Goal: Information Seeking & Learning: Check status

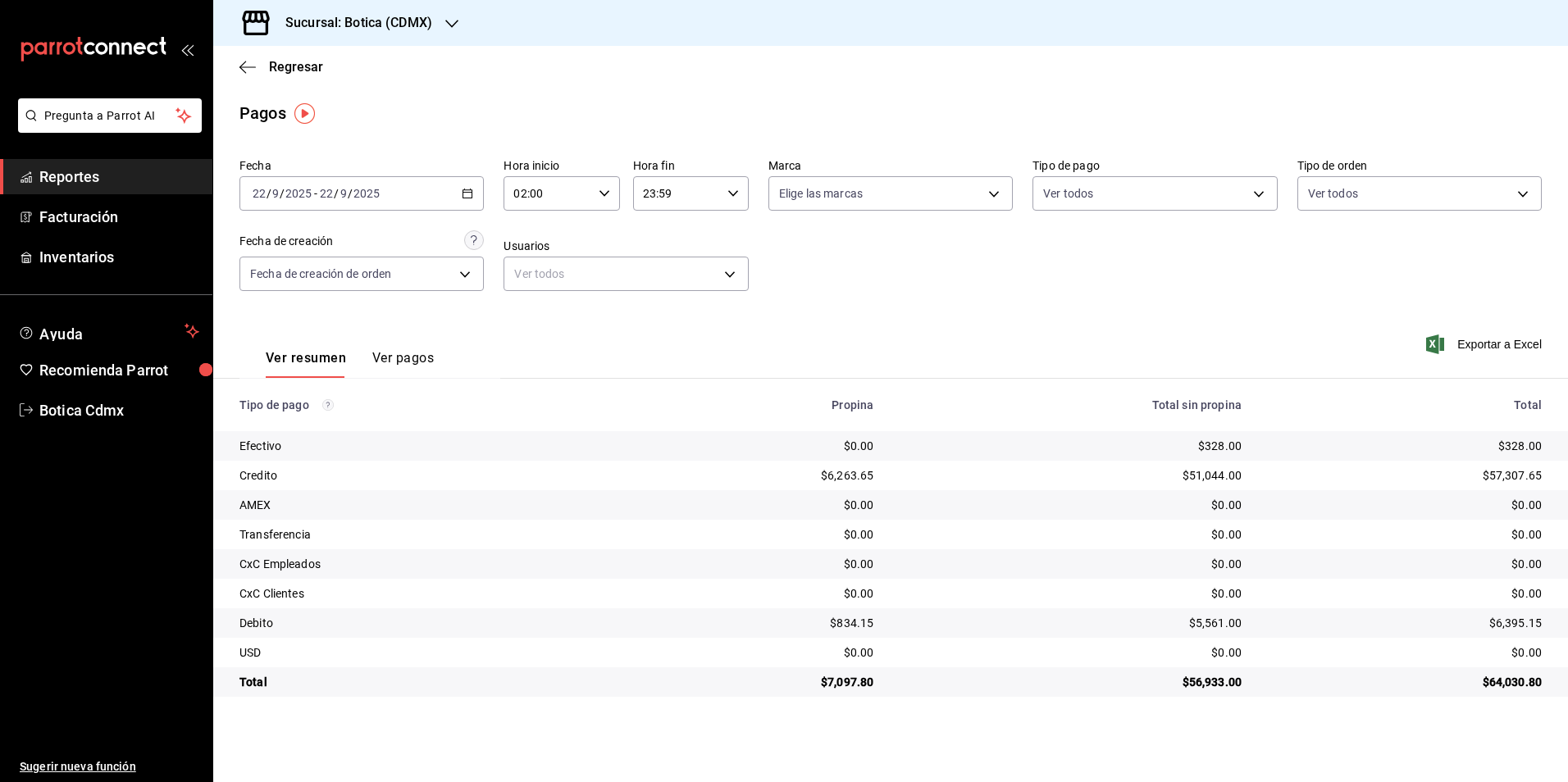
click at [81, 170] on span "Reportes" at bounding box center [119, 176] width 160 height 22
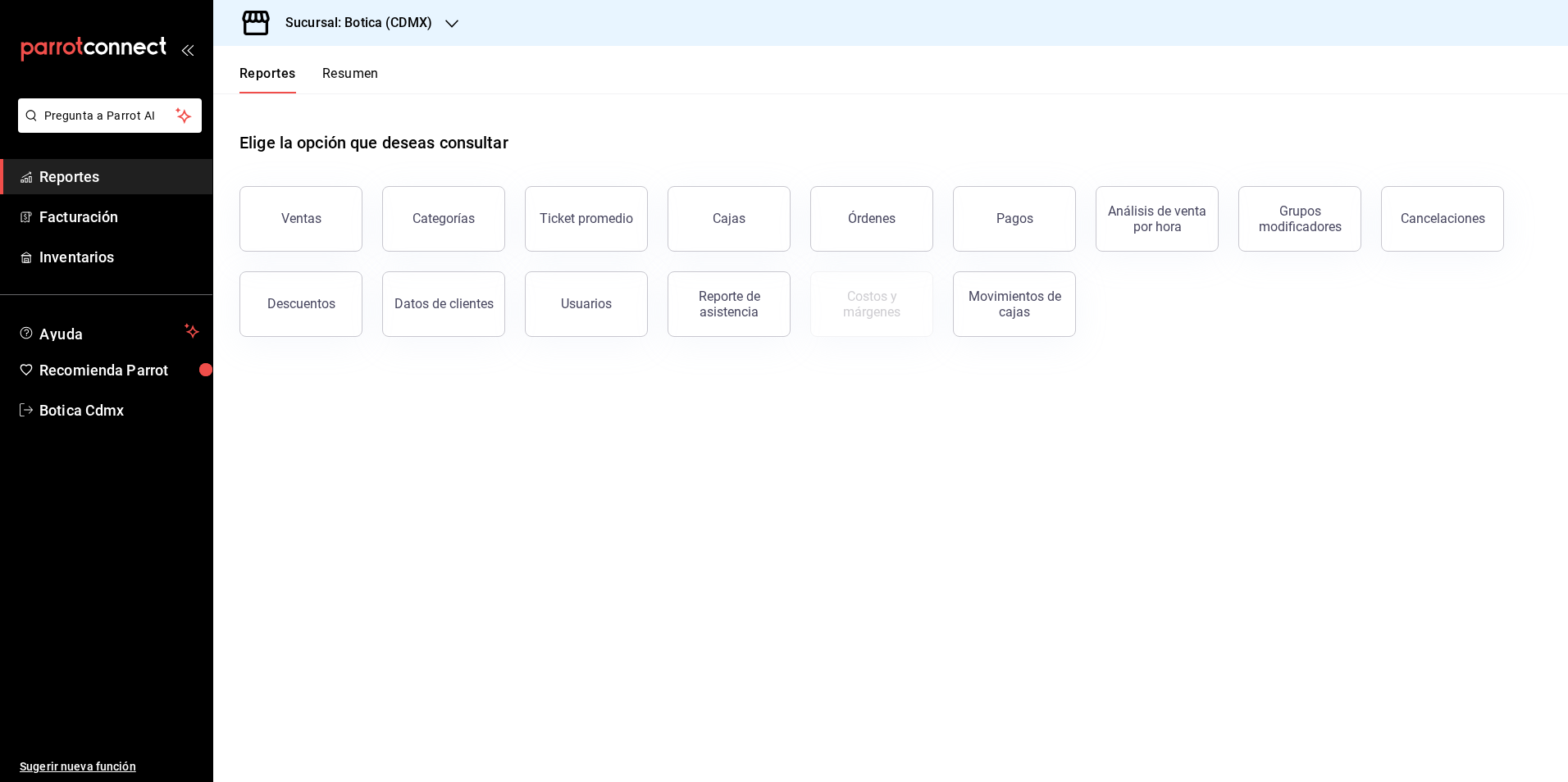
click at [454, 22] on icon "button" at bounding box center [452, 24] width 13 height 13
click at [295, 114] on span "Botica (CDMX)" at bounding box center [265, 108] width 77 height 17
click at [60, 173] on span "Reportes" at bounding box center [119, 176] width 160 height 22
click at [1016, 220] on div "Pagos" at bounding box center [1015, 218] width 37 height 16
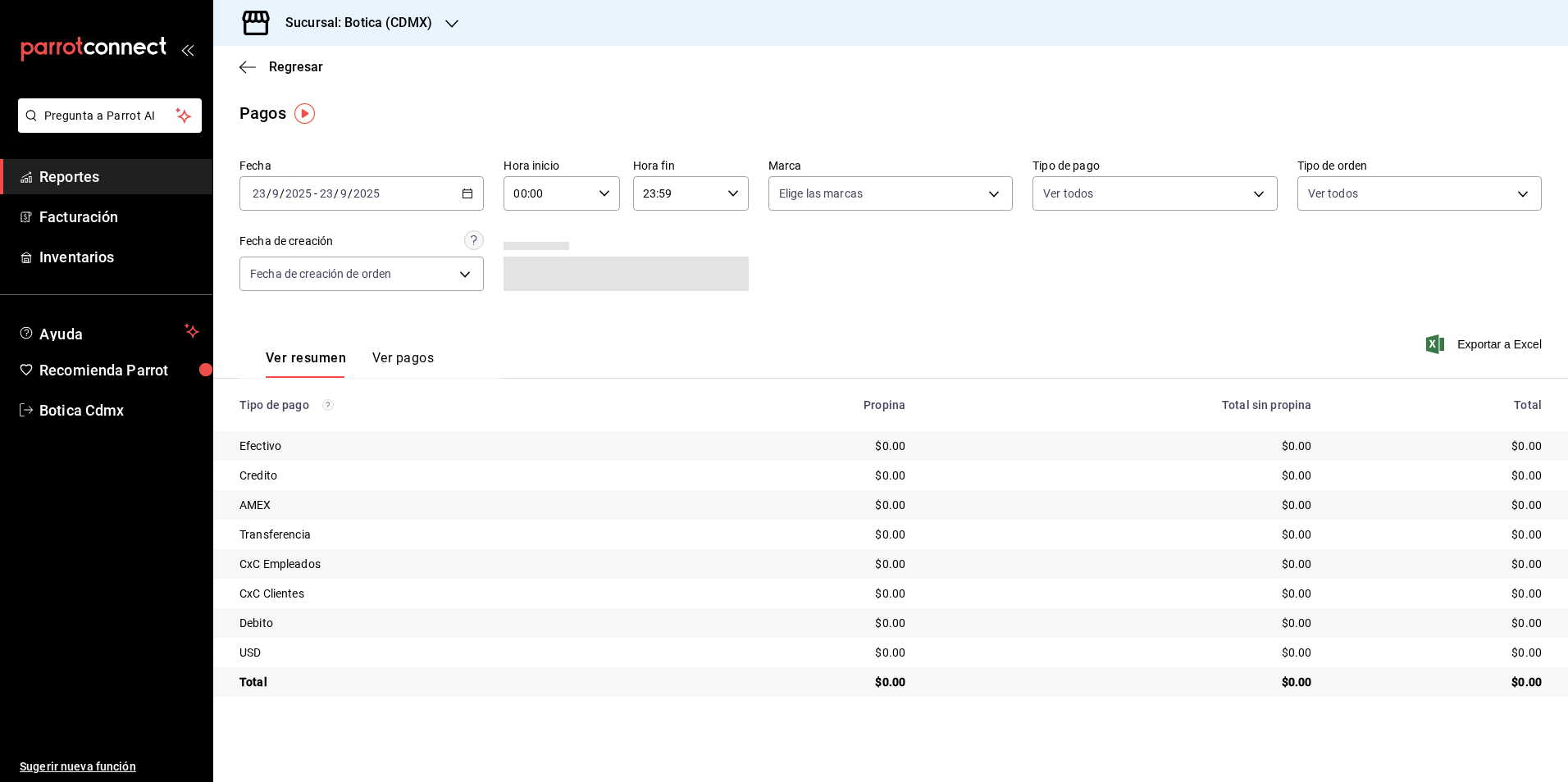
click at [461, 187] on div "[DATE] [DATE] - [DATE] [DATE]" at bounding box center [362, 193] width 245 height 34
click at [325, 419] on span "Rango de fechas" at bounding box center [316, 428] width 127 height 17
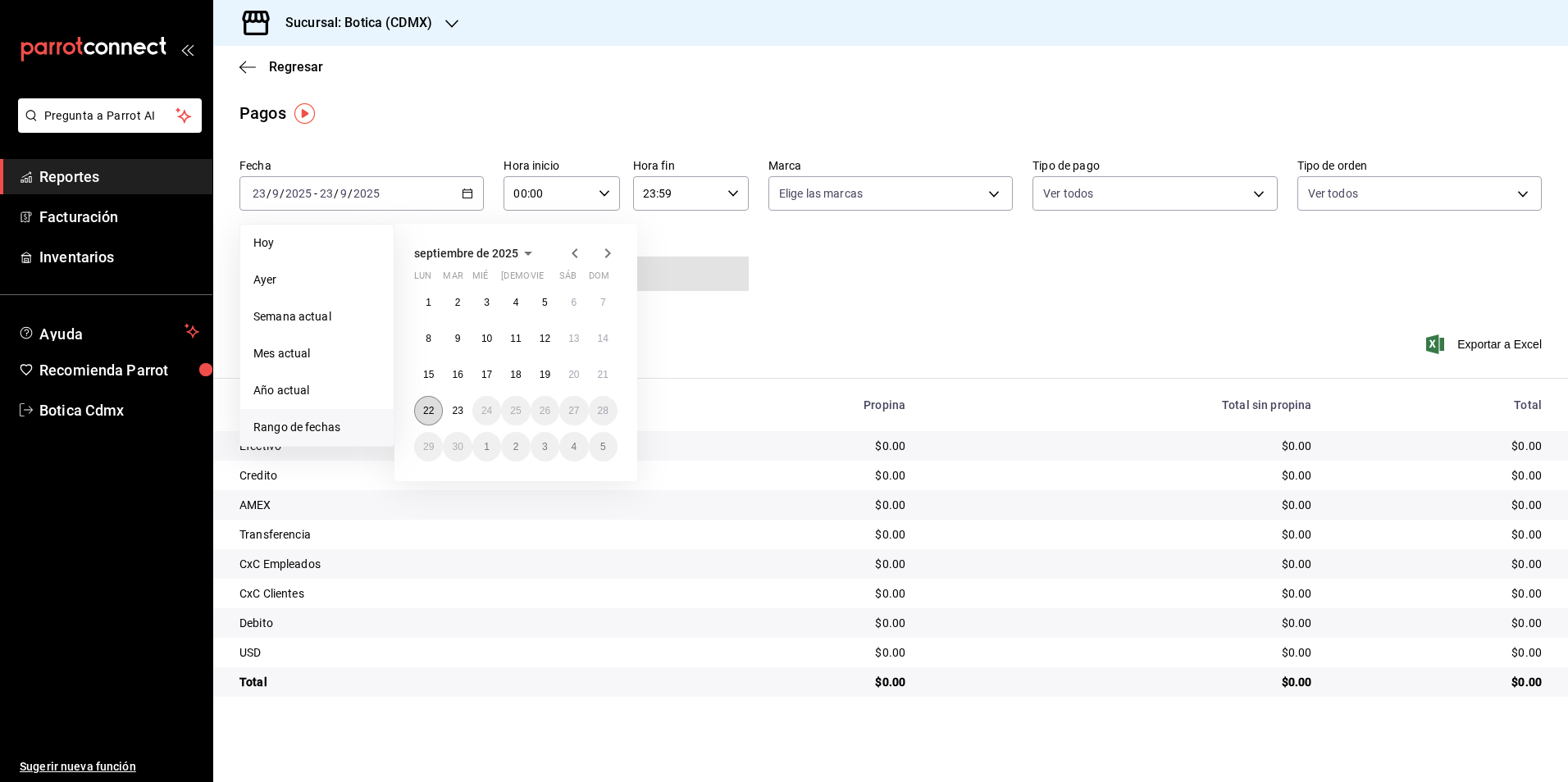
click at [433, 410] on abbr "22" at bounding box center [428, 411] width 10 height 11
click at [461, 411] on abbr "23" at bounding box center [457, 411] width 10 height 11
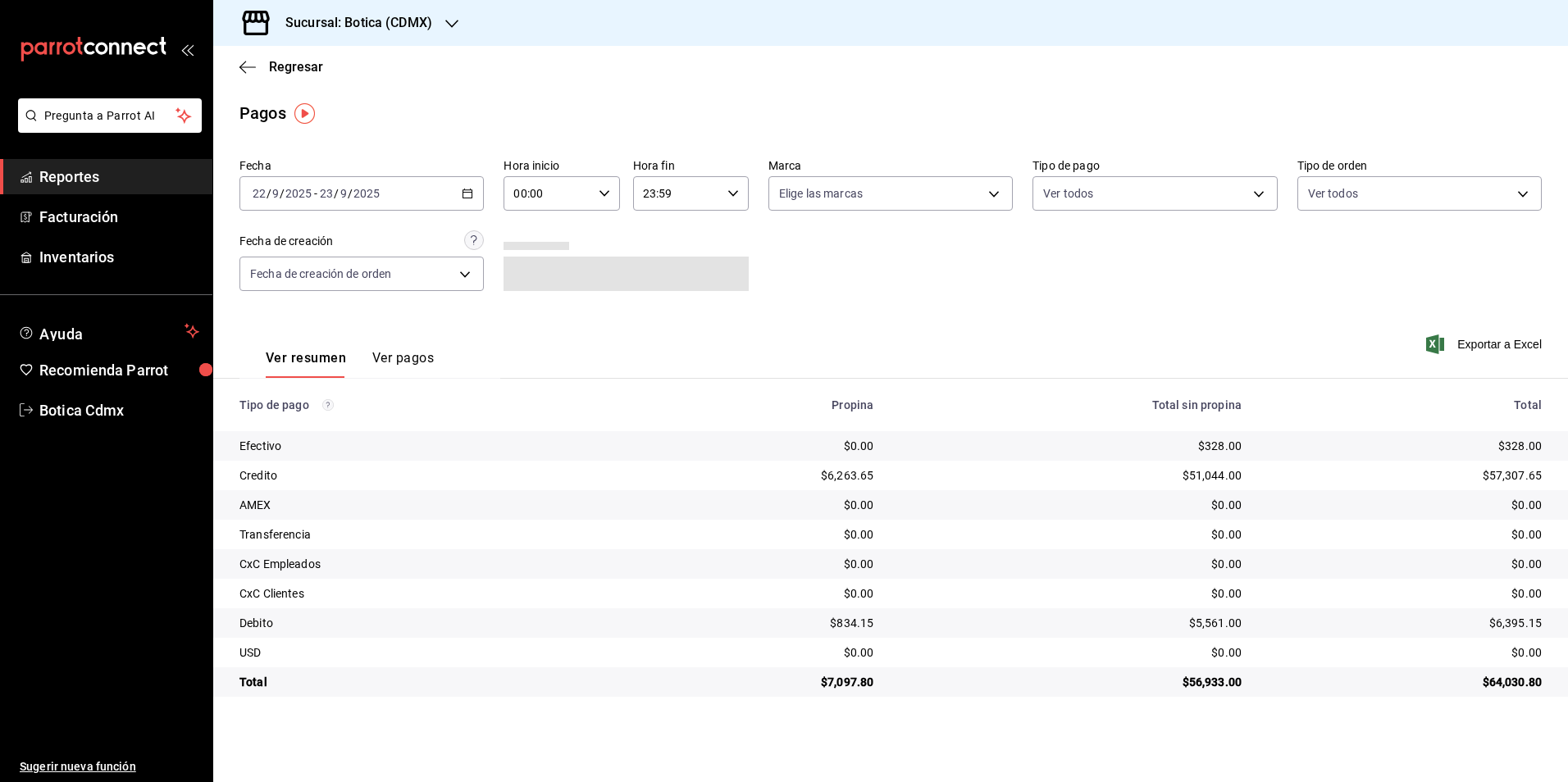
click at [606, 192] on icon "button" at bounding box center [604, 193] width 11 height 11
click at [533, 307] on button "02" at bounding box center [532, 315] width 52 height 33
click at [537, 266] on span "05" at bounding box center [532, 267] width 32 height 13
type input "05:00"
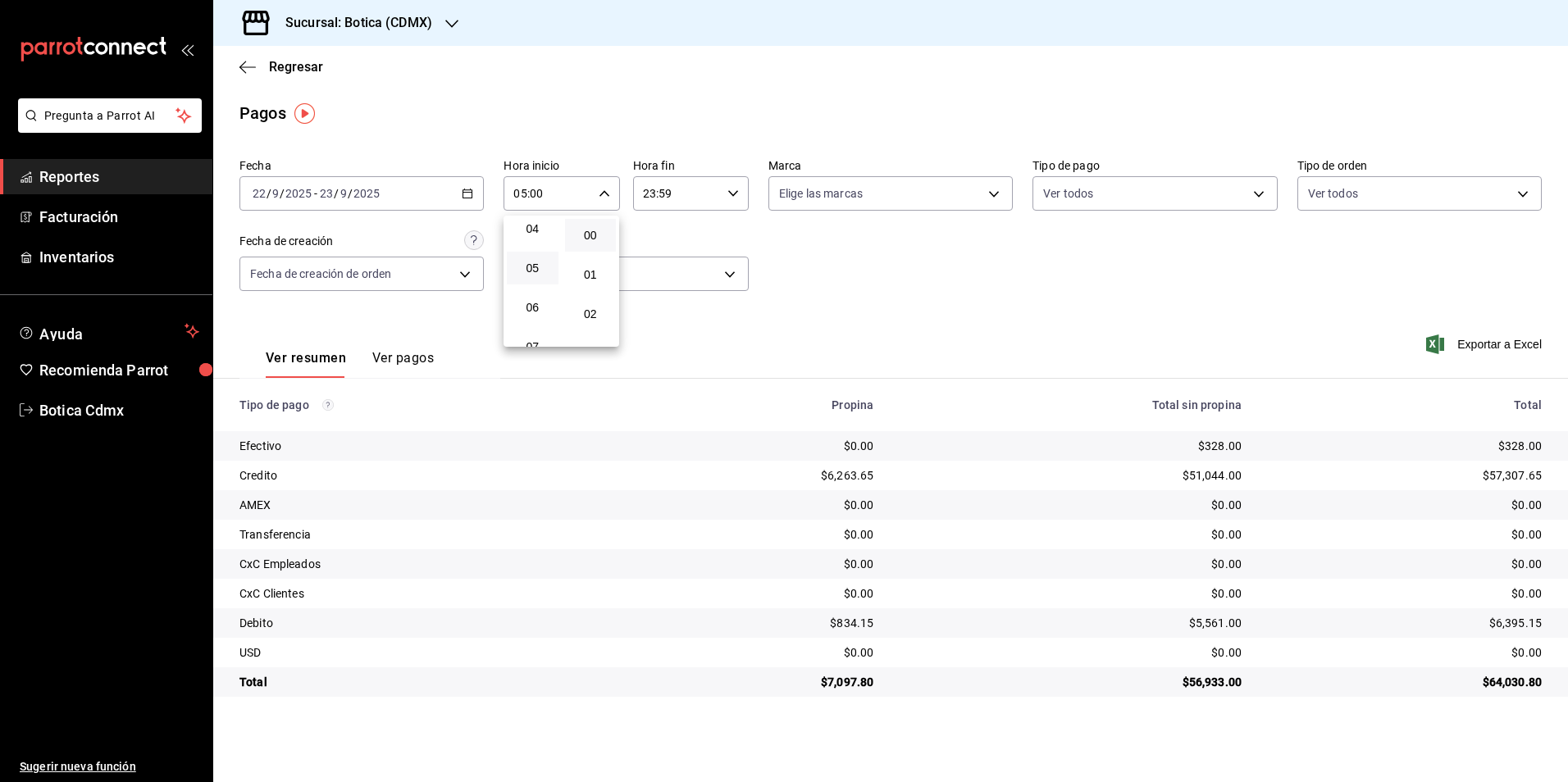
click at [733, 191] on div at bounding box center [784, 391] width 1568 height 782
click at [731, 193] on \(Stroke\) "button" at bounding box center [732, 193] width 10 height 6
click at [660, 269] on span "05" at bounding box center [662, 267] width 32 height 13
type input "05:59"
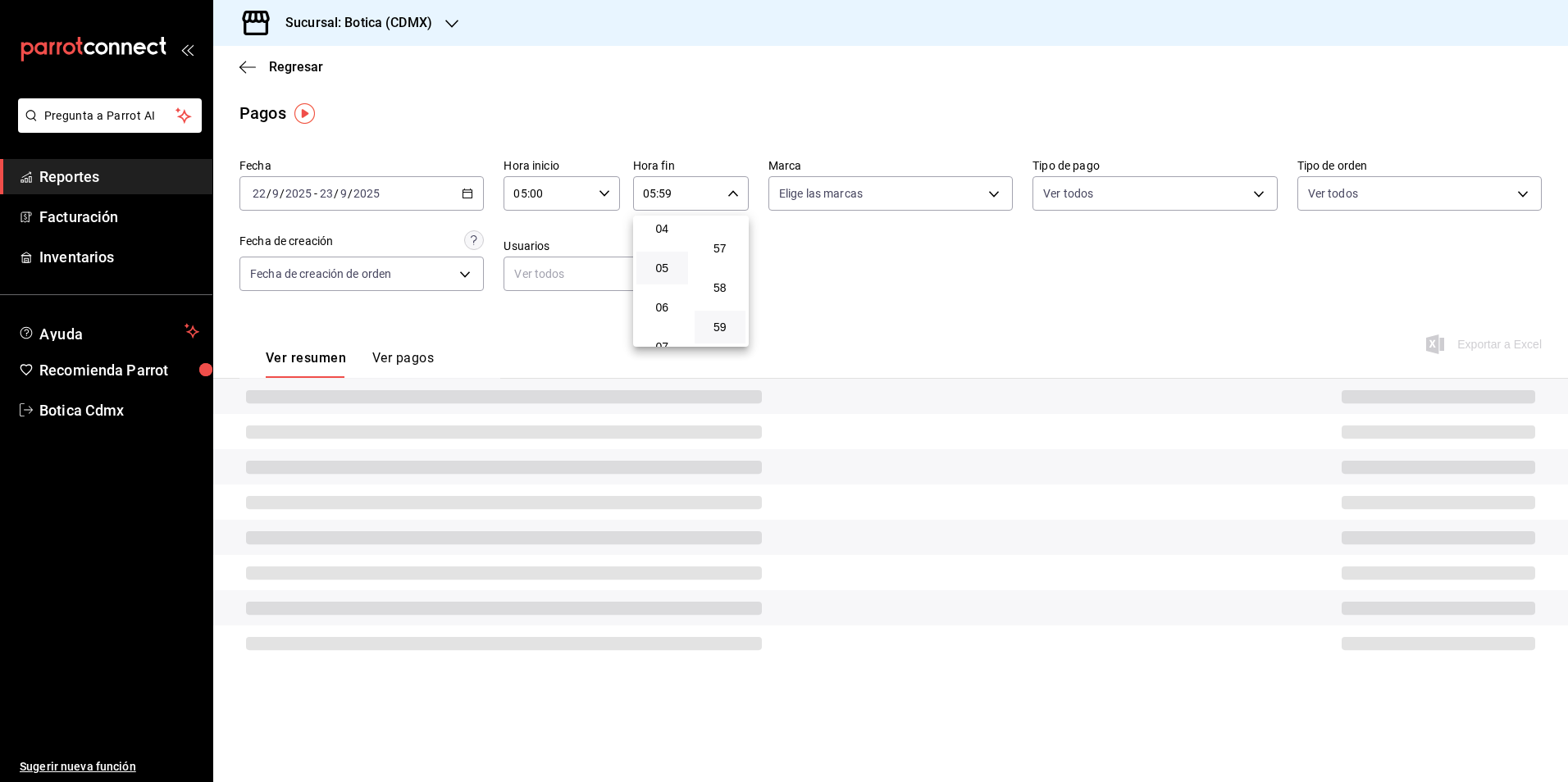
click at [820, 283] on div at bounding box center [784, 391] width 1568 height 782
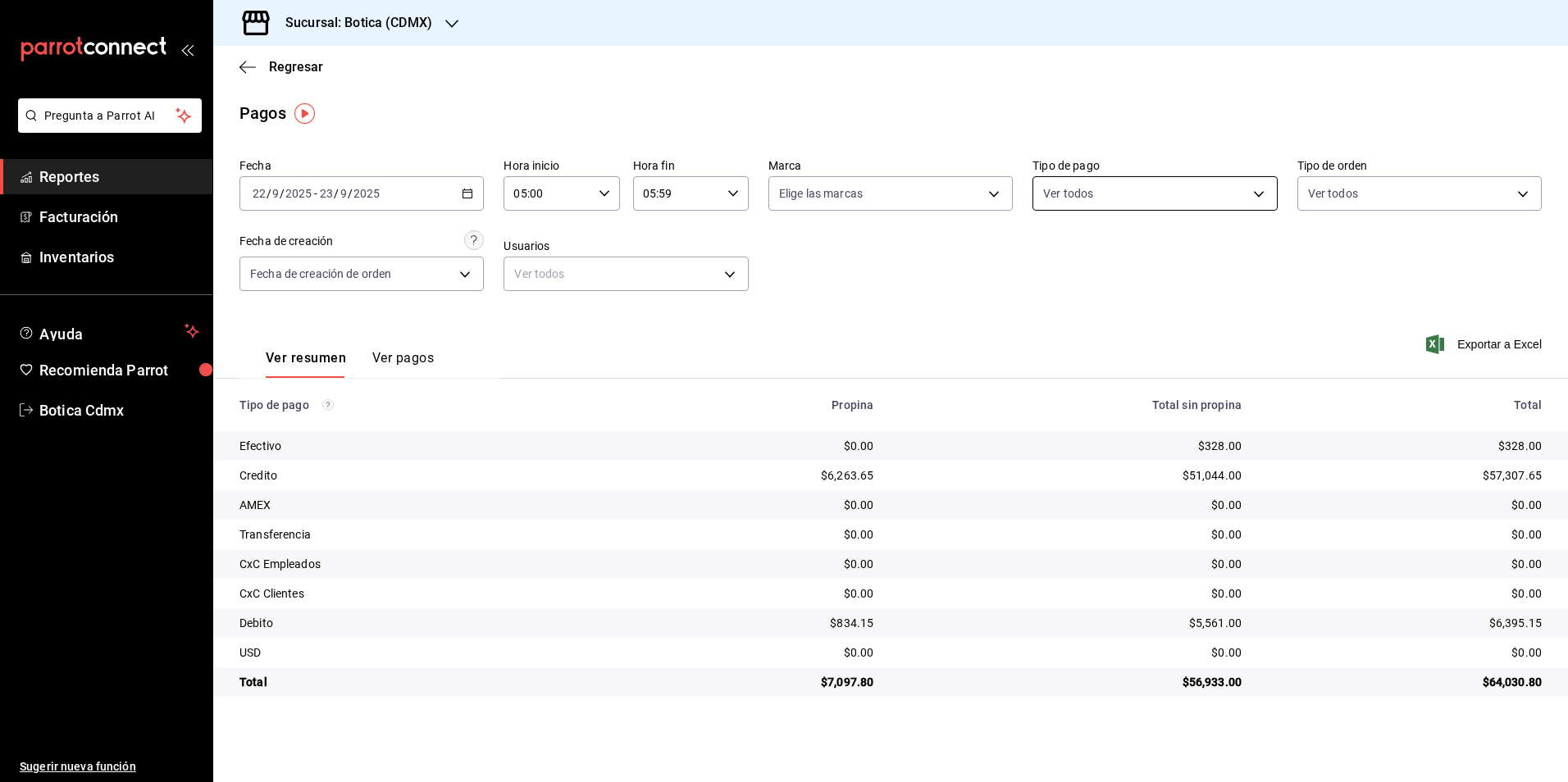
click at [1260, 197] on body "Pregunta a Parrot AI Reportes Facturación Inventarios Ayuda Recomienda Parrot B…" at bounding box center [784, 391] width 1568 height 782
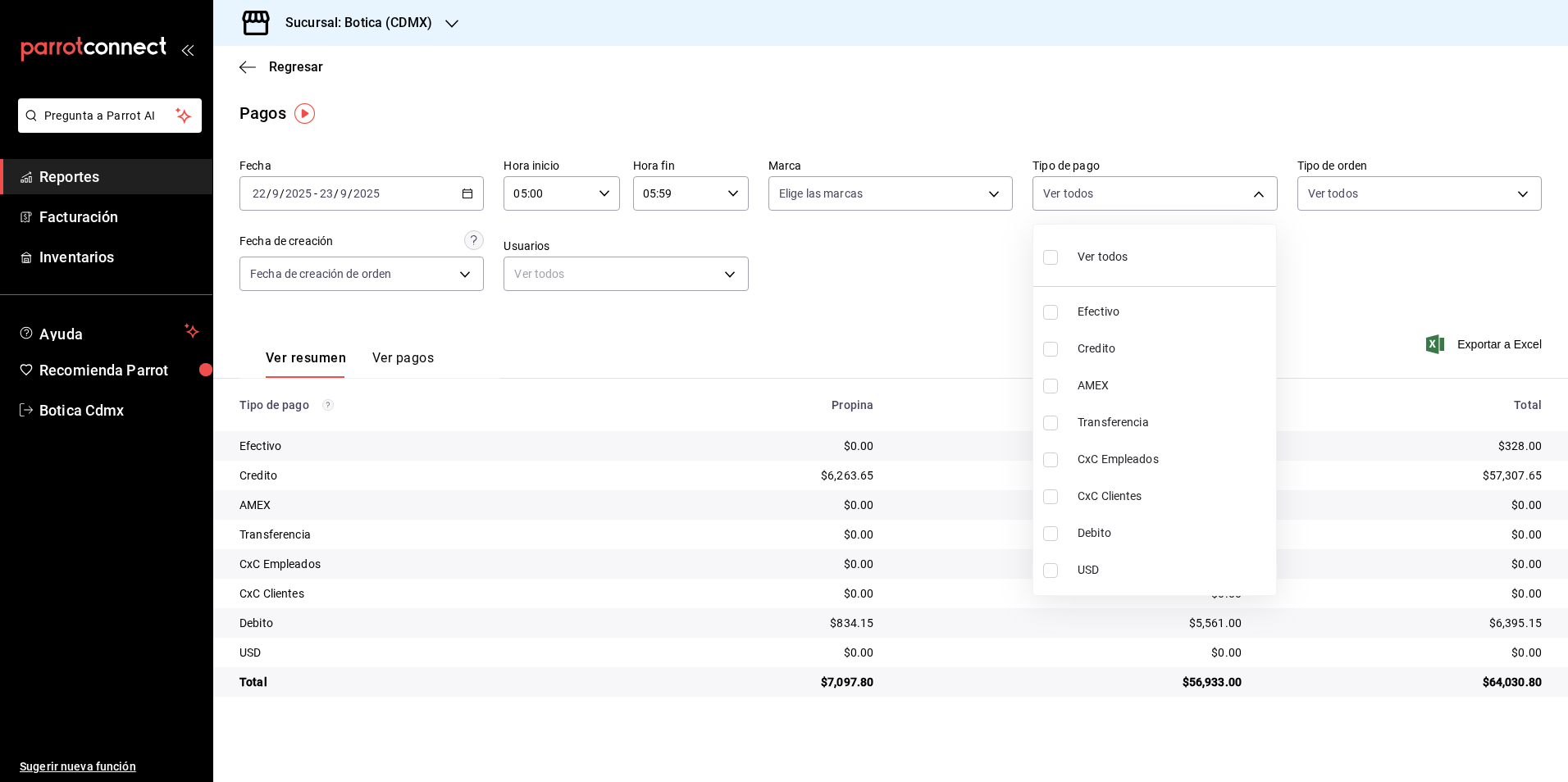
click at [1048, 247] on label at bounding box center [1054, 257] width 21 height 24
click at [1048, 250] on input "checkbox" at bounding box center [1051, 257] width 15 height 15
checkbox input "false"
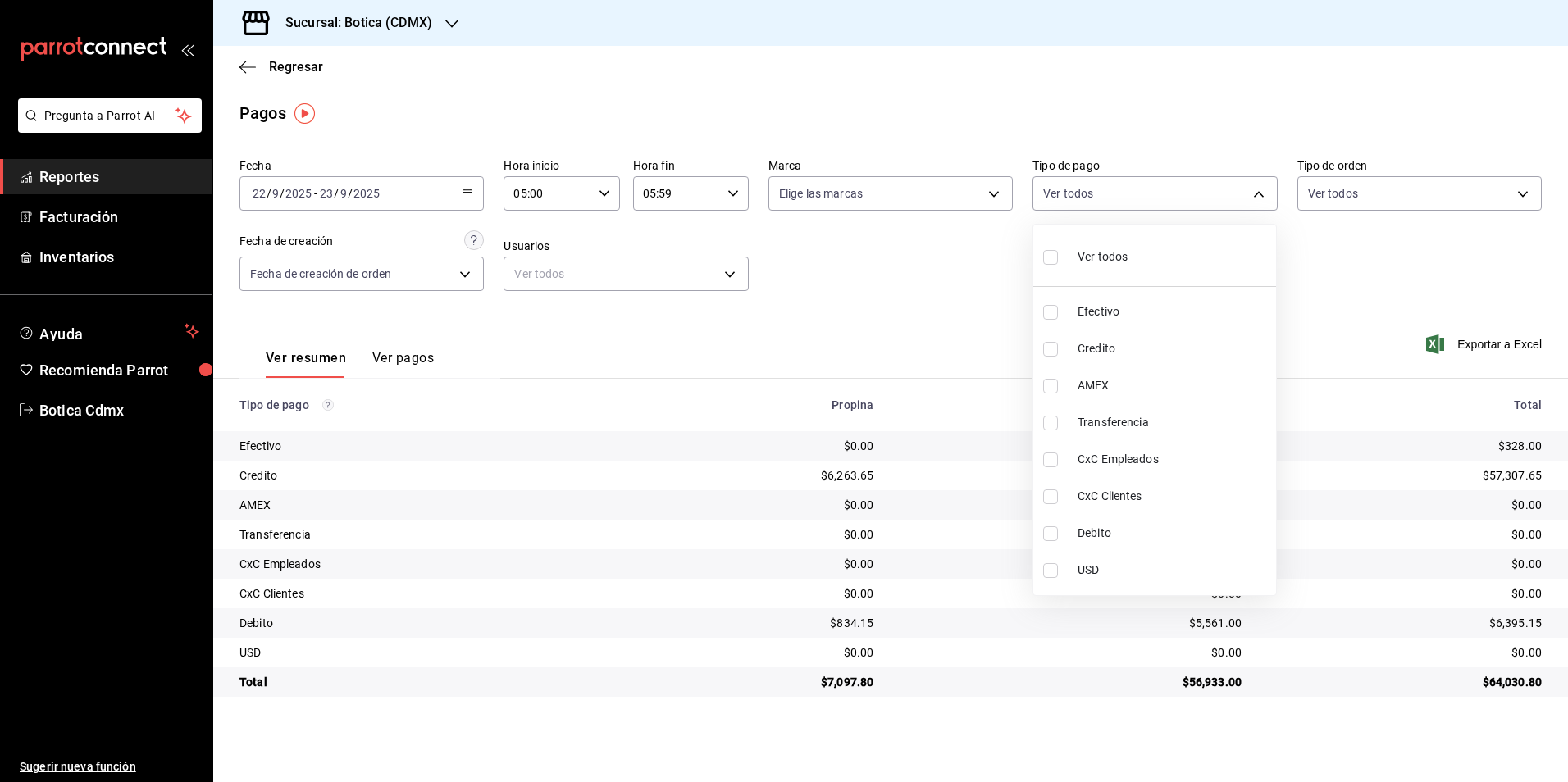
checkbox input "false"
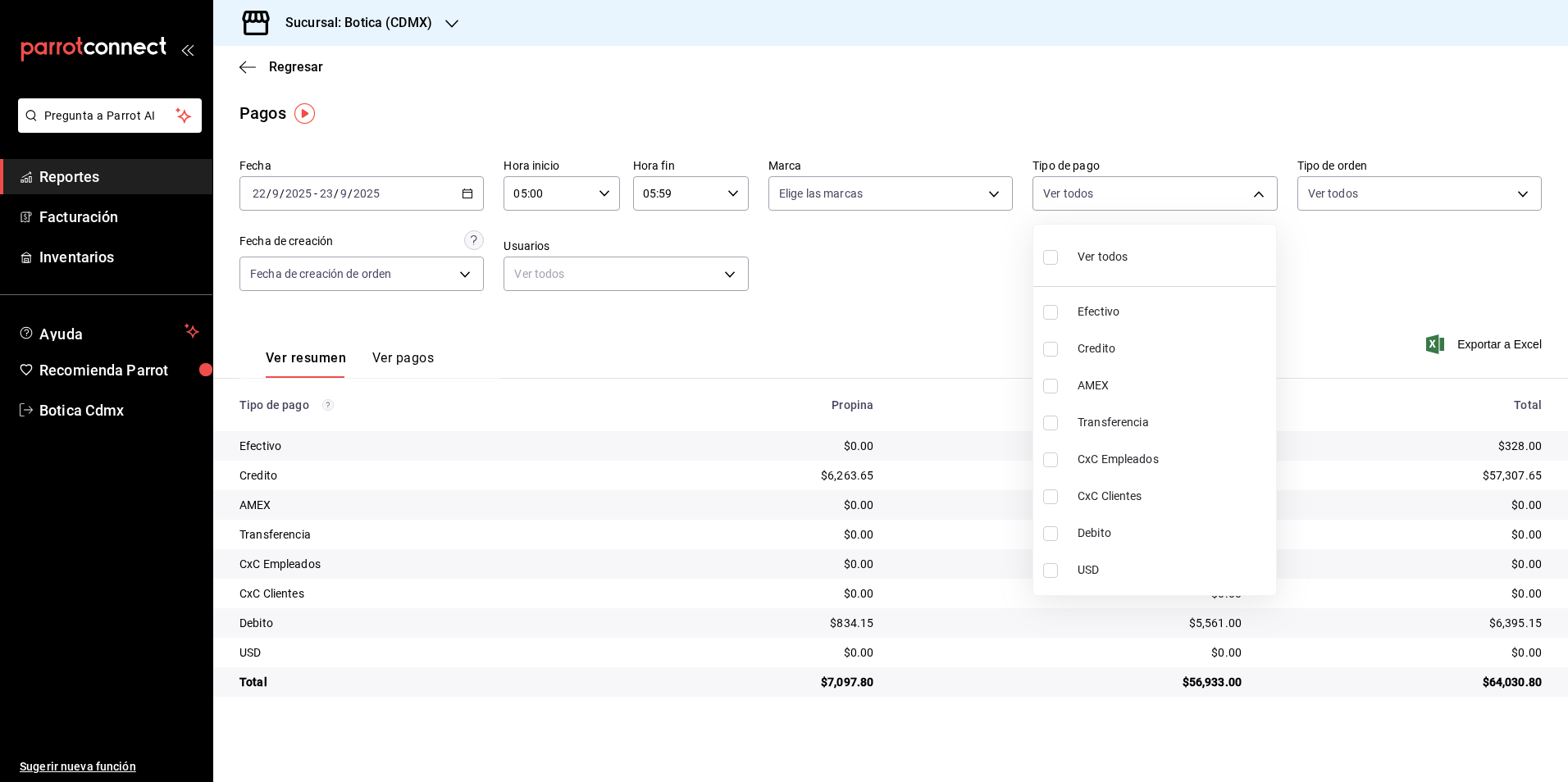
checkbox input "false"
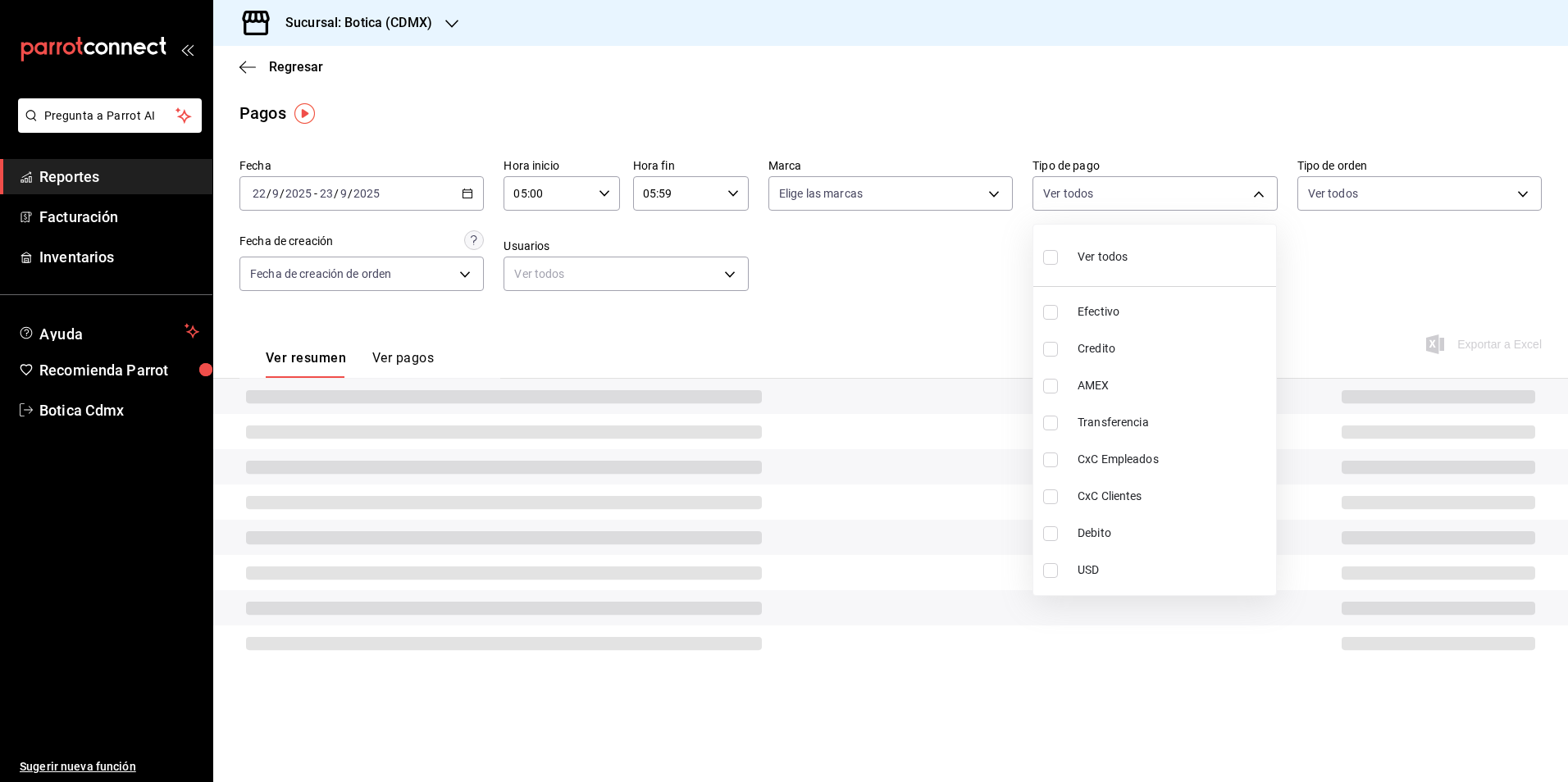
click at [1046, 255] on input "checkbox" at bounding box center [1051, 257] width 15 height 15
checkbox input "true"
type input "e1ca0108-3f33-4c0f-ad57-d68d77d83aa1,b4da851e-66ec-43b1-8a0b-e545688a4eb6,dd363…"
checkbox input "true"
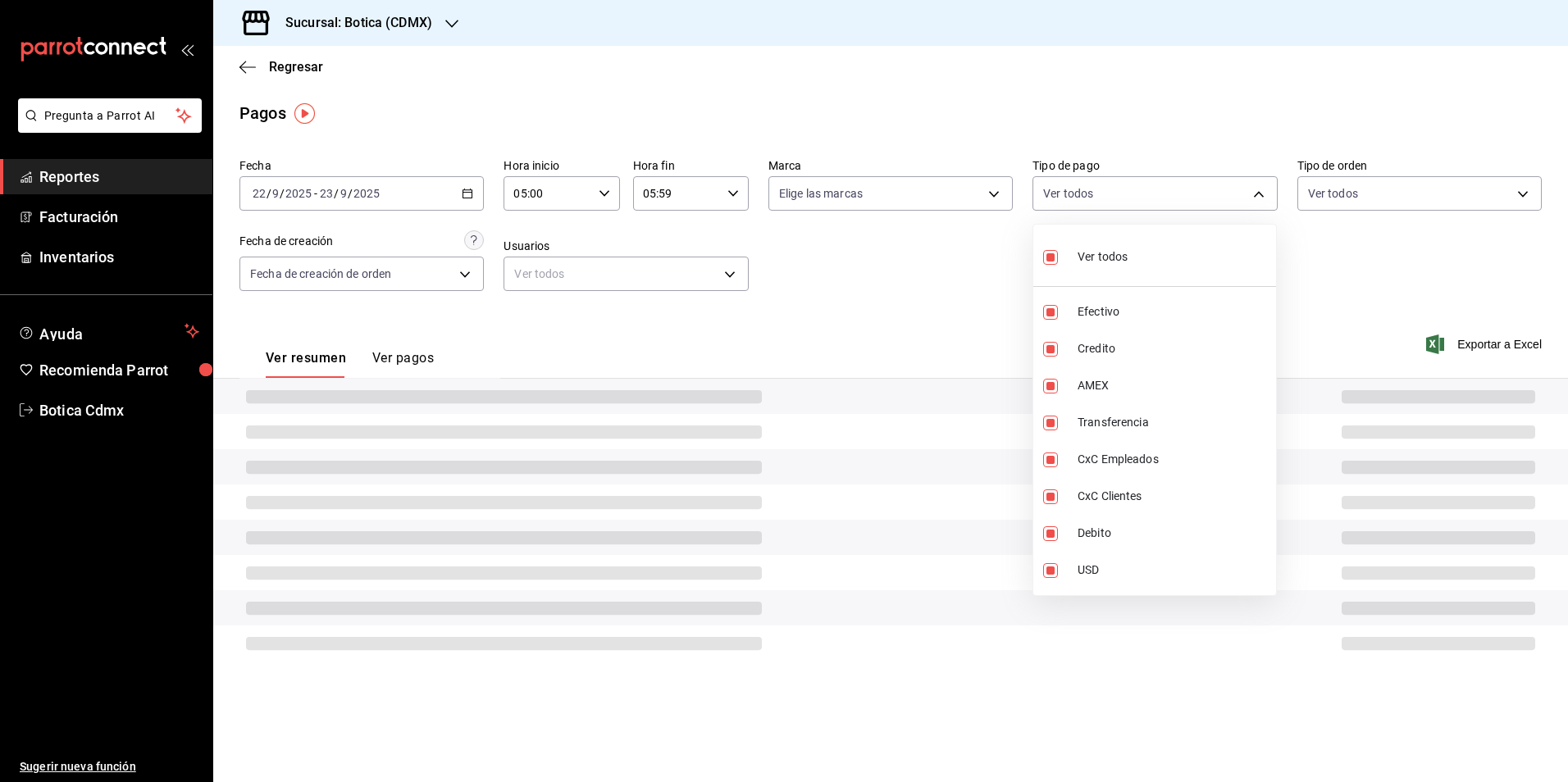
checkbox input "true"
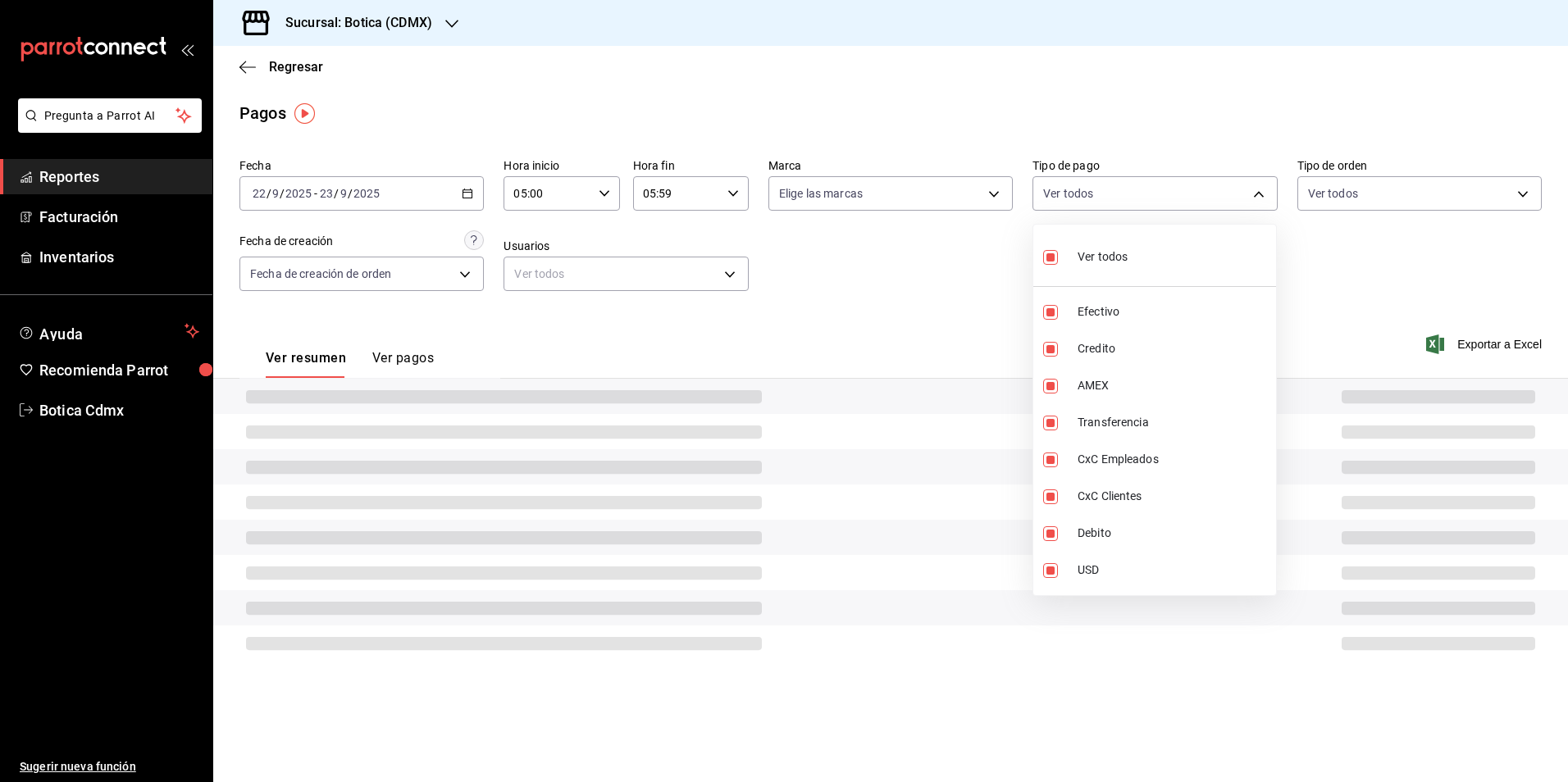
checkbox input "true"
click at [1043, 247] on li "Ver todos" at bounding box center [1155, 255] width 243 height 48
checkbox input "false"
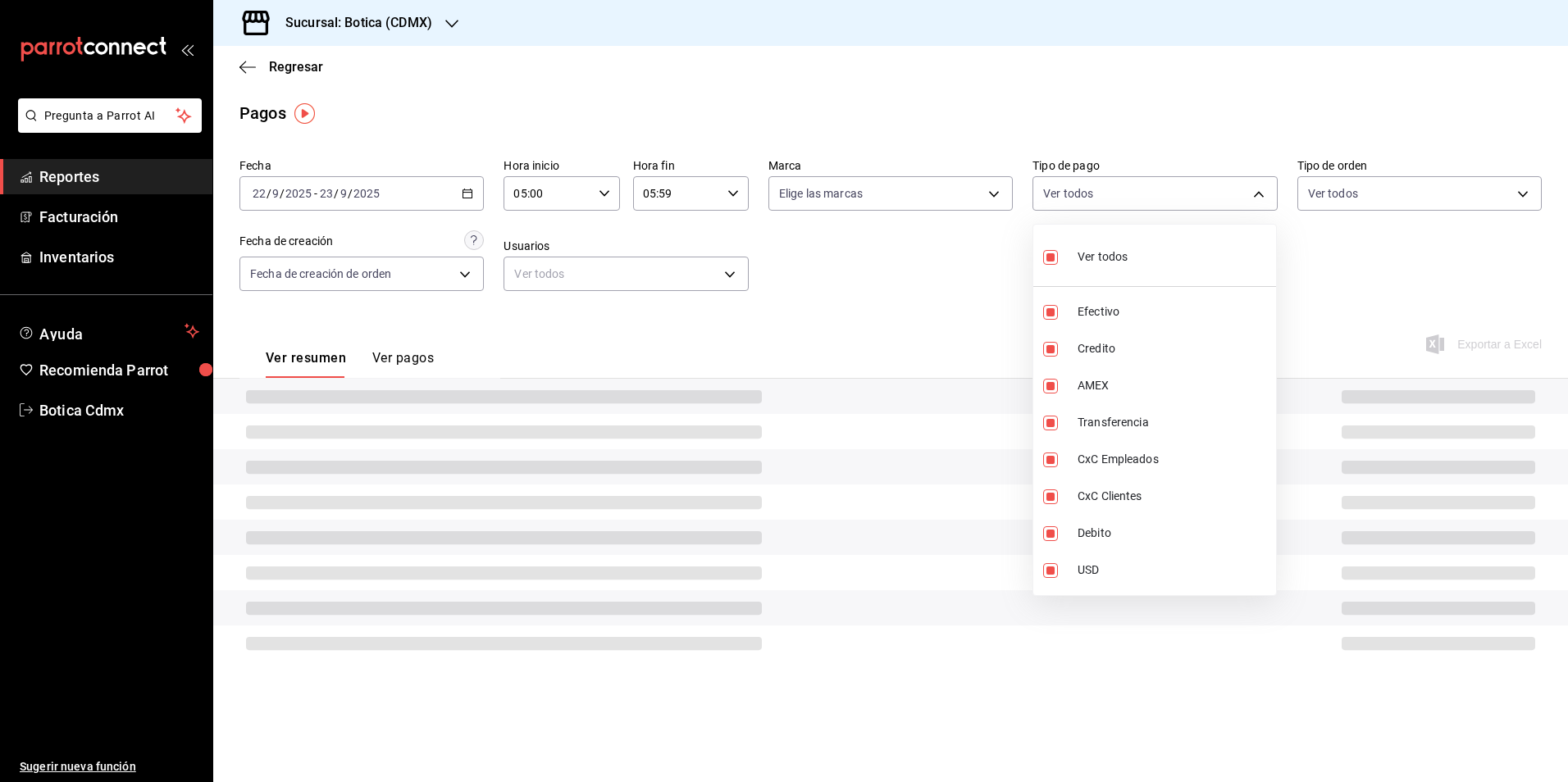
checkbox input "false"
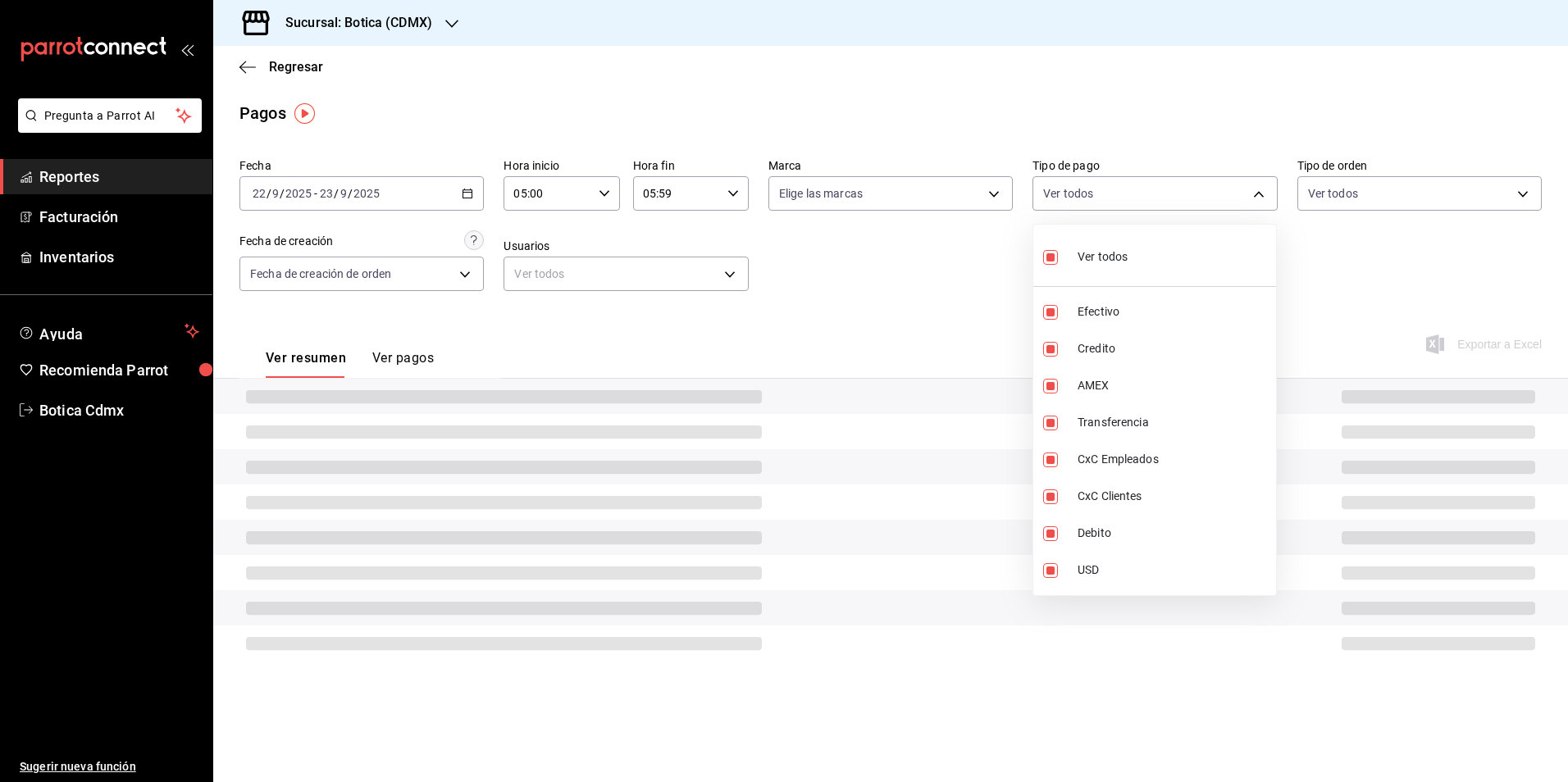
checkbox input "false"
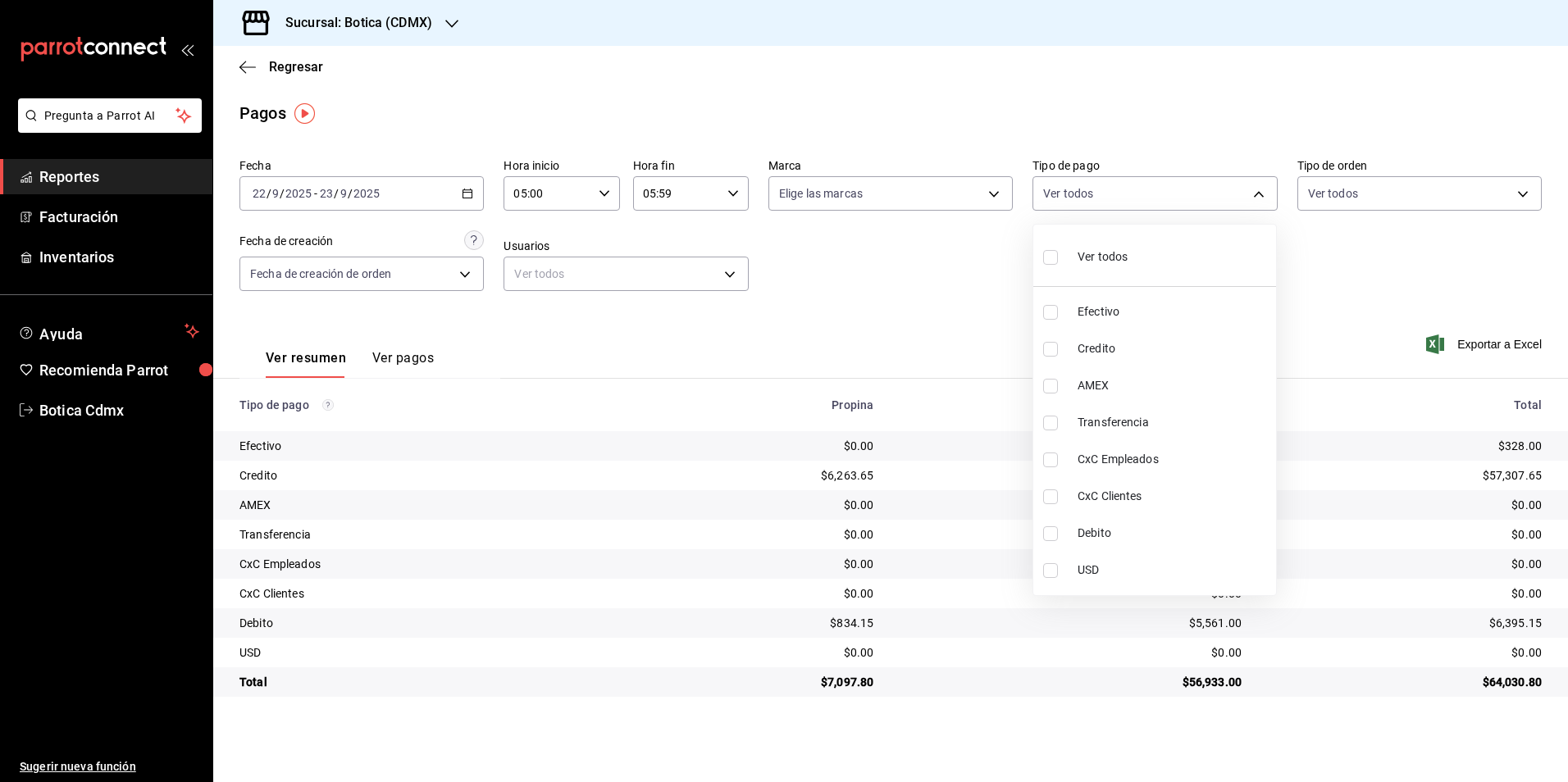
click at [1051, 351] on input "checkbox" at bounding box center [1051, 349] width 15 height 15
checkbox input "true"
type input "b4da851e-66ec-43b1-8a0b-e545688a4eb6"
click at [1050, 540] on input "checkbox" at bounding box center [1051, 533] width 15 height 15
checkbox input "true"
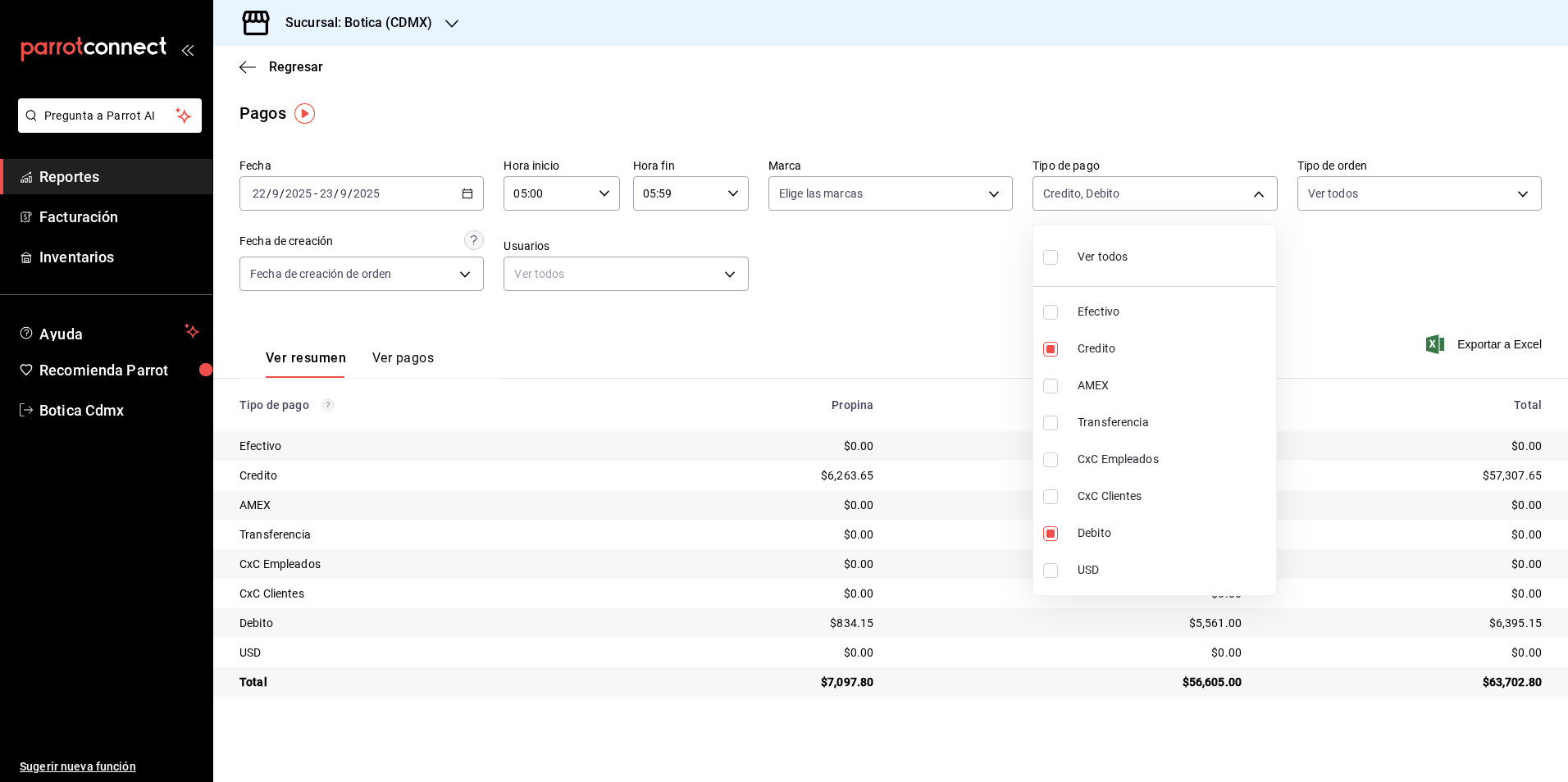
click at [918, 302] on div at bounding box center [784, 391] width 1568 height 782
click at [1260, 195] on body "Pregunta a Parrot AI Reportes Facturación Inventarios Ayuda Recomienda Parrot B…" at bounding box center [784, 391] width 1568 height 782
click at [1115, 265] on span "Ver todos" at bounding box center [1102, 257] width 50 height 17
type input "e1ca0108-3f33-4c0f-ad57-d68d77d83aa1,b4da851e-66ec-43b1-8a0b-e545688a4eb6,dd363…"
checkbox input "true"
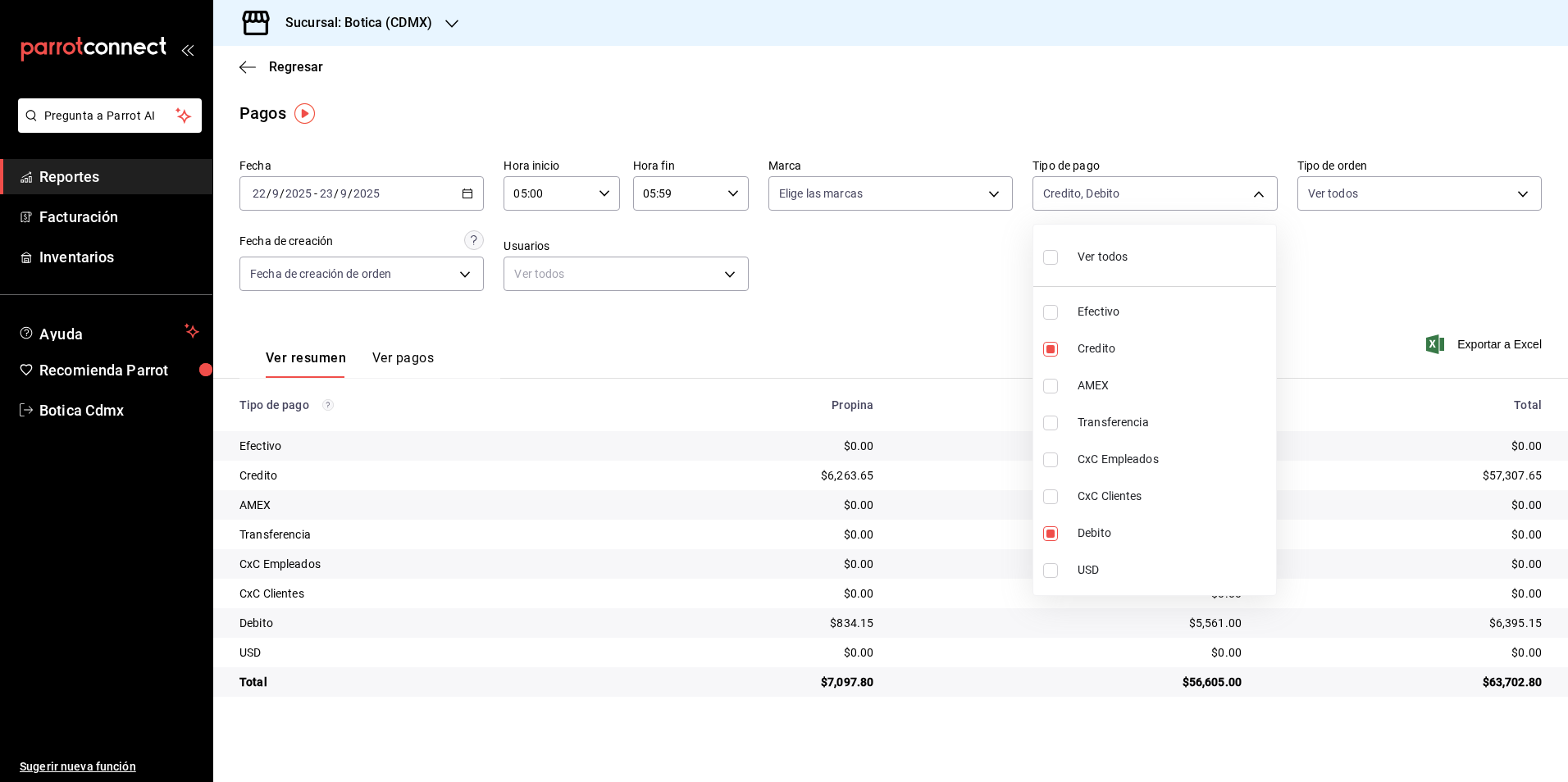
checkbox input "true"
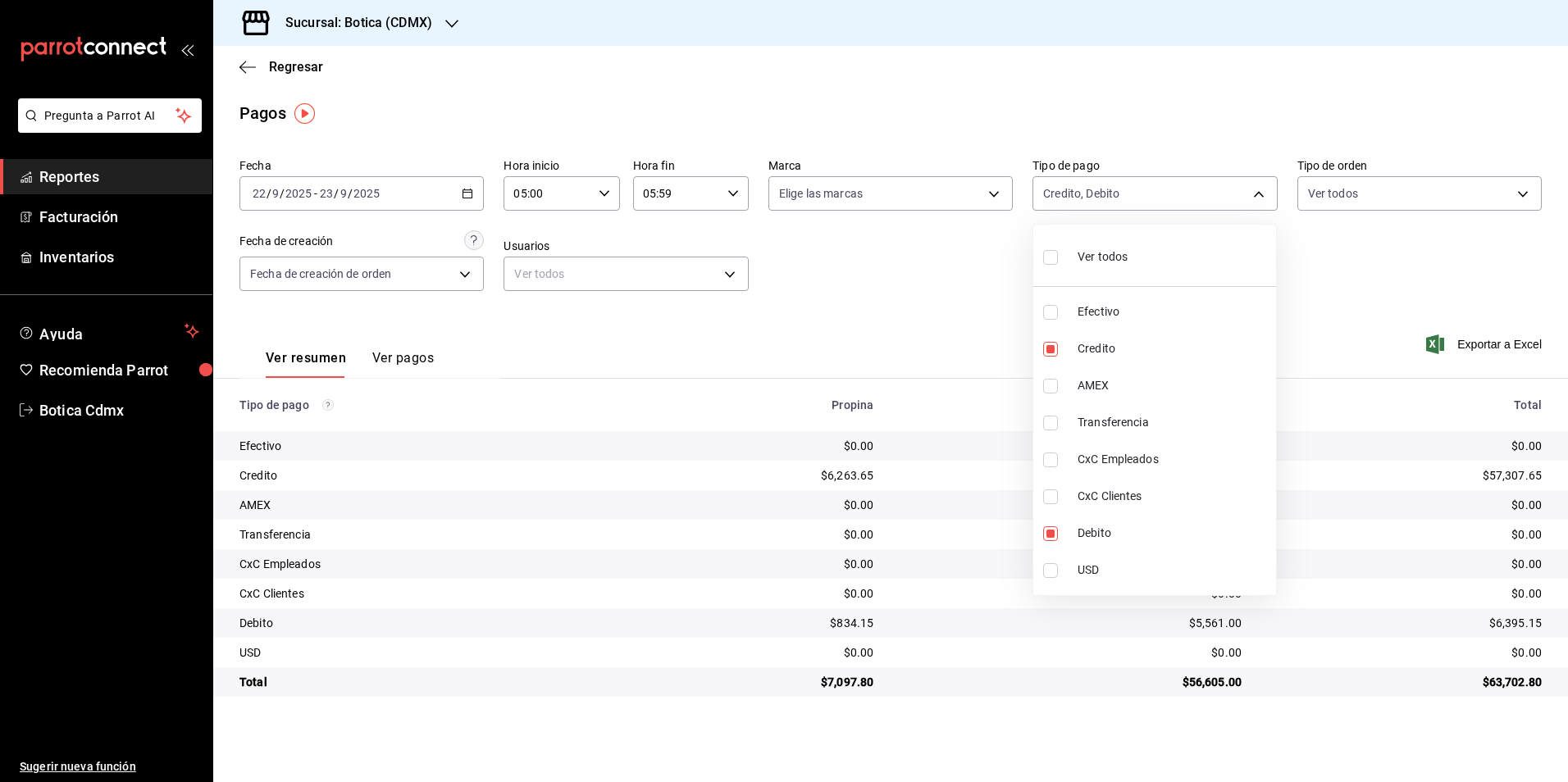
checkbox input "true"
click at [1315, 292] on div at bounding box center [784, 391] width 1568 height 782
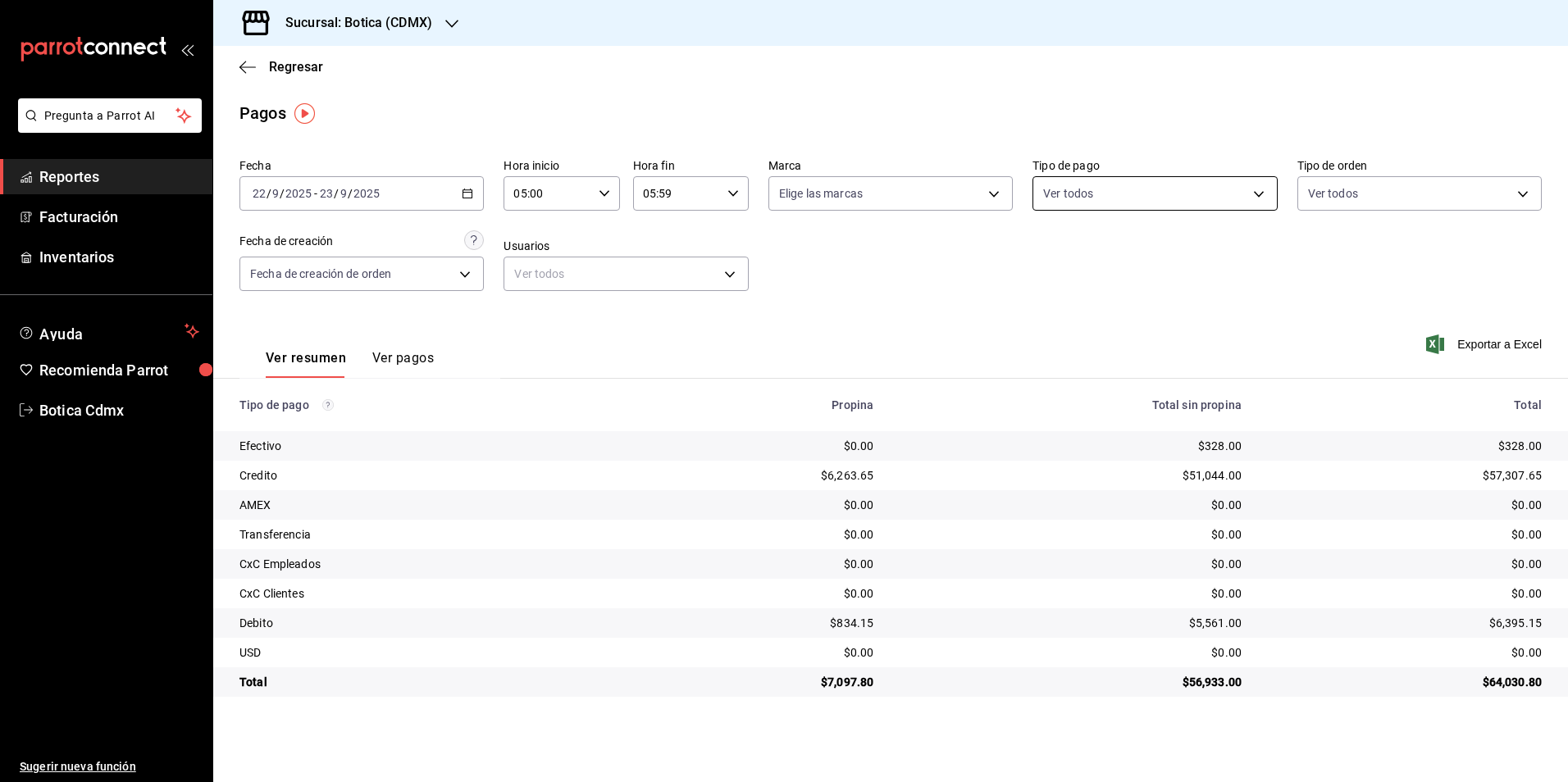
click at [1164, 185] on body "Pregunta a Parrot AI Reportes Facturación Inventarios Ayuda Recomienda Parrot B…" at bounding box center [784, 391] width 1568 height 782
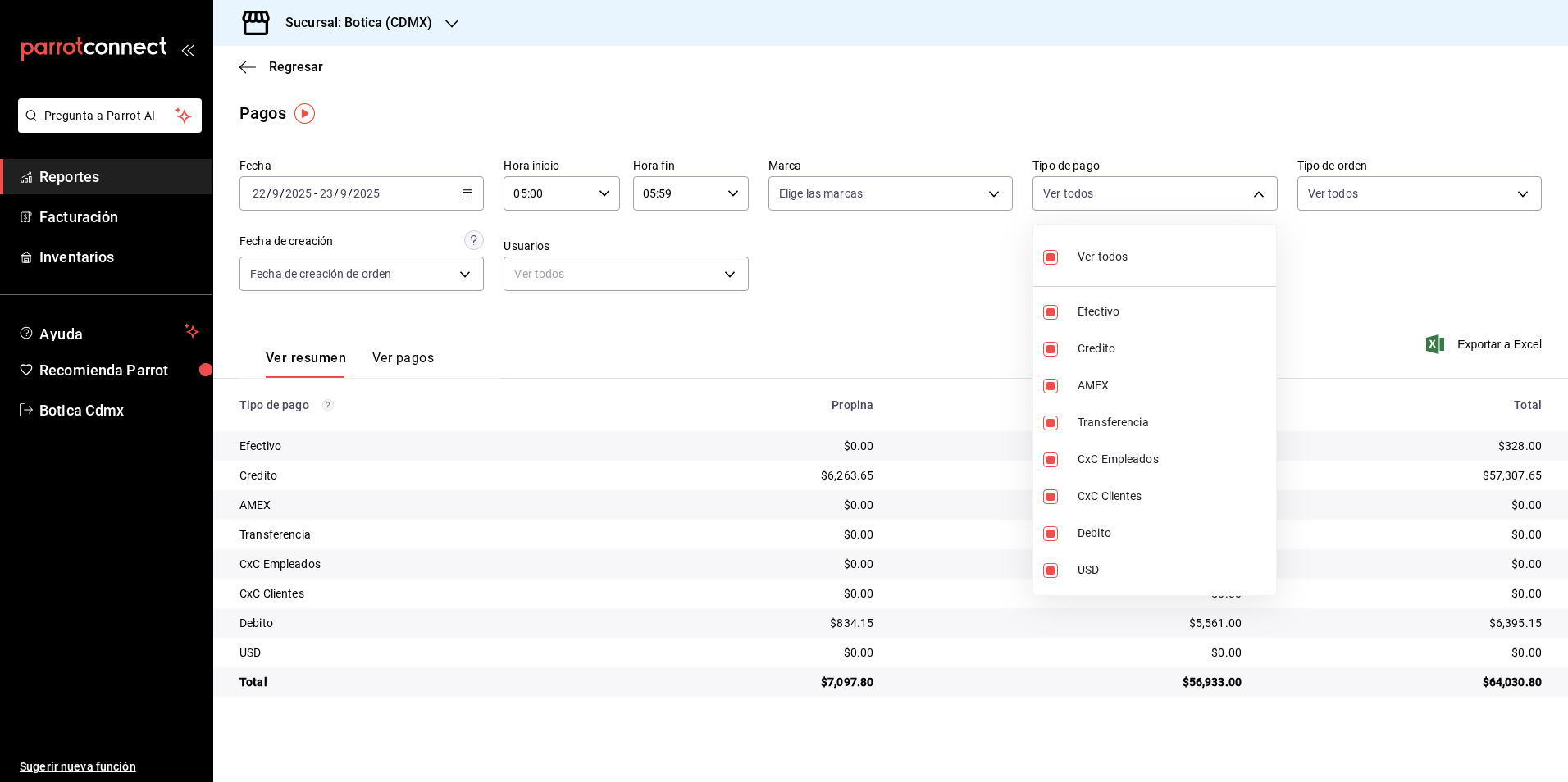
click at [1100, 260] on span "Ver todos" at bounding box center [1102, 257] width 50 height 17
checkbox input "false"
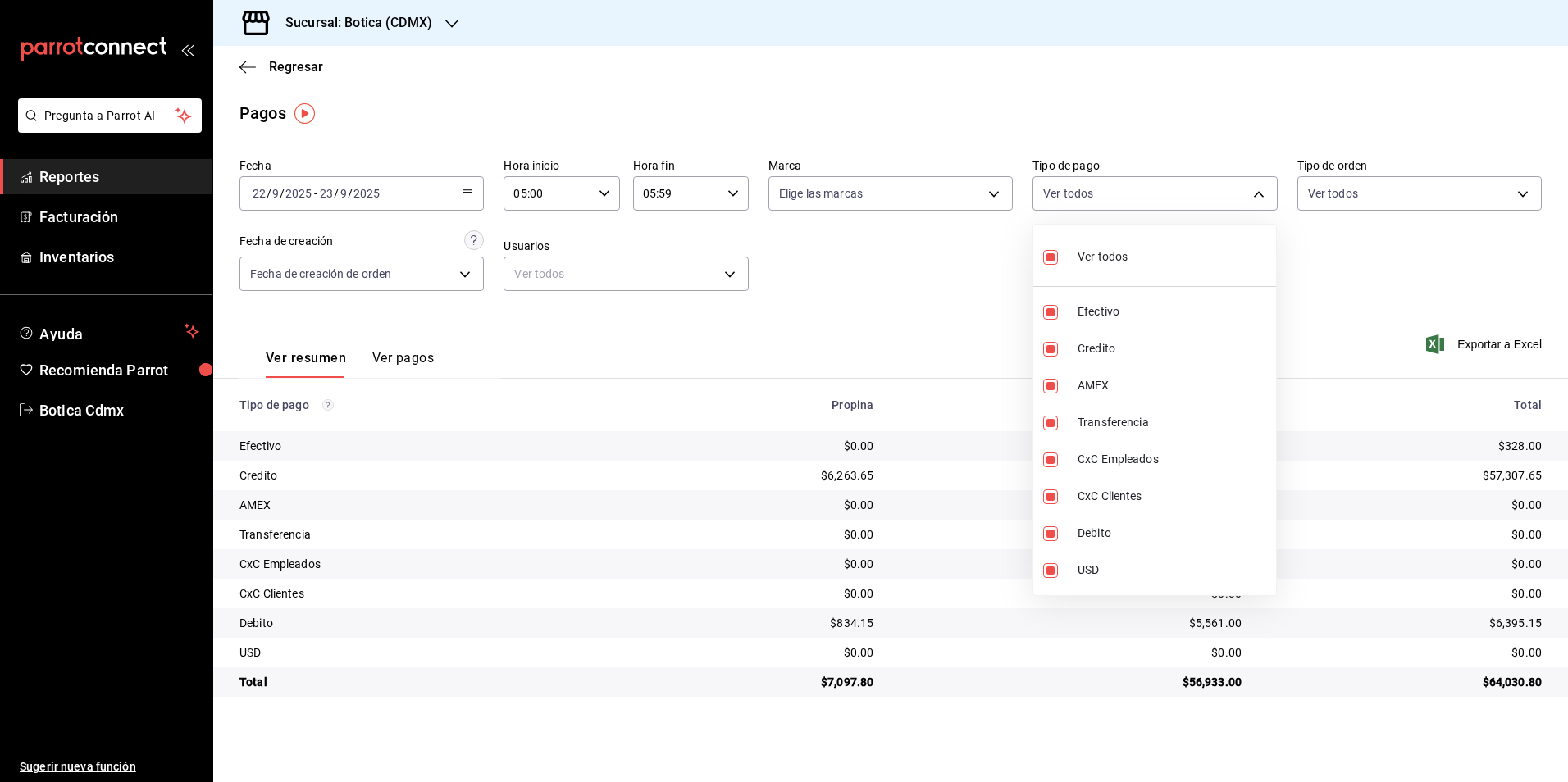
checkbox input "false"
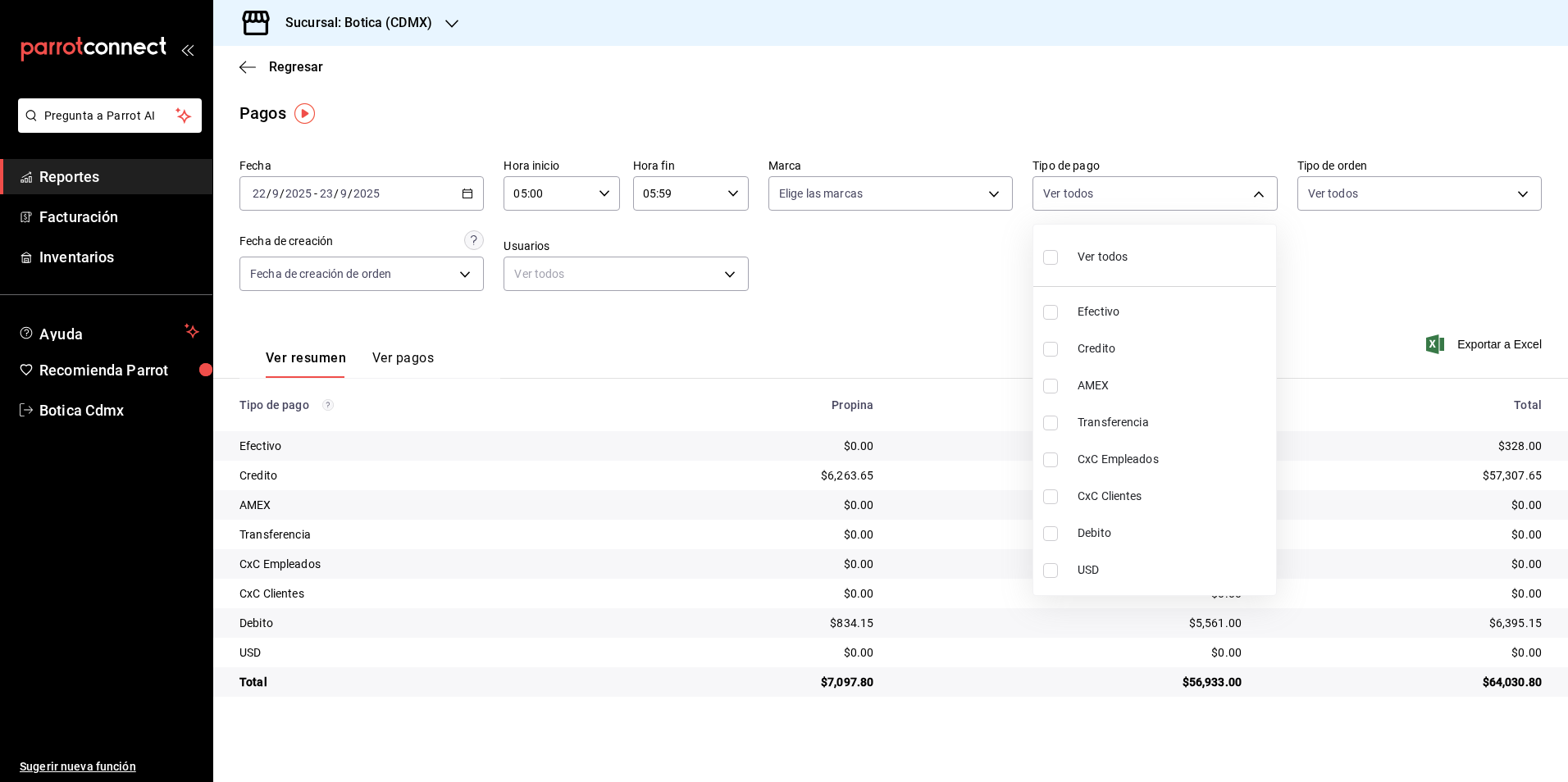
click at [1098, 343] on span "Credito" at bounding box center [1174, 349] width 192 height 17
type input "b4da851e-66ec-43b1-8a0b-e545688a4eb6"
checkbox input "true"
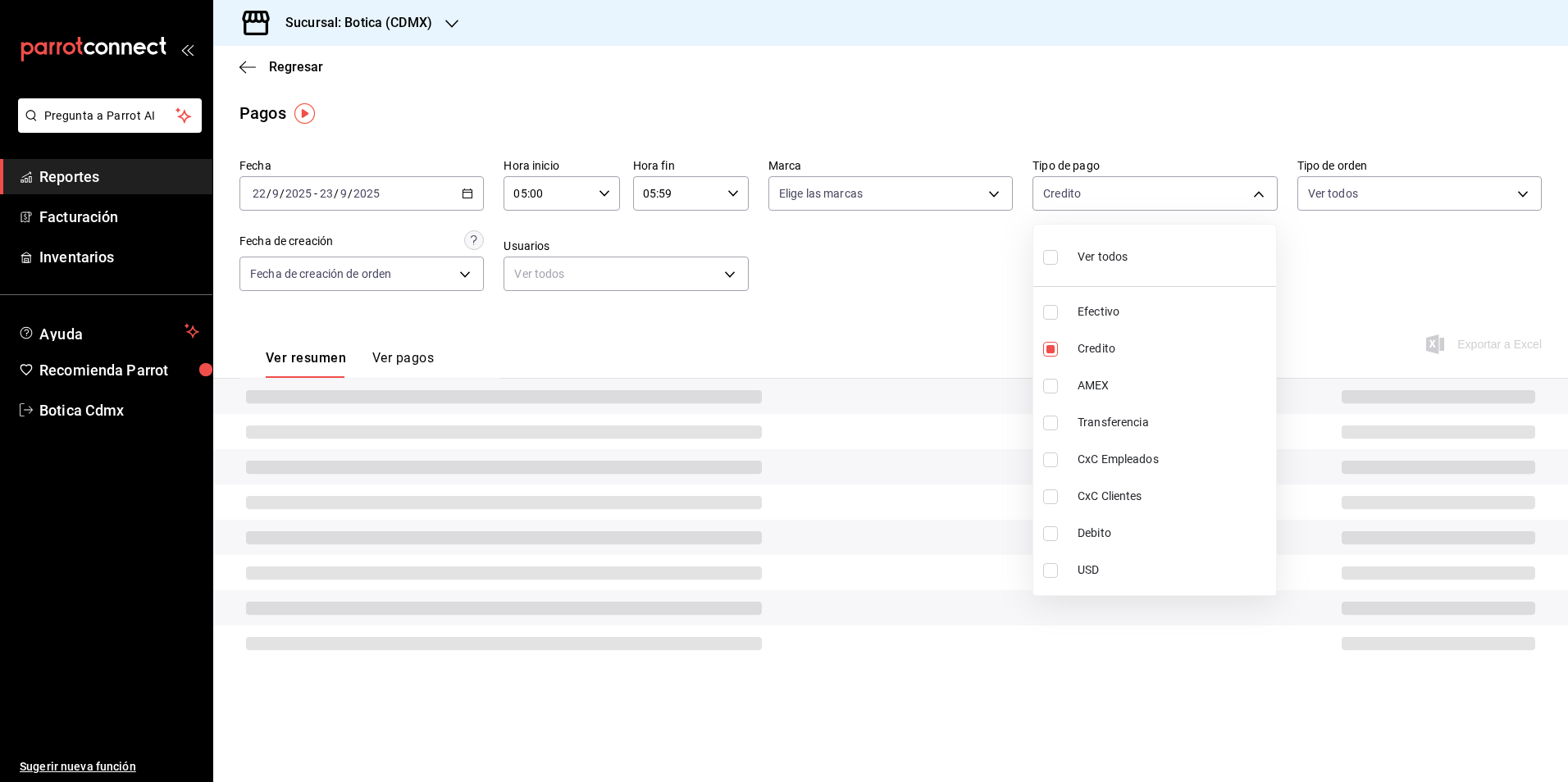
click at [1061, 521] on li "Debito" at bounding box center [1155, 533] width 243 height 37
type input "b4da851e-66ec-43b1-8a0b-e545688a4eb6,11579032-5cf0-46af-9956-e0058136143e"
checkbox input "true"
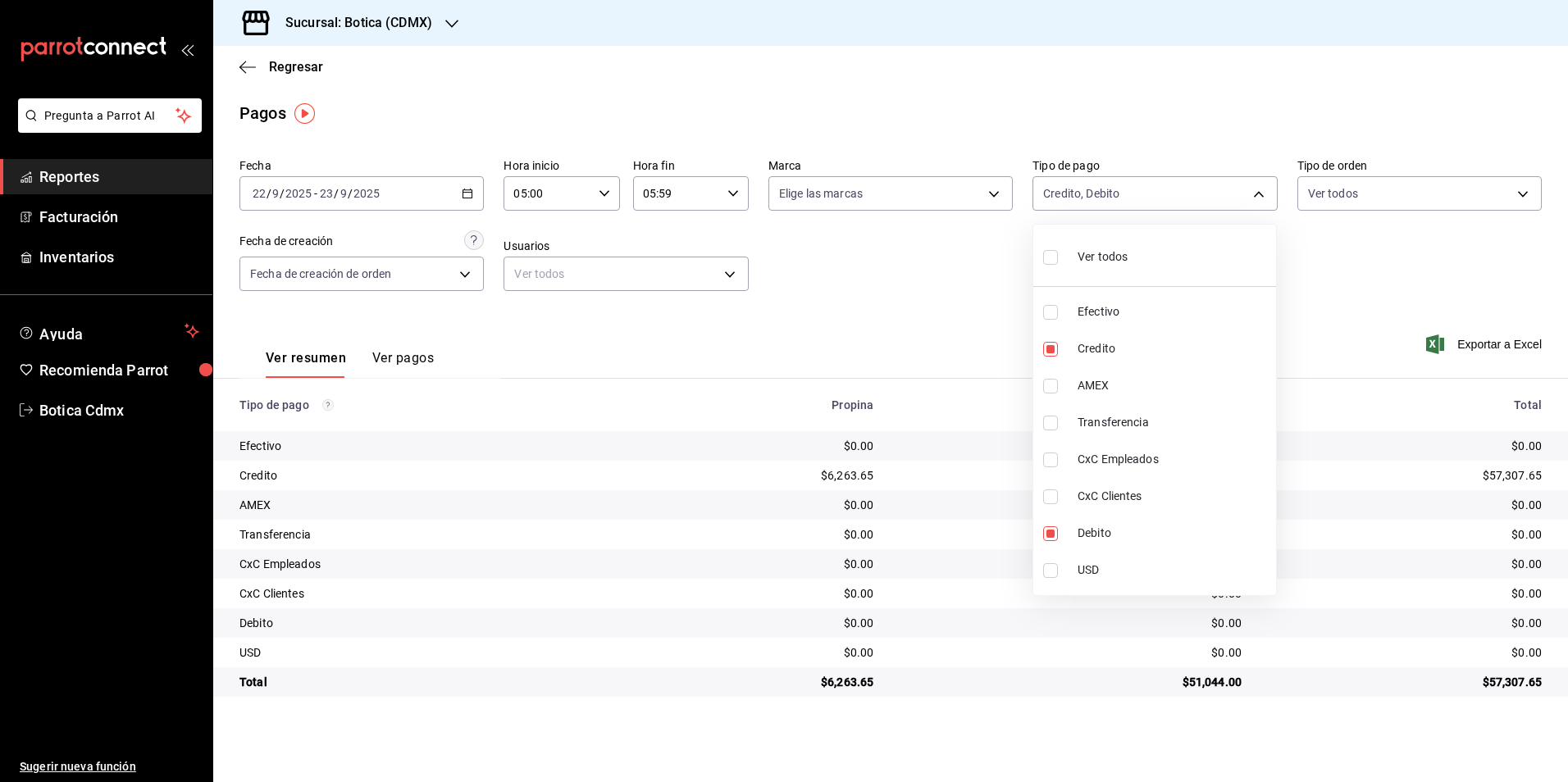
click at [925, 309] on div at bounding box center [784, 391] width 1568 height 782
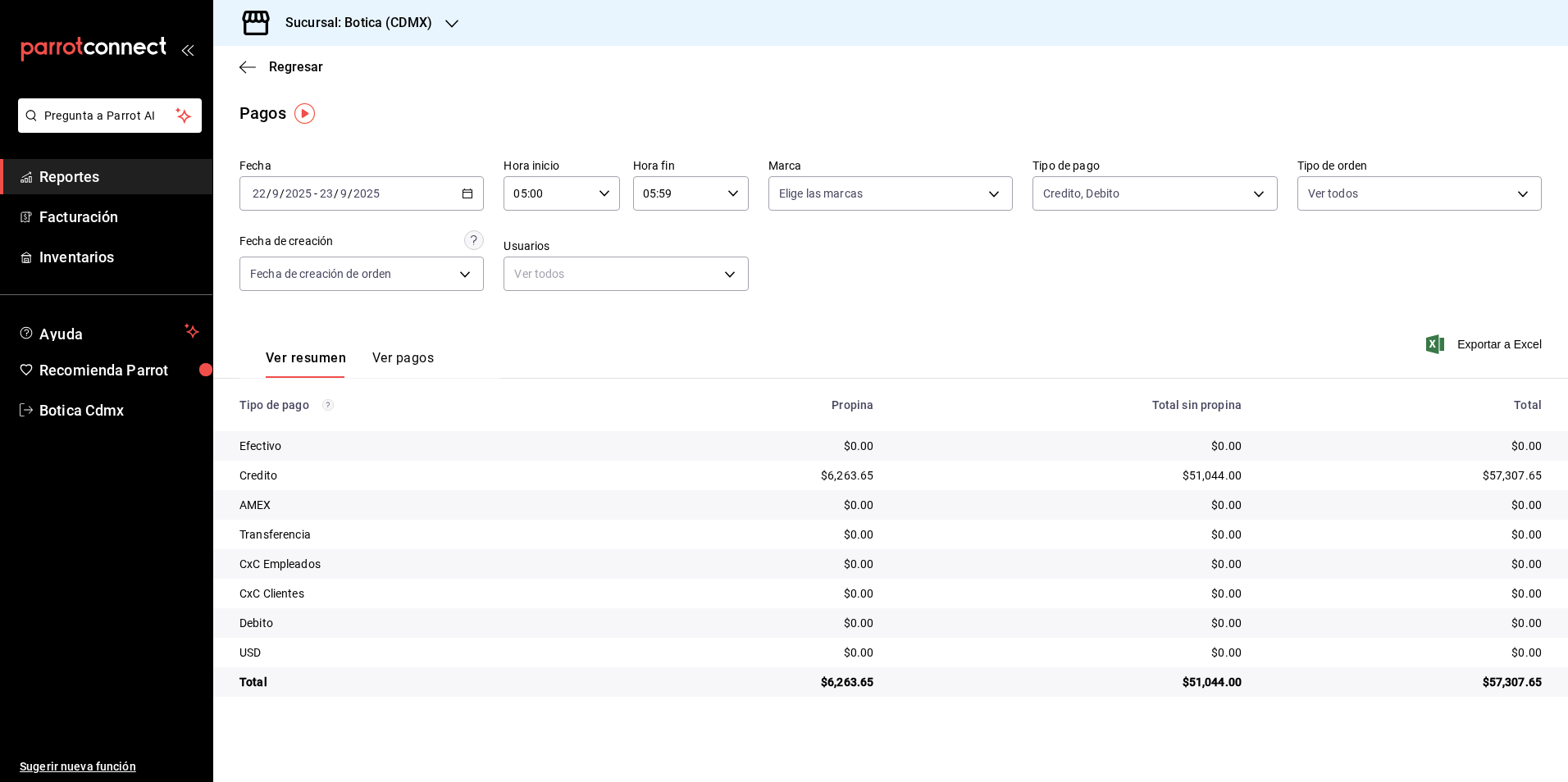
click at [734, 202] on div "05:59 Hora fin" at bounding box center [690, 193] width 115 height 34
click at [673, 267] on span "05" at bounding box center [662, 267] width 32 height 13
click at [726, 246] on button "00" at bounding box center [720, 236] width 52 height 33
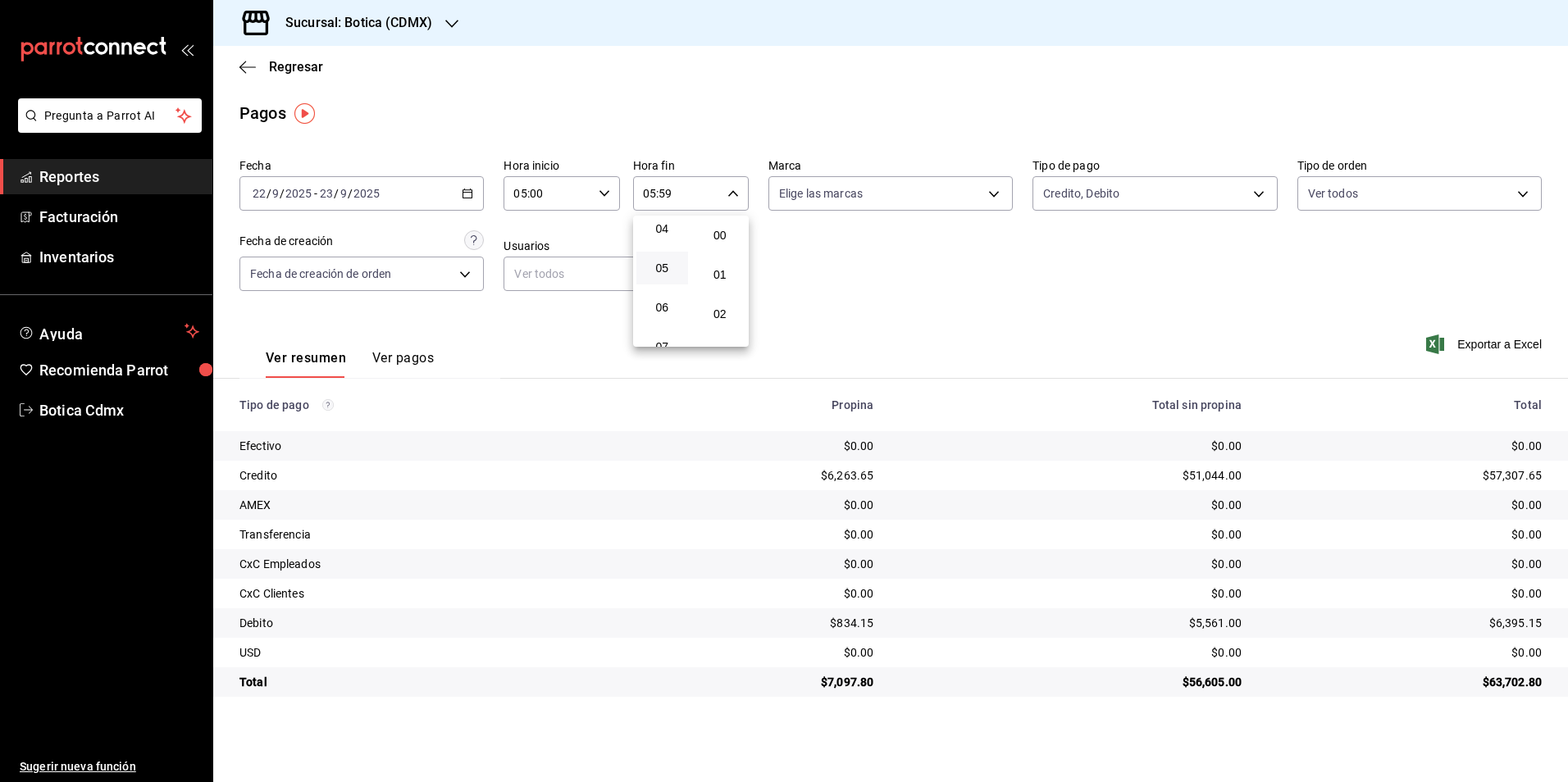
type input "05:00"
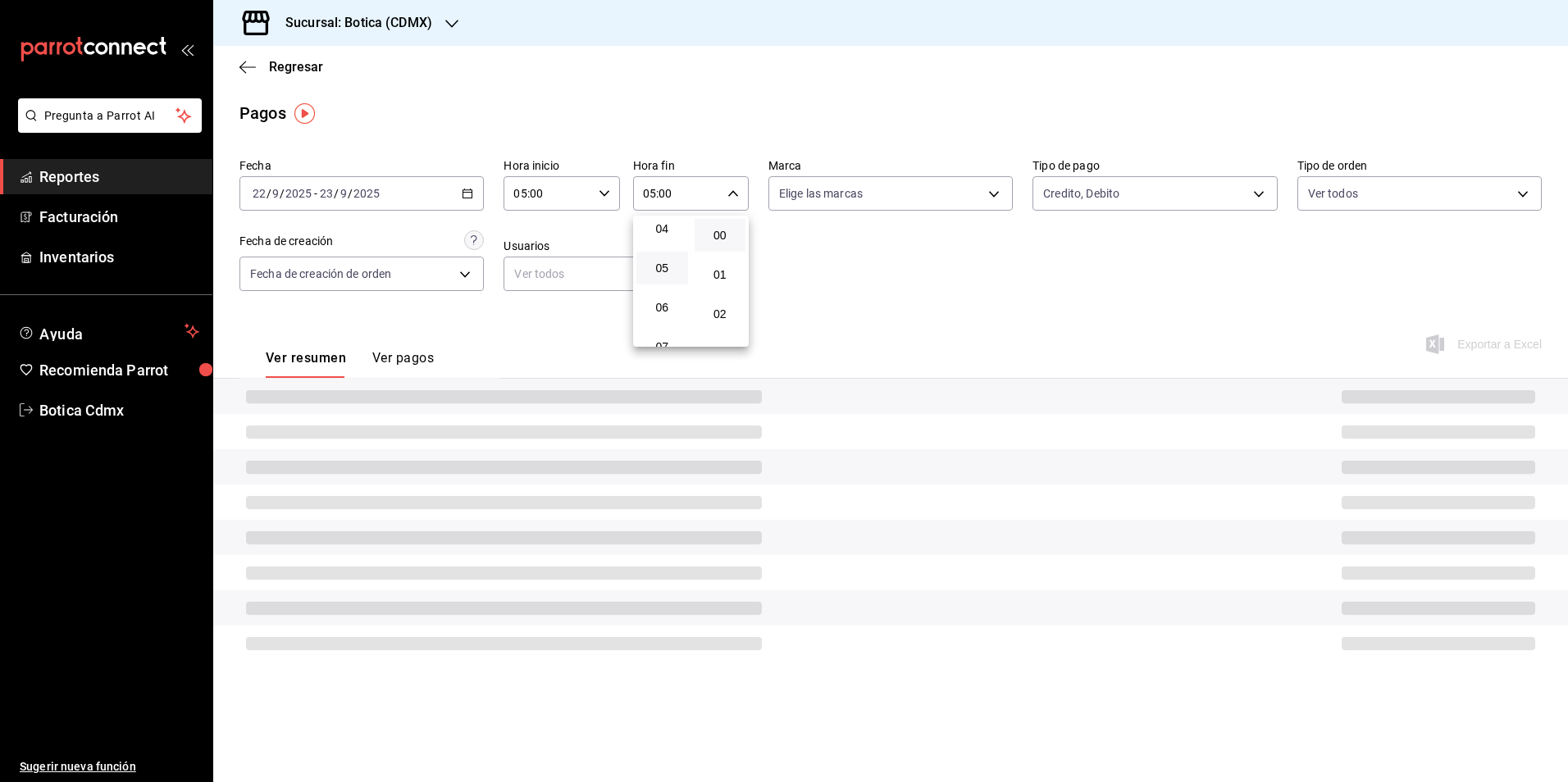
click at [857, 318] on div at bounding box center [784, 391] width 1568 height 782
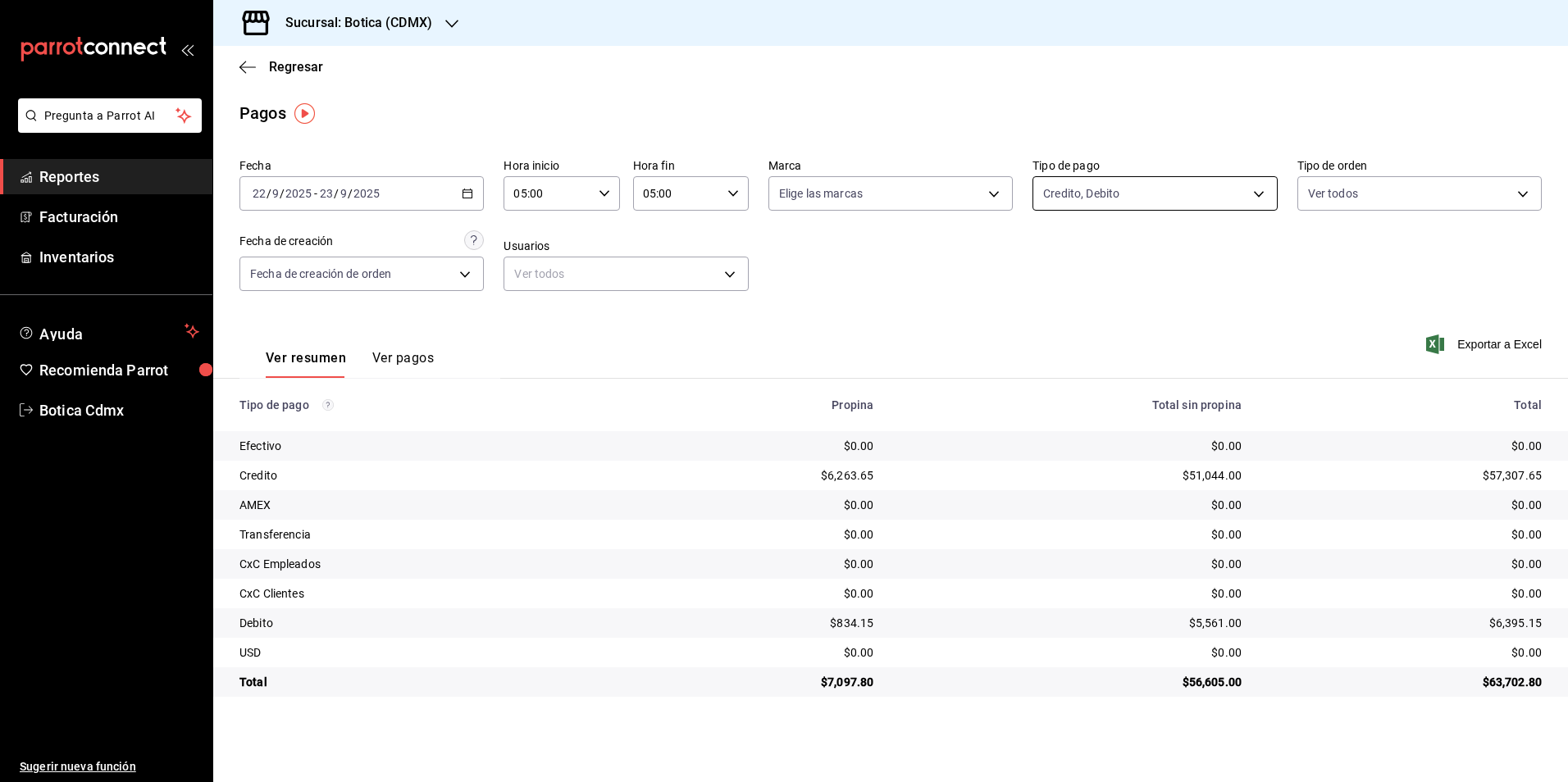
click at [1133, 186] on body "Pregunta a Parrot AI Reportes Facturación Inventarios Ayuda Recomienda Parrot B…" at bounding box center [784, 391] width 1568 height 782
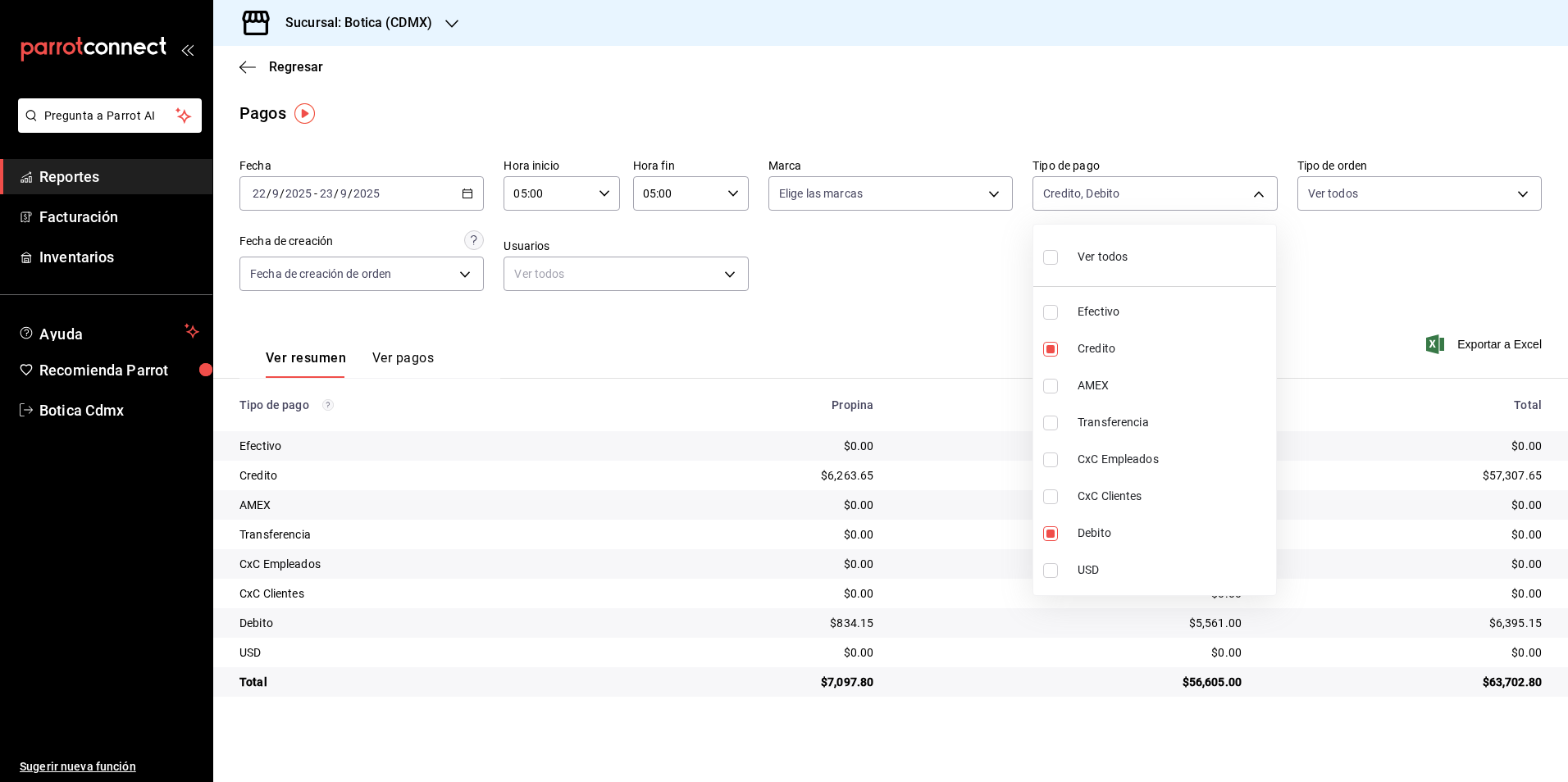
click at [1044, 264] on input "checkbox" at bounding box center [1051, 257] width 15 height 15
checkbox input "true"
type input "e1ca0108-3f33-4c0f-ad57-d68d77d83aa1,b4da851e-66ec-43b1-8a0b-e545688a4eb6,dd363…"
checkbox input "true"
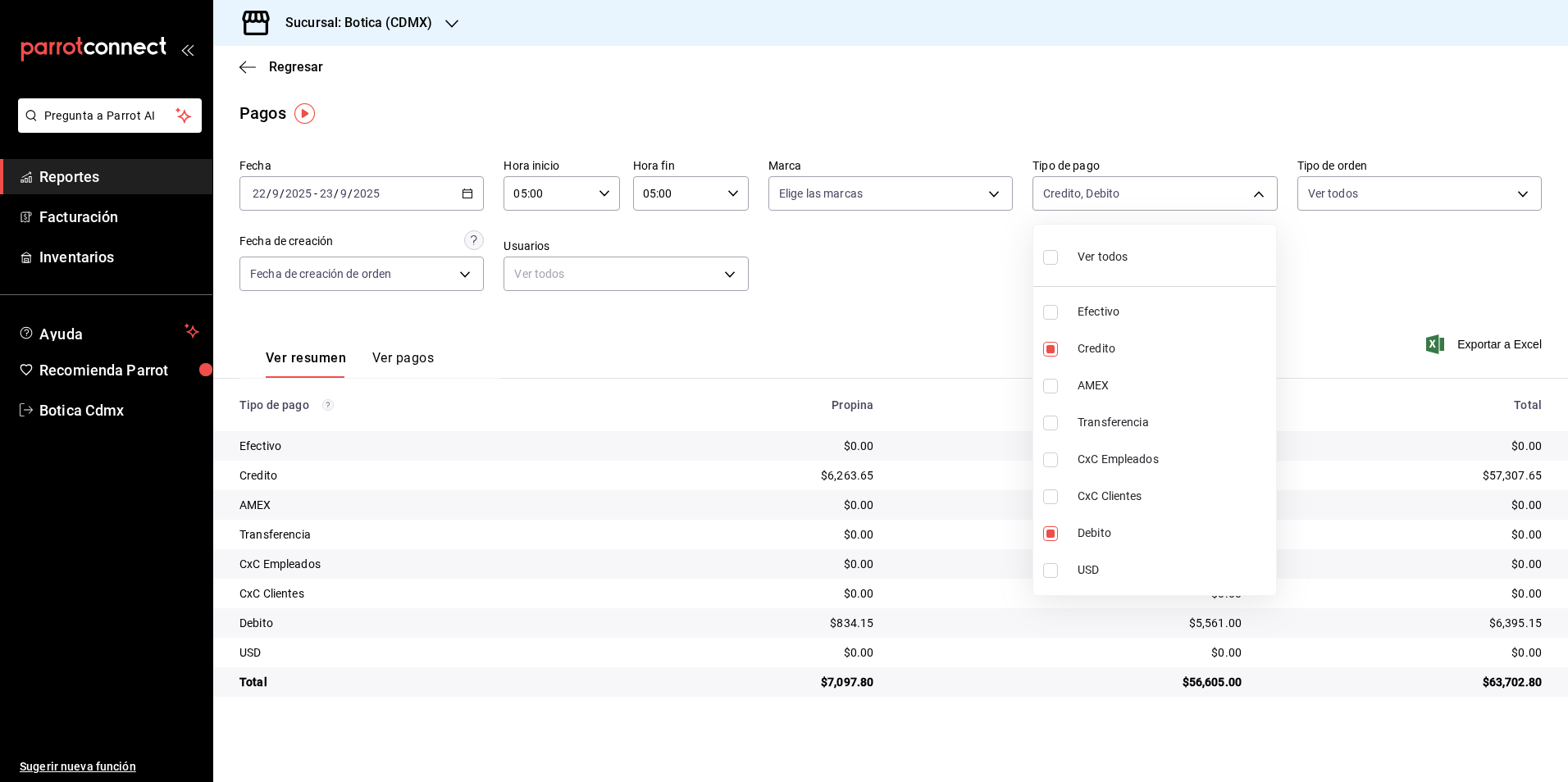
checkbox input "true"
click at [911, 287] on div at bounding box center [784, 391] width 1568 height 782
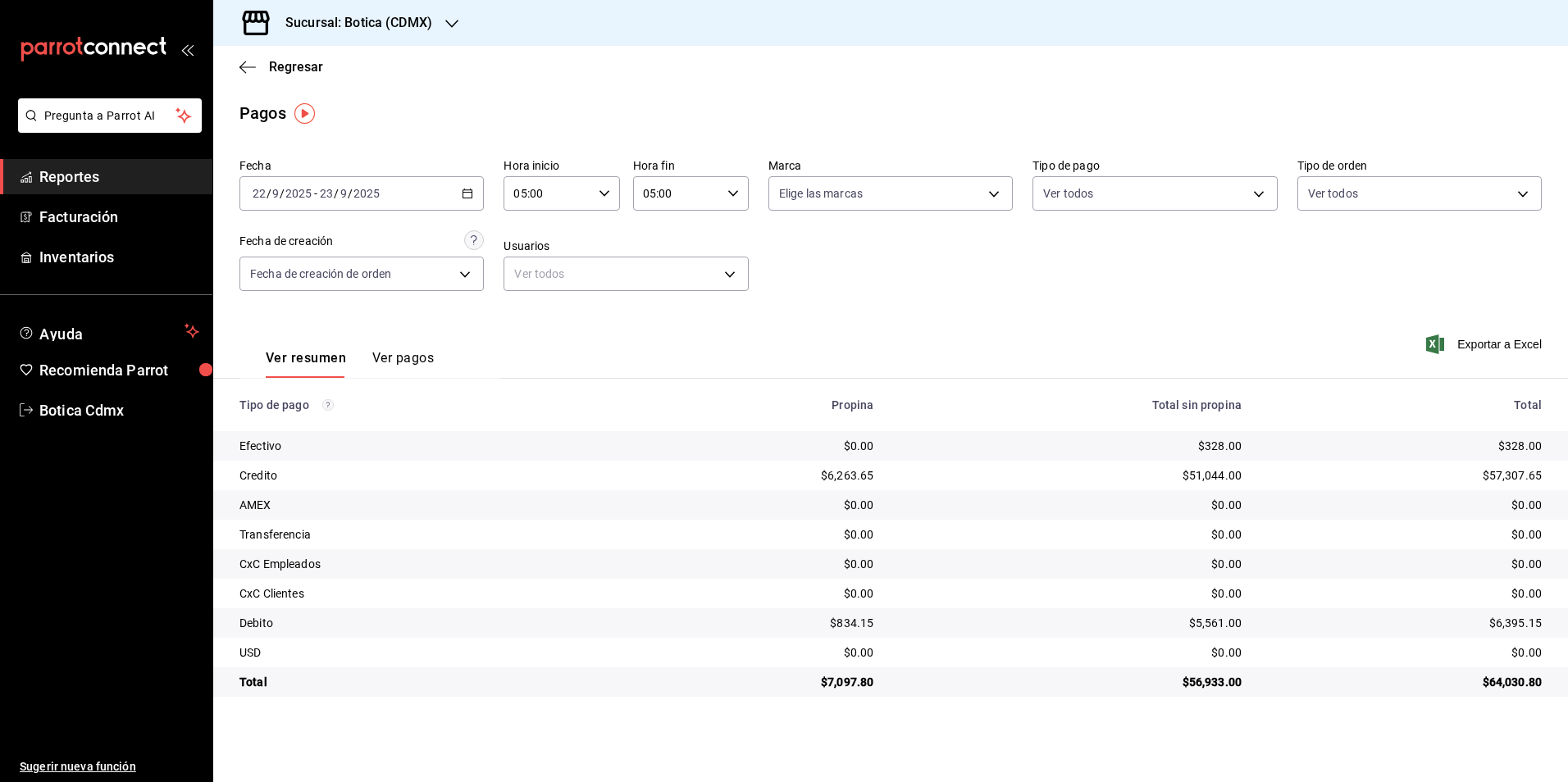
click at [468, 191] on icon "button" at bounding box center [467, 193] width 11 height 11
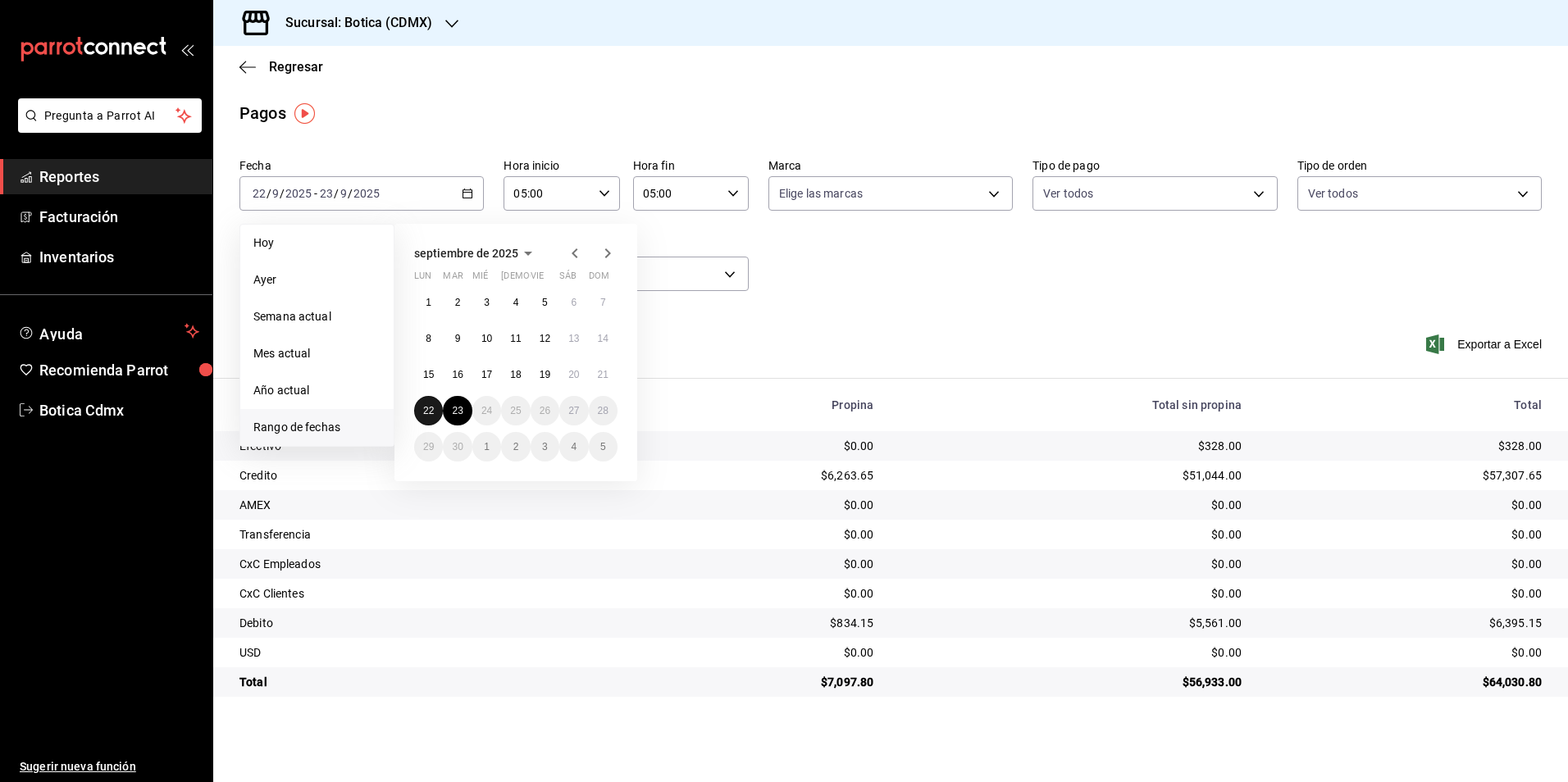
drag, startPoint x: 432, startPoint y: 412, endPoint x: 459, endPoint y: 397, distance: 30.9
click at [432, 411] on abbr "22" at bounding box center [428, 411] width 10 height 11
drag, startPoint x: 460, startPoint y: 400, endPoint x: 486, endPoint y: 358, distance: 49.4
click at [460, 401] on button "23" at bounding box center [457, 411] width 29 height 30
type input "00:00"
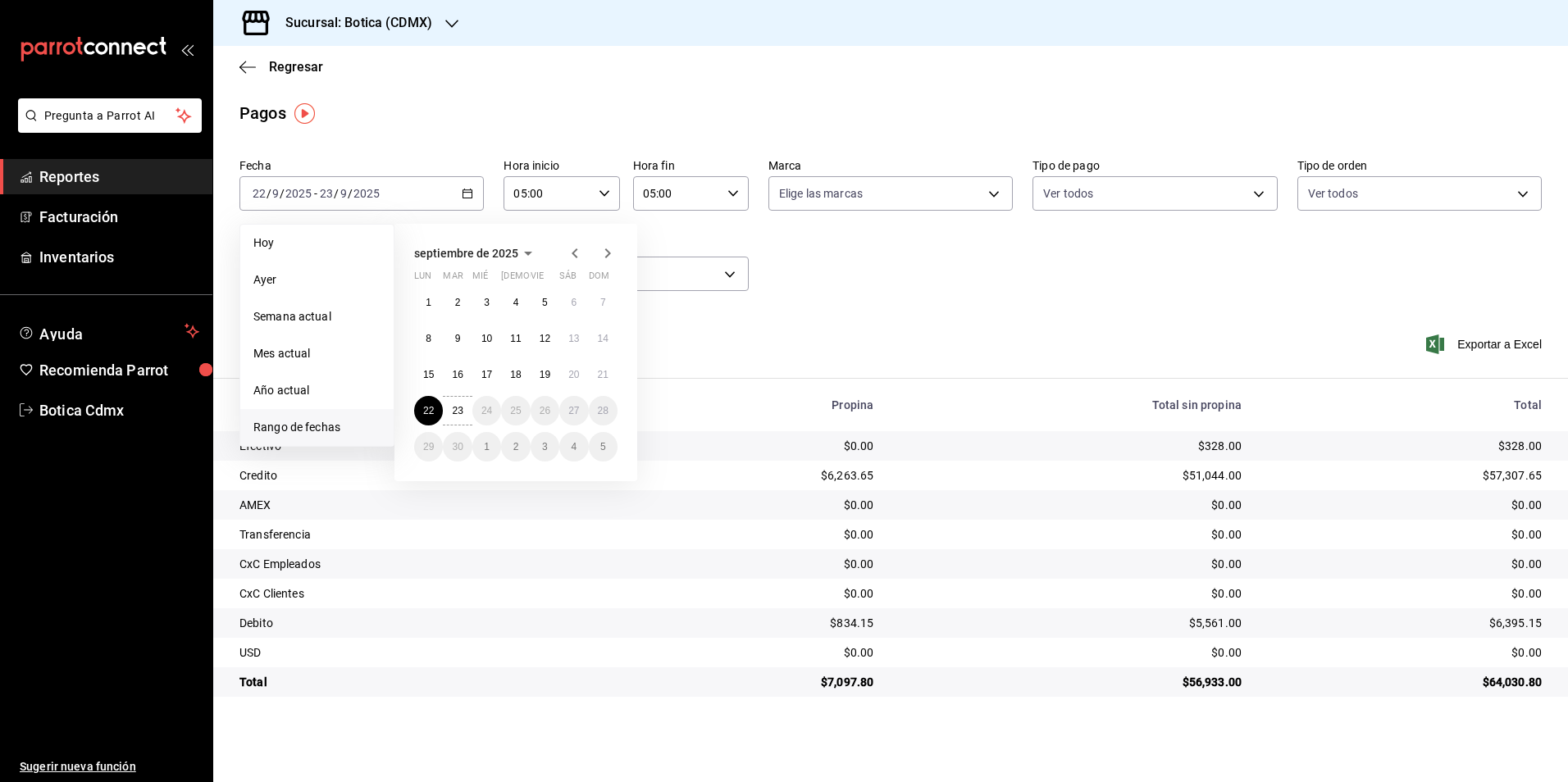
type input "23:59"
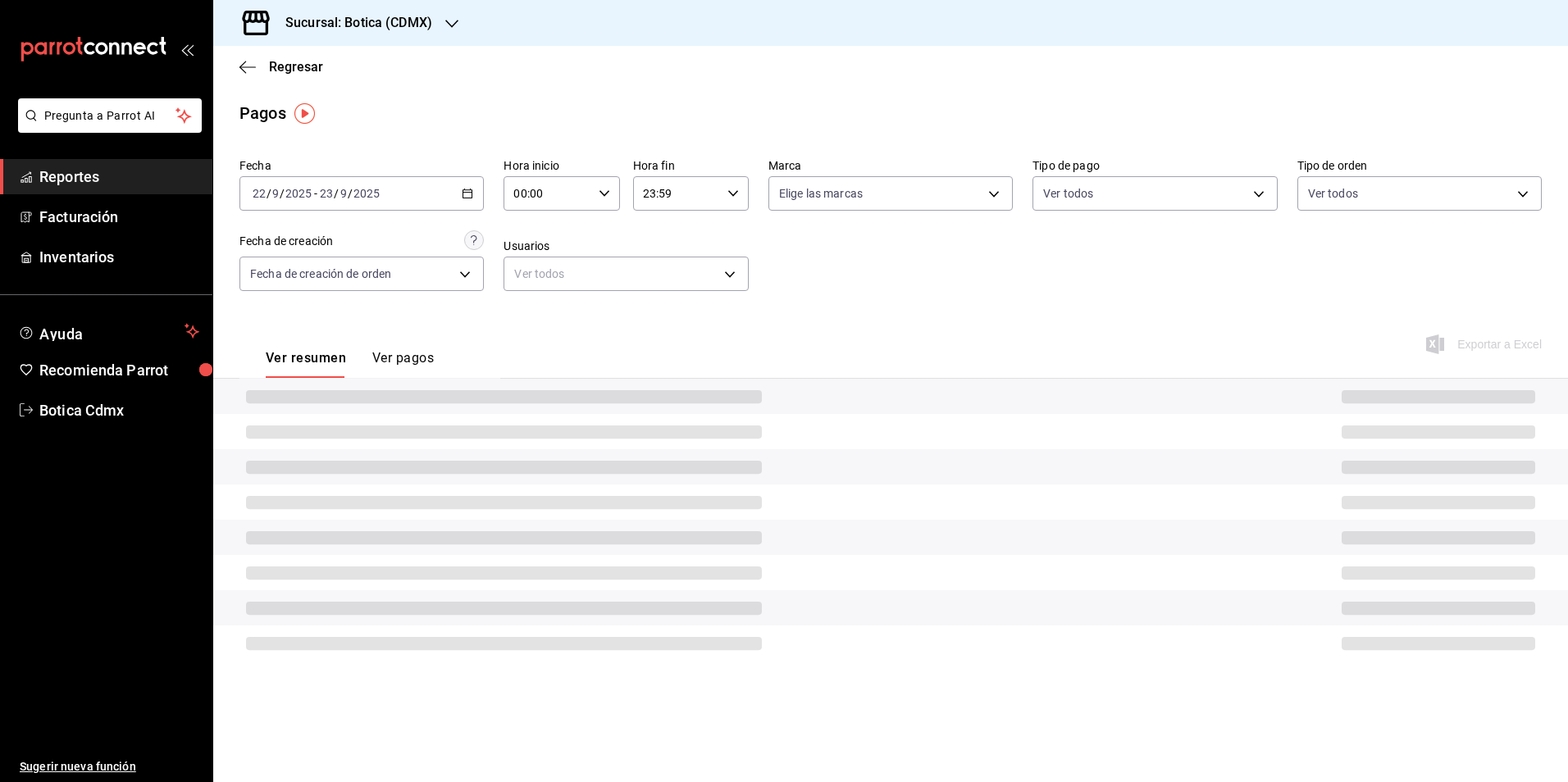
click at [604, 197] on icon "button" at bounding box center [604, 193] width 11 height 11
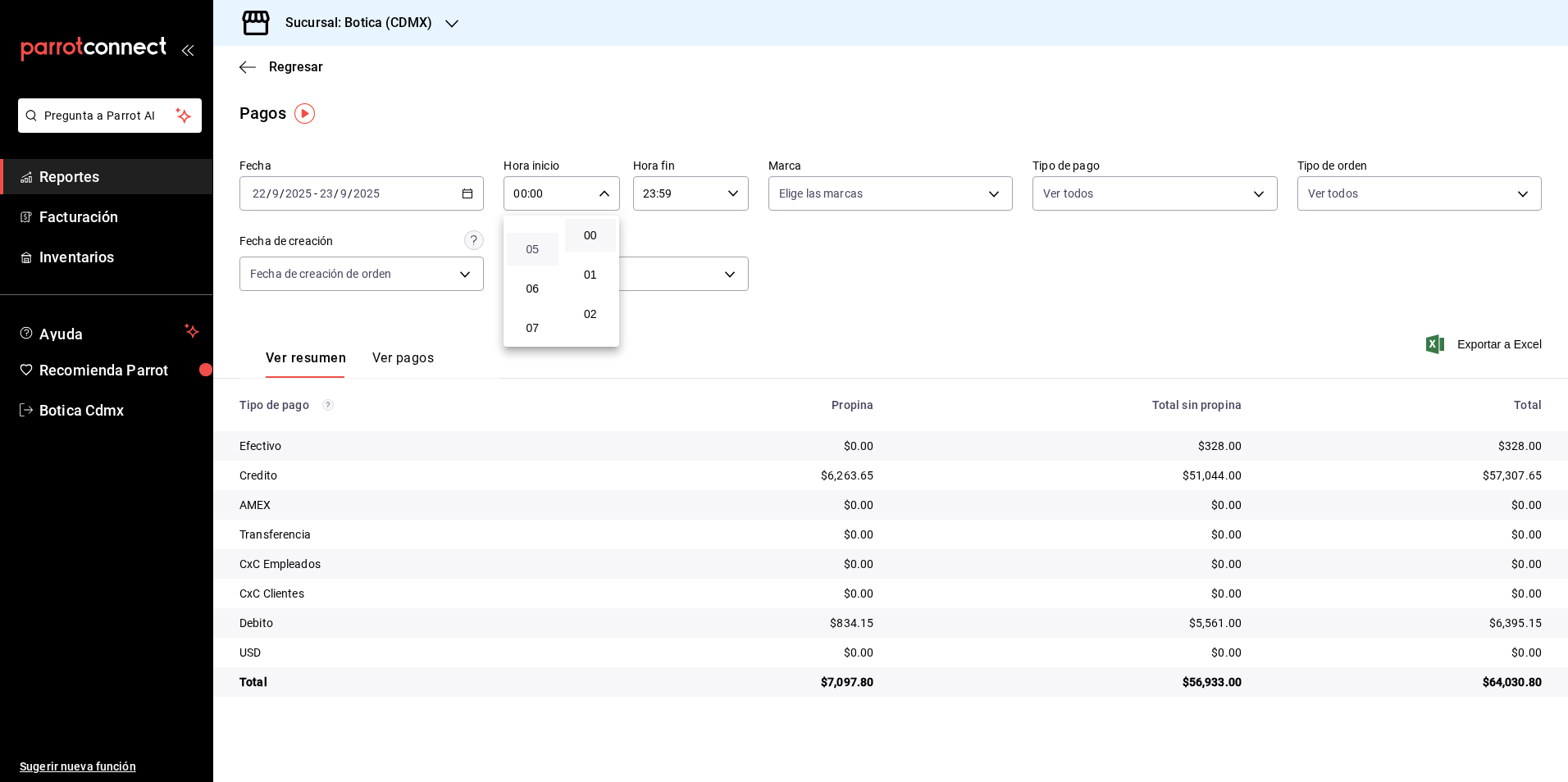
scroll to position [164, 0]
click at [544, 267] on span "05" at bounding box center [532, 267] width 32 height 13
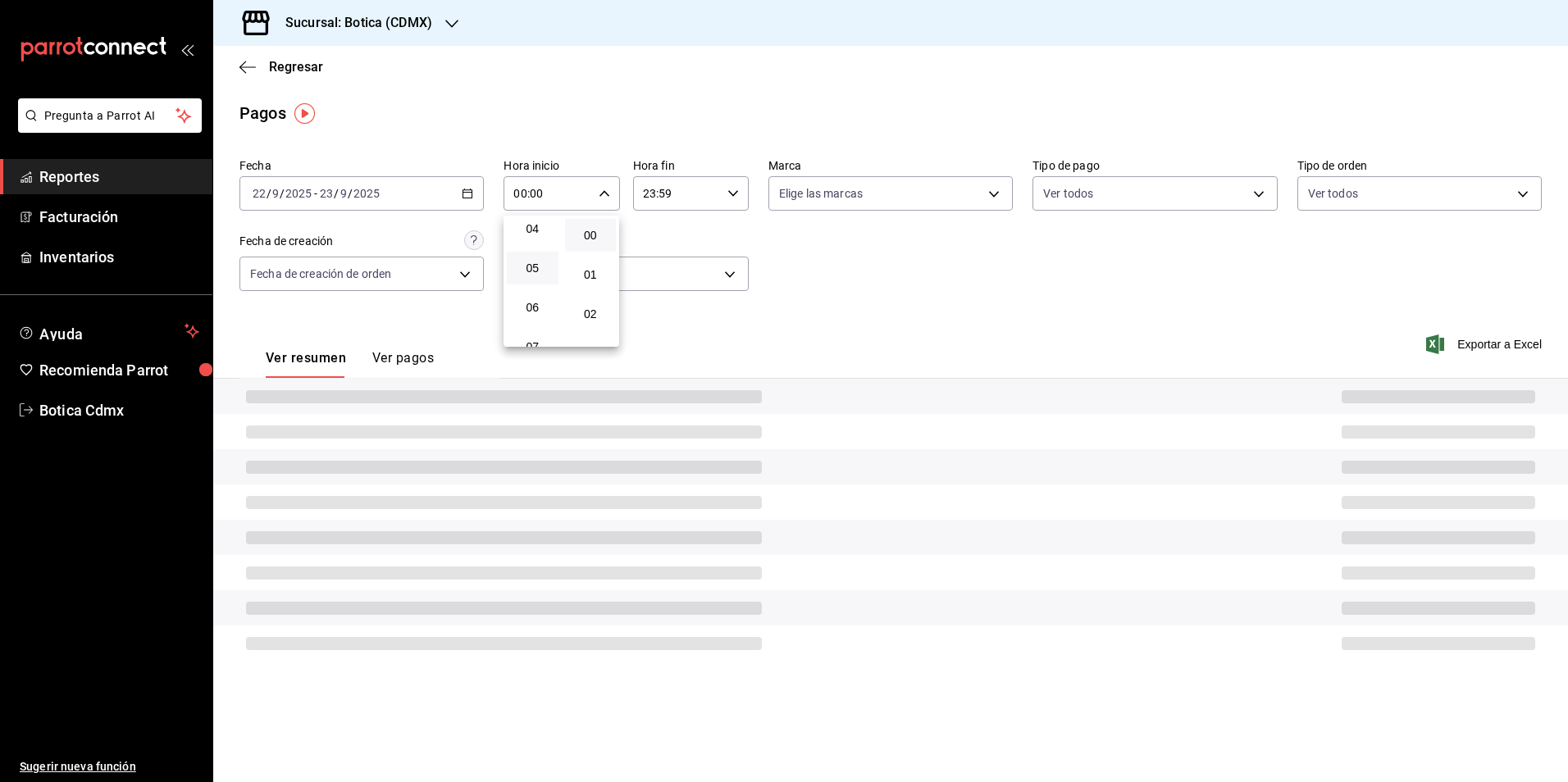
type input "05:00"
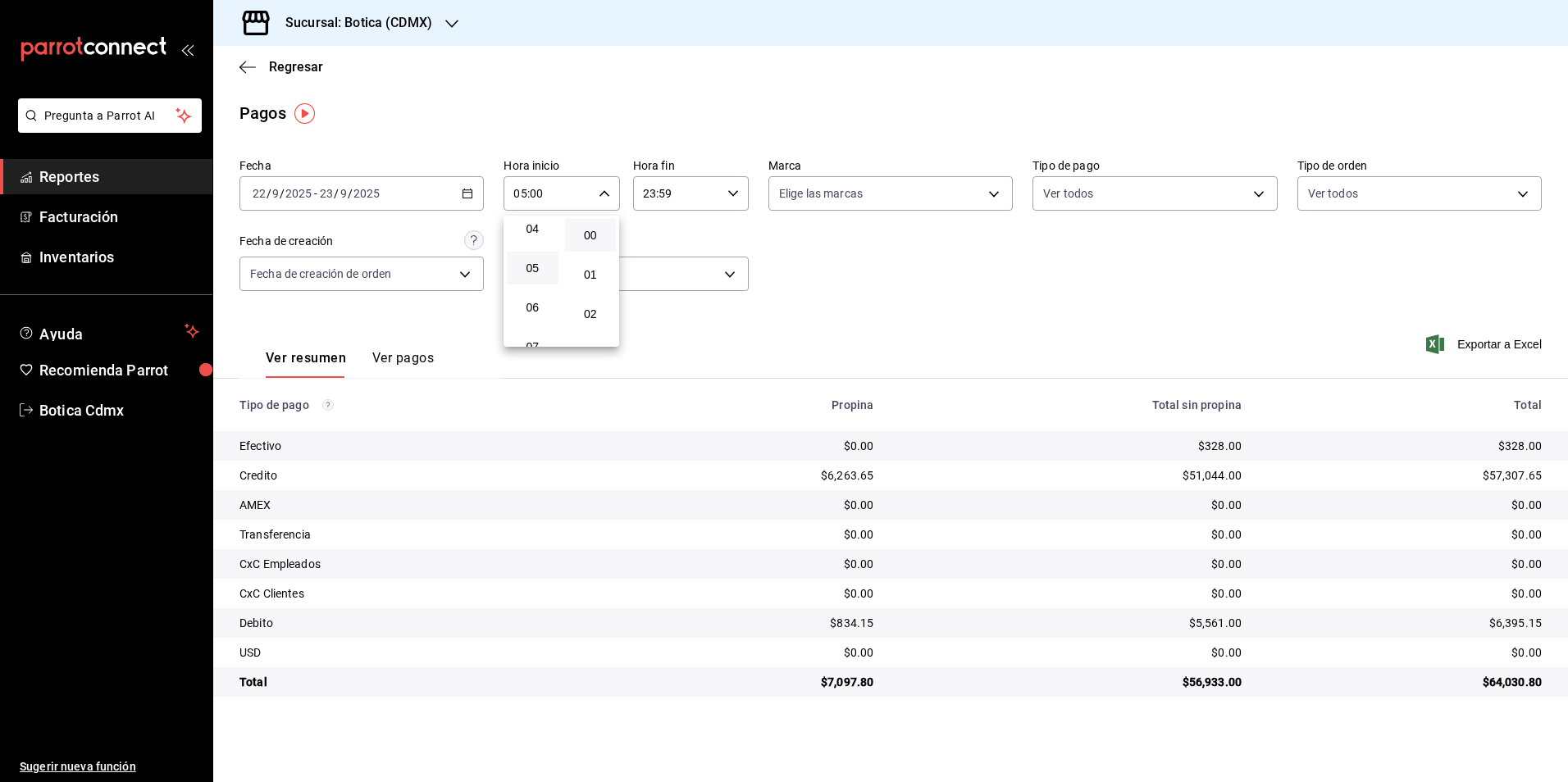
click at [739, 192] on div at bounding box center [784, 391] width 1568 height 782
click at [733, 193] on icon "button" at bounding box center [732, 193] width 11 height 11
click at [668, 261] on span "05" at bounding box center [662, 267] width 32 height 13
click at [663, 270] on span "05" at bounding box center [662, 267] width 32 height 13
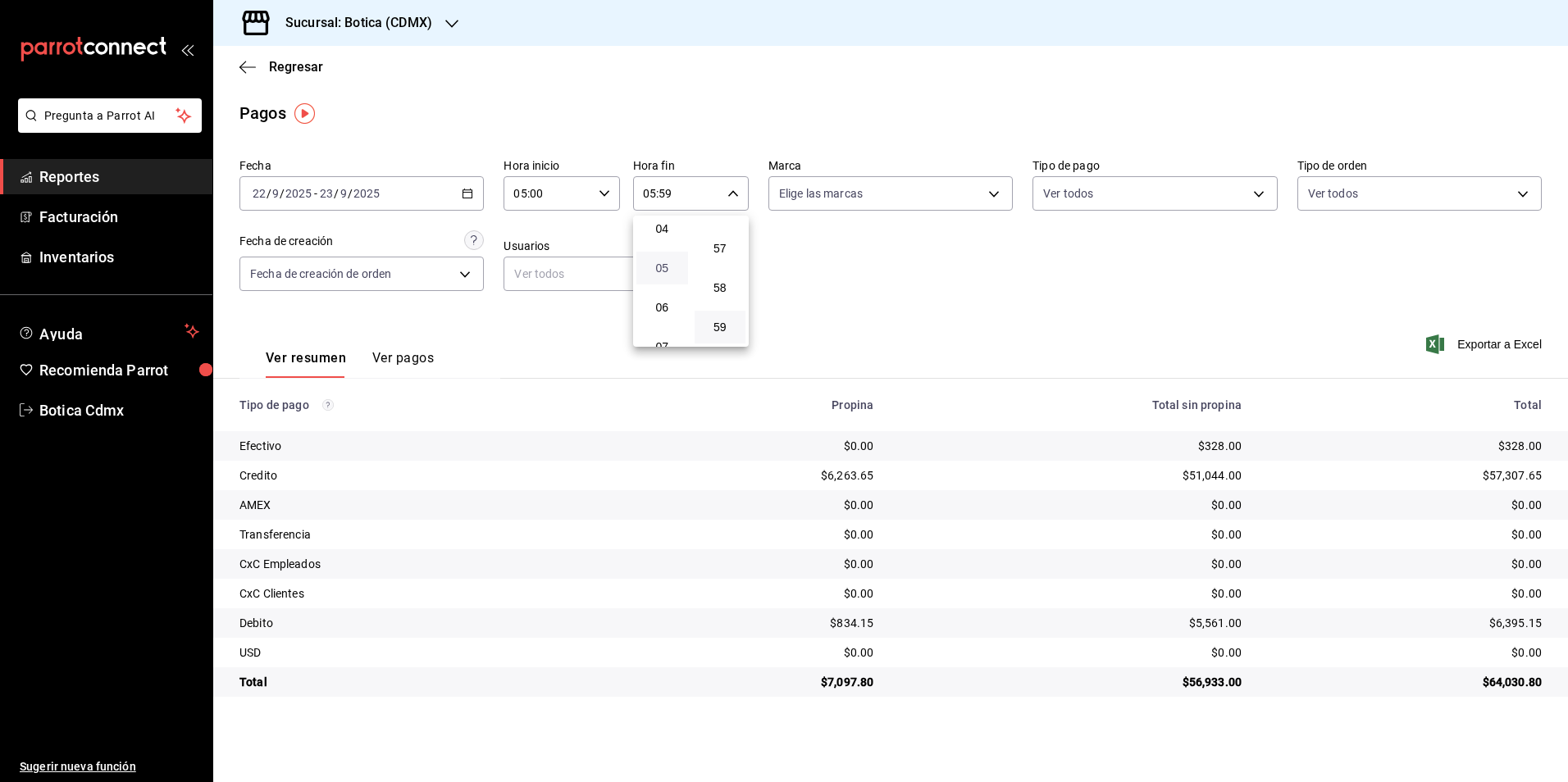
click at [658, 267] on span "05" at bounding box center [662, 267] width 32 height 13
click at [725, 238] on span "00" at bounding box center [720, 235] width 32 height 13
type input "05:00"
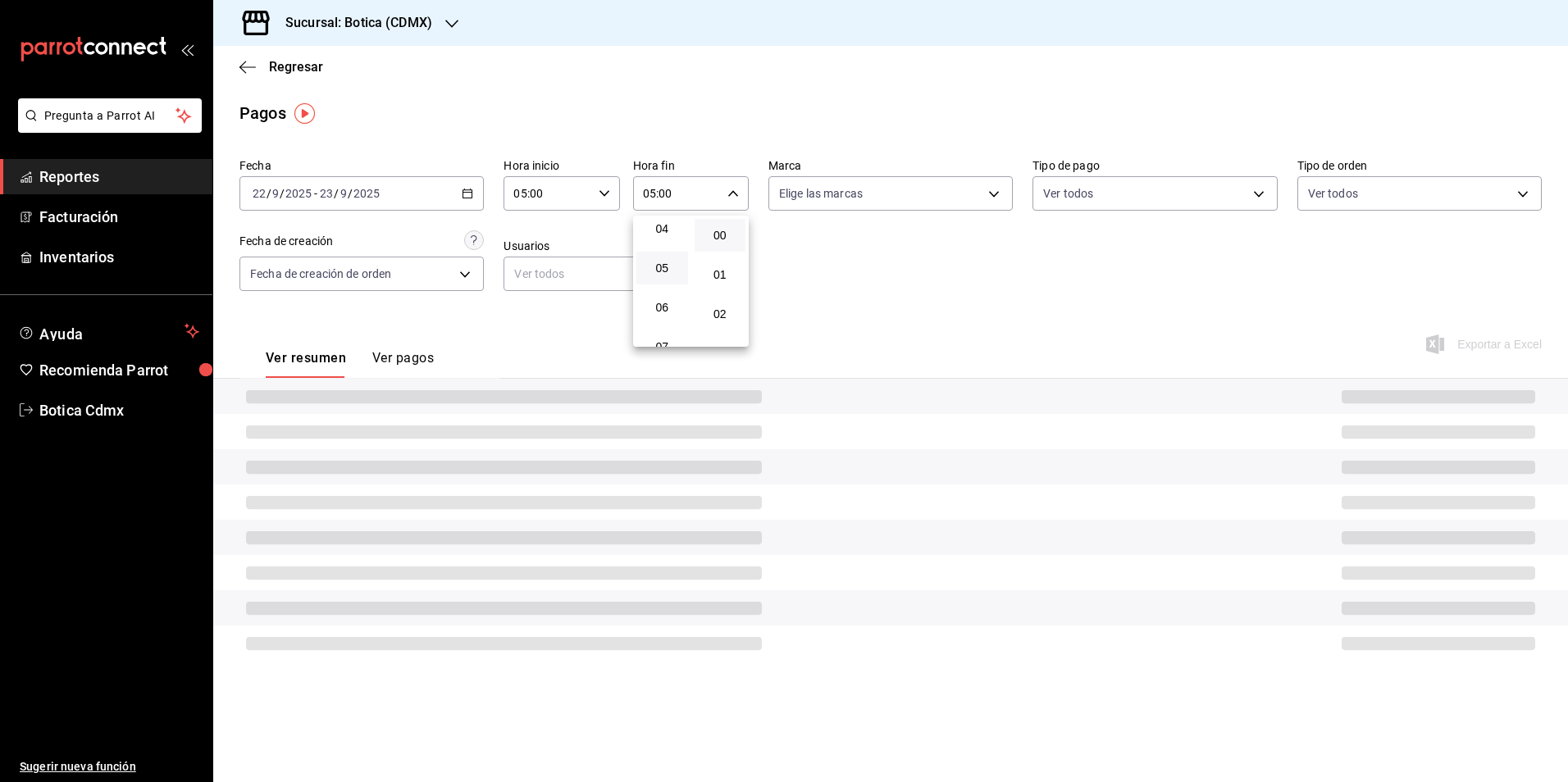
click at [864, 252] on div at bounding box center [784, 391] width 1568 height 782
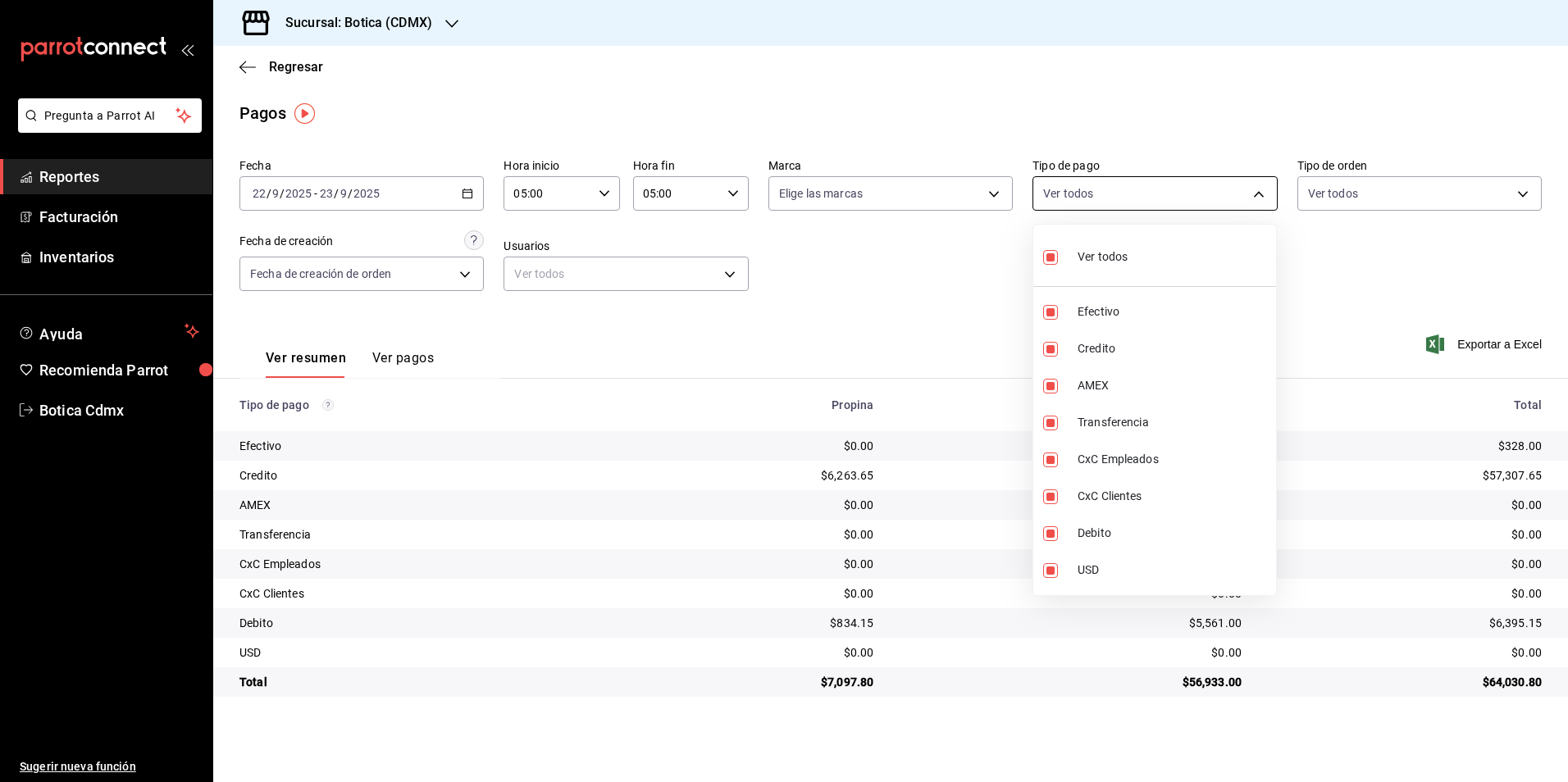
click at [1259, 194] on body "Pregunta a Parrot AI Reportes Facturación Inventarios Ayuda Recomienda Parrot B…" at bounding box center [784, 391] width 1568 height 782
click at [1120, 263] on span "Ver todos" at bounding box center [1102, 257] width 50 height 17
checkbox input "false"
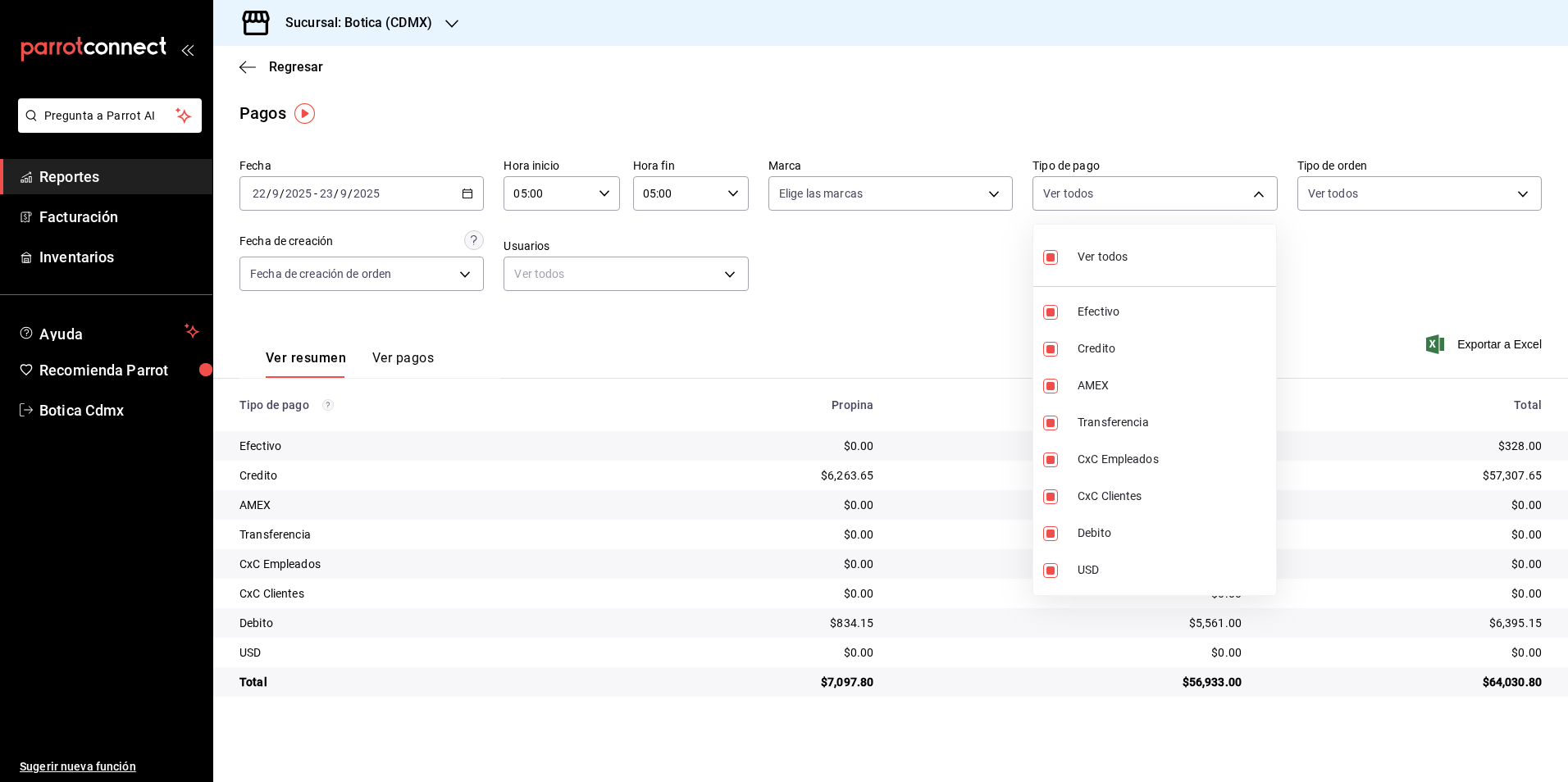
checkbox input "false"
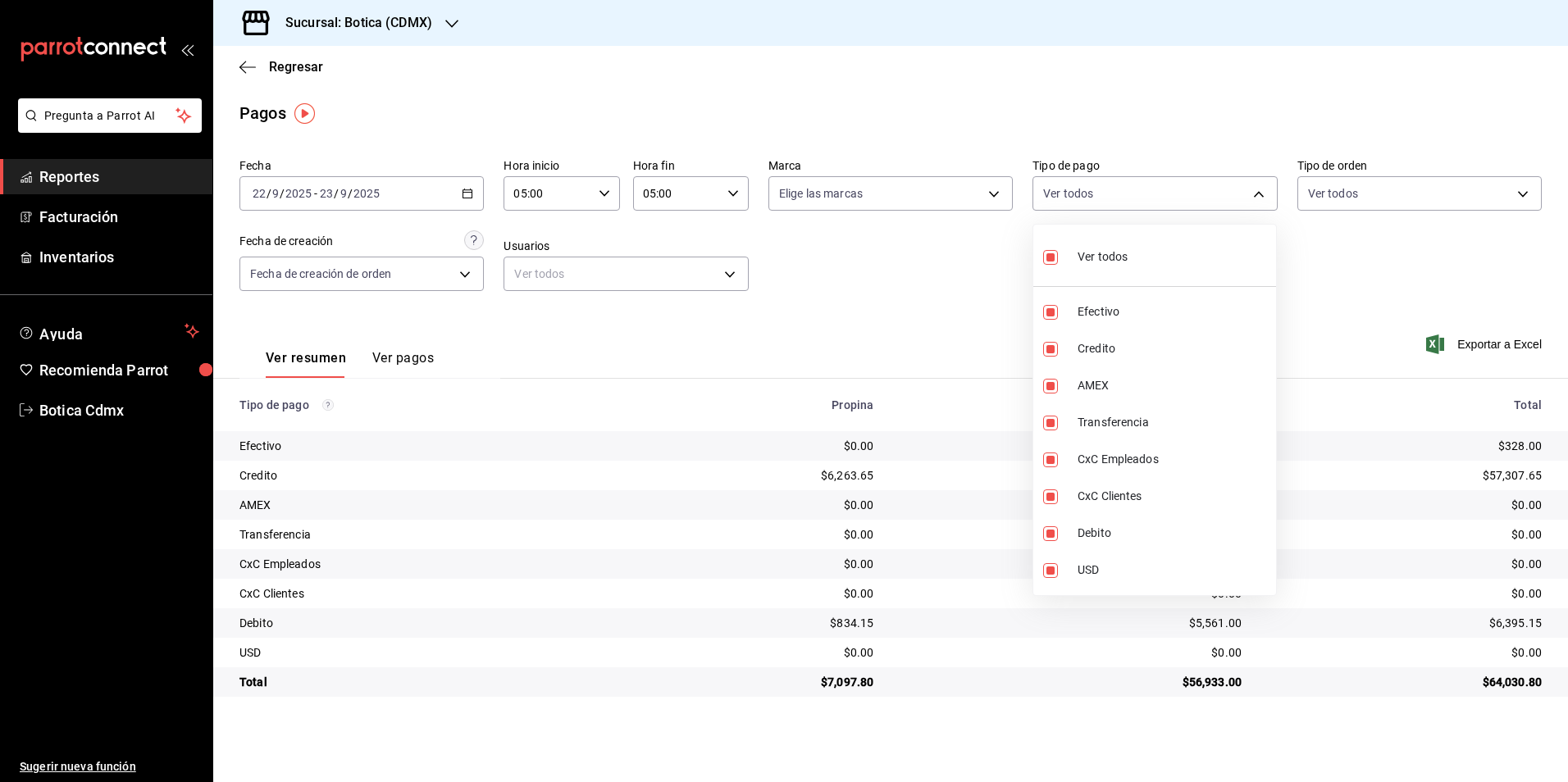
checkbox input "false"
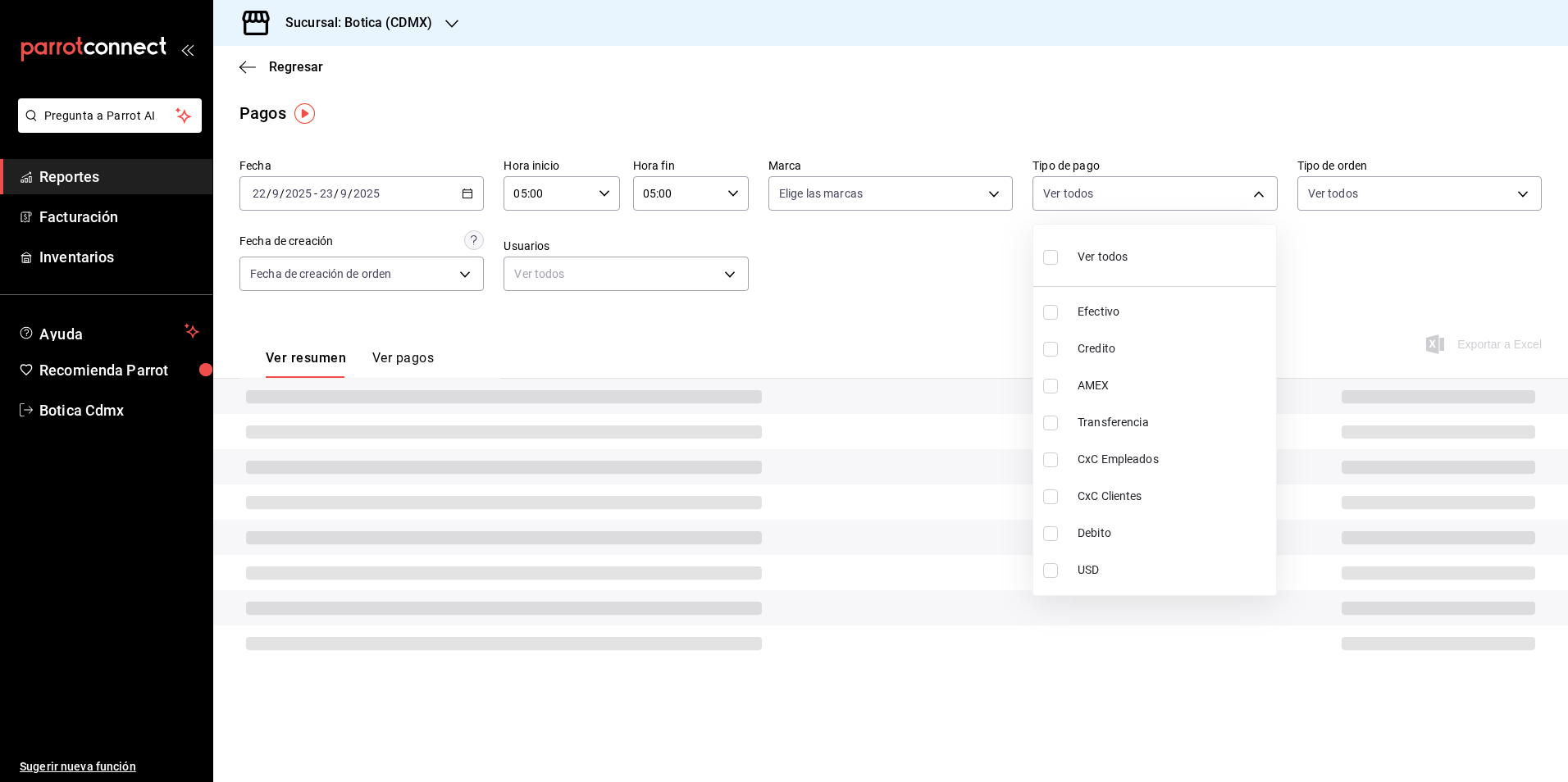
click at [1064, 347] on label at bounding box center [1054, 349] width 21 height 15
click at [1058, 347] on input "checkbox" at bounding box center [1051, 349] width 15 height 15
checkbox input "false"
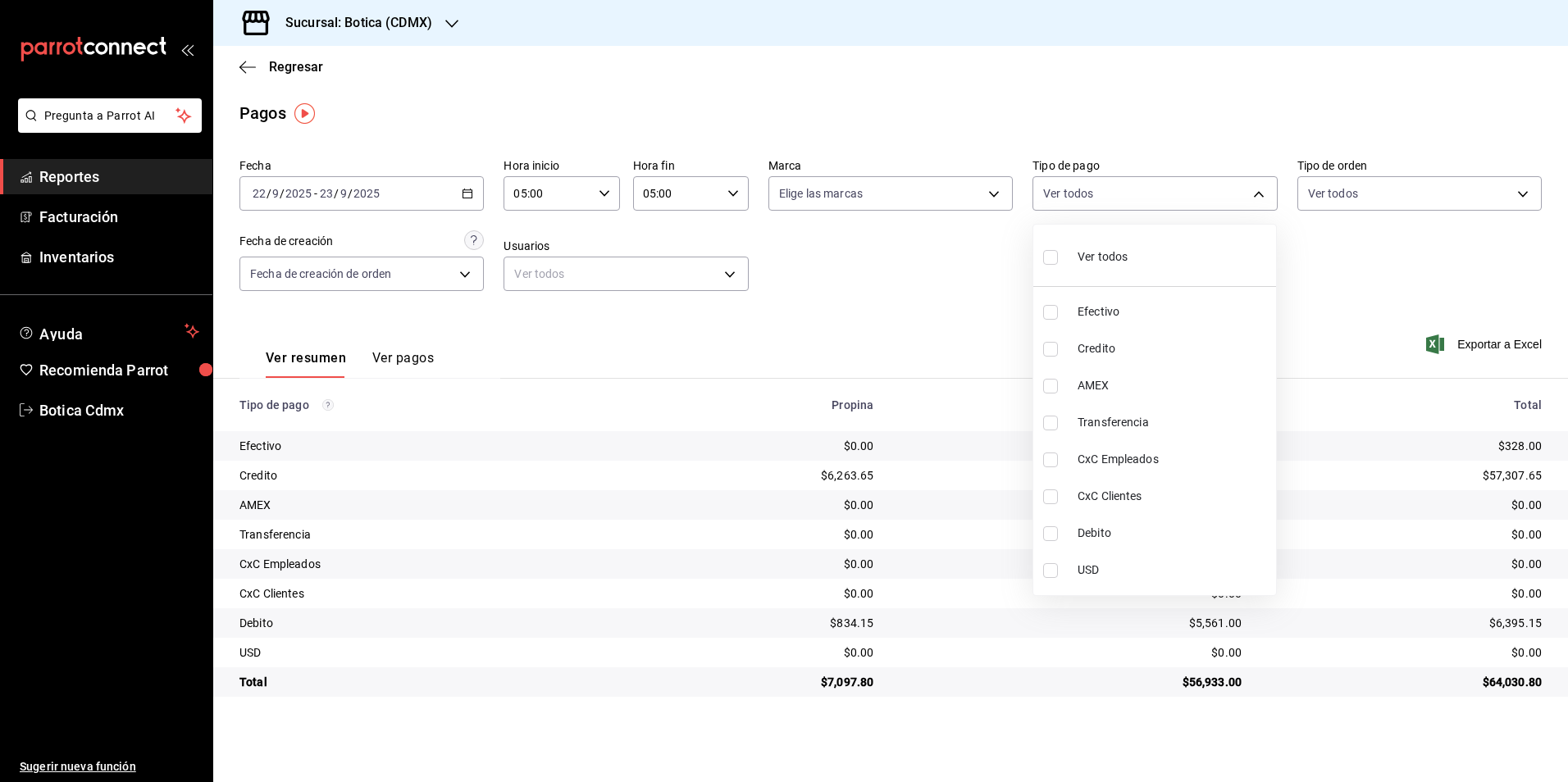
click at [1057, 353] on input "checkbox" at bounding box center [1051, 349] width 15 height 15
checkbox input "true"
click at [1043, 526] on li "Debito" at bounding box center [1155, 533] width 243 height 37
type input "b4da851e-66ec-43b1-8a0b-e545688a4eb6,11579032-5cf0-46af-9956-e0058136143e"
checkbox input "true"
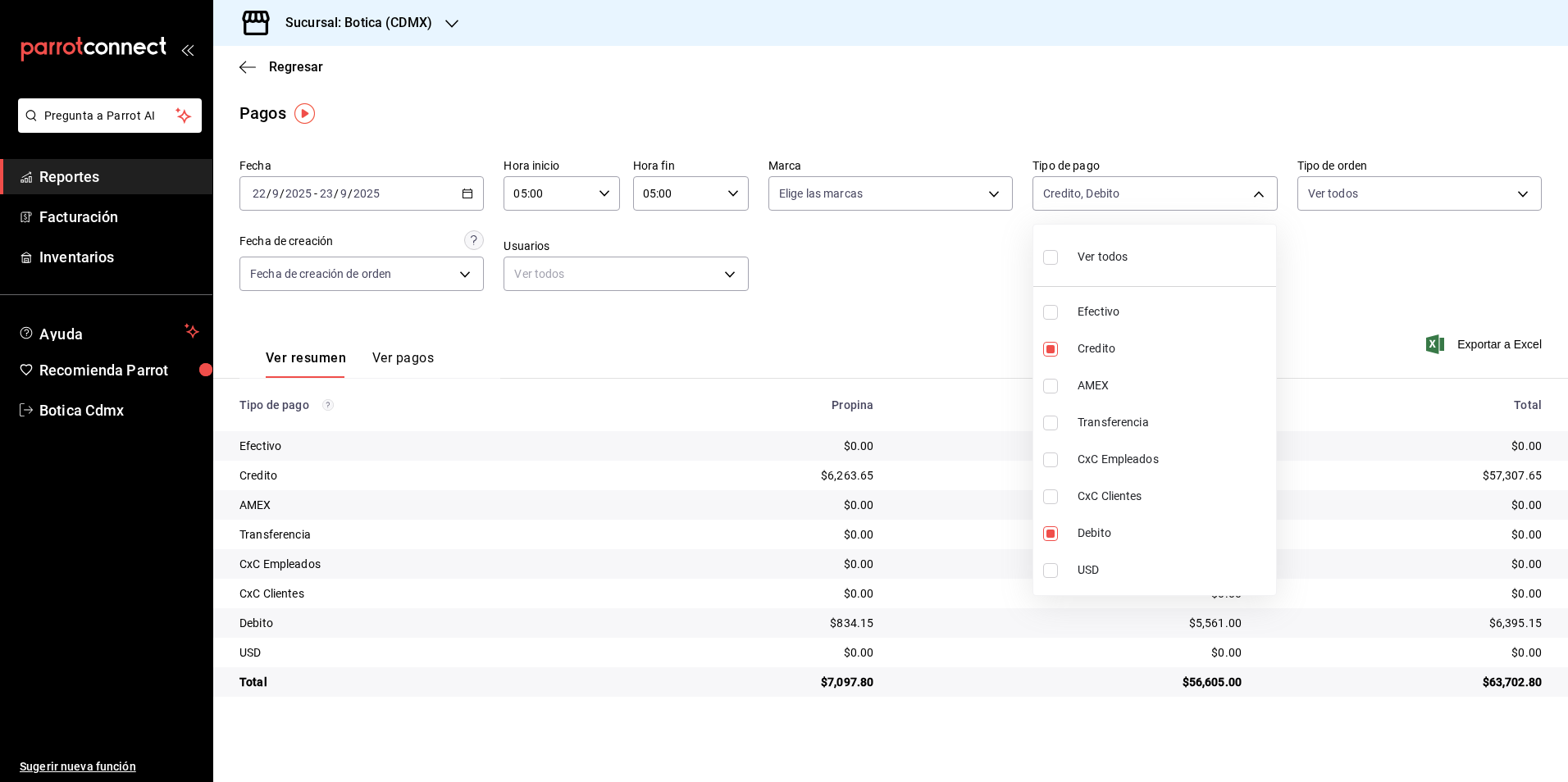
click at [878, 287] on div at bounding box center [784, 391] width 1568 height 782
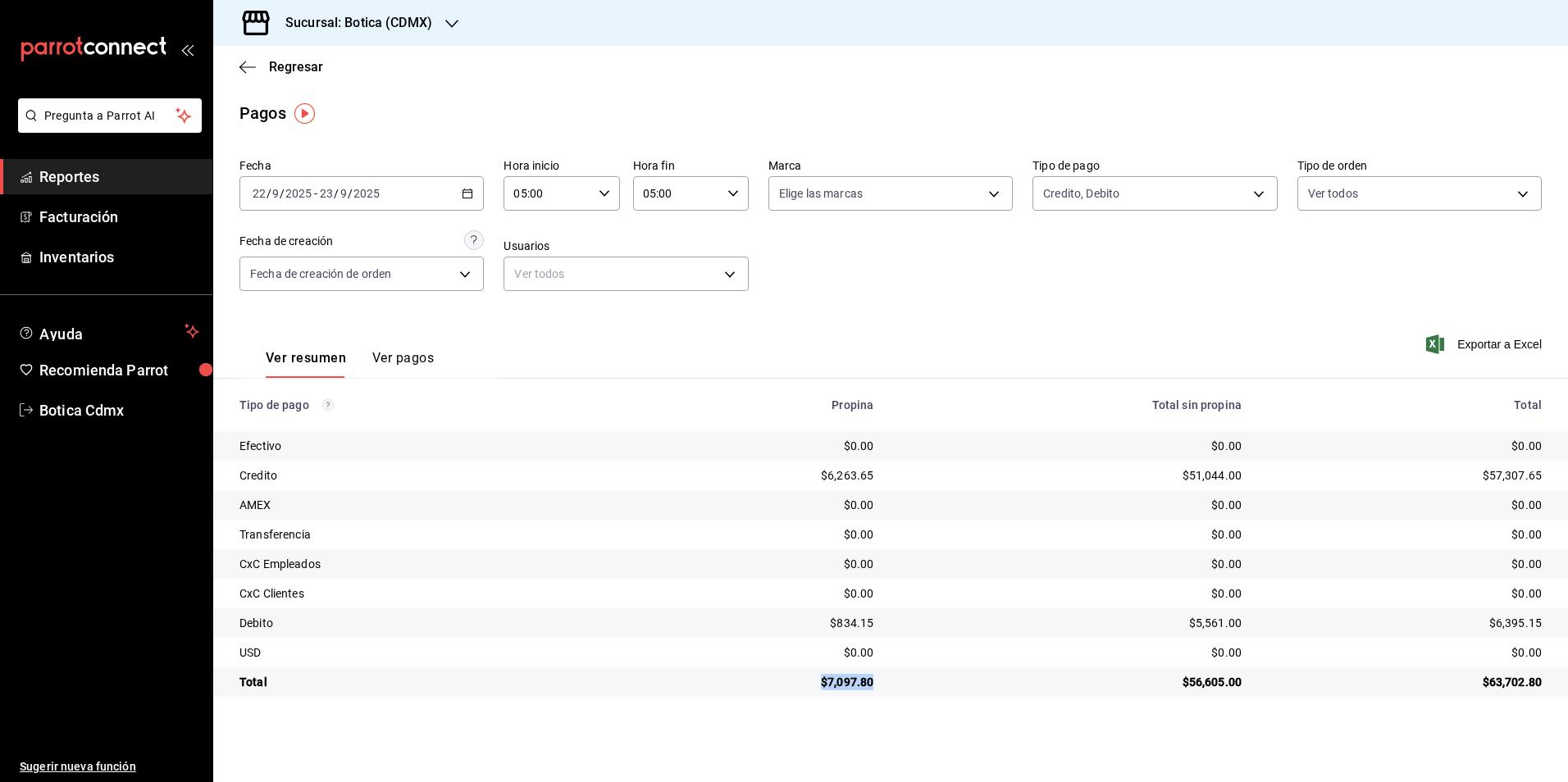
drag, startPoint x: 876, startPoint y: 682, endPoint x: 820, endPoint y: 685, distance: 56.1
click at [820, 685] on div "$7,097.80" at bounding box center [761, 682] width 224 height 17
click at [1213, 690] on div "$56,605.00" at bounding box center [1070, 682] width 342 height 17
click at [1215, 181] on body "Pregunta a Parrot AI Reportes Facturación Inventarios Ayuda Recomienda Parrot B…" at bounding box center [784, 391] width 1568 height 782
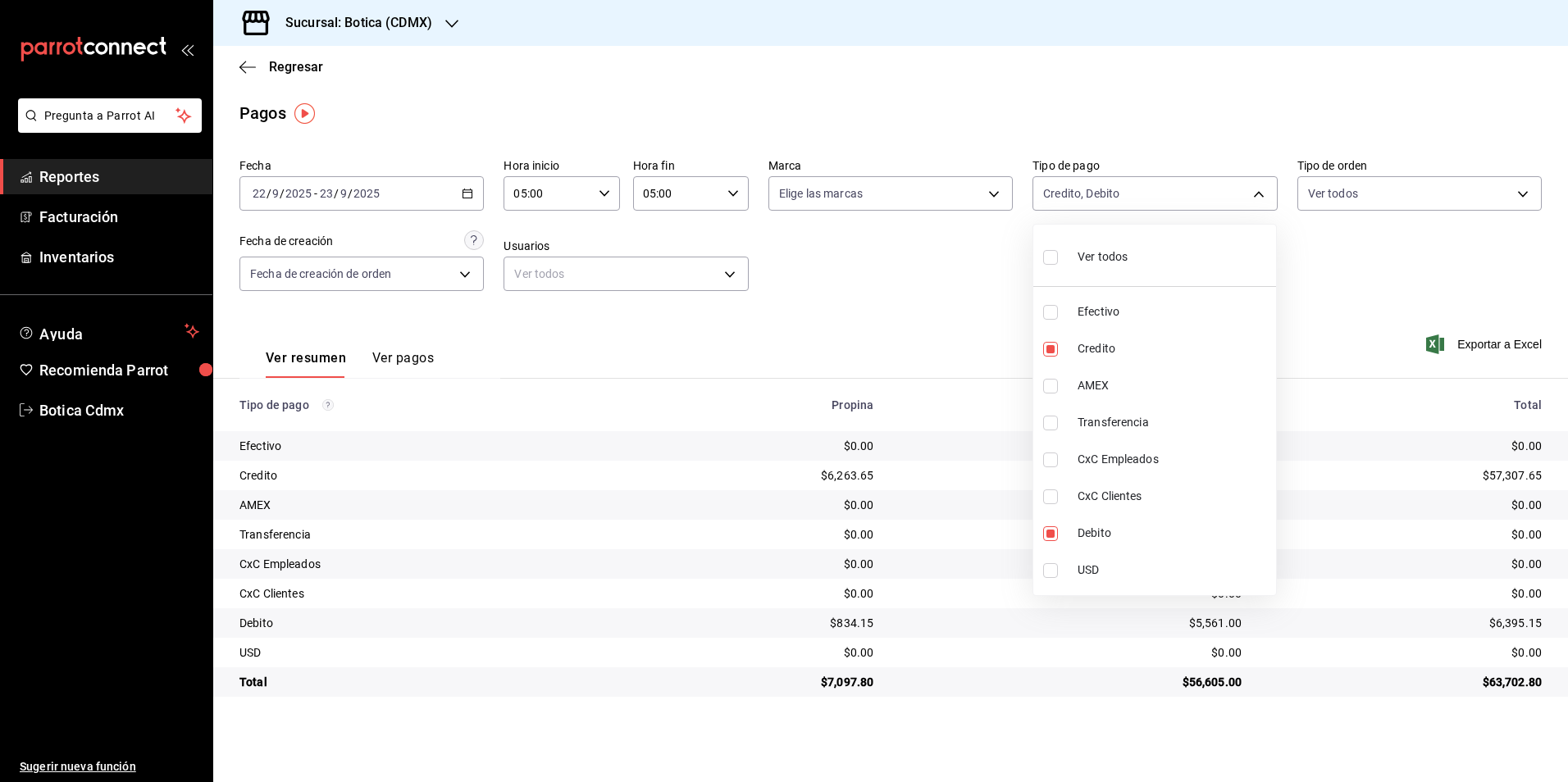
click at [1089, 250] on span "Ver todos" at bounding box center [1102, 257] width 50 height 17
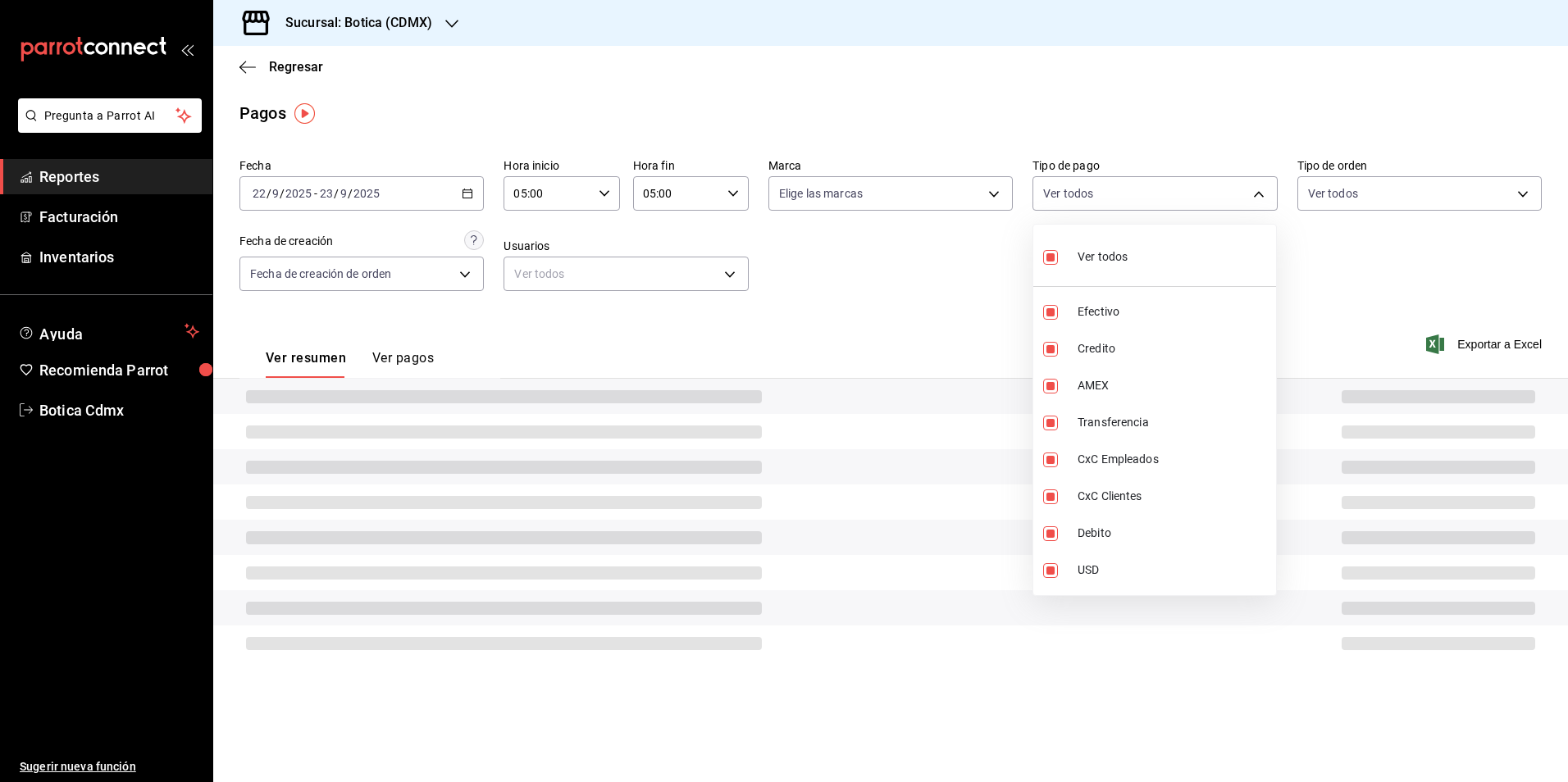
type input "e1ca0108-3f33-4c0f-ad57-d68d77d83aa1,b4da851e-66ec-43b1-8a0b-e545688a4eb6,dd363…"
checkbox input "true"
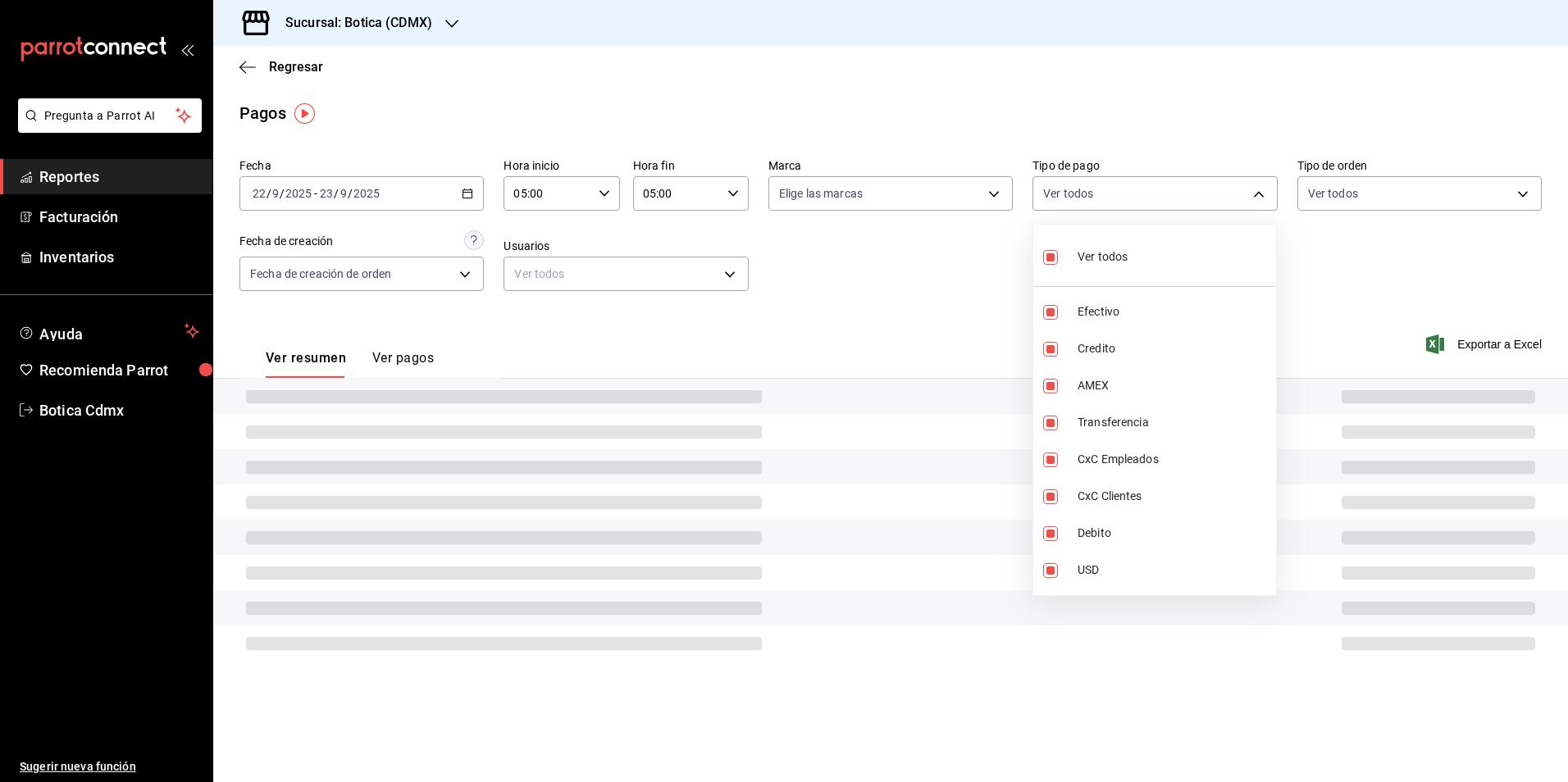
checkbox input "true"
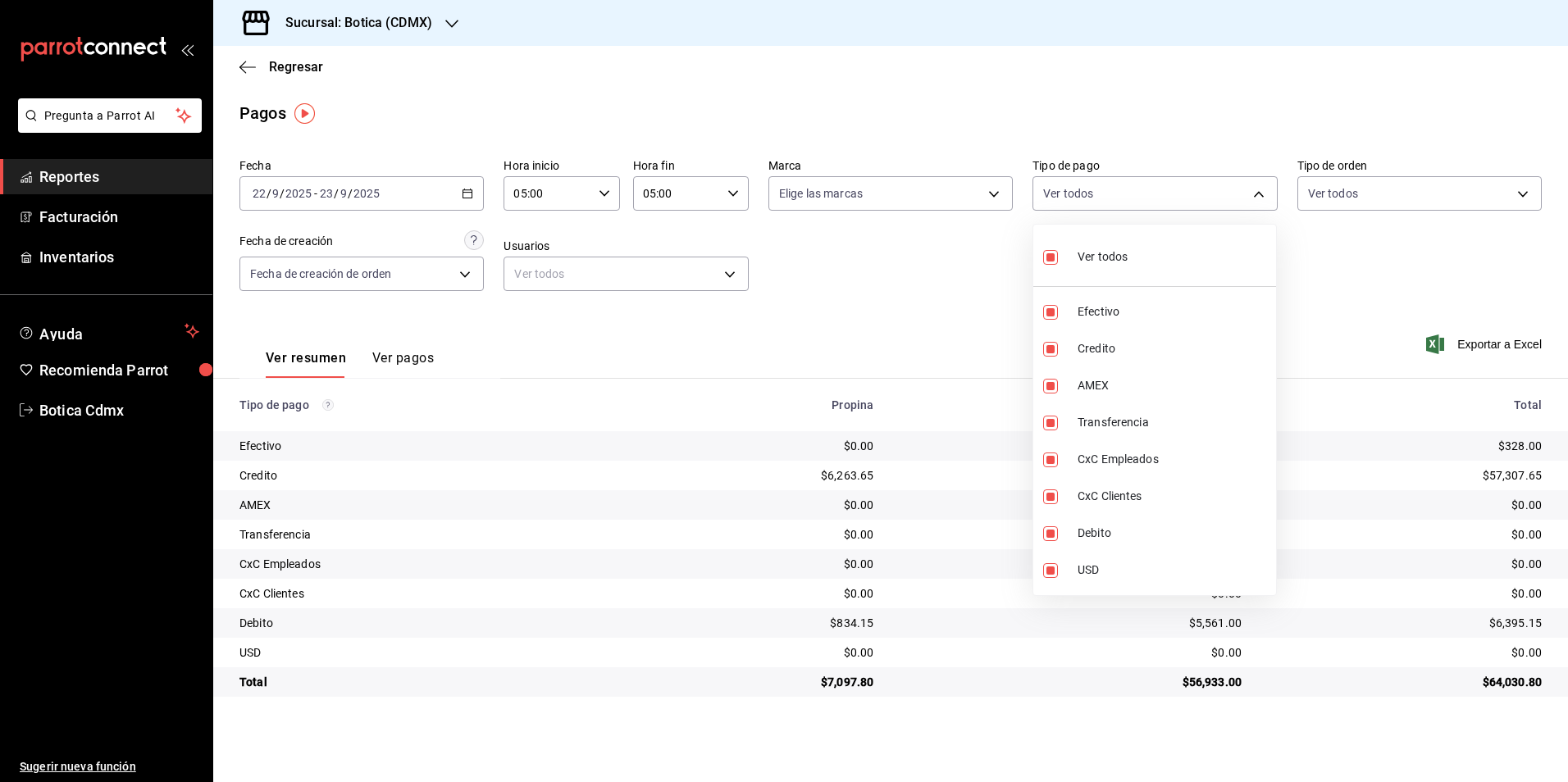
click at [951, 353] on div at bounding box center [784, 391] width 1568 height 782
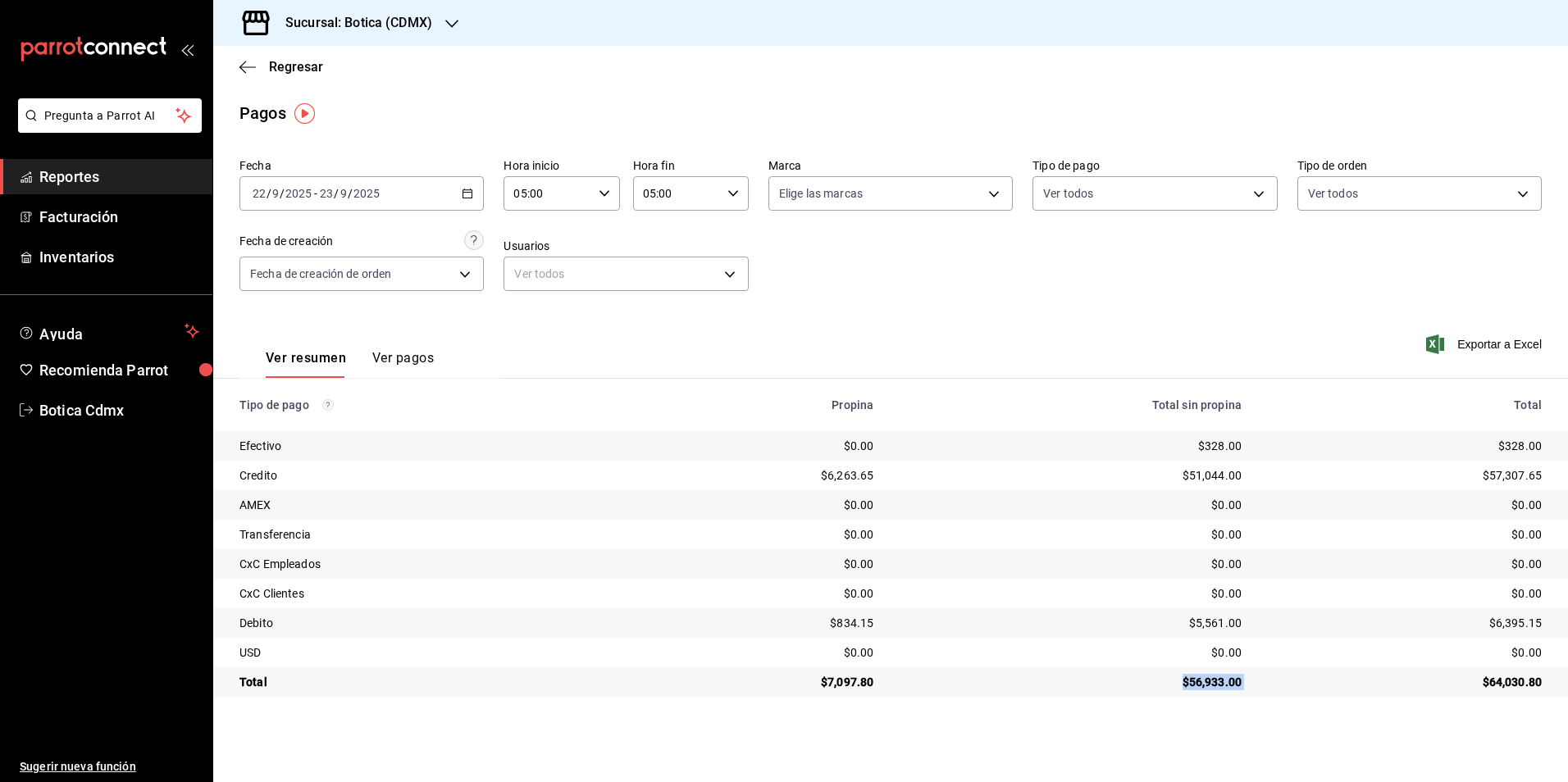
drag, startPoint x: 1257, startPoint y: 690, endPoint x: 1148, endPoint y: 688, distance: 109.0
click at [1148, 688] on tr "Total $7,097.80 $56,933.00 $64,030.80" at bounding box center [891, 682] width 1355 height 30
click at [1144, 686] on div "$56,933.00" at bounding box center [1070, 682] width 342 height 17
click at [1514, 451] on div "$328.00" at bounding box center [1405, 446] width 274 height 17
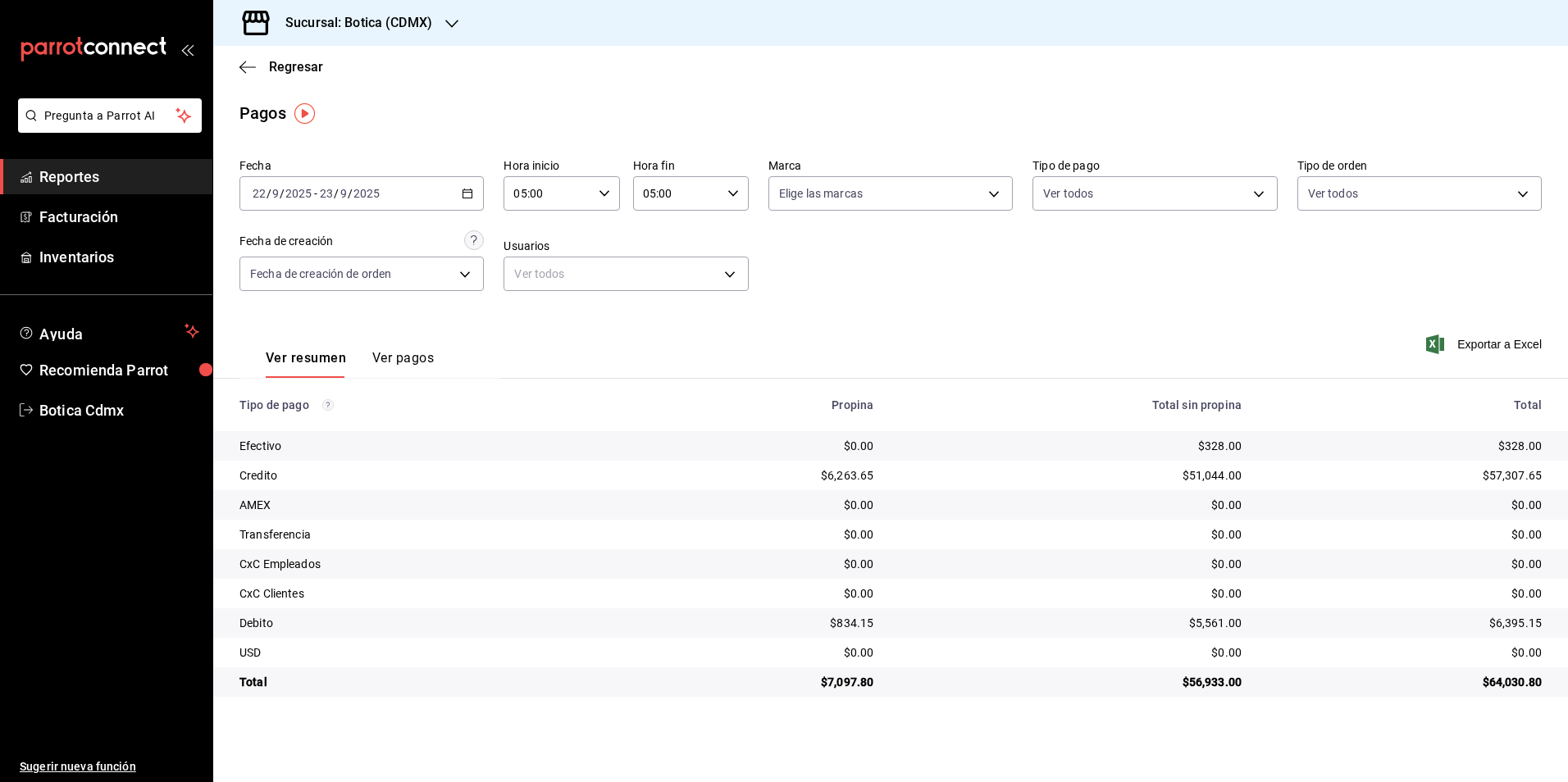
click at [1216, 681] on div "$56,933.00" at bounding box center [1070, 682] width 342 height 17
click at [1217, 681] on div "$56,933.00" at bounding box center [1070, 682] width 342 height 17
click at [1225, 658] on div "$0.00" at bounding box center [1070, 653] width 342 height 17
drag, startPoint x: 1254, startPoint y: 691, endPoint x: 1166, endPoint y: 689, distance: 88.0
click at [1166, 689] on tr "Total $7,097.80 $56,933.00 $64,030.80" at bounding box center [891, 682] width 1355 height 30
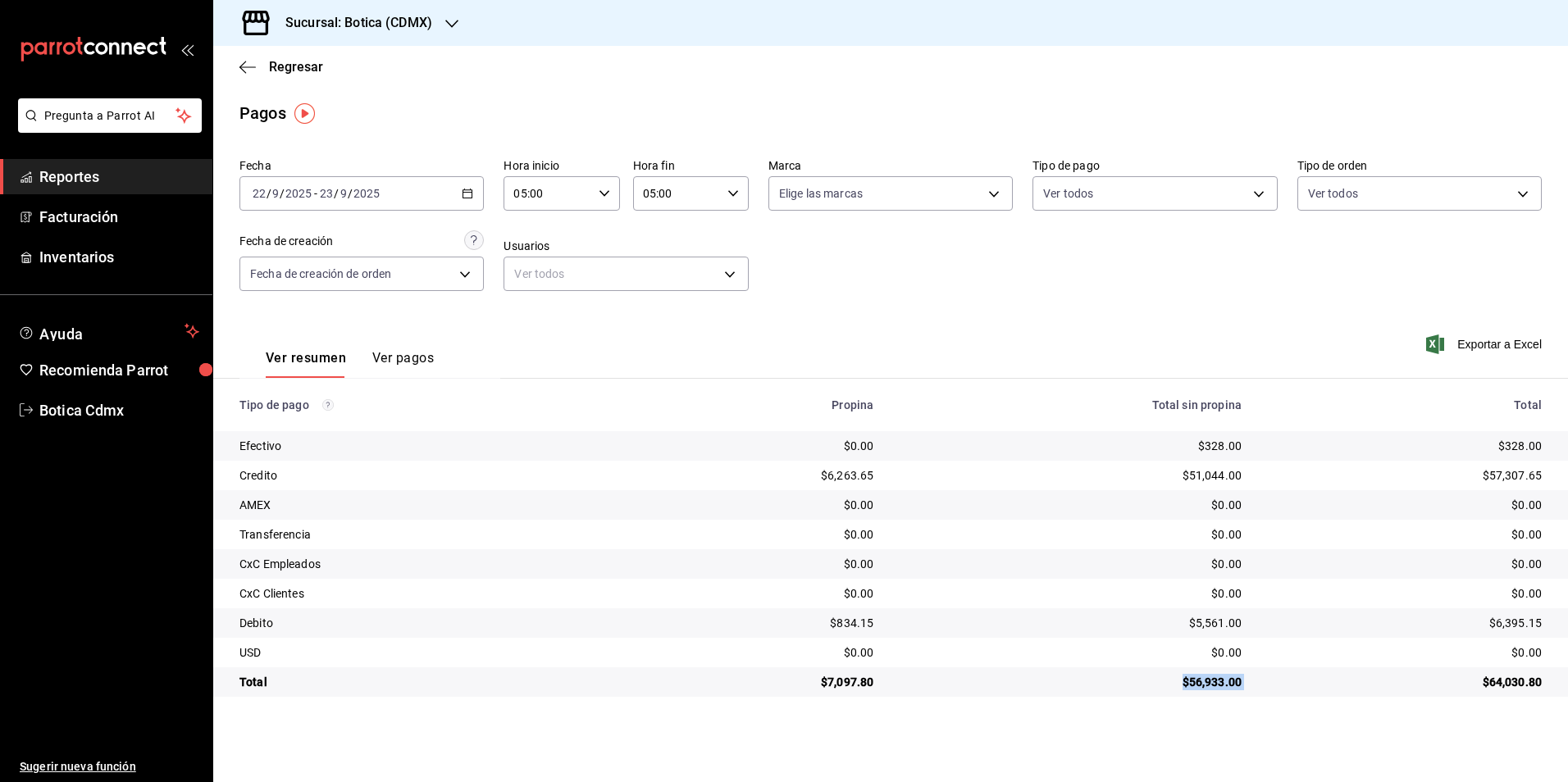
drag, startPoint x: 1166, startPoint y: 689, endPoint x: 1191, endPoint y: 698, distance: 26.6
click at [1191, 697] on td "$56,933.00" at bounding box center [1070, 682] width 368 height 30
click at [179, 416] on span "Botica Cdmx" at bounding box center [119, 410] width 160 height 22
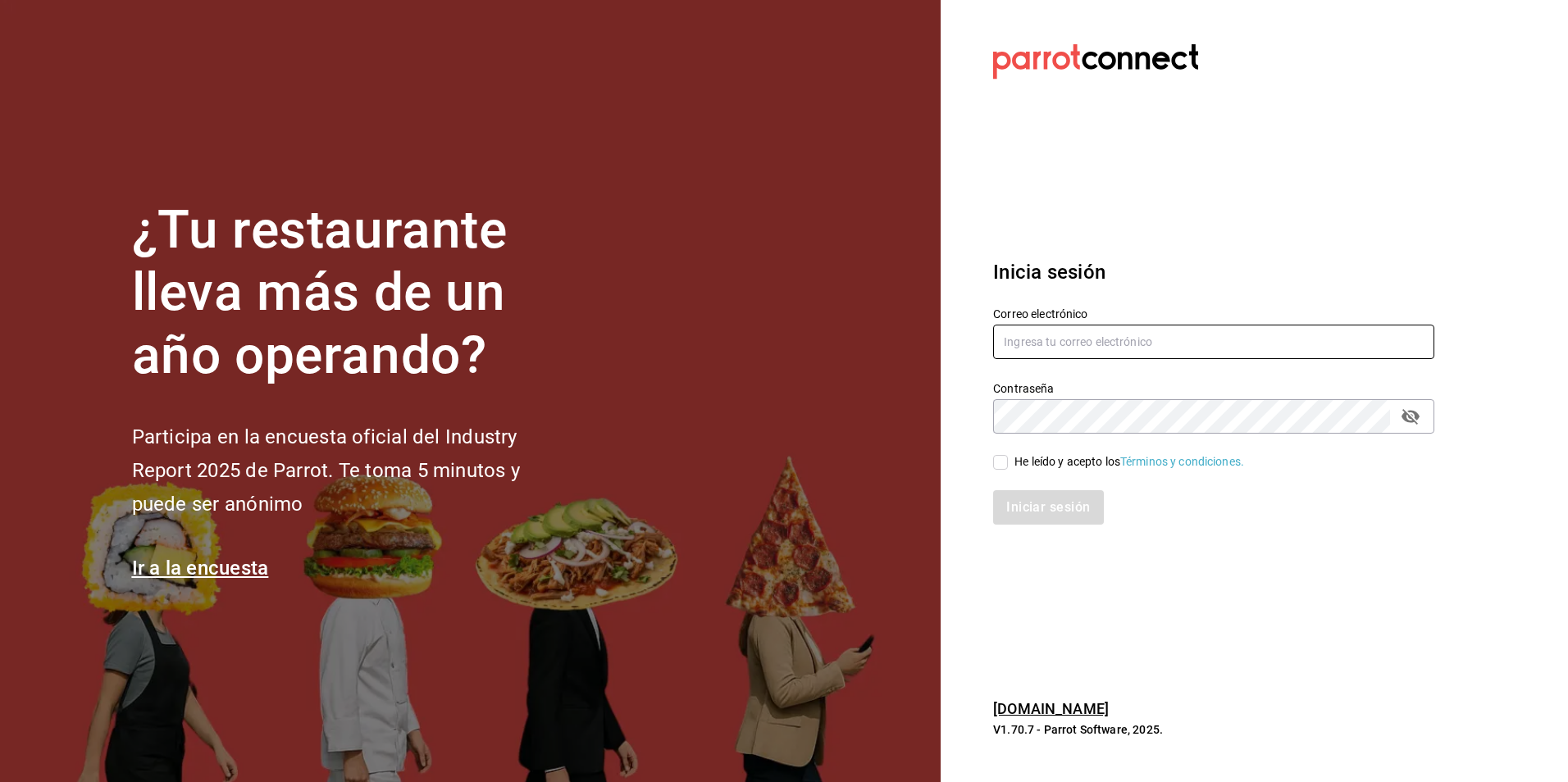
type input "[EMAIL_ADDRESS][DOMAIN_NAME]"
click at [1006, 464] on input "He leído y acepto los Términos y condiciones." at bounding box center [1000, 462] width 15 height 15
checkbox input "true"
click at [1044, 498] on button "Iniciar sesión" at bounding box center [1049, 507] width 112 height 34
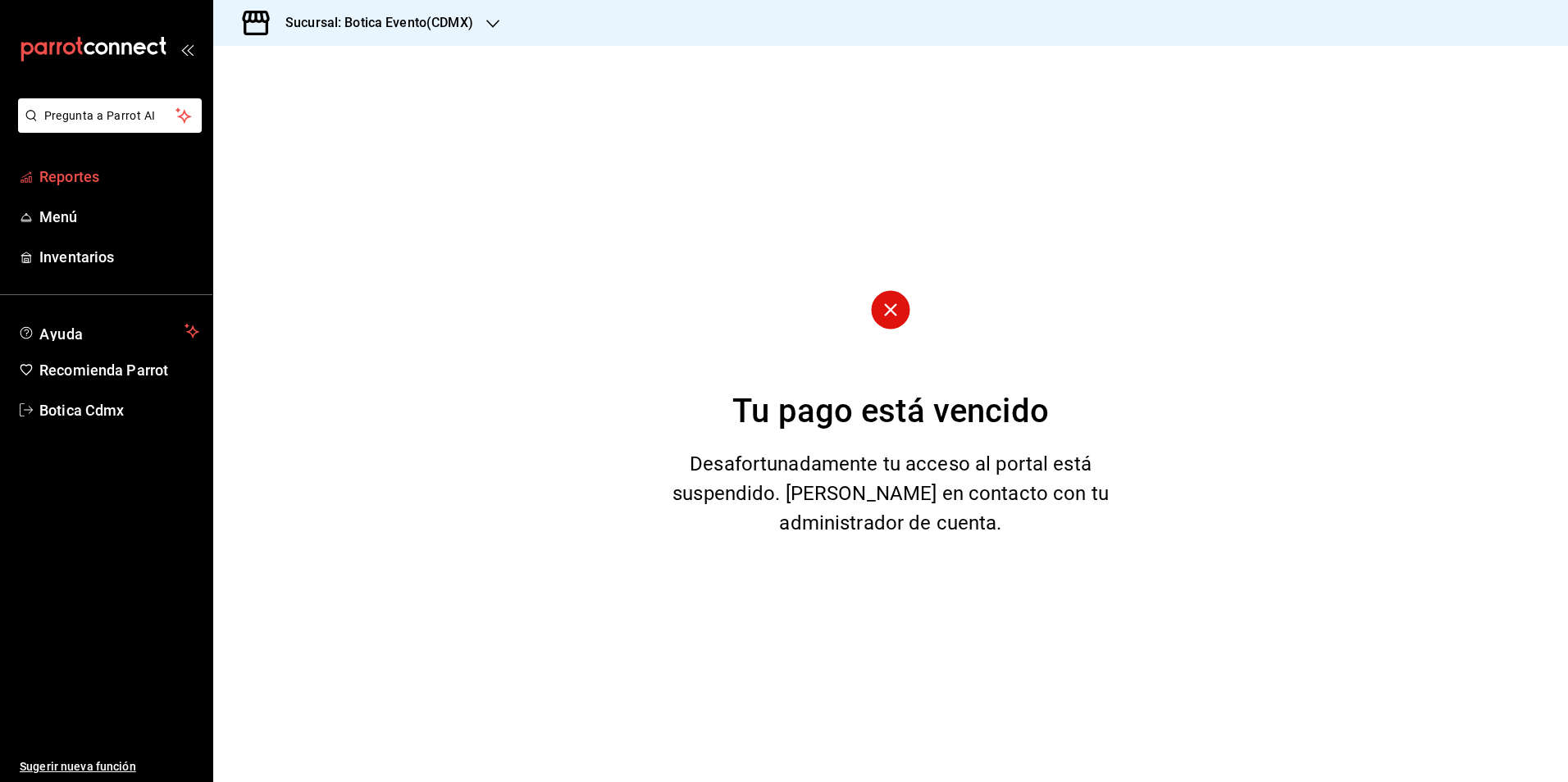
click at [100, 189] on link "Reportes" at bounding box center [106, 176] width 212 height 35
click at [344, 26] on h3 "Sucursal: Botica Evento(CDMX)" at bounding box center [373, 23] width 201 height 20
click at [275, 100] on span "Botica (CDMX)" at bounding box center [265, 108] width 77 height 17
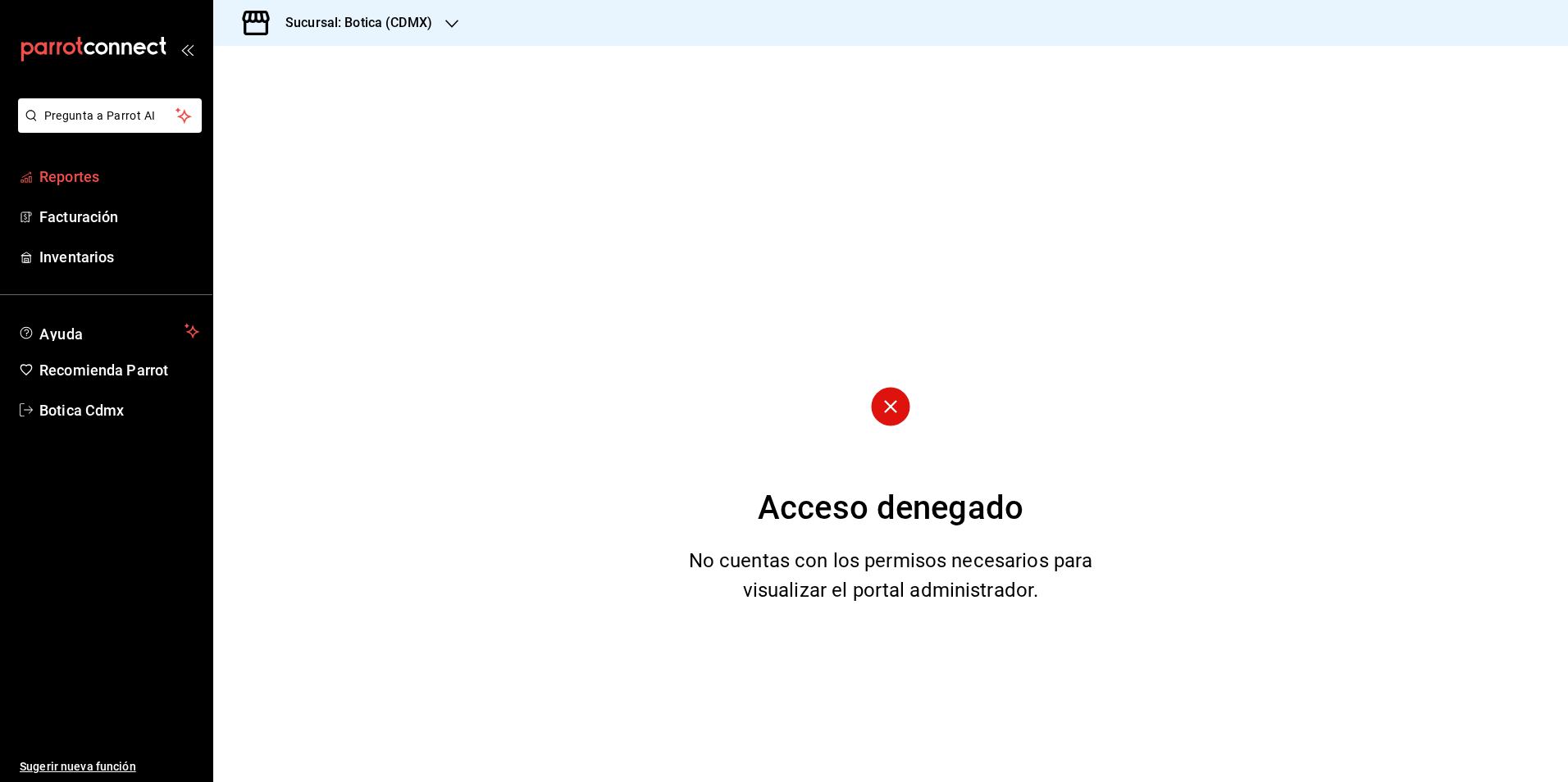
click at [105, 177] on span "Reportes" at bounding box center [119, 176] width 160 height 22
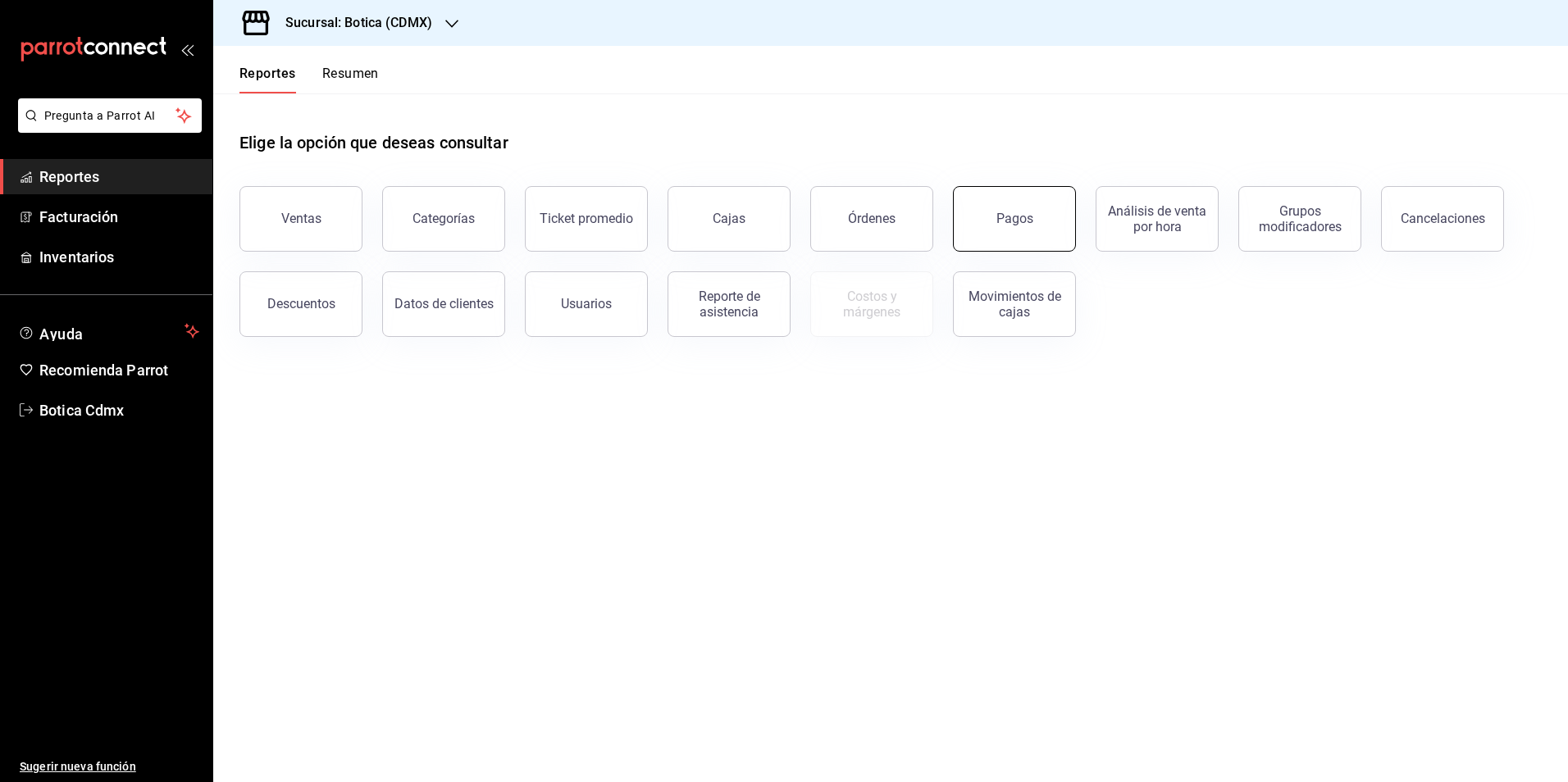
click at [1024, 205] on button "Pagos" at bounding box center [1014, 218] width 123 height 66
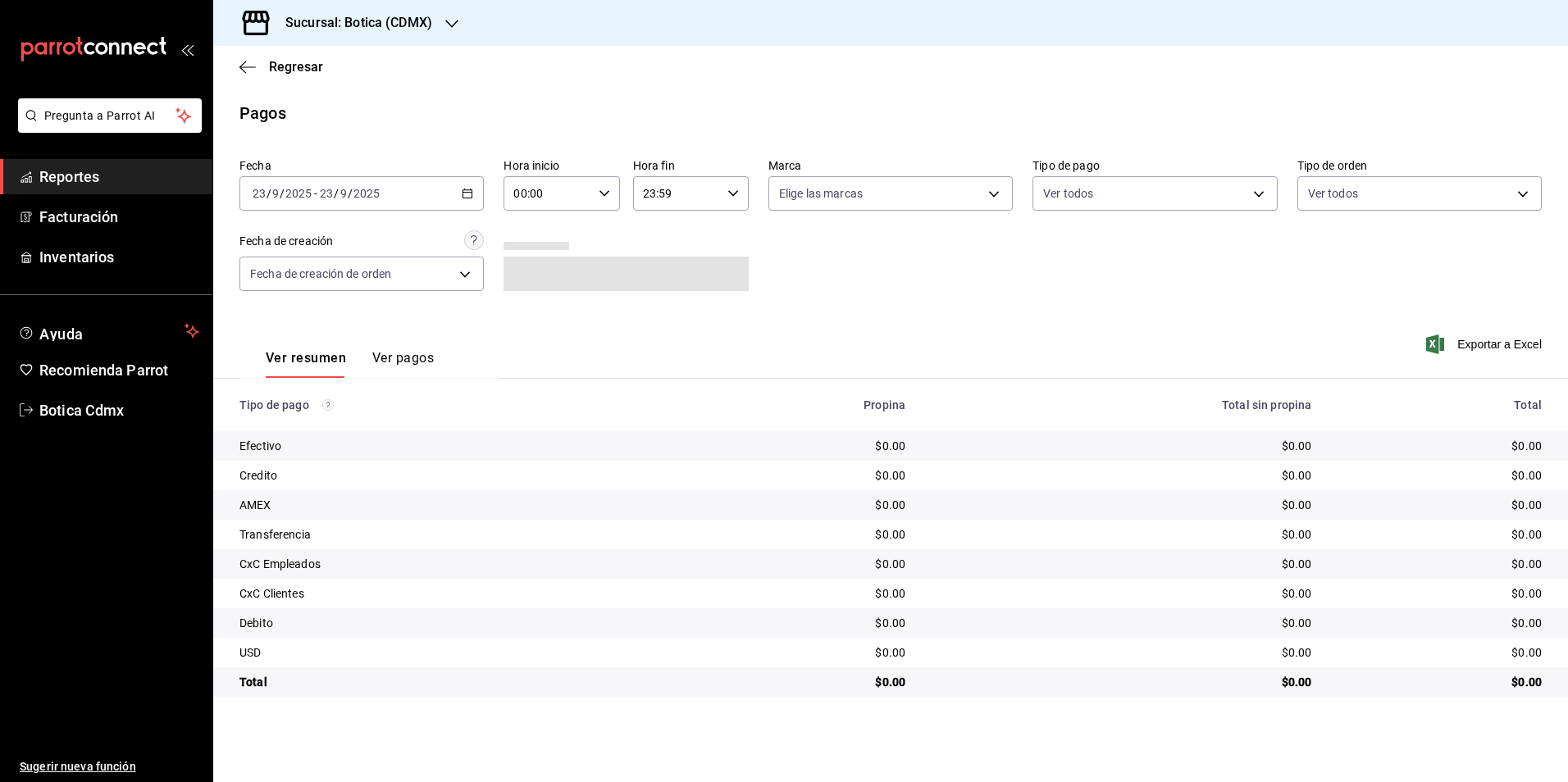
click at [469, 201] on div "[DATE] [DATE] - [DATE] [DATE]" at bounding box center [362, 193] width 245 height 34
click at [267, 412] on li "Rango de fechas" at bounding box center [316, 427] width 153 height 37
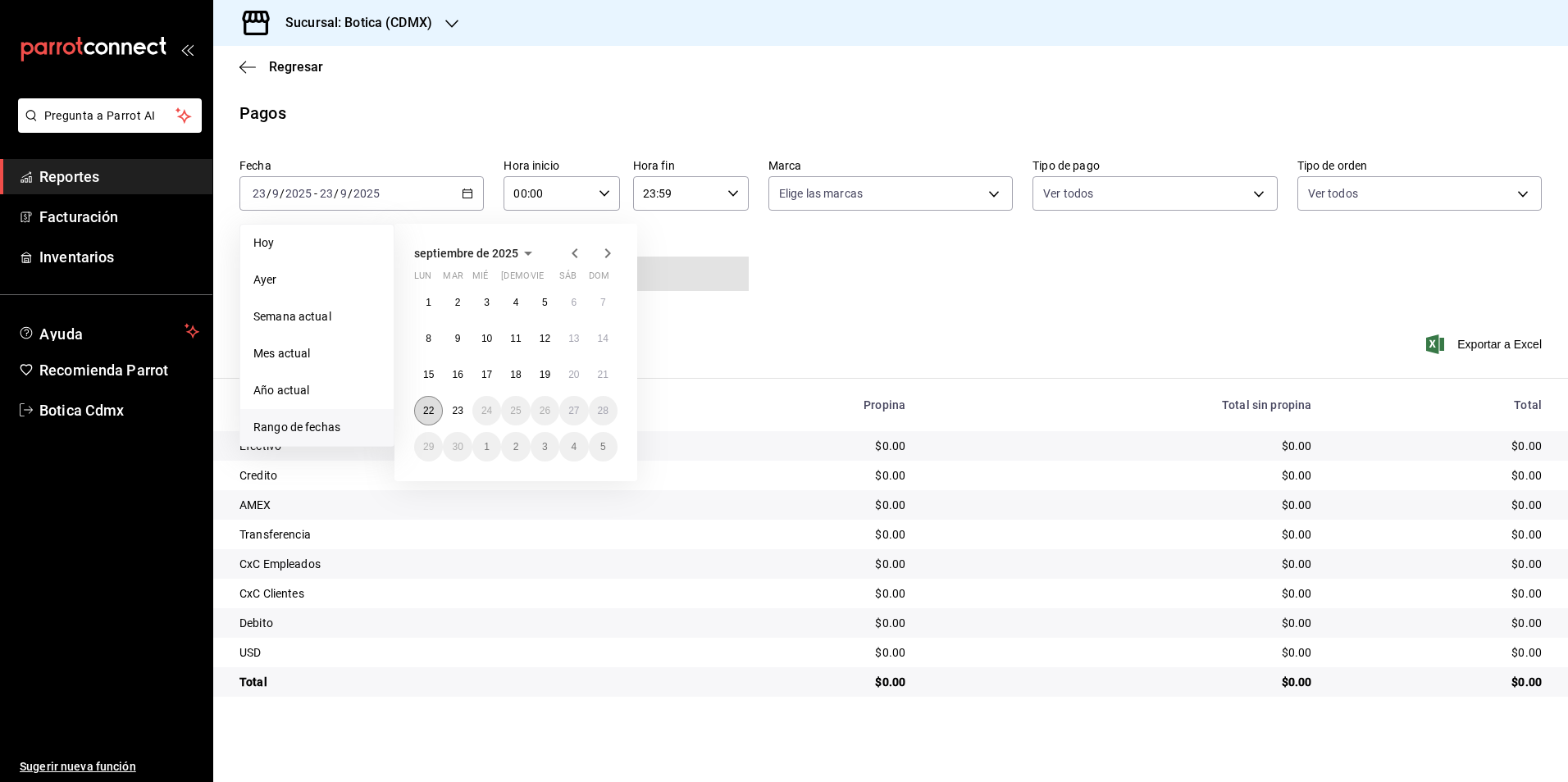
click at [430, 400] on button "22" at bounding box center [428, 411] width 29 height 30
click at [454, 414] on abbr "23" at bounding box center [457, 411] width 10 height 11
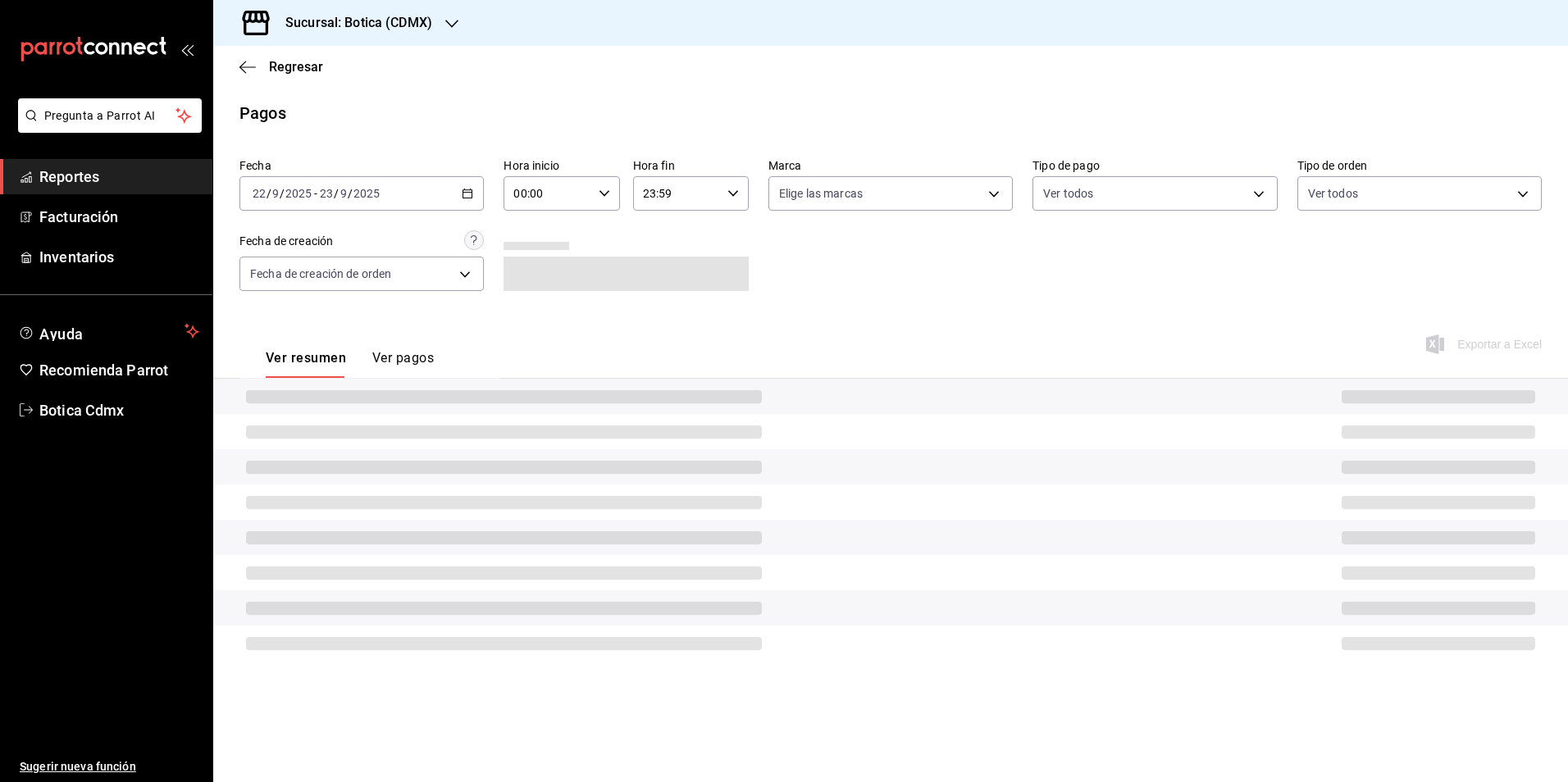
click at [607, 194] on \(Stroke\) "button" at bounding box center [604, 193] width 10 height 6
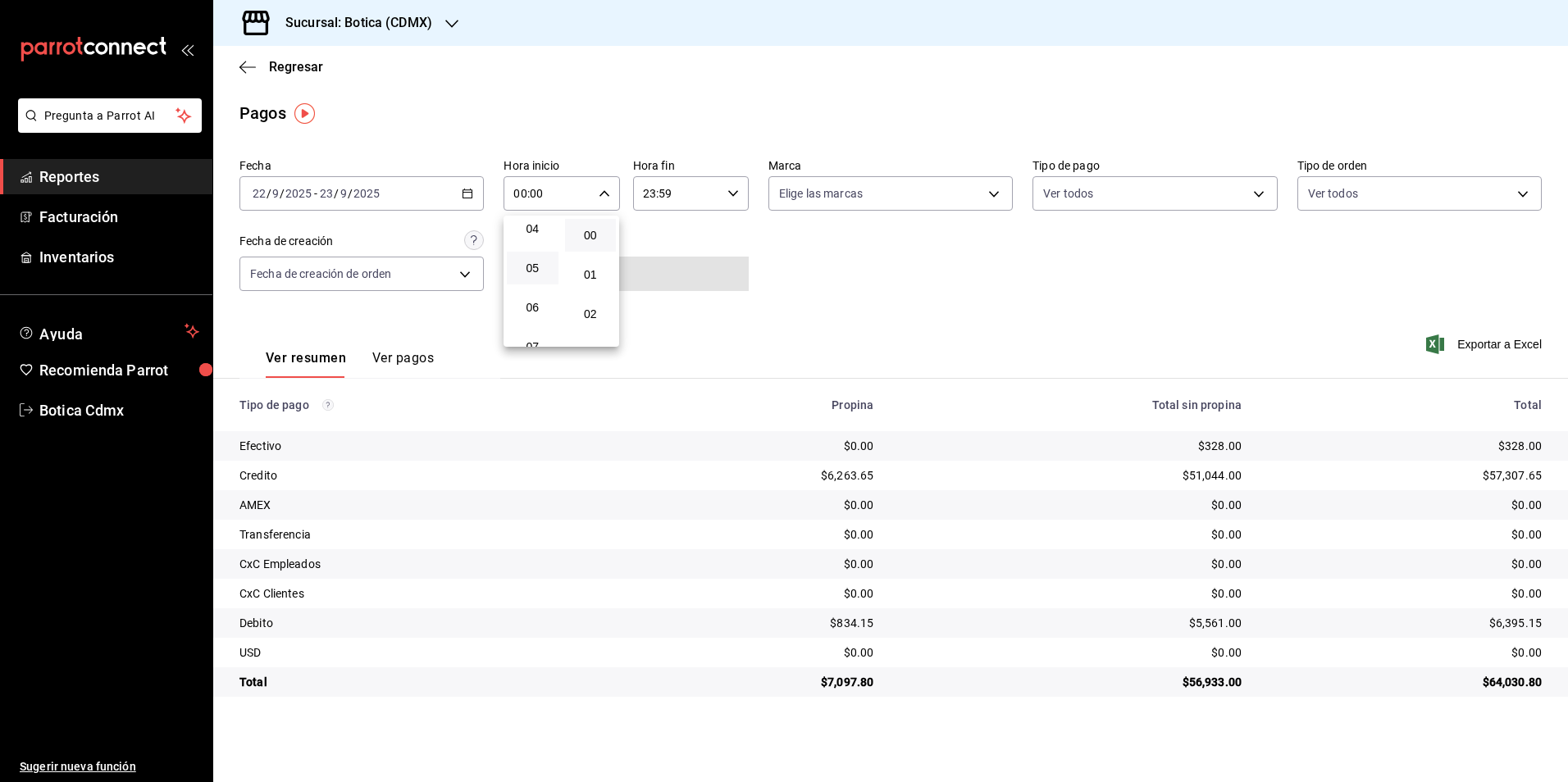
click at [541, 280] on button "05" at bounding box center [532, 268] width 52 height 33
type input "05:00"
click at [724, 191] on div at bounding box center [784, 391] width 1568 height 782
click at [736, 193] on \(Stroke\) "button" at bounding box center [732, 193] width 10 height 6
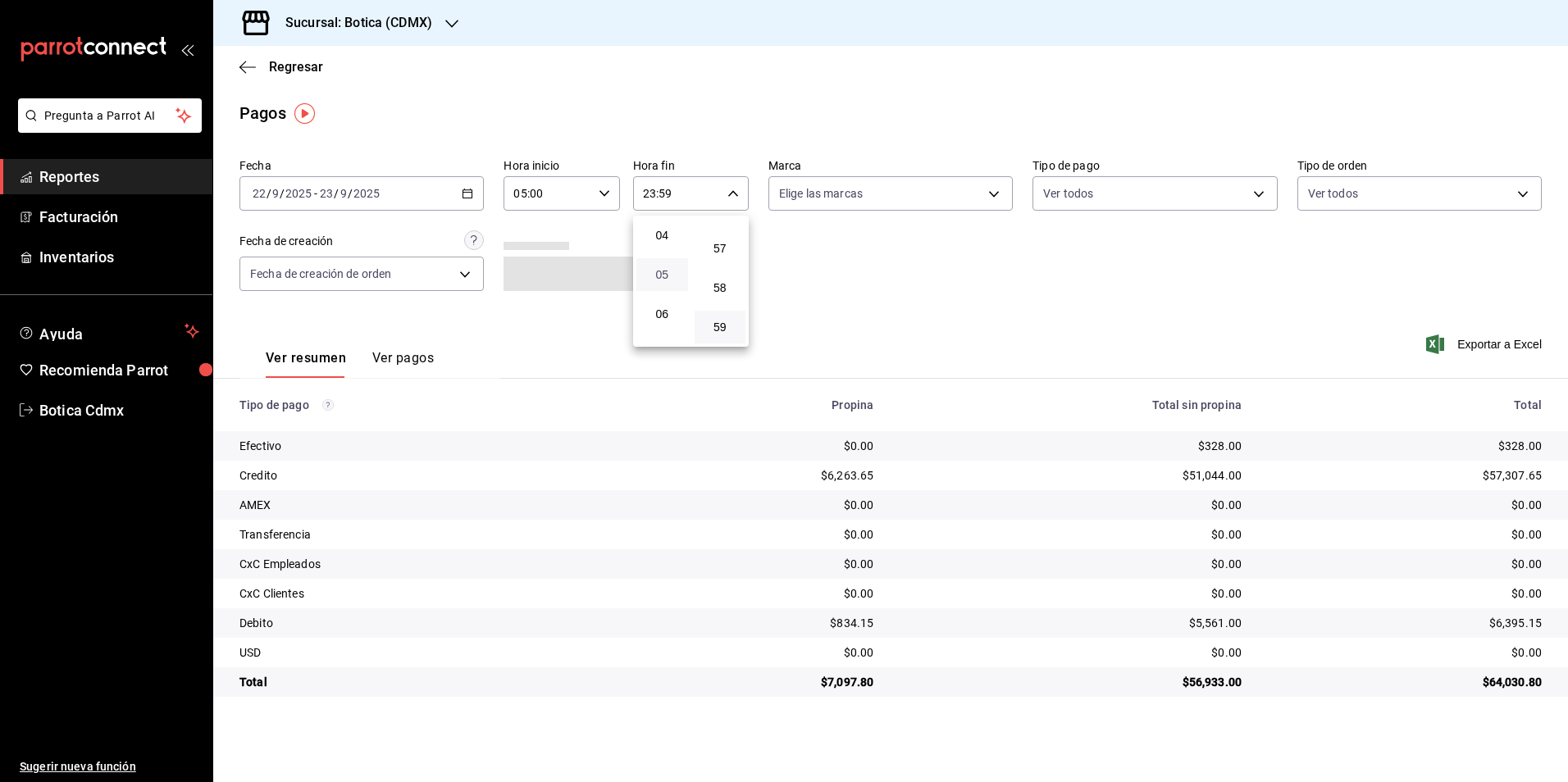
click at [669, 272] on span "05" at bounding box center [662, 274] width 32 height 13
click at [726, 245] on button "00" at bounding box center [720, 236] width 52 height 33
type input "05:00"
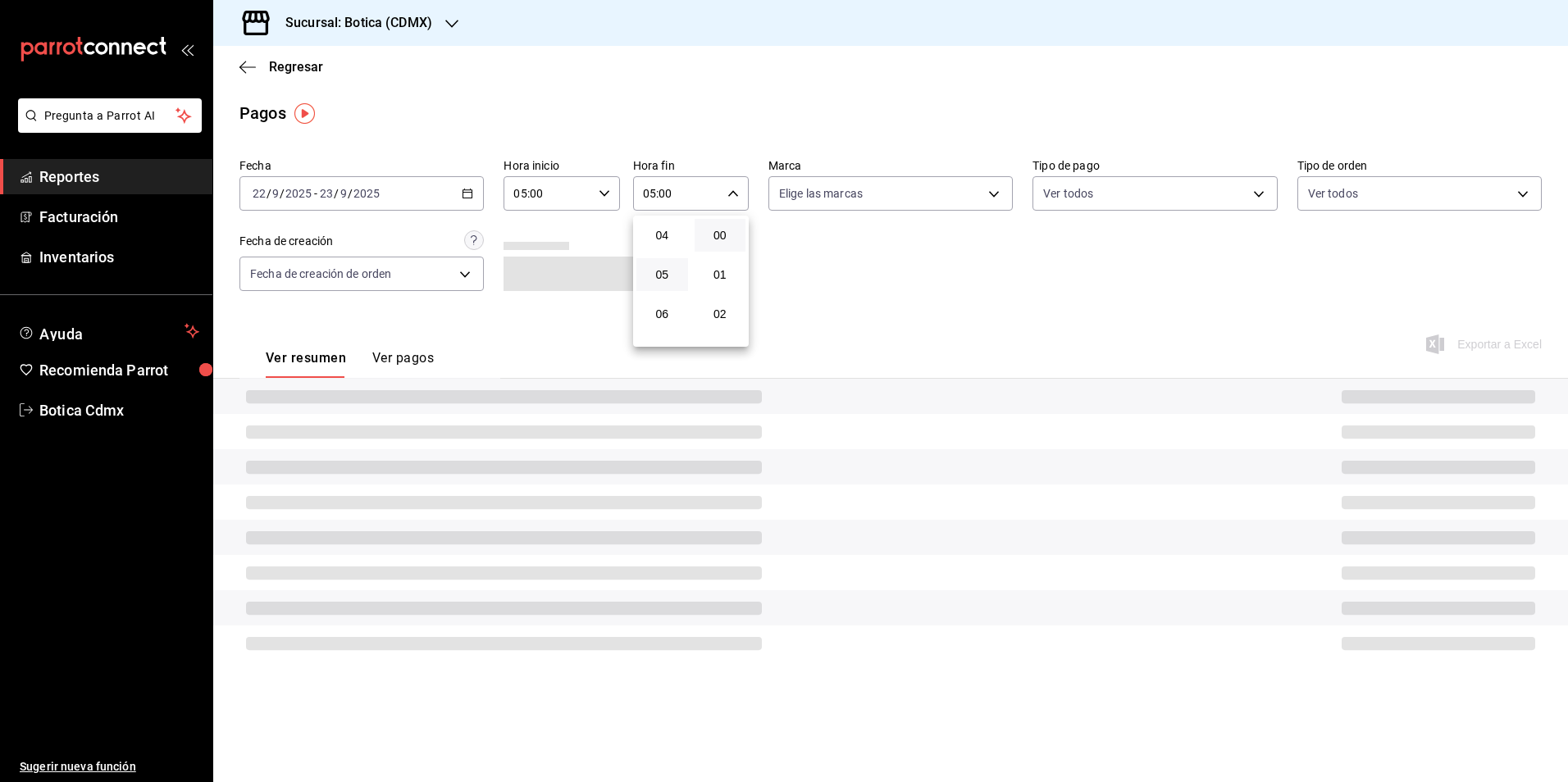
click at [808, 277] on div at bounding box center [784, 391] width 1568 height 782
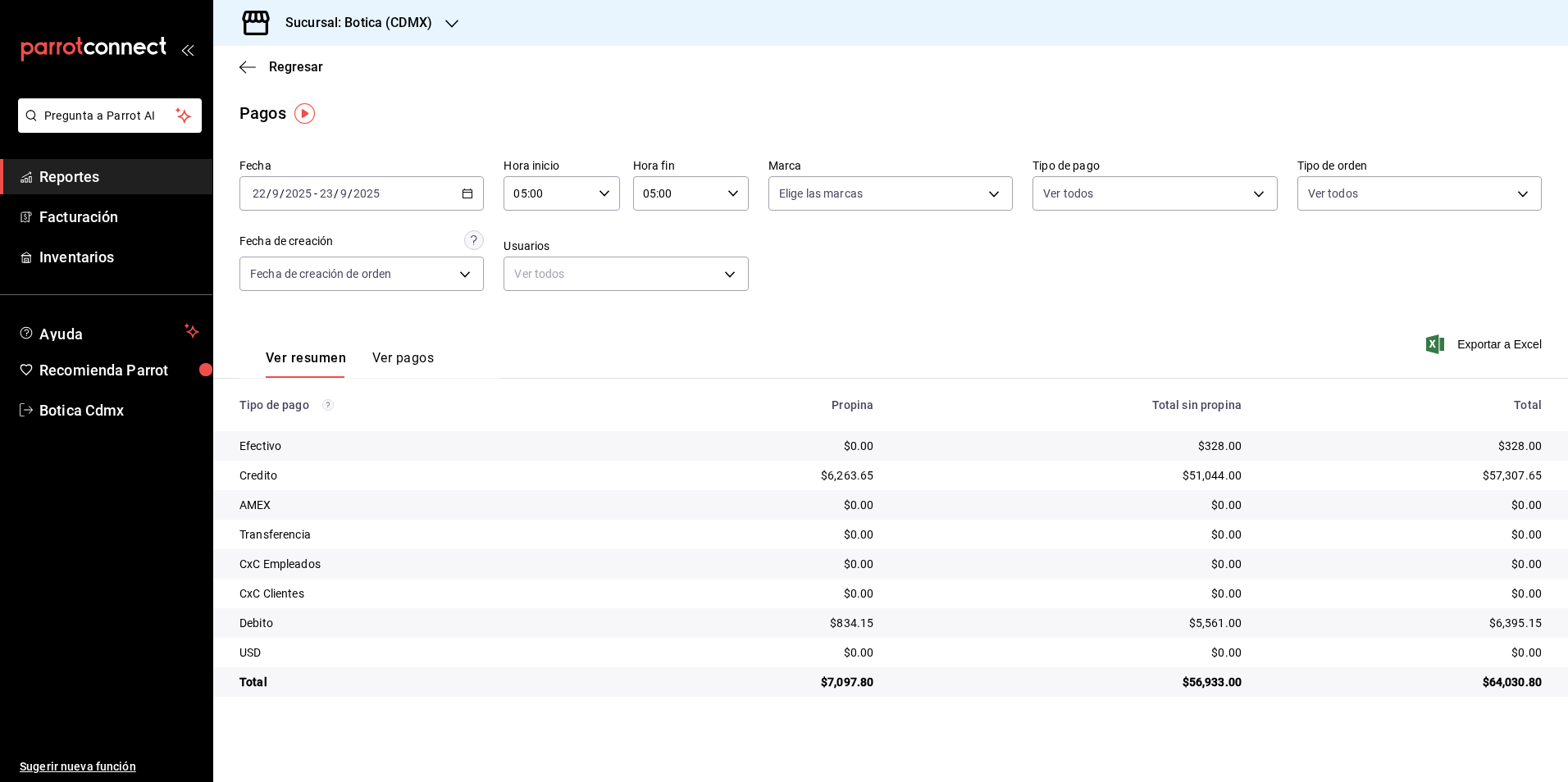
click at [79, 170] on span "Reportes" at bounding box center [119, 176] width 160 height 22
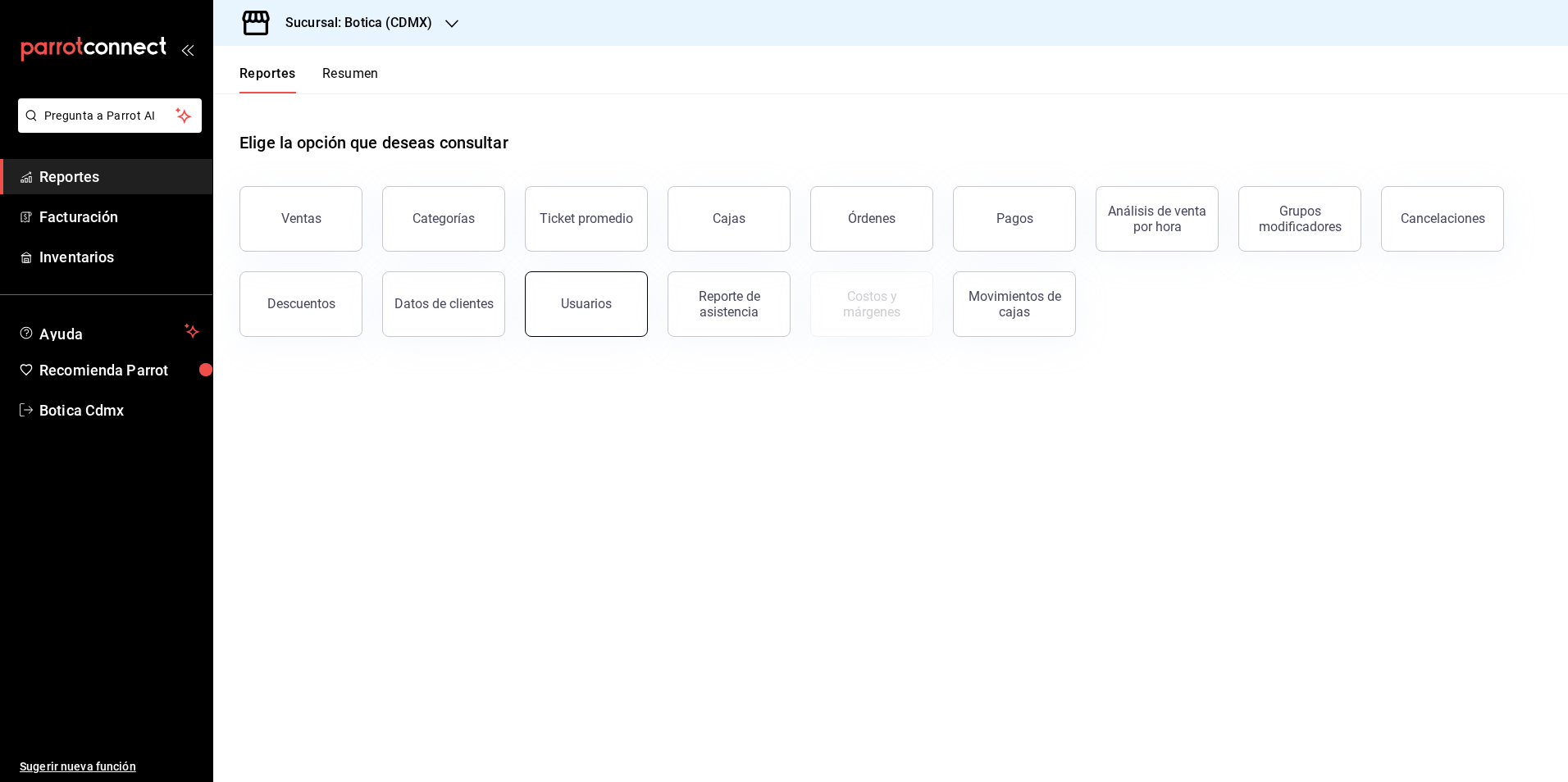
click at [574, 304] on div "Usuarios" at bounding box center [586, 304] width 51 height 16
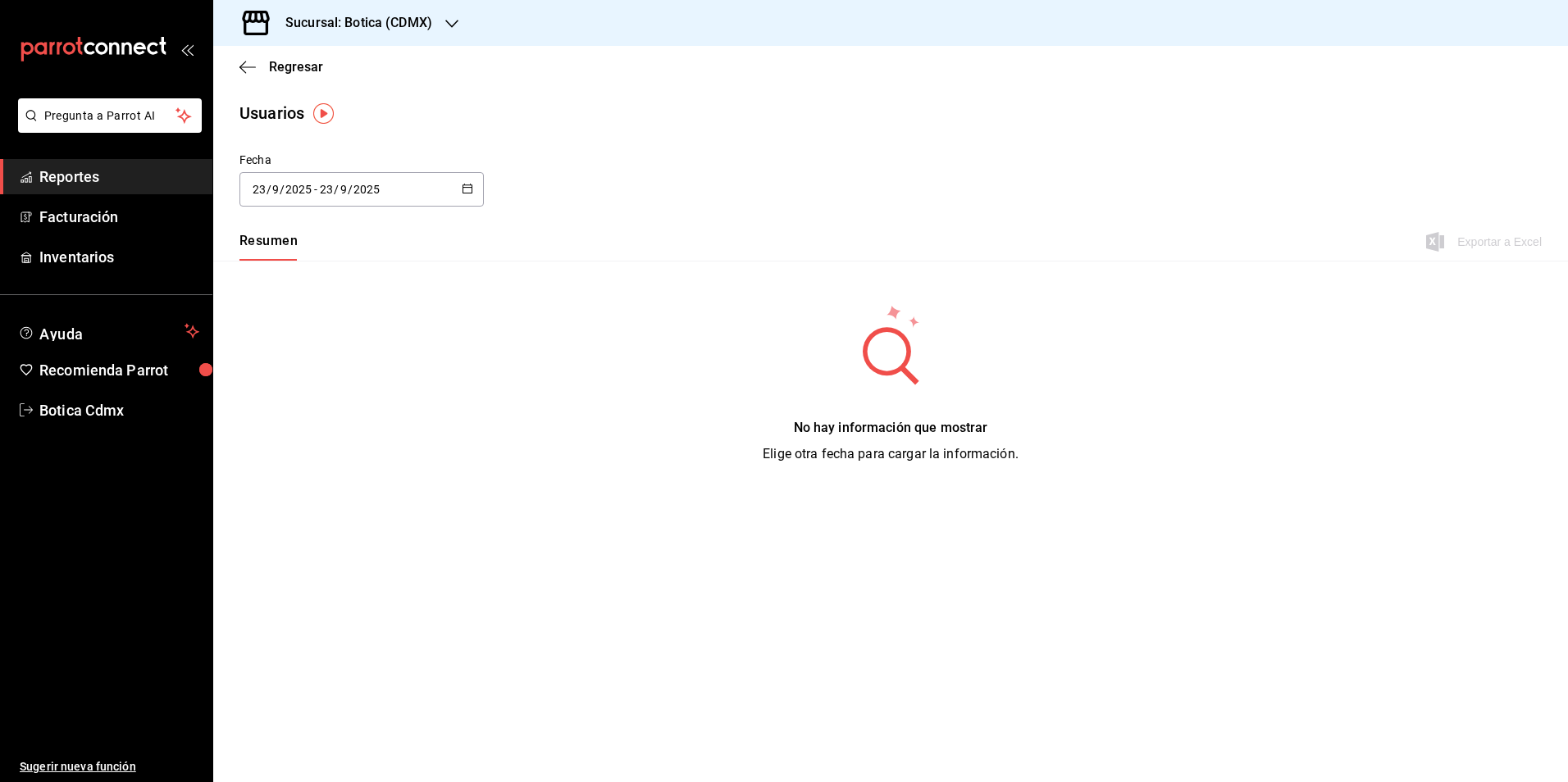
click at [473, 183] on icon "button" at bounding box center [467, 188] width 11 height 11
click at [284, 433] on li "Rango de fechas" at bounding box center [316, 426] width 155 height 37
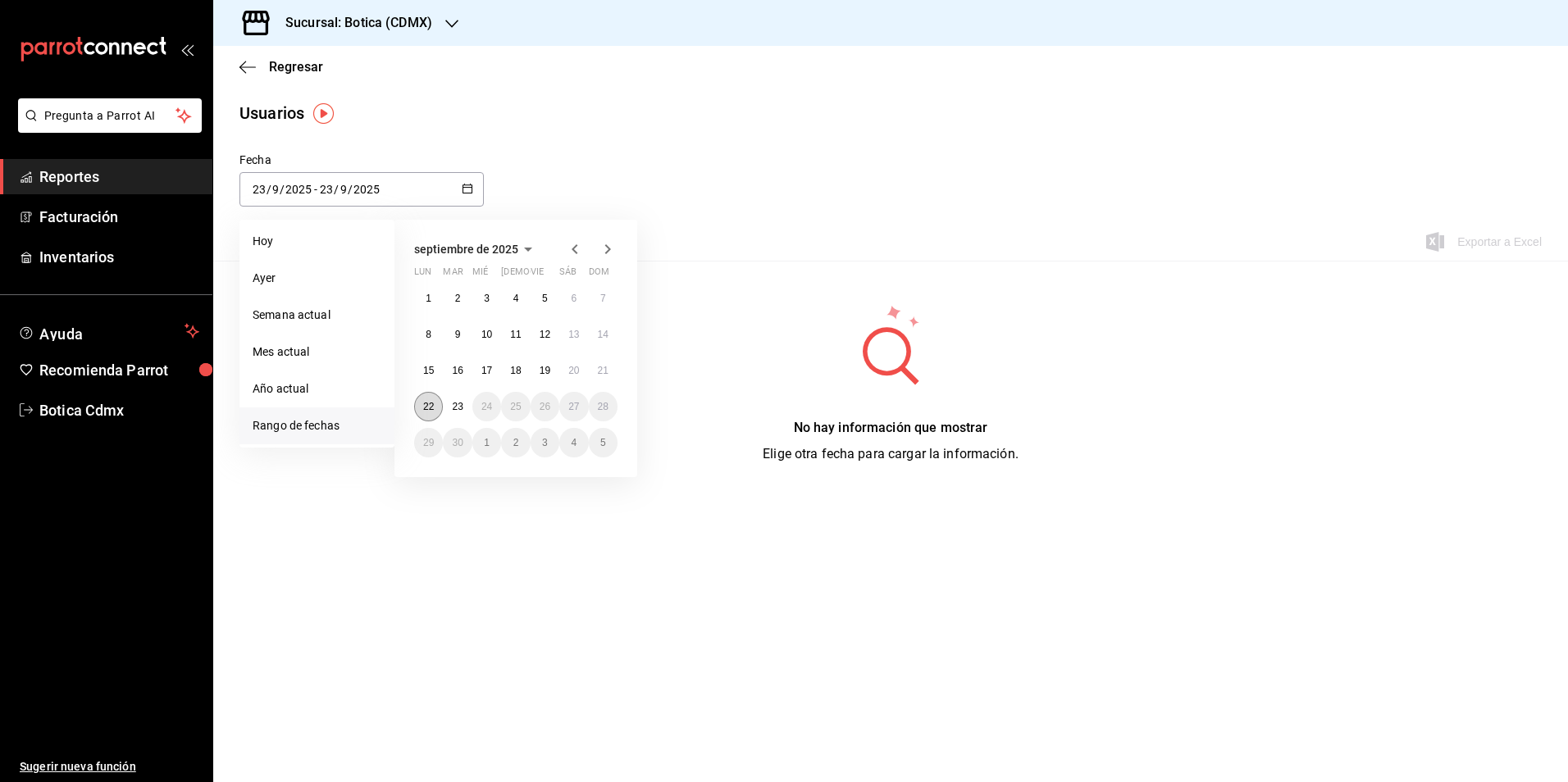
click at [424, 406] on abbr "22" at bounding box center [428, 406] width 10 height 11
click at [451, 405] on button "23" at bounding box center [457, 407] width 29 height 30
type input "[DATE]"
type input "22"
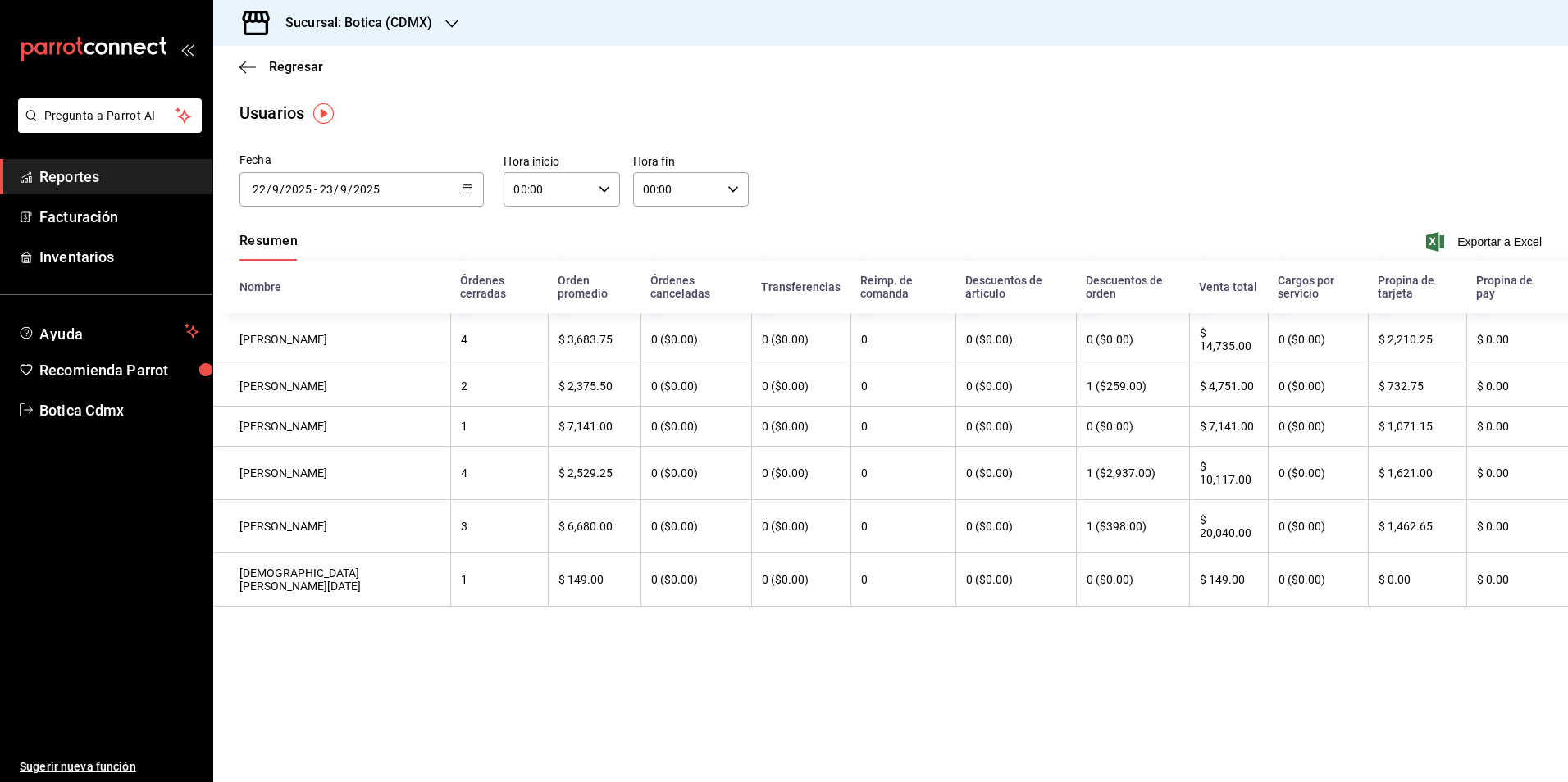
click at [608, 202] on div "00:00 Hora inicio" at bounding box center [561, 189] width 115 height 34
click at [541, 272] on button "05" at bounding box center [532, 264] width 52 height 33
type input "05:00"
click at [737, 213] on div at bounding box center [784, 391] width 1568 height 782
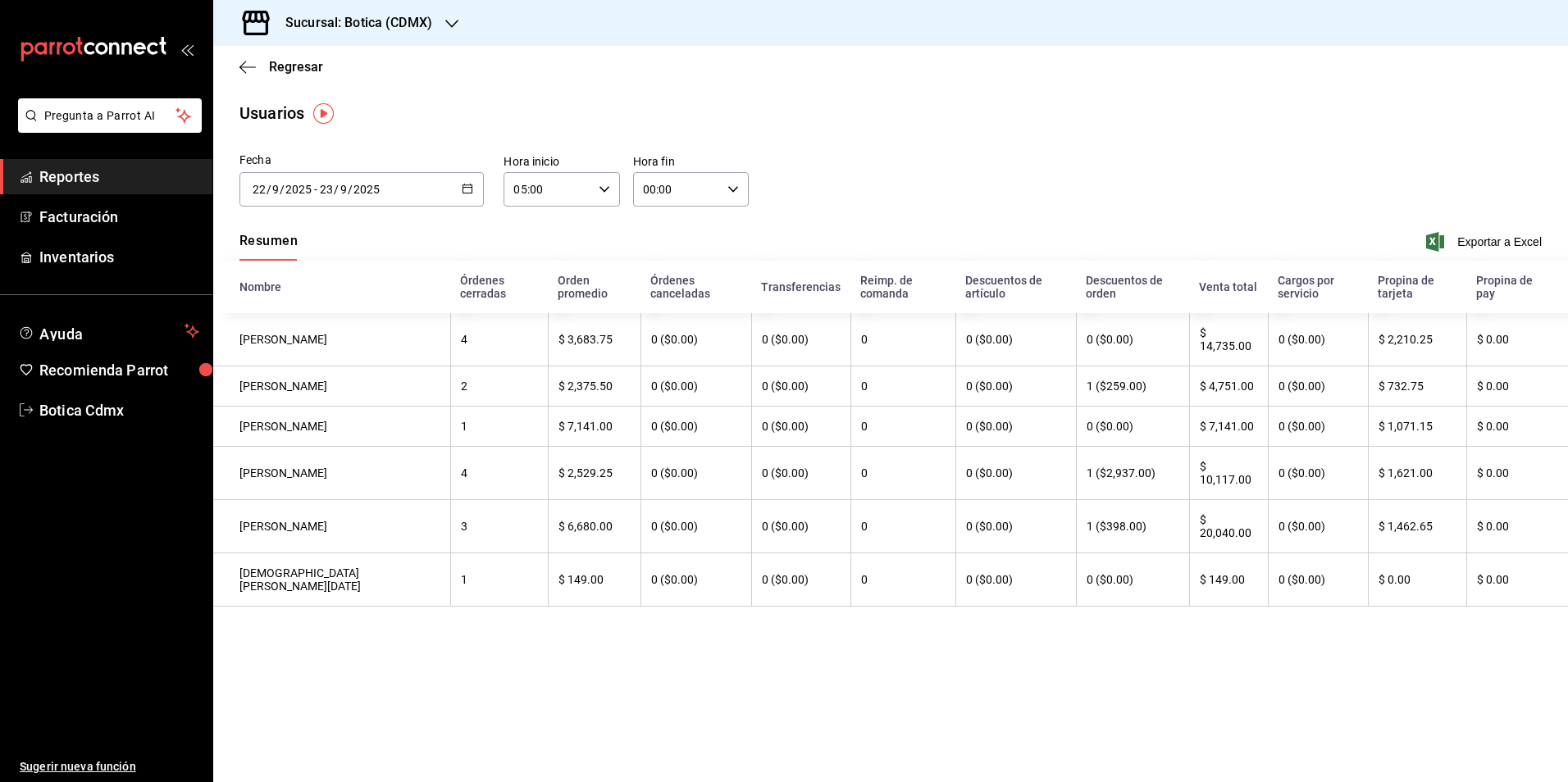
click at [732, 197] on div "00:00 Hora fin" at bounding box center [690, 189] width 115 height 34
click at [663, 264] on span "05" at bounding box center [662, 264] width 32 height 13
type input "05:00"
click at [741, 232] on button "00" at bounding box center [720, 232] width 52 height 33
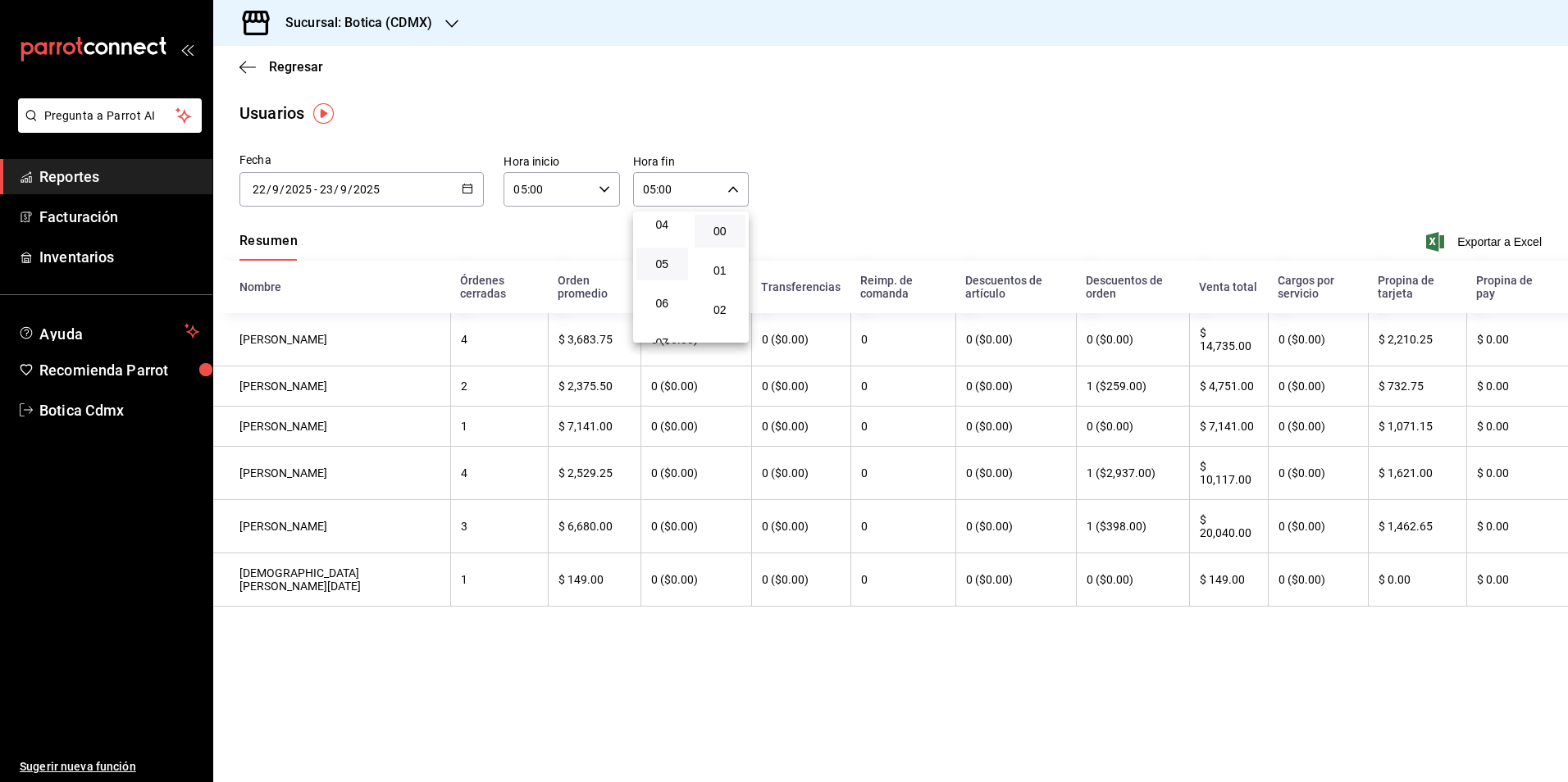
click at [864, 219] on div at bounding box center [784, 391] width 1568 height 782
click at [1219, 433] on th "$ 7,141.00" at bounding box center [1228, 426] width 78 height 40
click at [1165, 727] on main "Regresar Usuarios Fecha [DATE] [DATE] - [DATE] [DATE] [DATE] lun mar mié jue vi…" at bounding box center [891, 414] width 1355 height 737
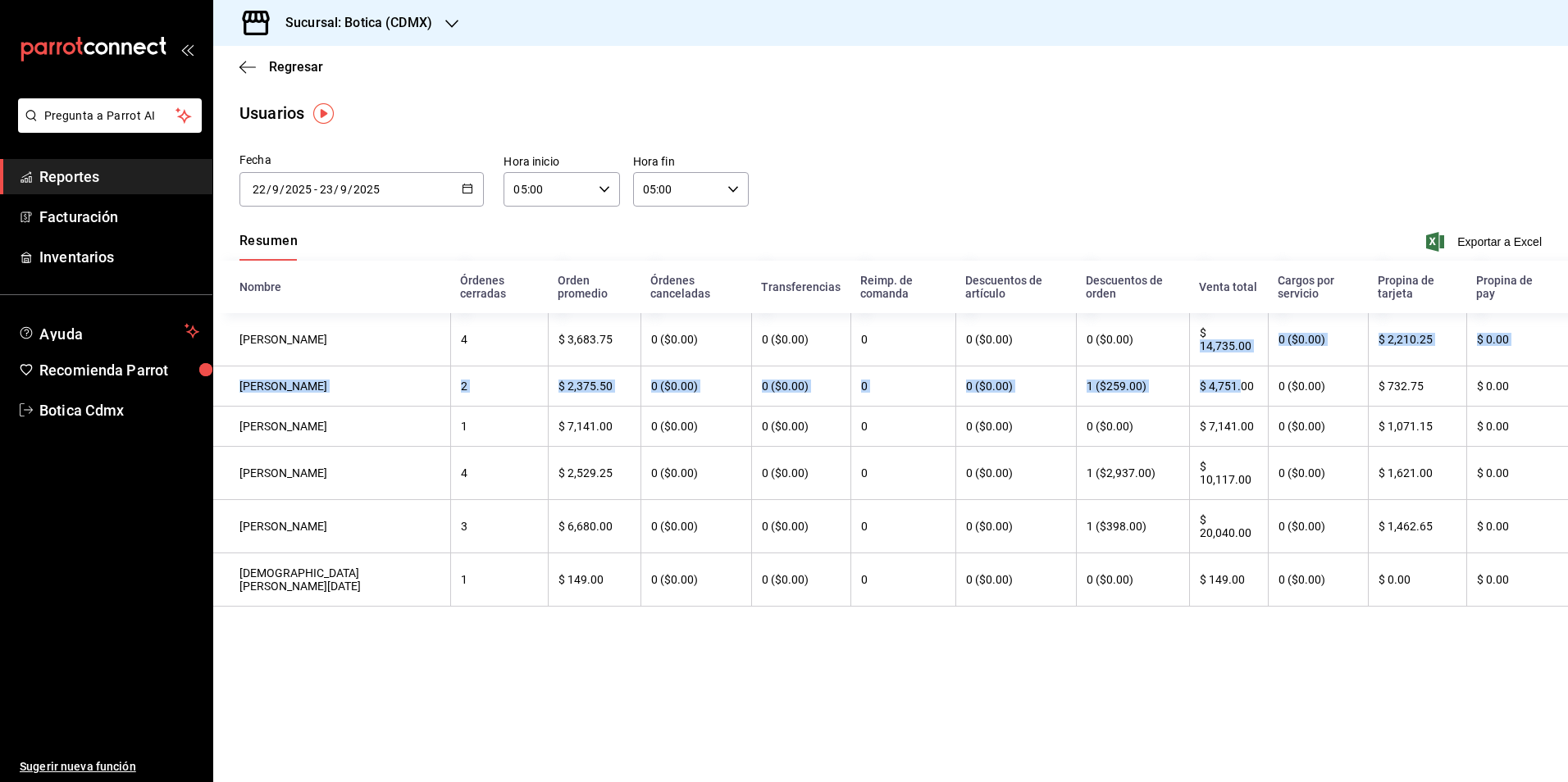
drag, startPoint x: 1182, startPoint y: 349, endPoint x: 1225, endPoint y: 412, distance: 76.3
click at [1225, 412] on tbody "[PERSON_NAME] 4 $ 3,683.75 0 ($0.00) 0 ($0.00) 0 0 ($0.00) 0 ($0.00) $ 14,735.0…" at bounding box center [891, 460] width 1355 height 294
drag, startPoint x: 1225, startPoint y: 412, endPoint x: 1213, endPoint y: 425, distance: 17.7
click at [1213, 425] on th "$ 7,141.00" at bounding box center [1228, 426] width 78 height 40
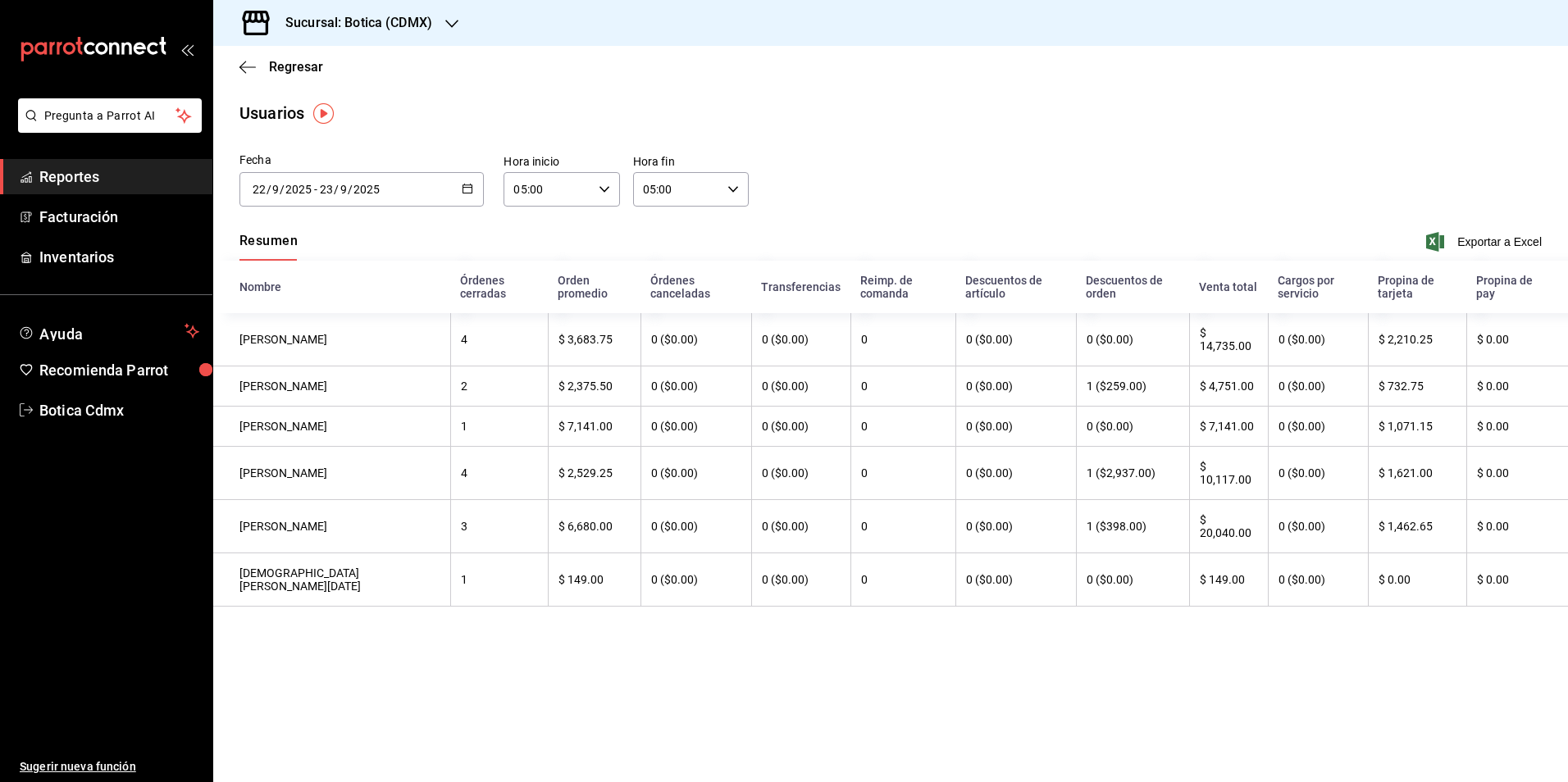
click at [371, 195] on input "2025" at bounding box center [367, 189] width 28 height 13
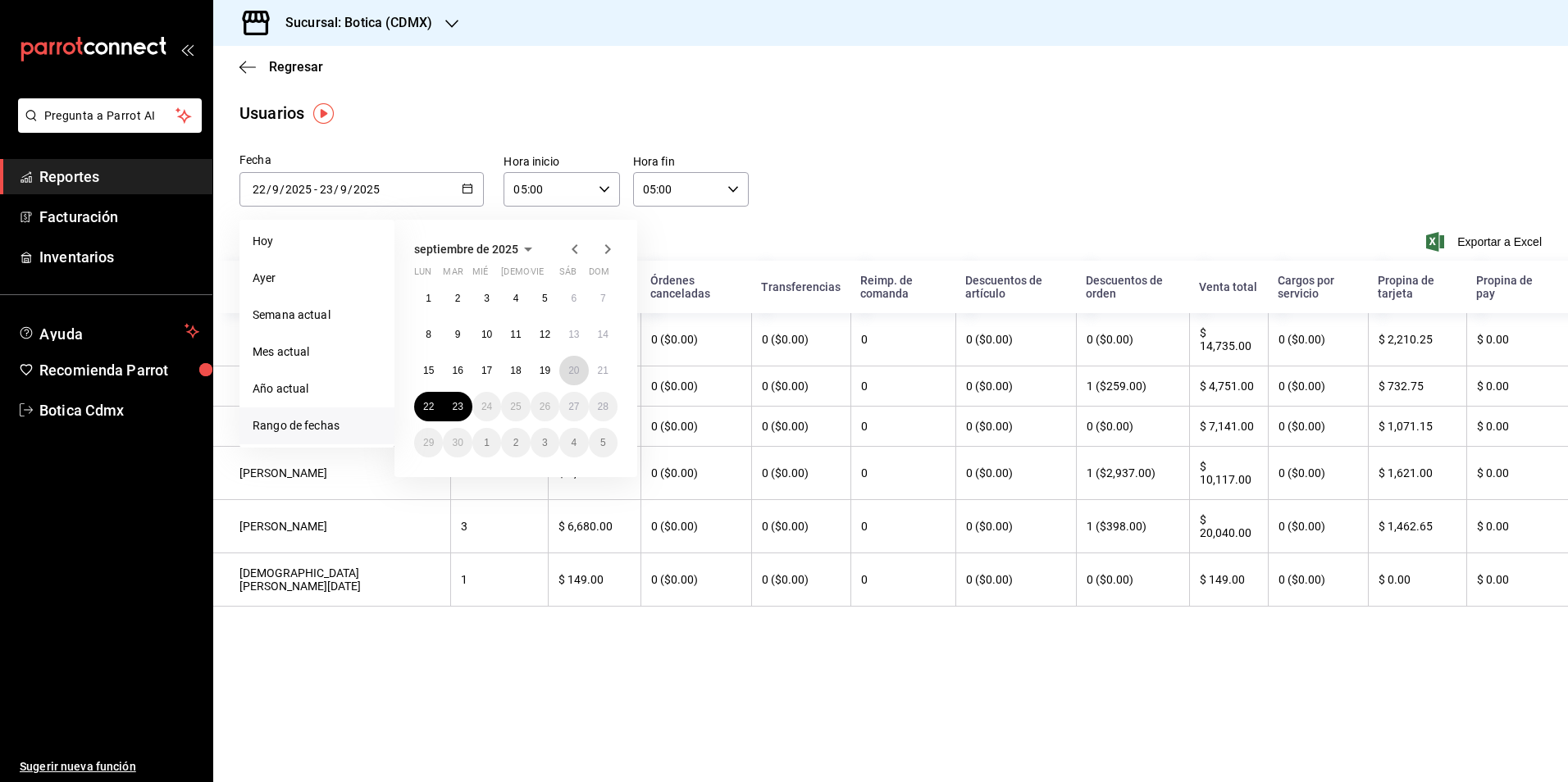
drag, startPoint x: 567, startPoint y: 372, endPoint x: 588, endPoint y: 377, distance: 21.6
click at [569, 372] on button "20" at bounding box center [573, 370] width 29 height 30
click at [600, 375] on abbr "21" at bounding box center [603, 370] width 10 height 11
type input "[DATE]"
type input "20"
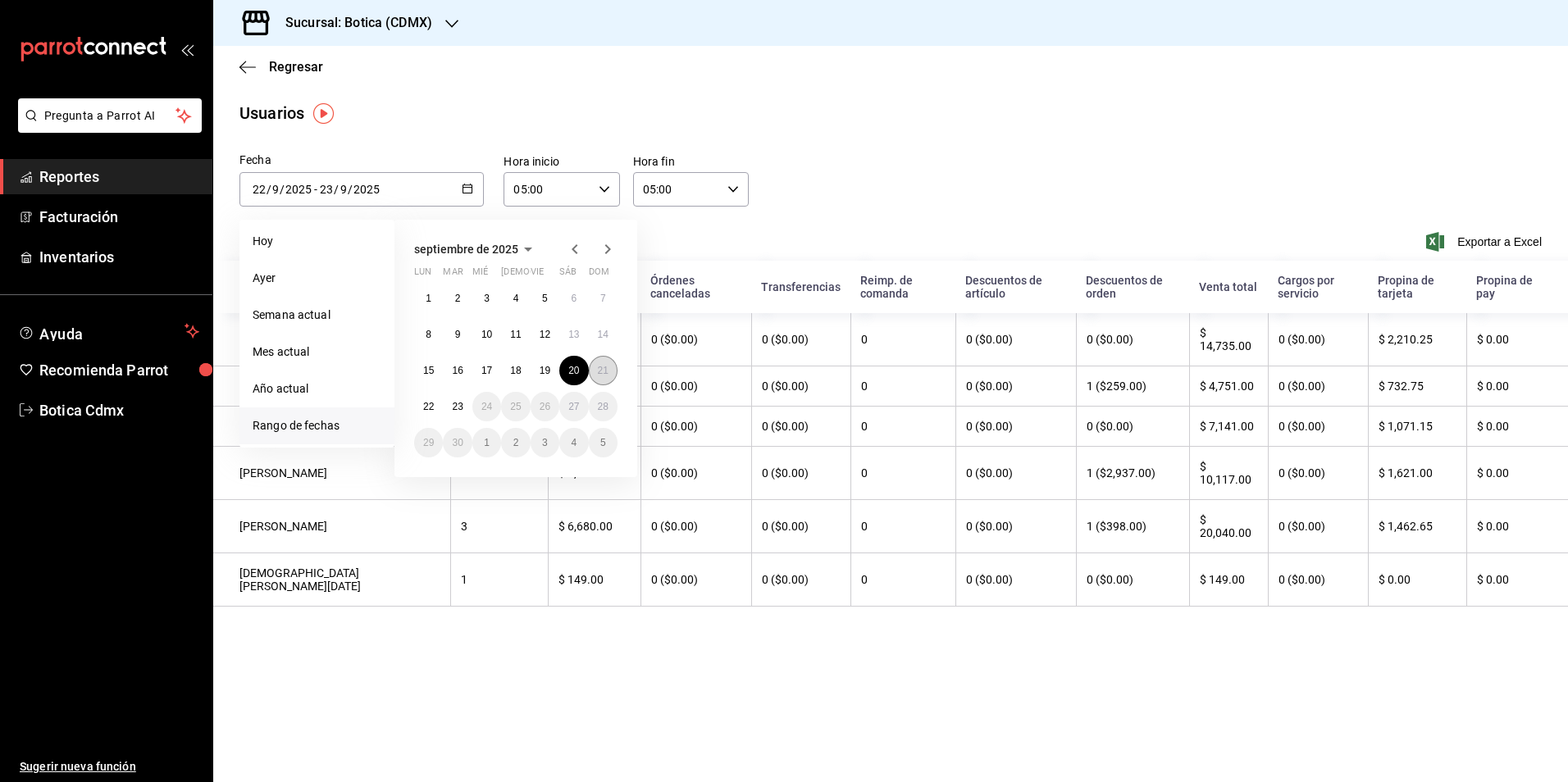
type input "[DATE]"
type input "21"
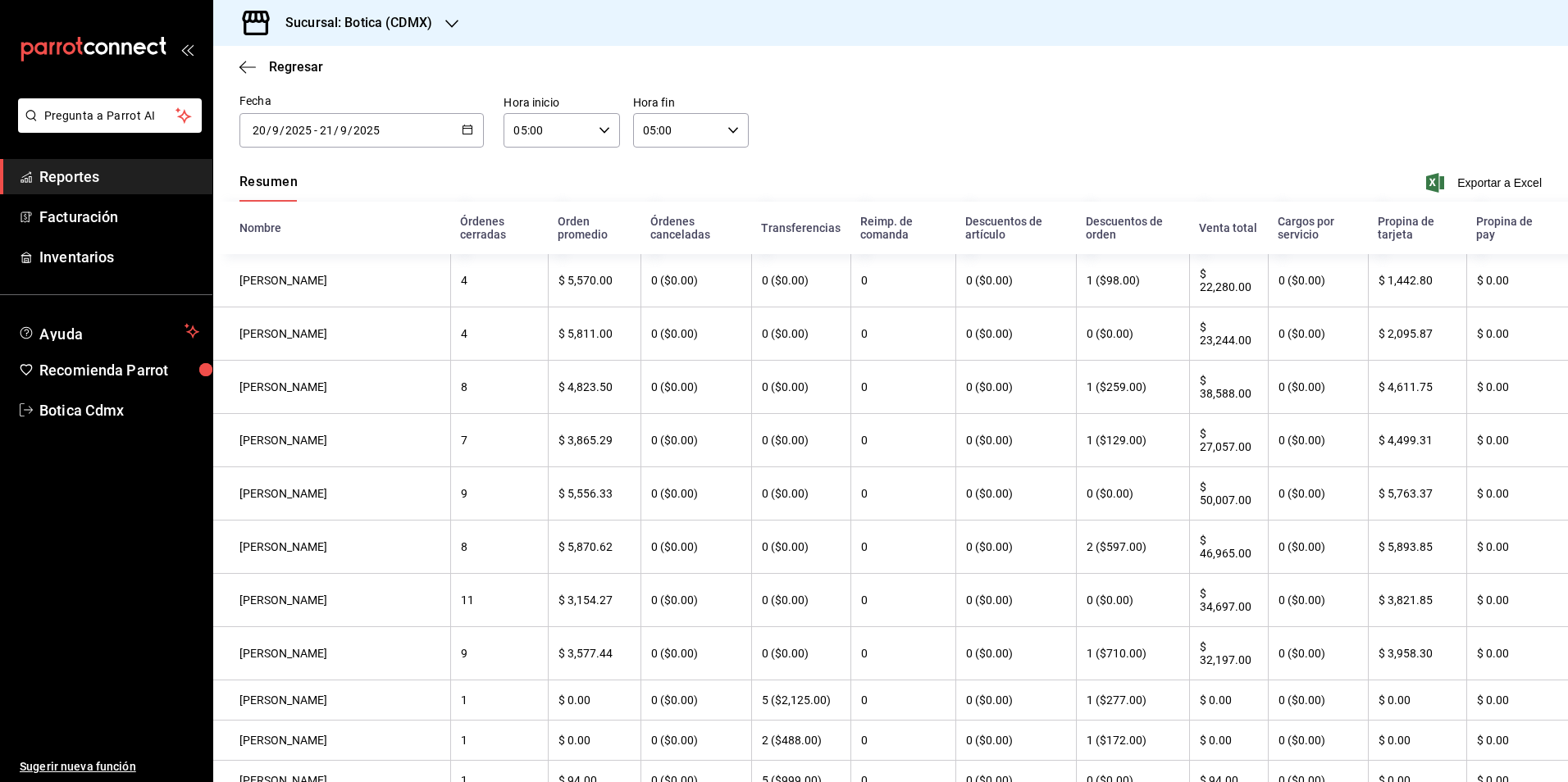
scroll to position [38, 0]
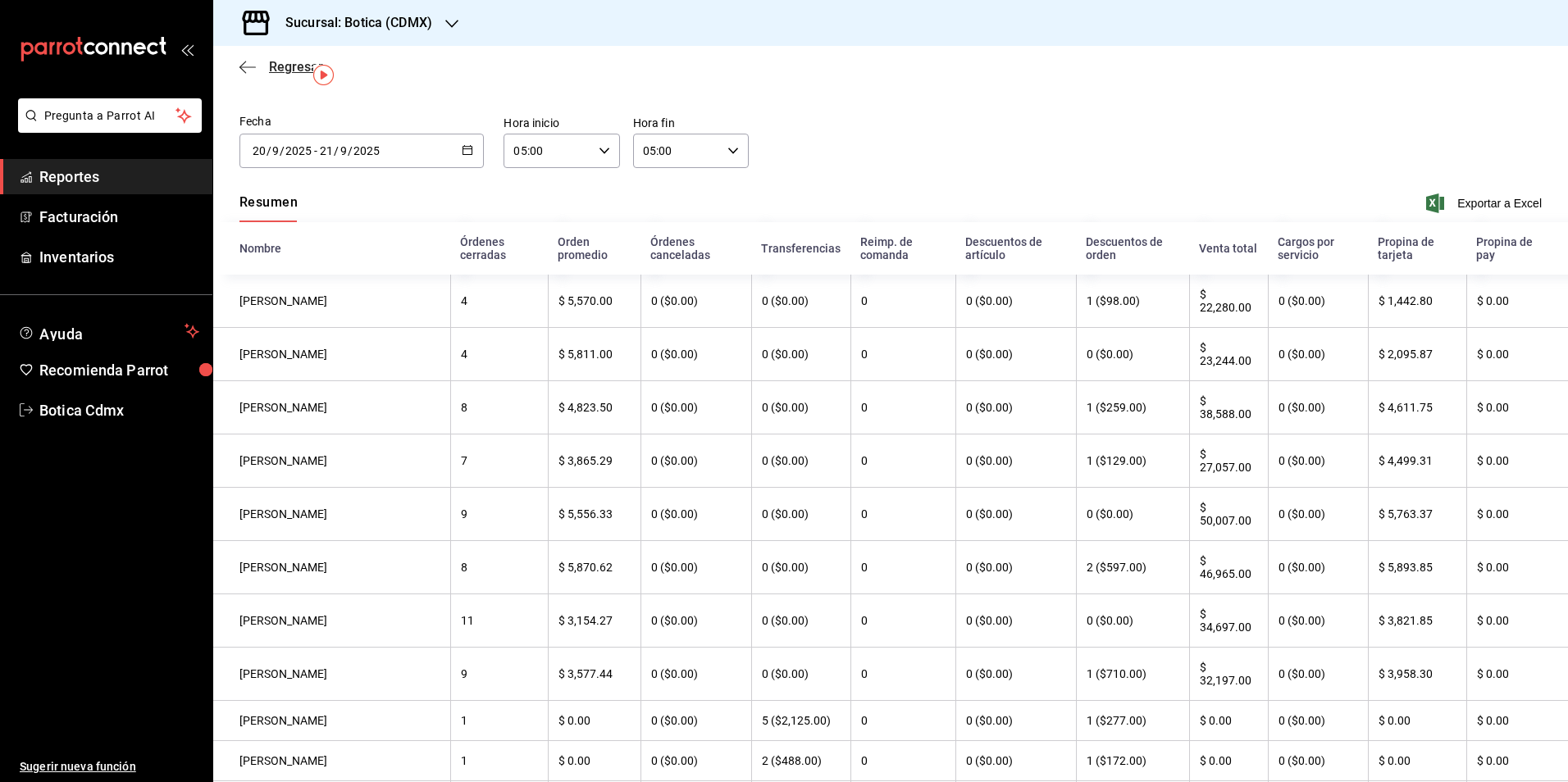
click at [274, 73] on span "Regresar" at bounding box center [296, 67] width 54 height 16
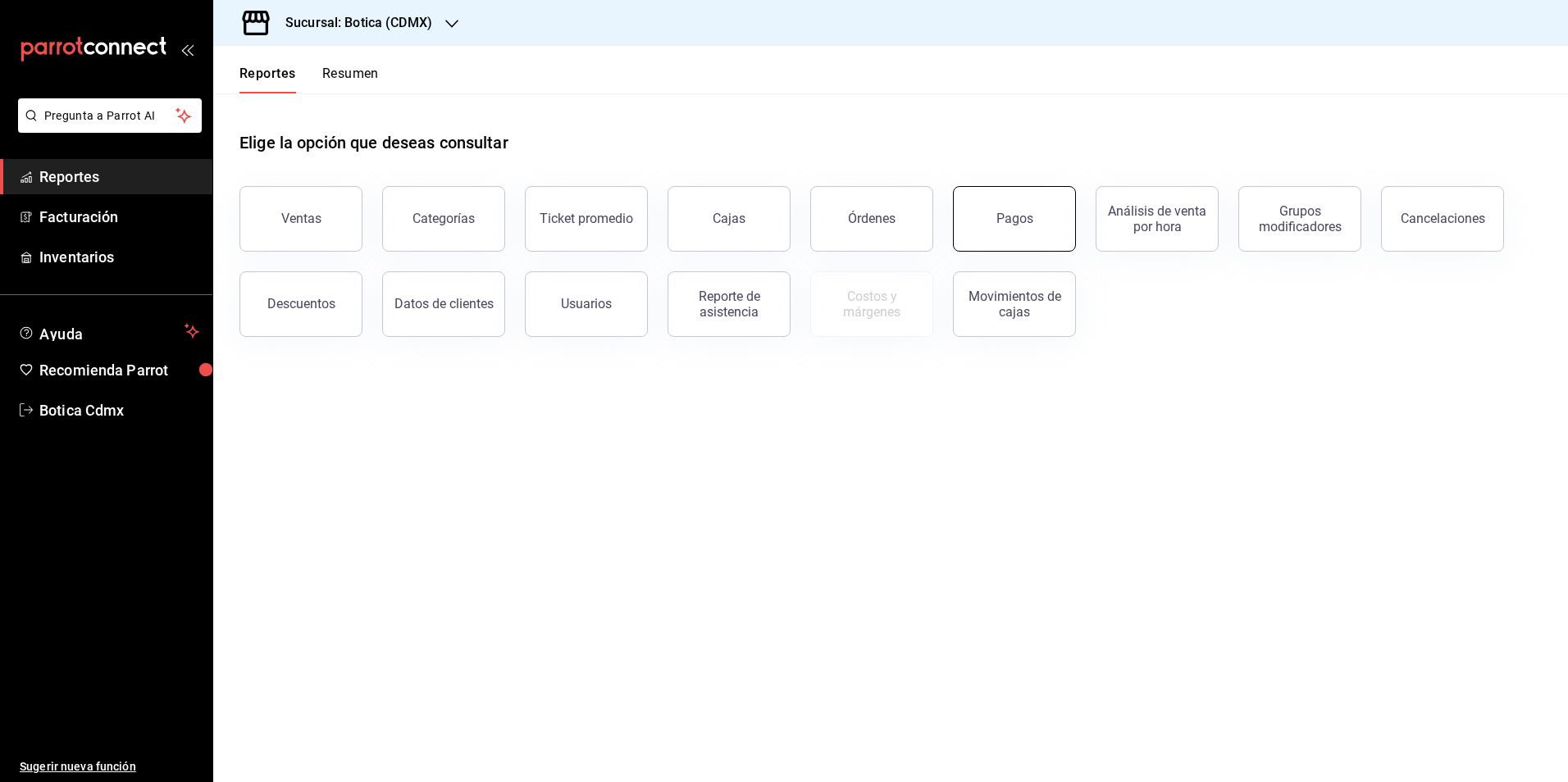
click at [1002, 223] on div "Pagos" at bounding box center [1015, 218] width 37 height 16
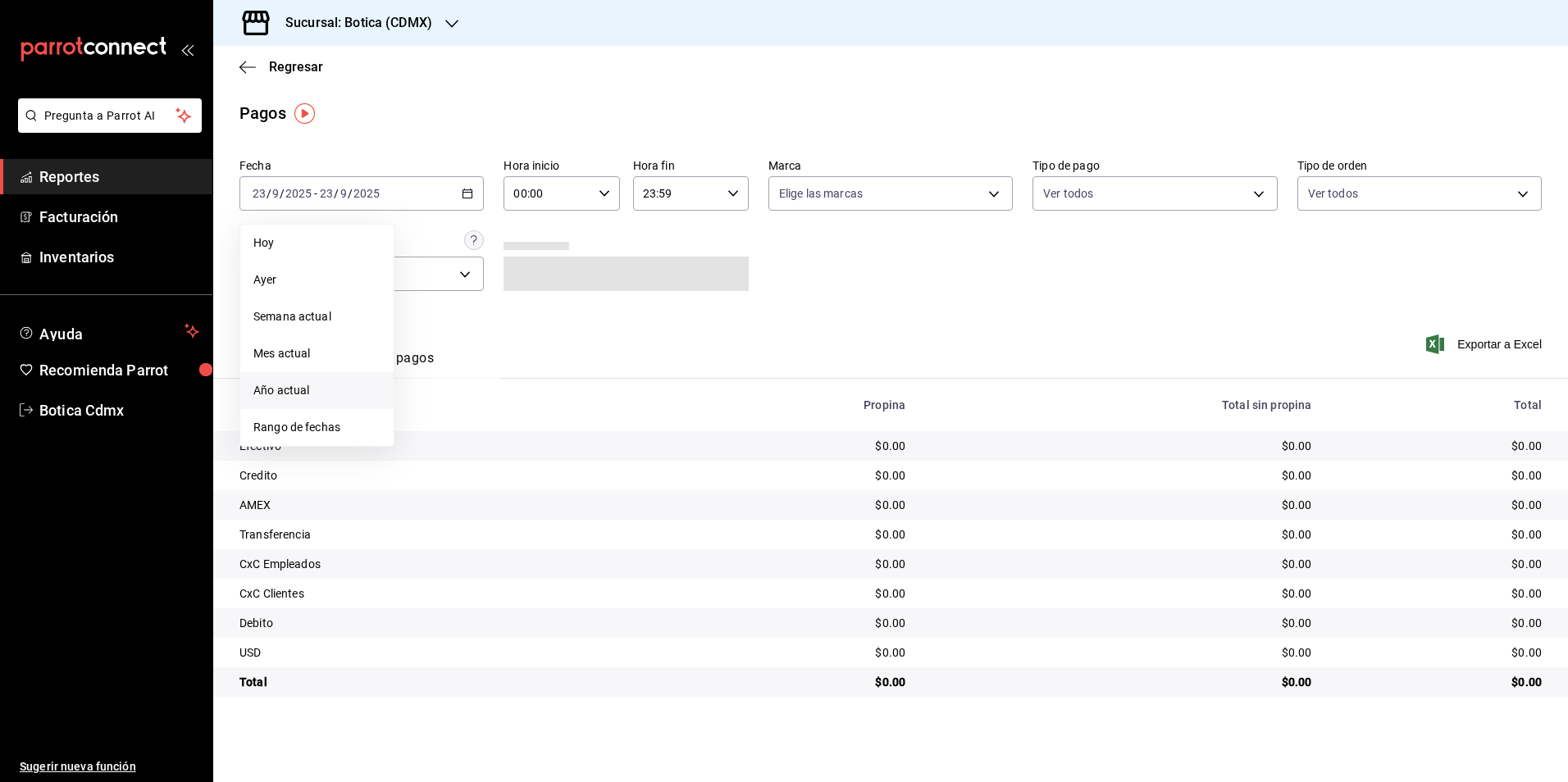
click at [313, 407] on li "Año actual" at bounding box center [316, 391] width 153 height 37
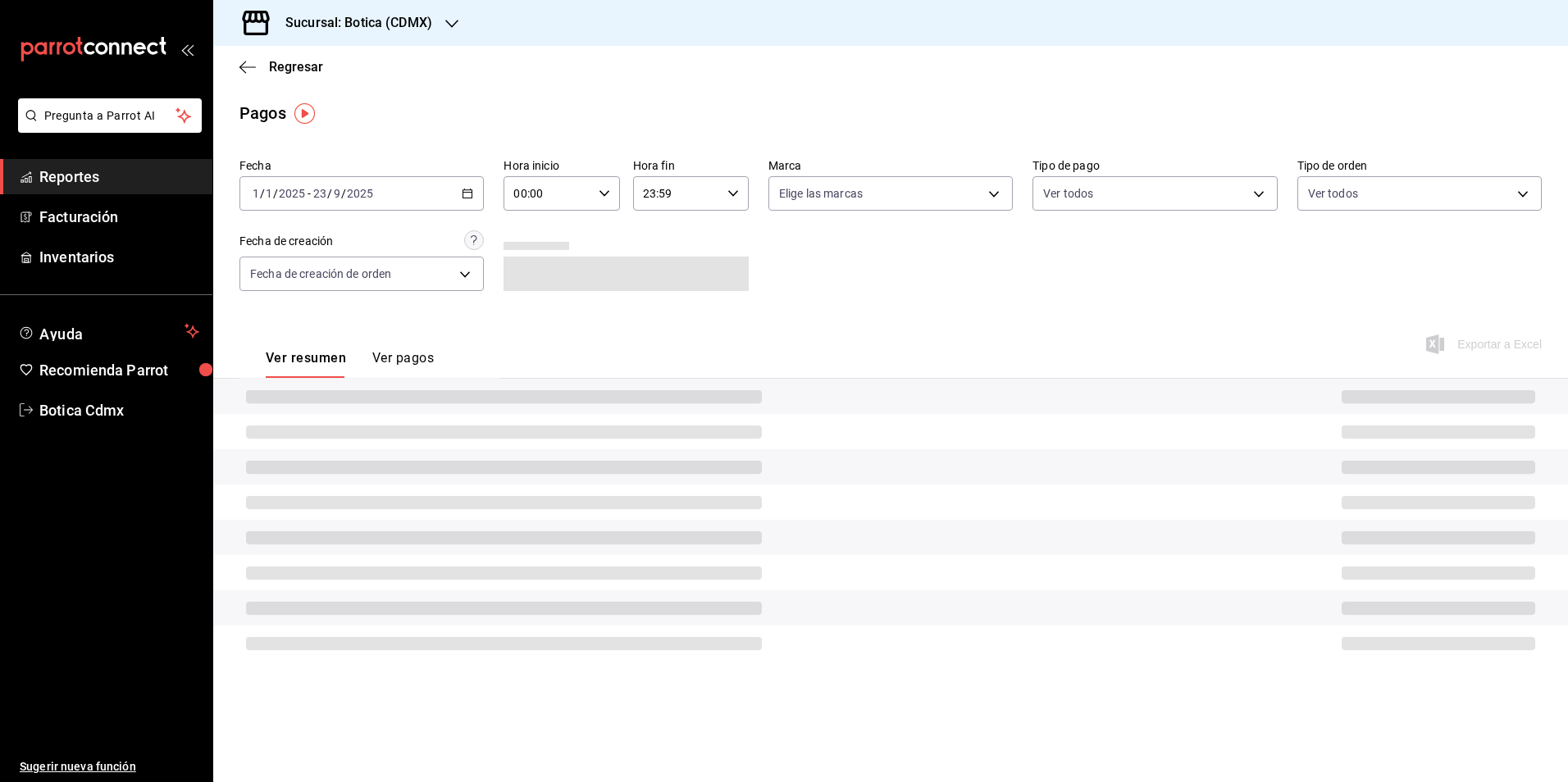
click at [459, 190] on div "[DATE] [DATE] - [DATE] [DATE]" at bounding box center [362, 193] width 245 height 34
click at [332, 412] on li "Rango de fechas" at bounding box center [316, 427] width 153 height 37
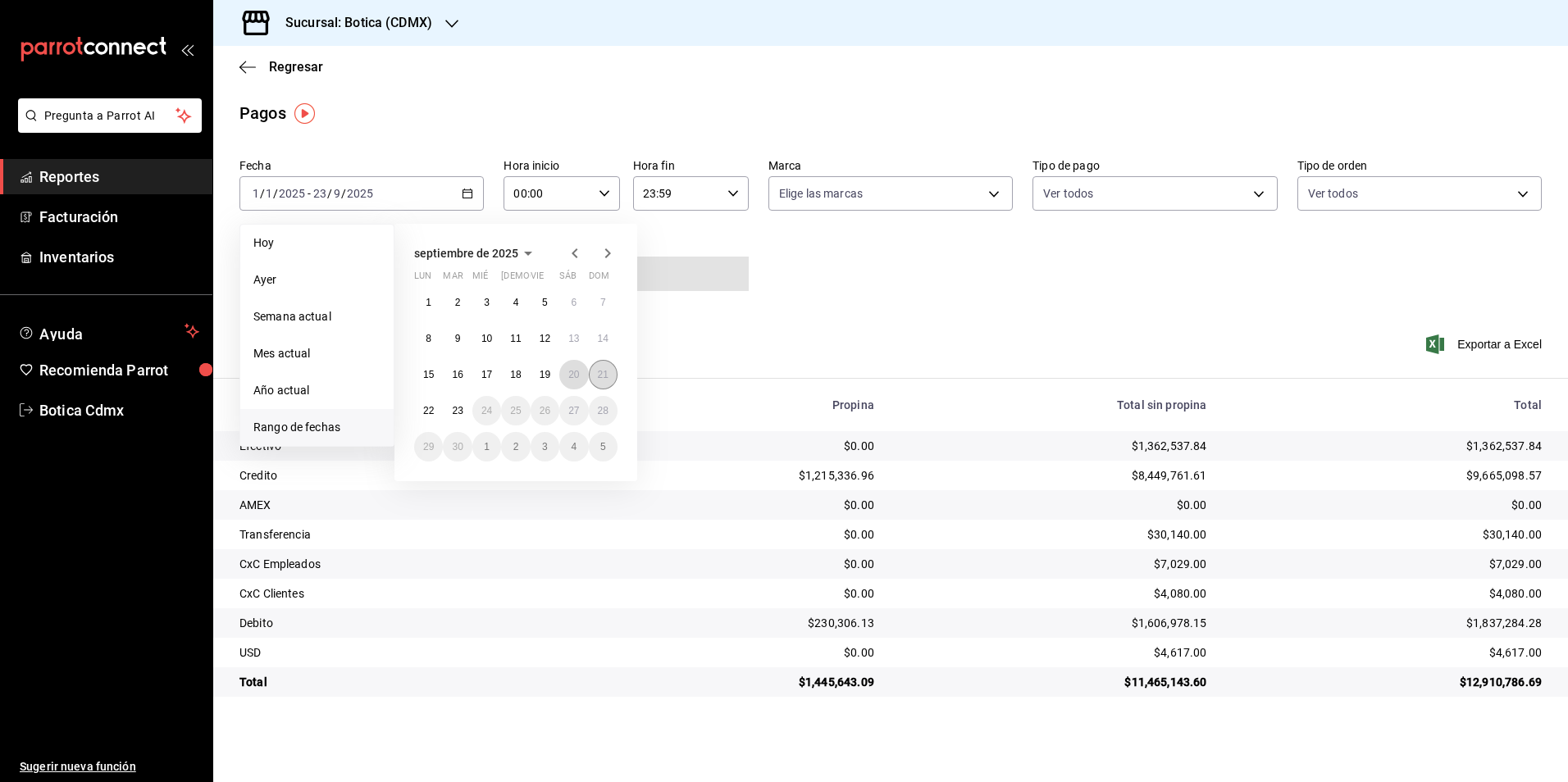
drag, startPoint x: 572, startPoint y: 372, endPoint x: 598, endPoint y: 374, distance: 26.1
click at [575, 372] on abbr "20" at bounding box center [573, 374] width 10 height 11
drag, startPoint x: 601, startPoint y: 374, endPoint x: 599, endPoint y: 353, distance: 21.1
click at [601, 373] on abbr "21" at bounding box center [603, 374] width 10 height 11
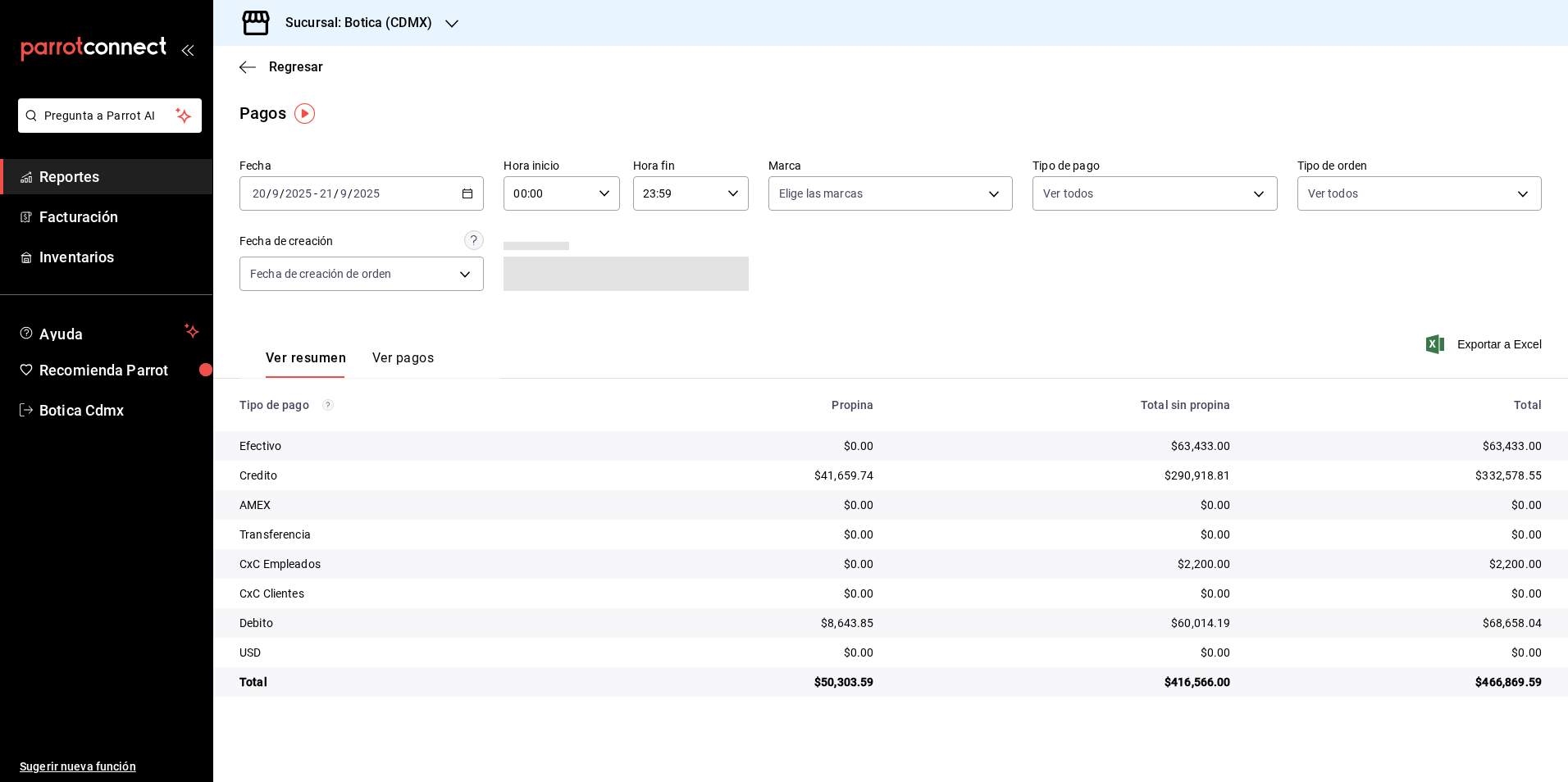
click at [607, 192] on icon "button" at bounding box center [604, 193] width 11 height 11
click at [539, 333] on div "05" at bounding box center [532, 349] width 59 height 39
click at [539, 338] on button "05" at bounding box center [532, 350] width 52 height 33
type input "05:00"
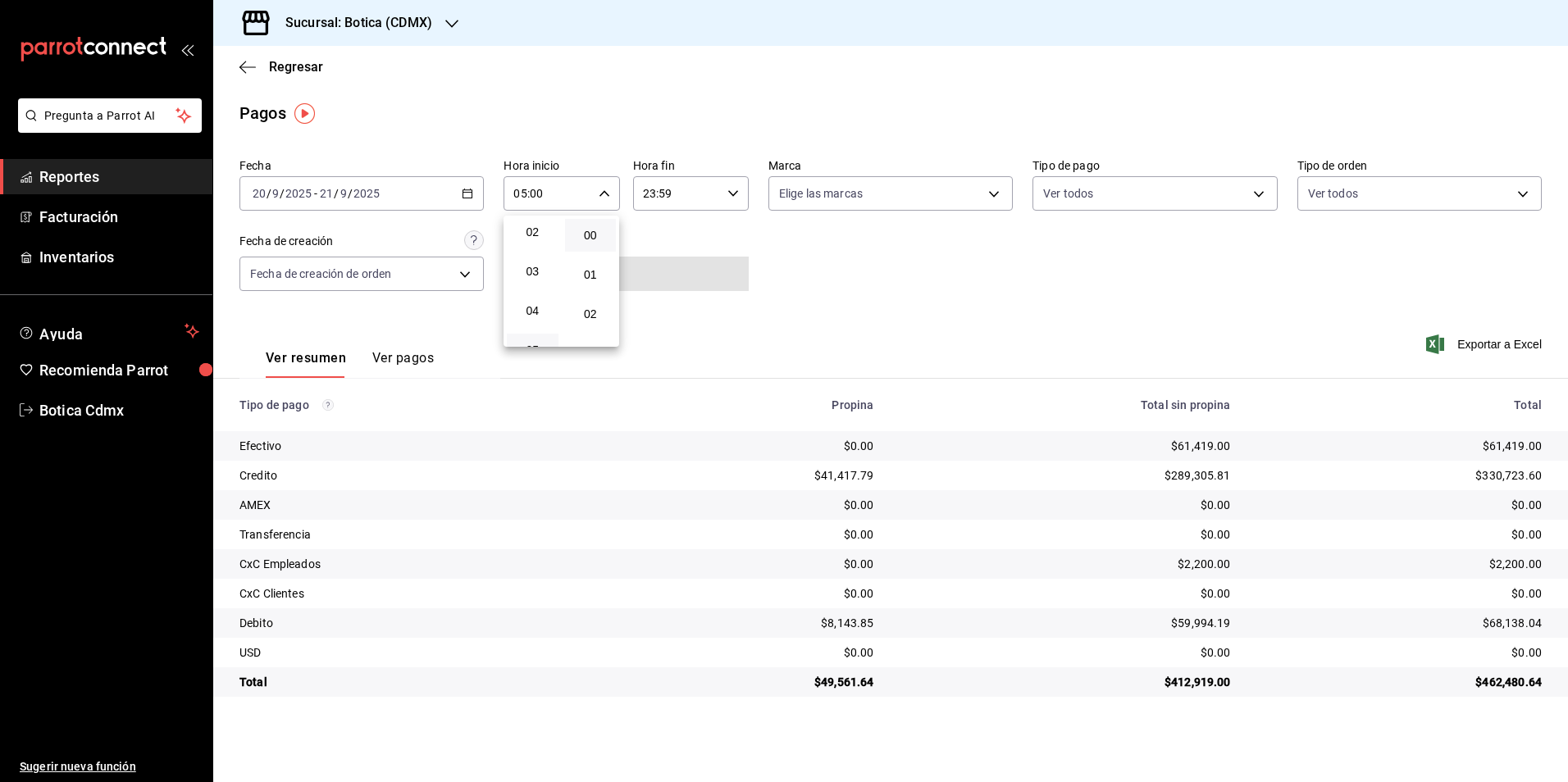
drag, startPoint x: 701, startPoint y: 180, endPoint x: 738, endPoint y: 189, distance: 38.1
click at [703, 181] on div at bounding box center [784, 391] width 1568 height 782
click at [739, 200] on div "23:59 Hora fin" at bounding box center [690, 193] width 115 height 34
click at [665, 280] on span "05" at bounding box center [662, 274] width 32 height 13
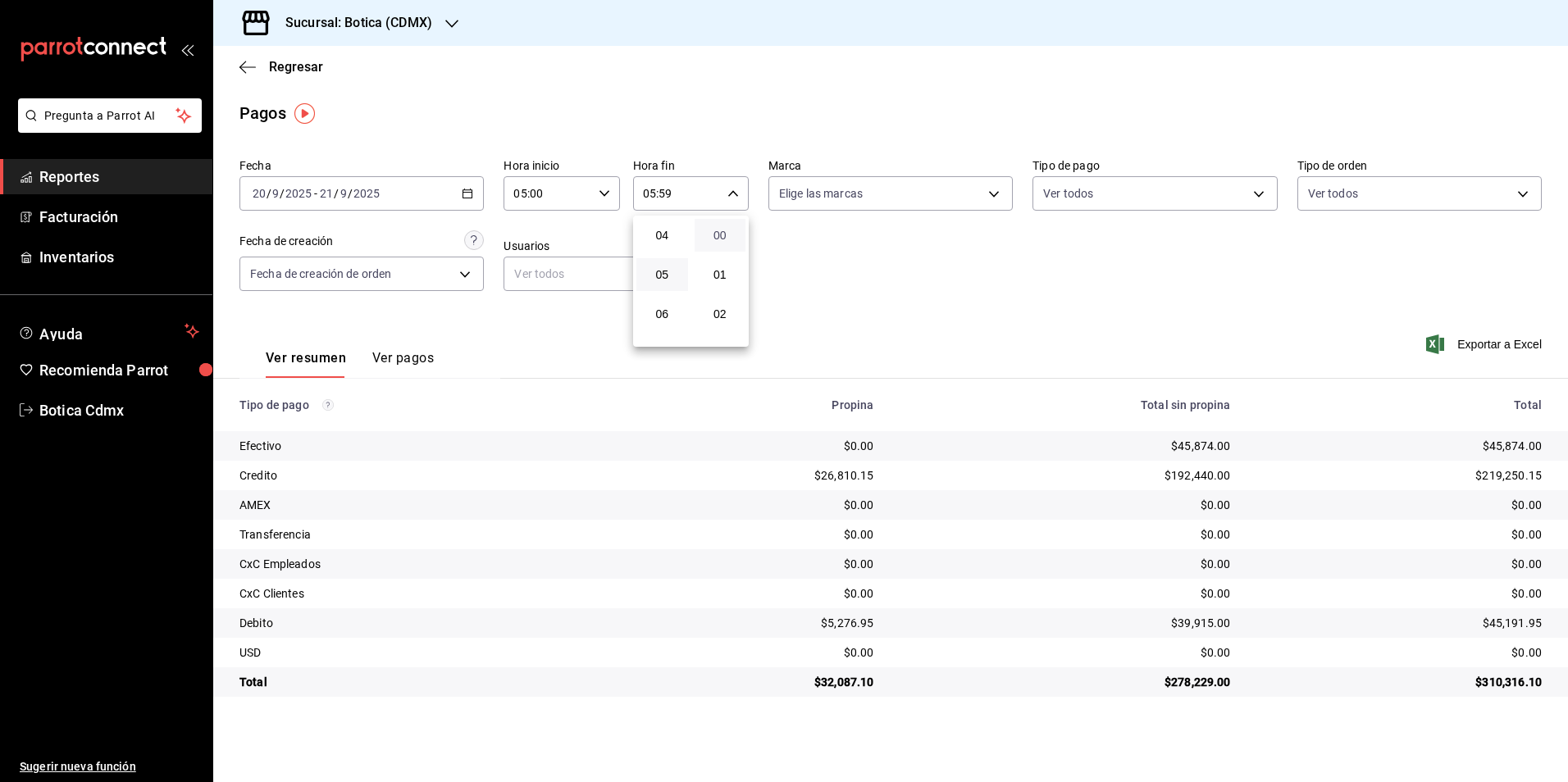
click at [726, 237] on span "00" at bounding box center [720, 235] width 32 height 13
type input "05:00"
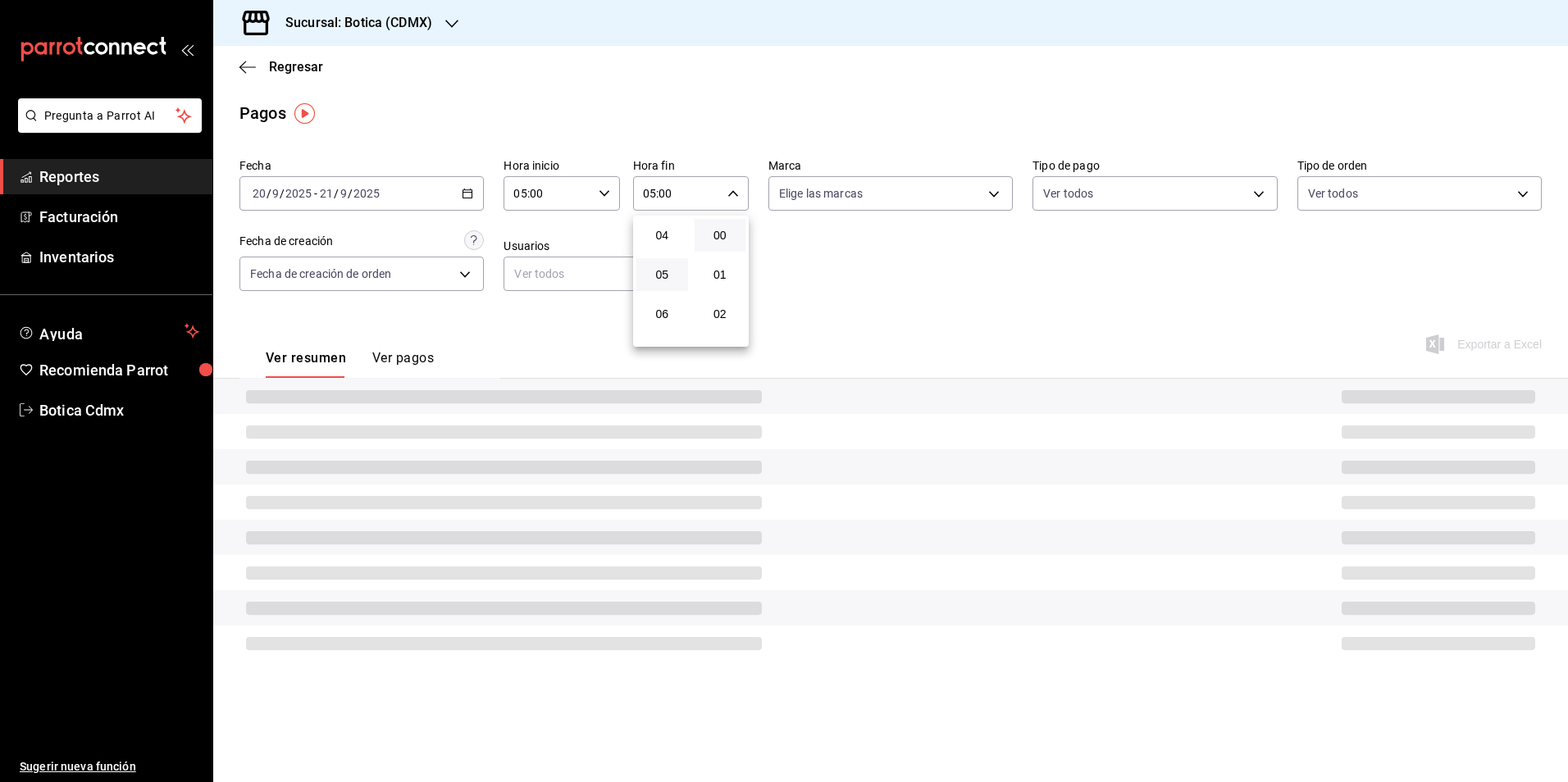
click at [938, 303] on div at bounding box center [784, 391] width 1568 height 782
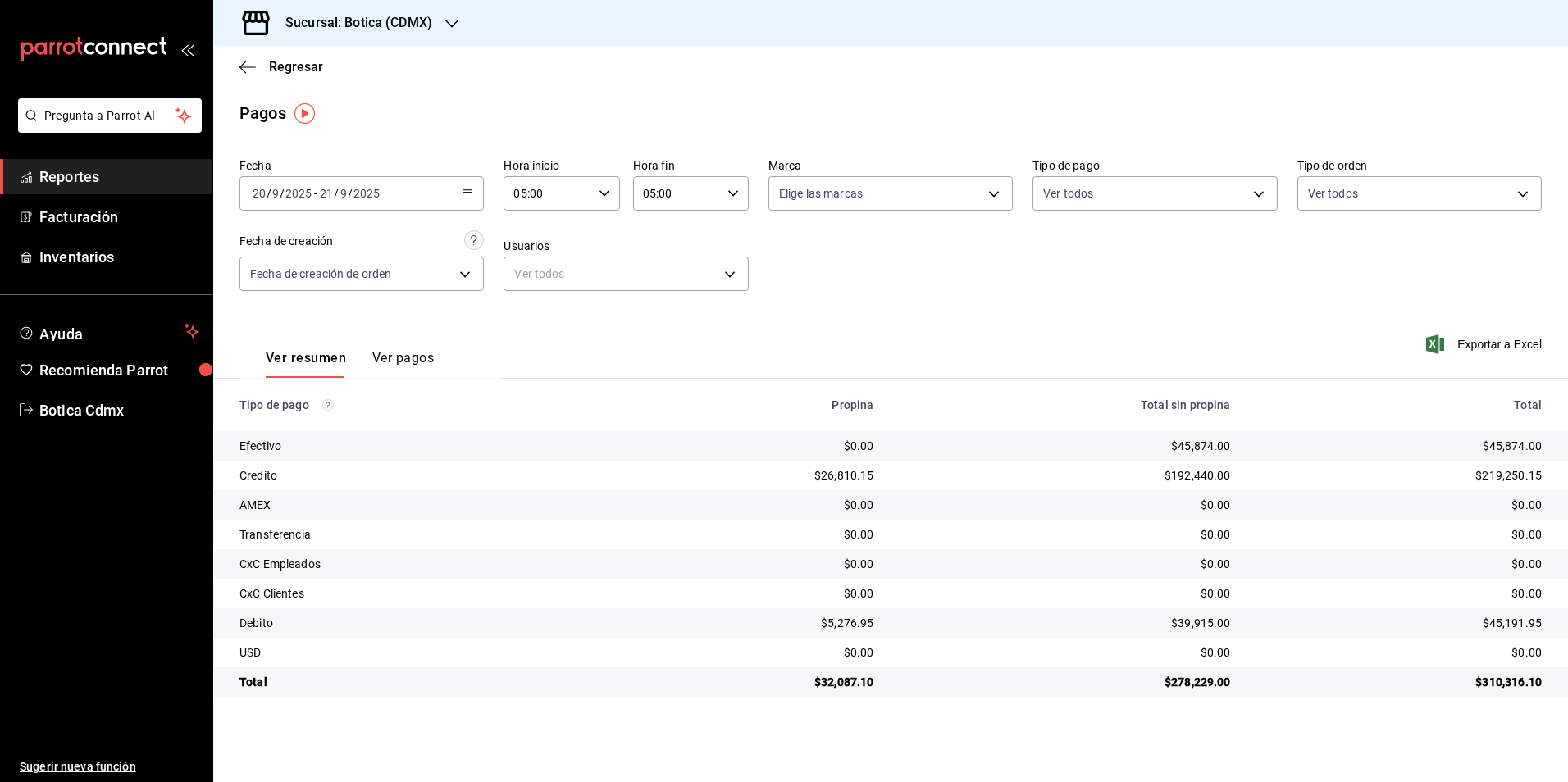
click at [1523, 453] on div "$45,874.00" at bounding box center [1400, 446] width 285 height 17
click at [832, 682] on div "$32,087.10" at bounding box center [754, 682] width 237 height 17
click at [1199, 695] on td "$278,229.00" at bounding box center [1065, 682] width 357 height 30
click at [1206, 688] on div "$278,229.00" at bounding box center [1065, 682] width 330 height 17
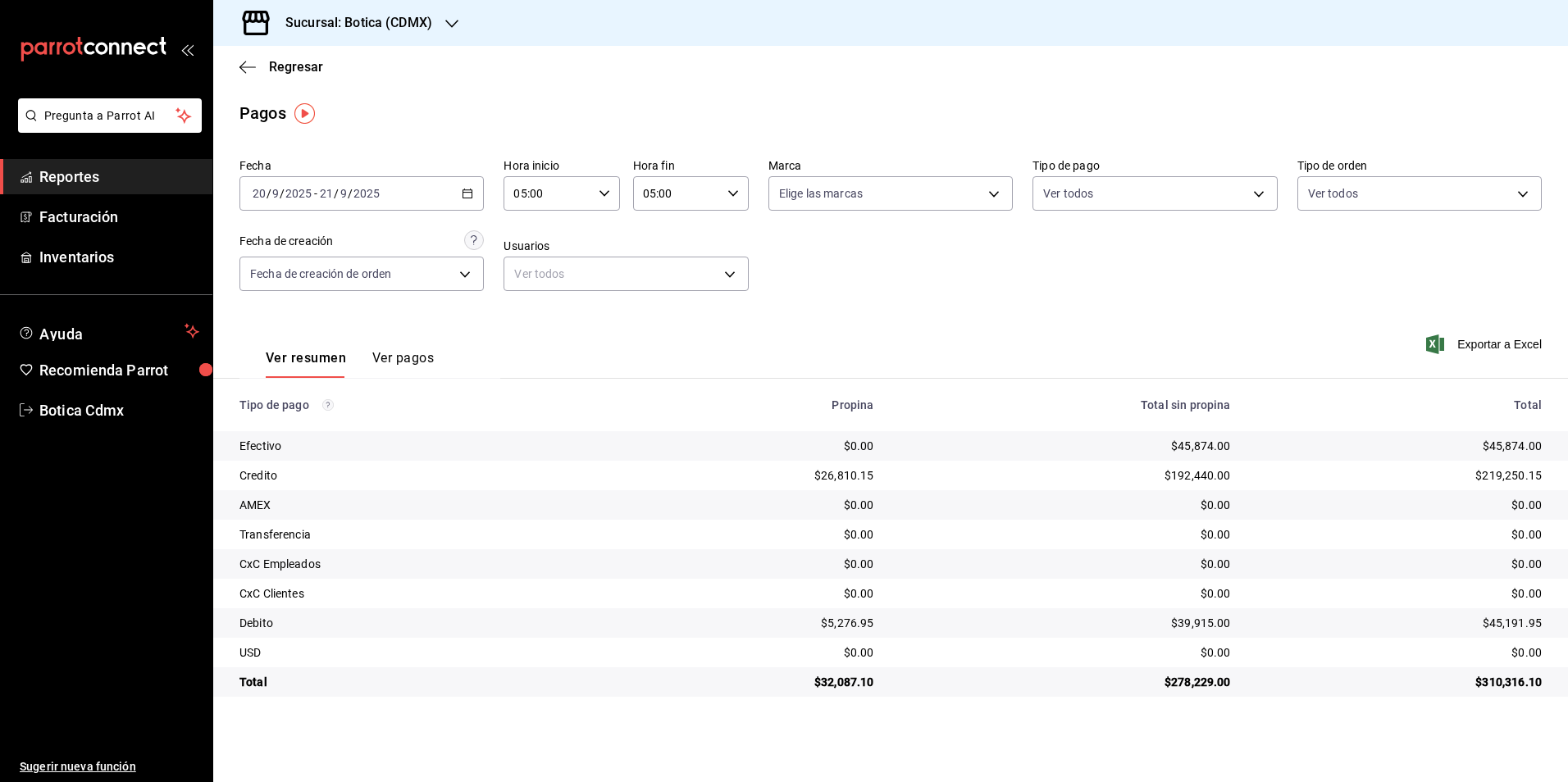
click at [830, 678] on div "$32,087.10" at bounding box center [754, 682] width 237 height 17
drag, startPoint x: 830, startPoint y: 678, endPoint x: 848, endPoint y: 688, distance: 20.6
click at [848, 688] on div "$32,087.10" at bounding box center [754, 682] width 237 height 17
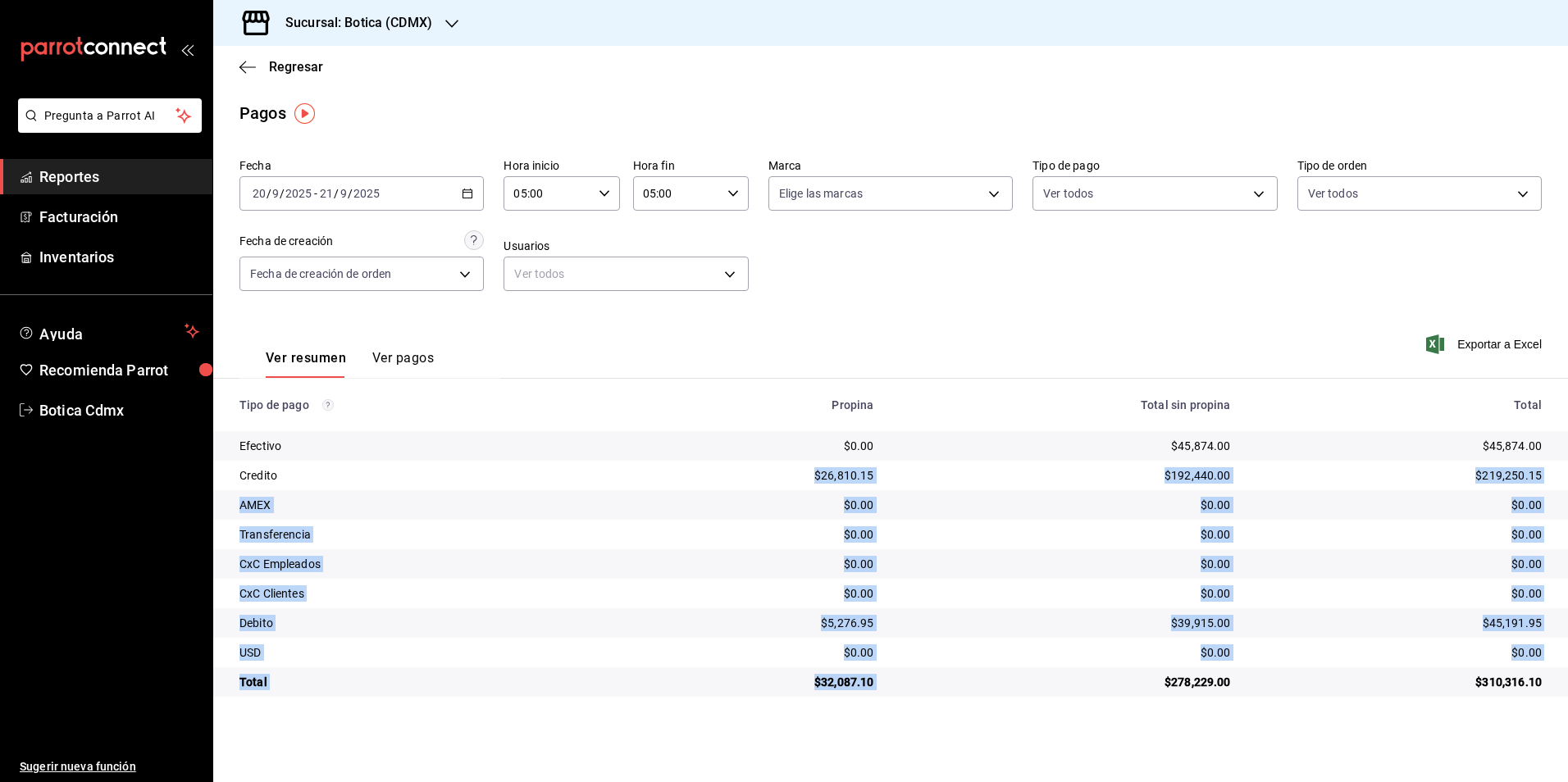
drag, startPoint x: 848, startPoint y: 688, endPoint x: 656, endPoint y: 460, distance: 298.1
click at [656, 460] on tbody "Efectivo $0.00 $45,874.00 $45,874.00 Credito $26,810.15 $192,440.00 $219,250.15…" at bounding box center [891, 564] width 1355 height 266
drag, startPoint x: 656, startPoint y: 460, endPoint x: 708, endPoint y: 519, distance: 78.6
click at [652, 487] on td "$26,810.15" at bounding box center [754, 475] width 263 height 30
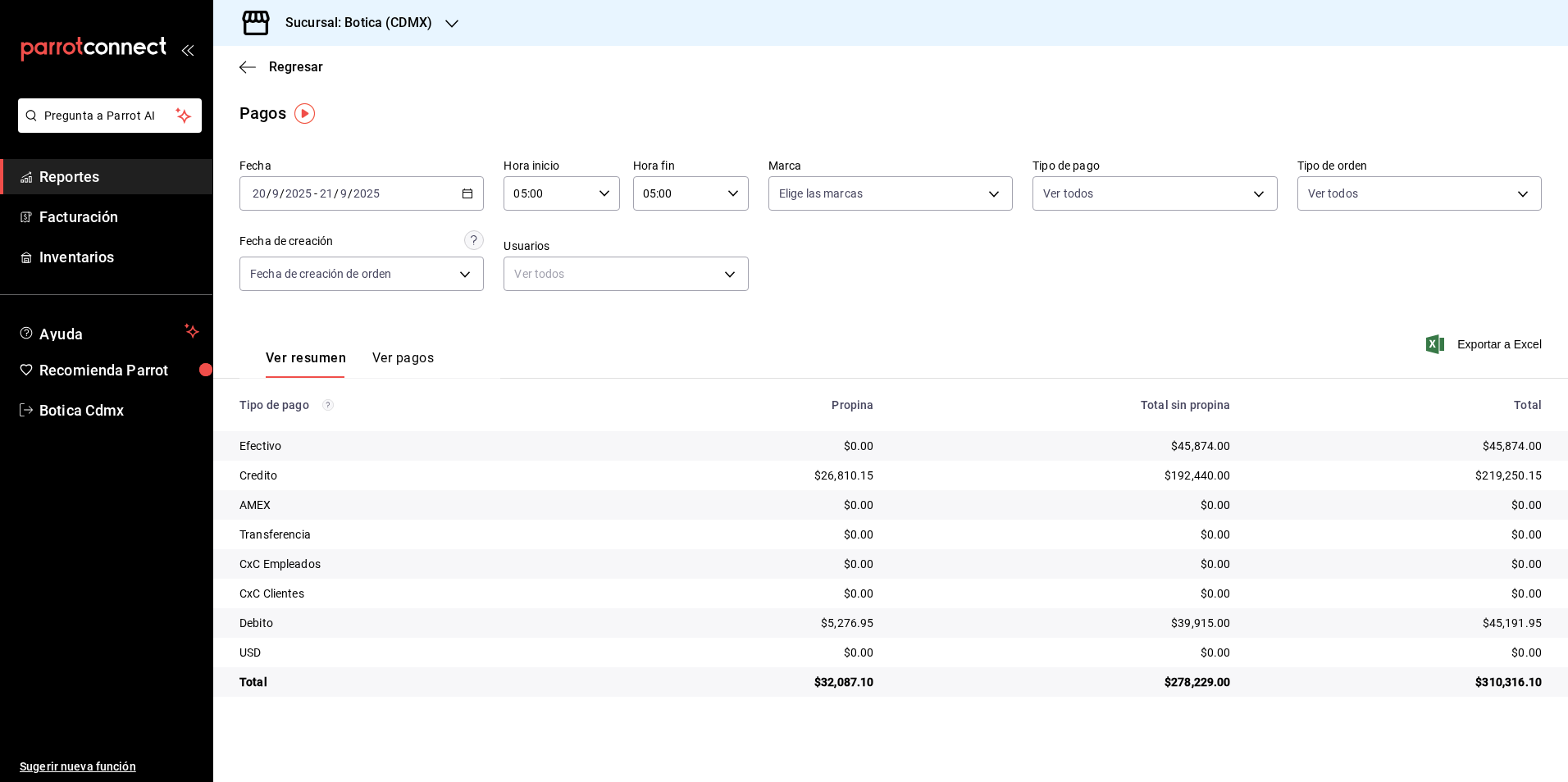
drag, startPoint x: 275, startPoint y: 80, endPoint x: 287, endPoint y: 79, distance: 12.0
click at [275, 80] on div "Regresar" at bounding box center [891, 67] width 1355 height 42
click at [284, 66] on span "Regresar" at bounding box center [296, 67] width 54 height 16
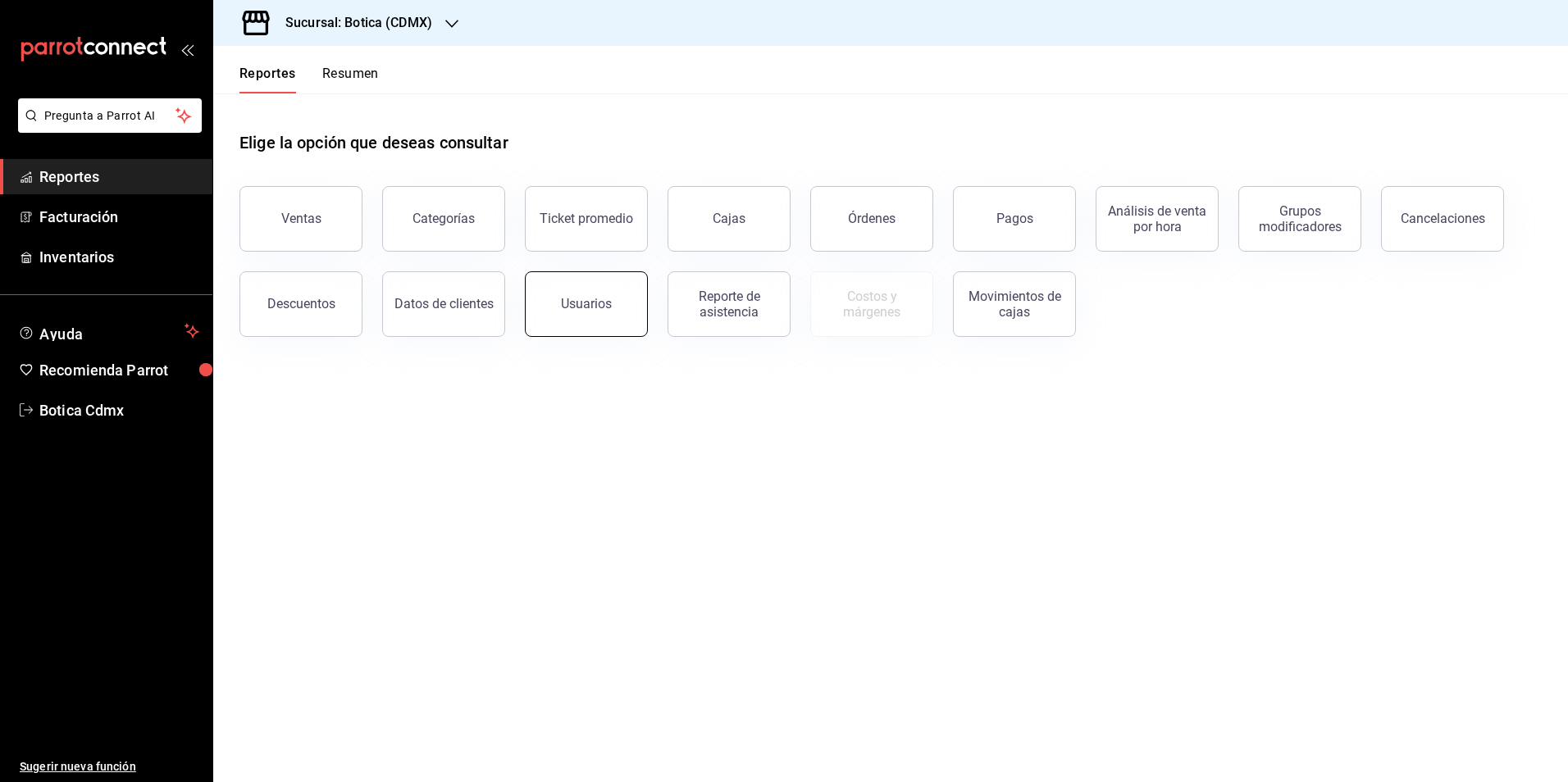
click at [566, 310] on div "Usuarios" at bounding box center [586, 304] width 51 height 16
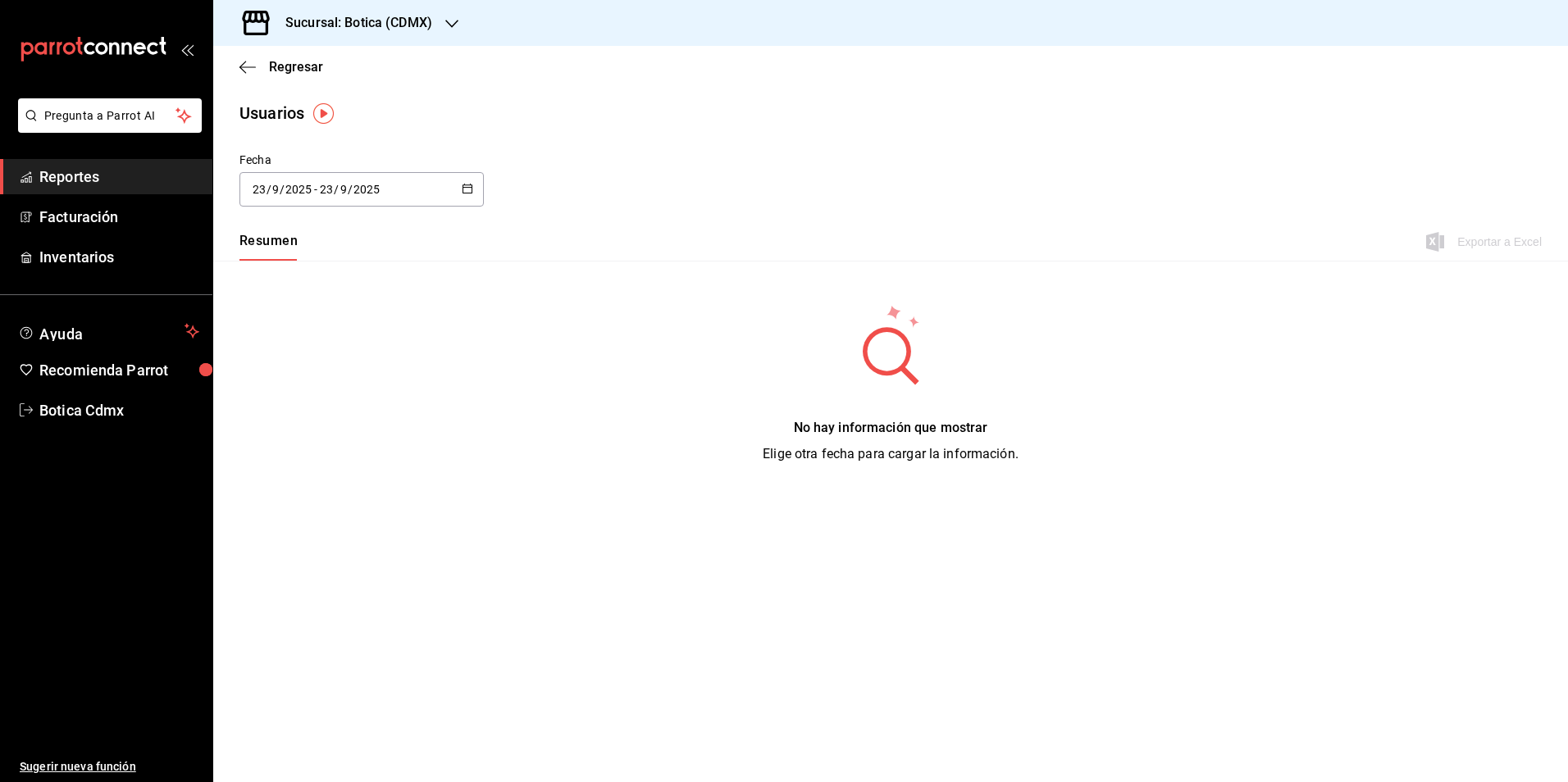
click at [471, 193] on button "button" at bounding box center [467, 190] width 11 height 14
click at [321, 431] on li "Rango de fechas" at bounding box center [316, 426] width 155 height 37
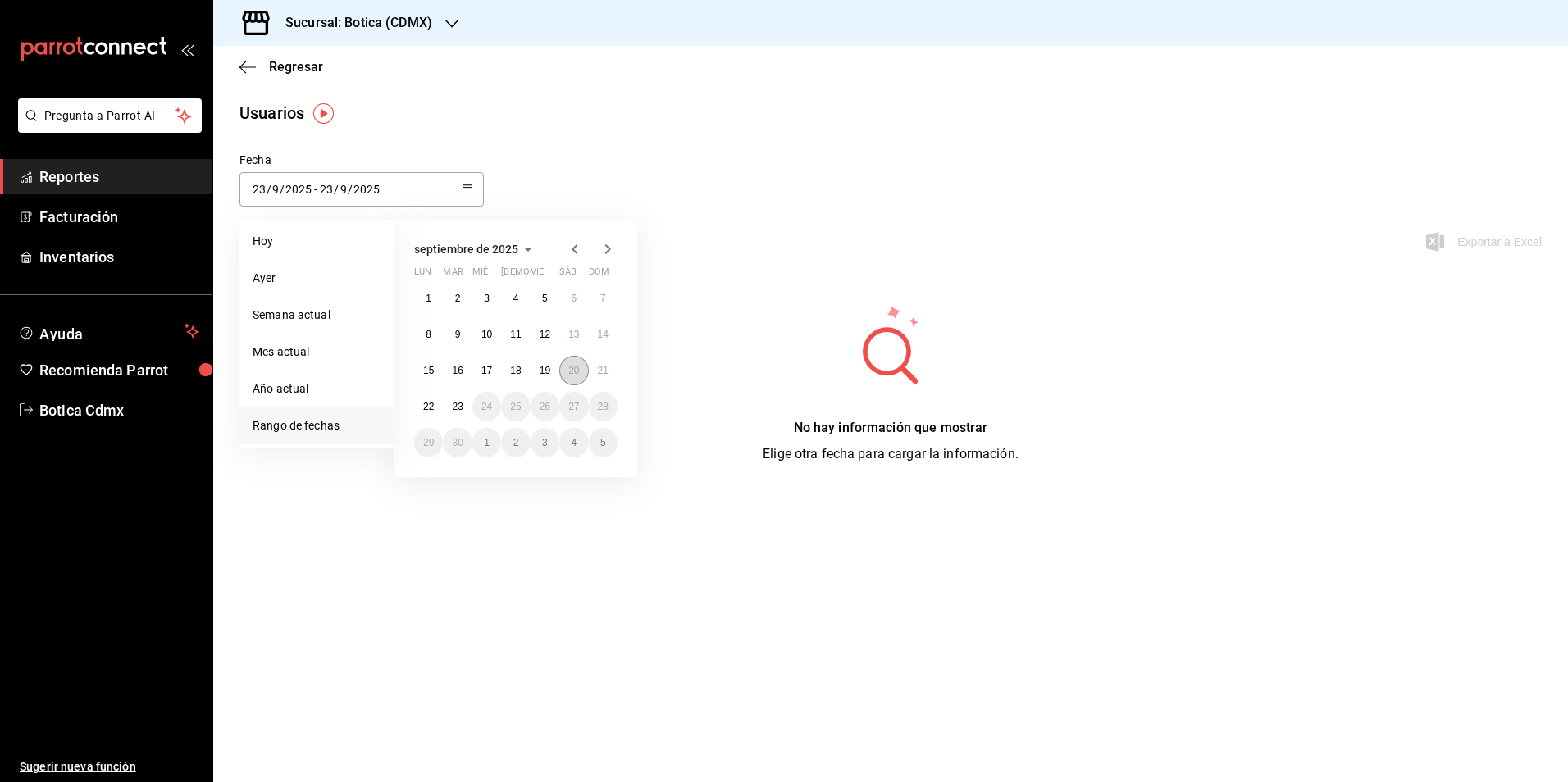
click at [572, 374] on abbr "20" at bounding box center [573, 370] width 10 height 11
click at [598, 374] on abbr "21" at bounding box center [603, 370] width 10 height 11
type input "[DATE]"
type input "20"
type input "[DATE]"
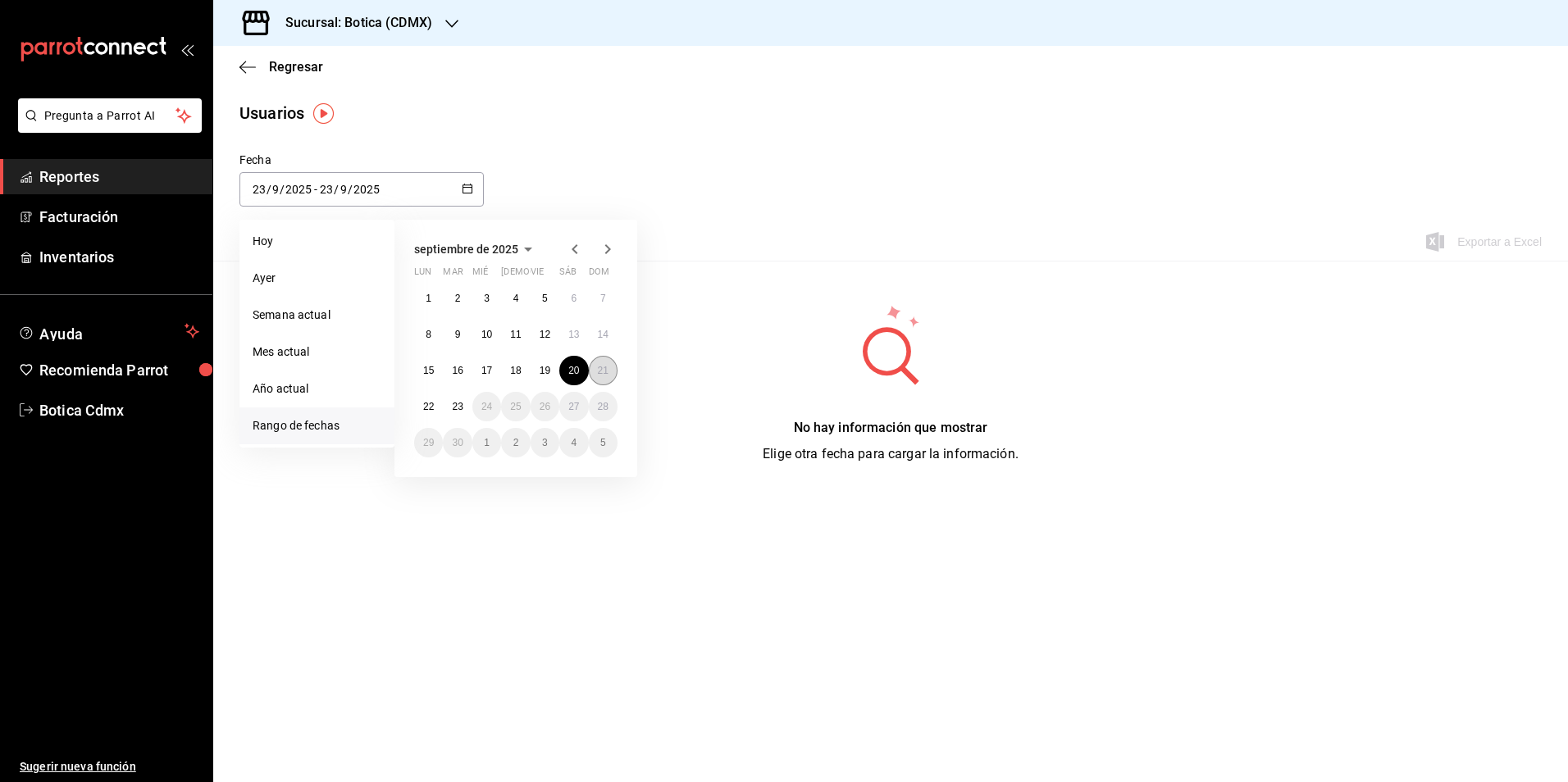
type input "21"
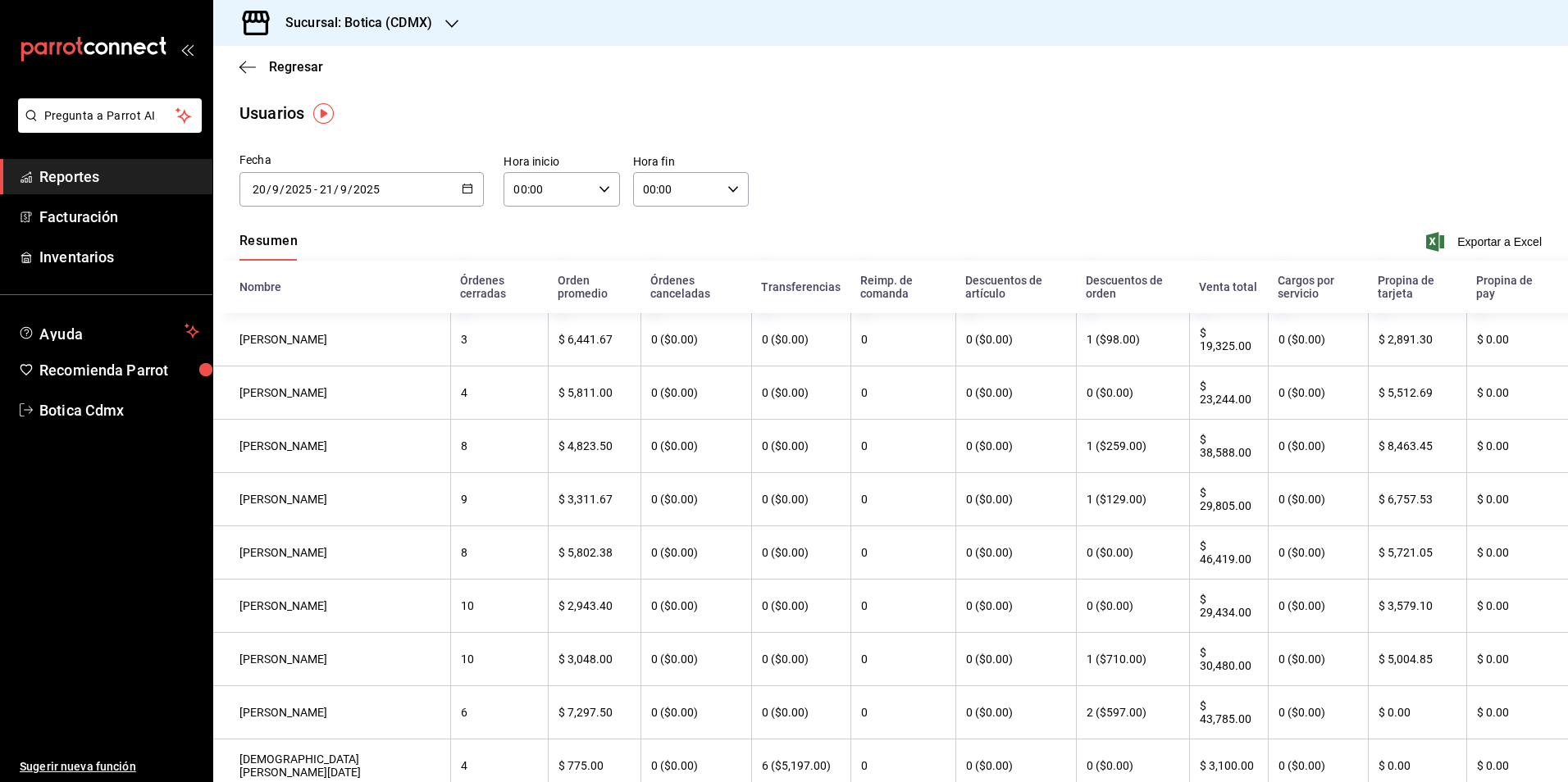
click at [593, 196] on div "00:00 Hora inicio" at bounding box center [561, 189] width 115 height 34
click at [531, 253] on button "05" at bounding box center [530, 264] width 51 height 33
type input "05:00"
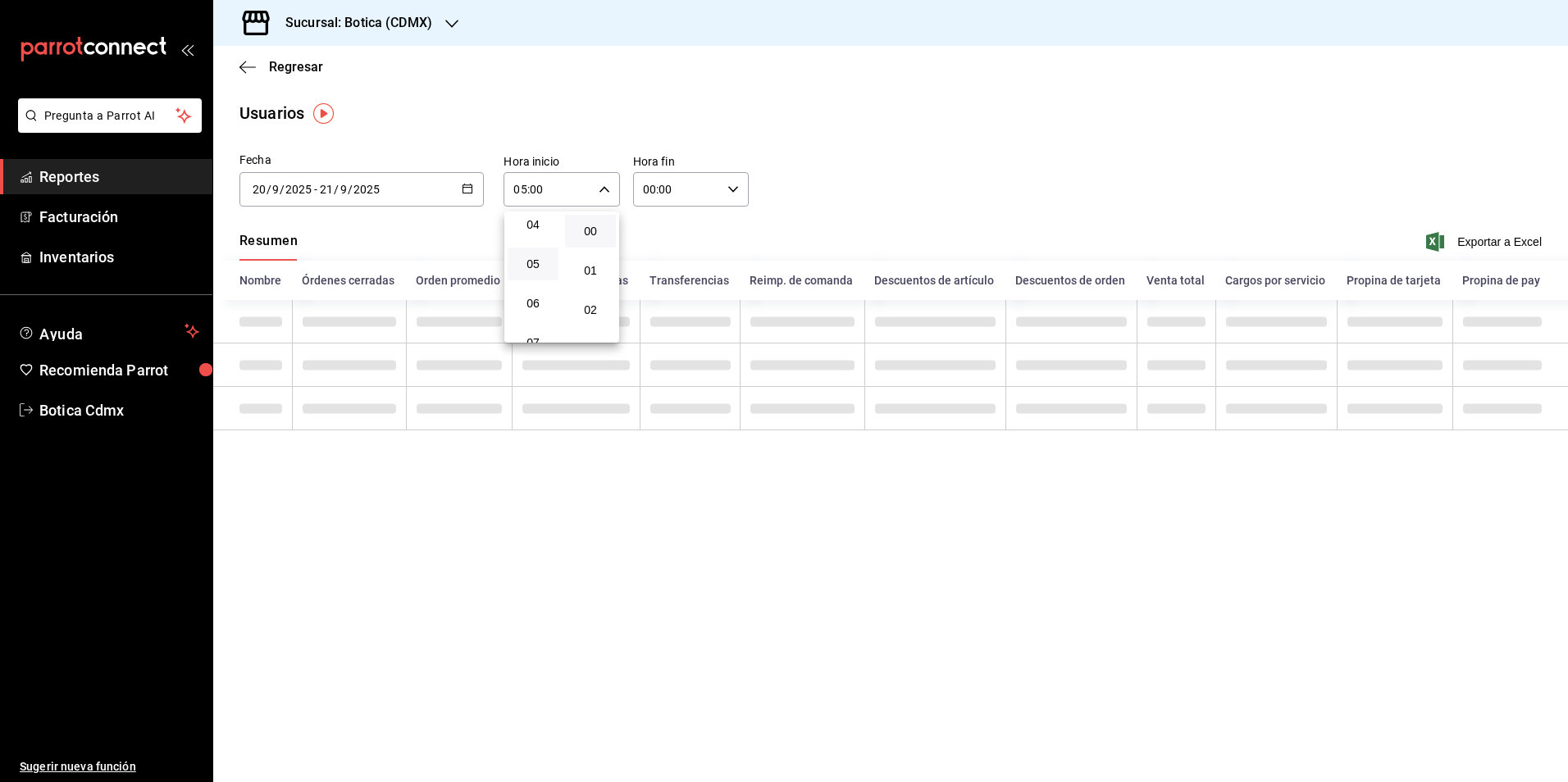
click at [716, 195] on div at bounding box center [784, 391] width 1568 height 782
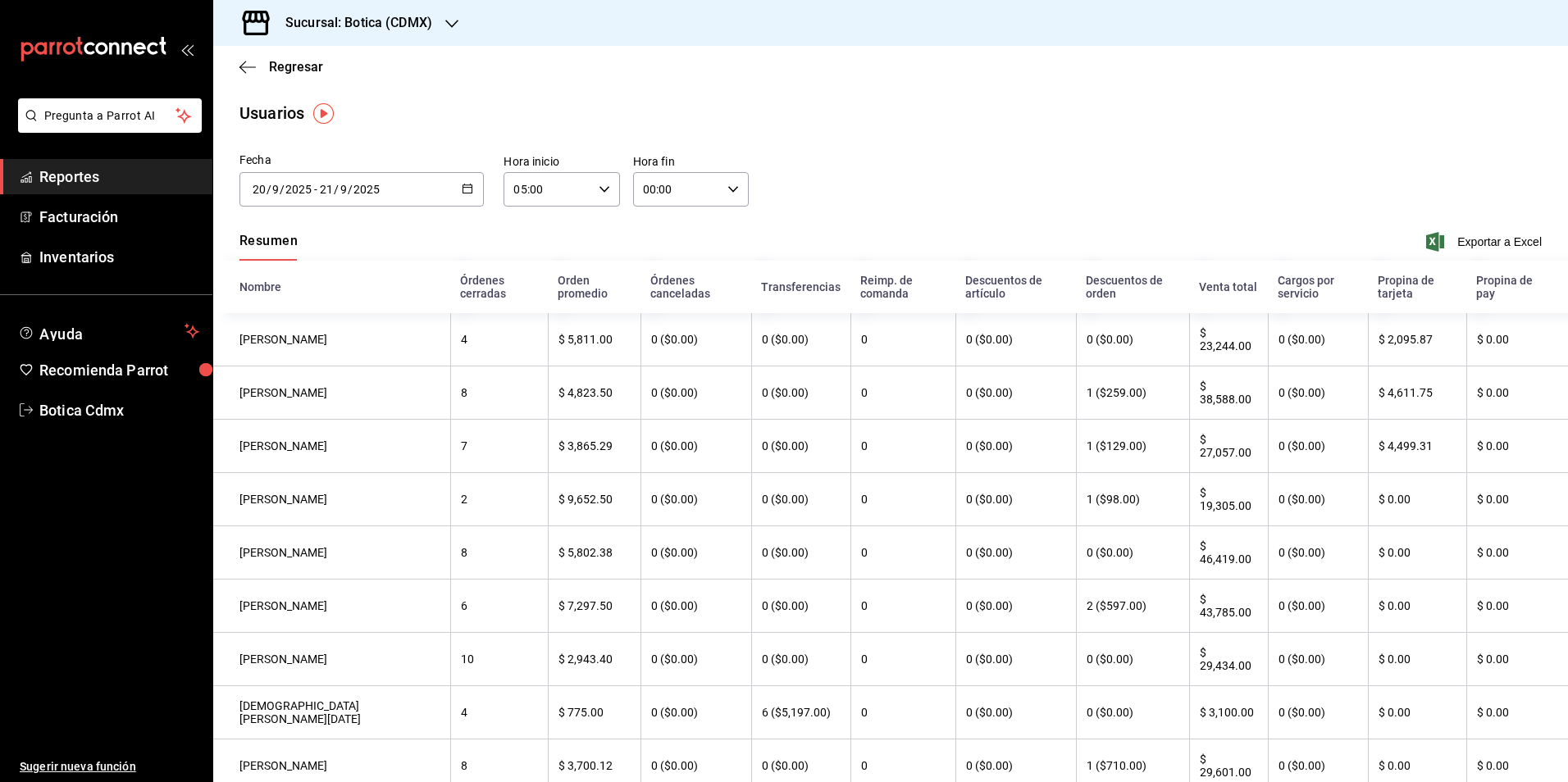
click at [727, 191] on icon "button" at bounding box center [732, 189] width 11 height 11
click at [656, 258] on span "05" at bounding box center [658, 264] width 31 height 13
type input "05:00"
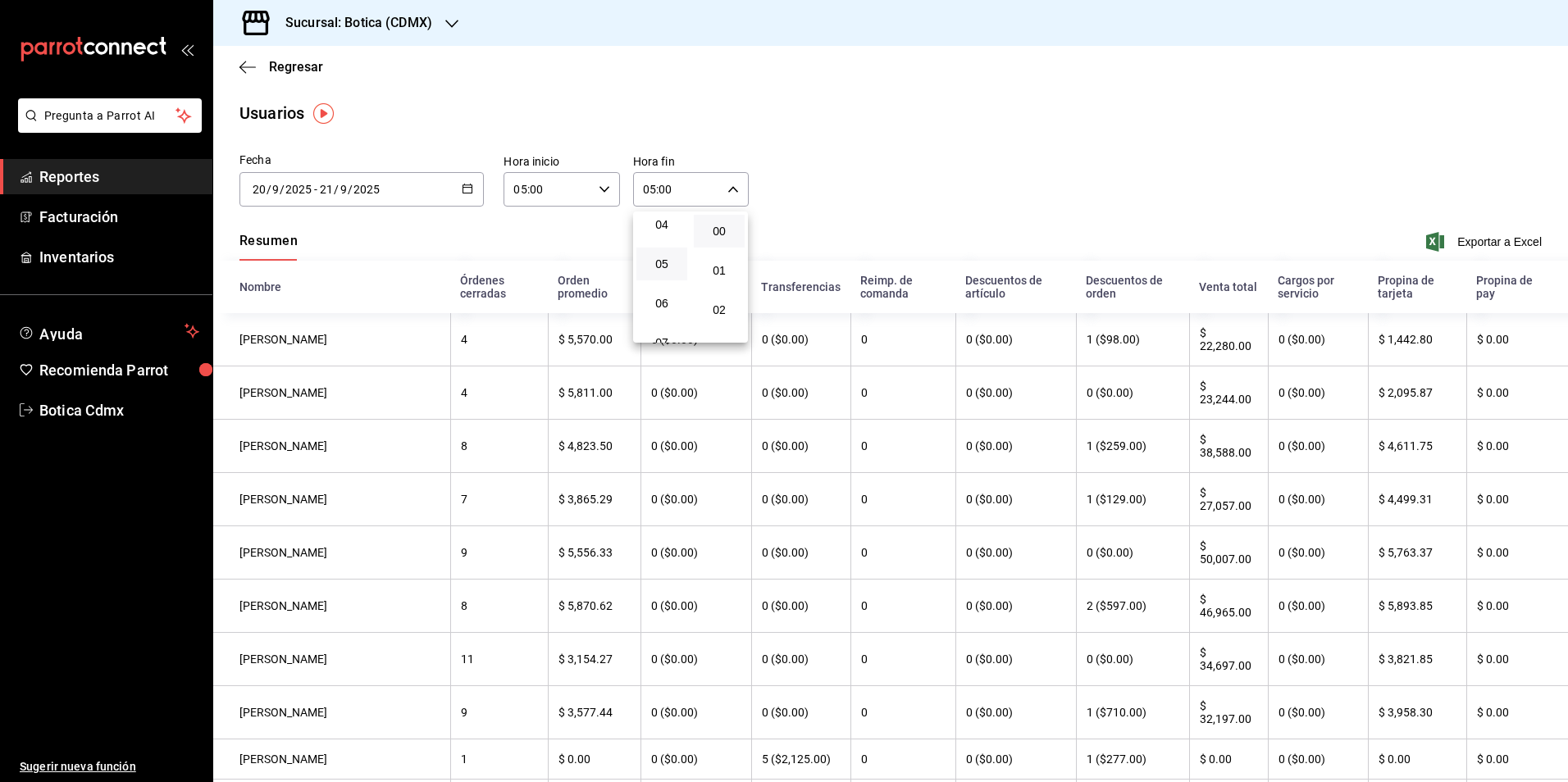
click at [722, 238] on button "00" at bounding box center [719, 232] width 51 height 33
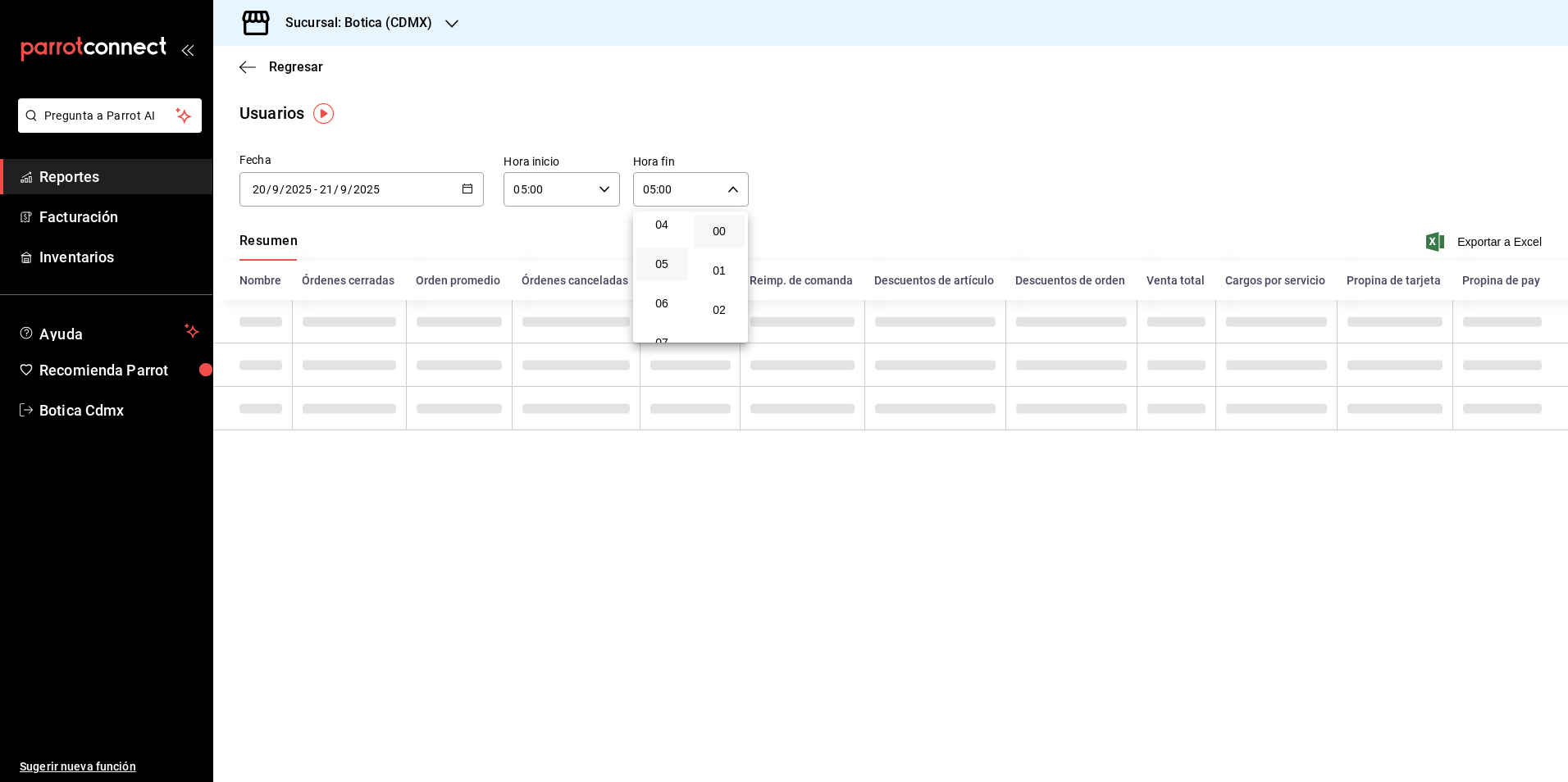
click at [839, 201] on div at bounding box center [784, 391] width 1568 height 782
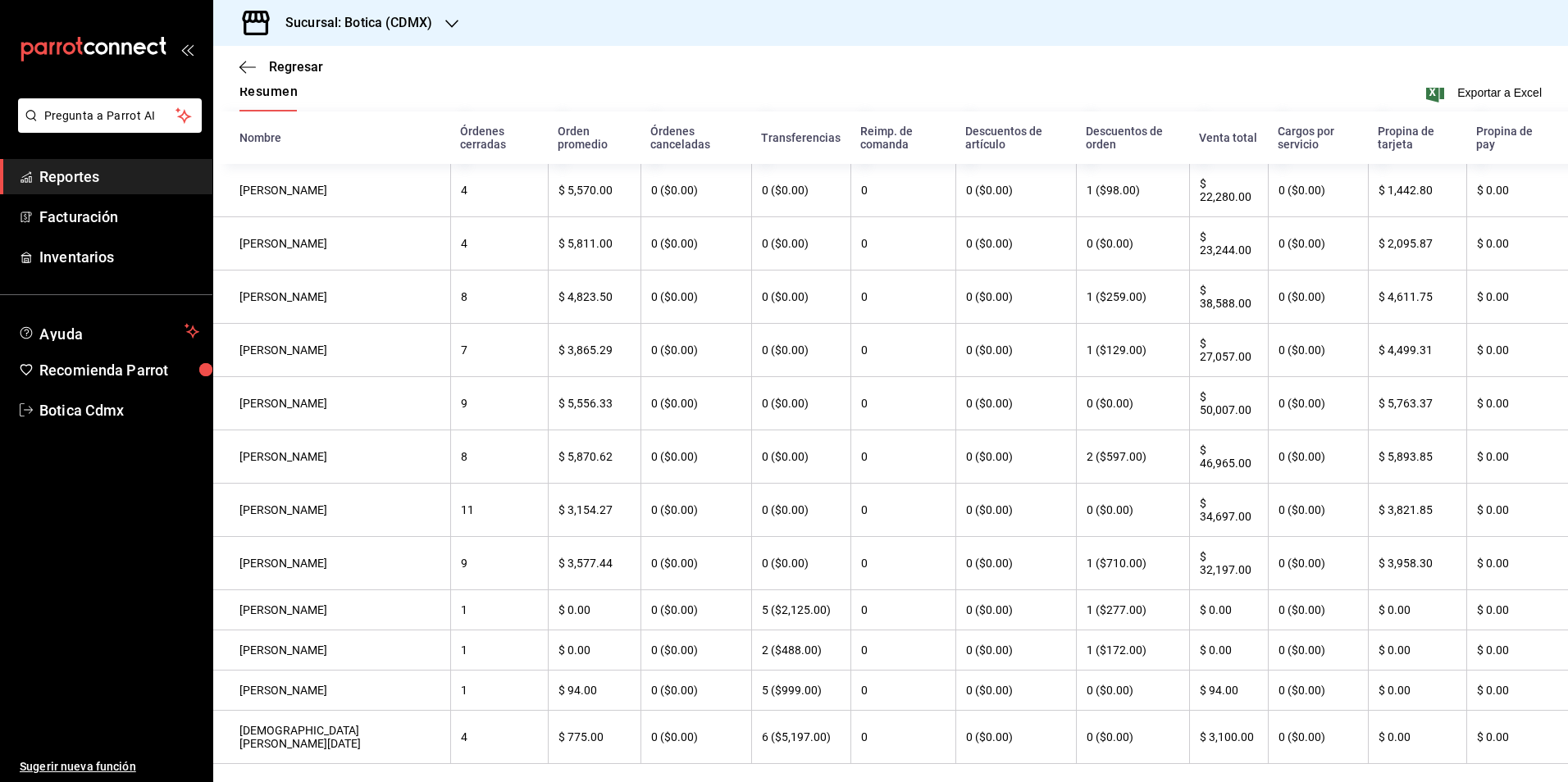
scroll to position [121, 0]
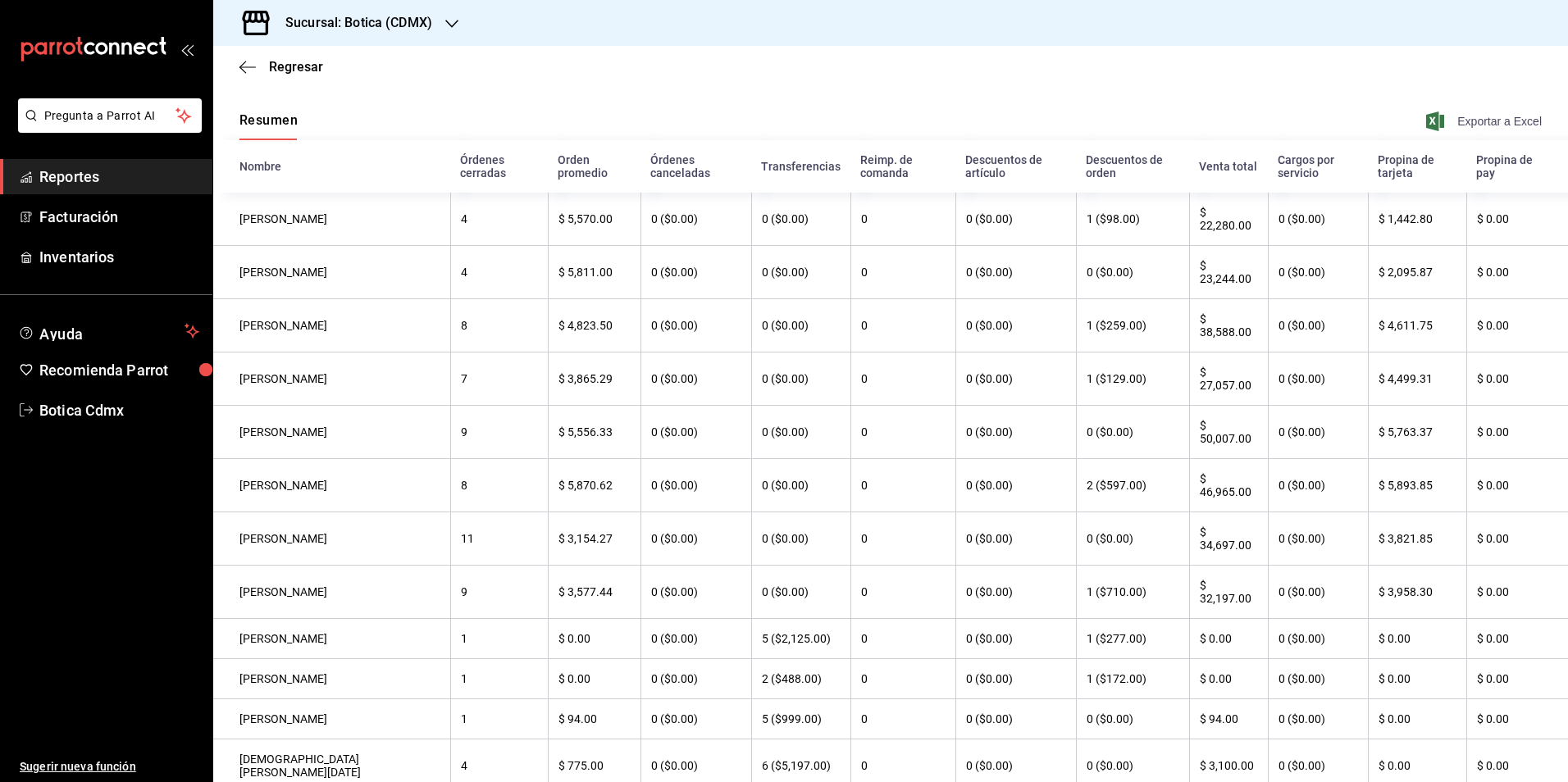
click at [1455, 124] on span "Exportar a Excel" at bounding box center [1486, 121] width 113 height 20
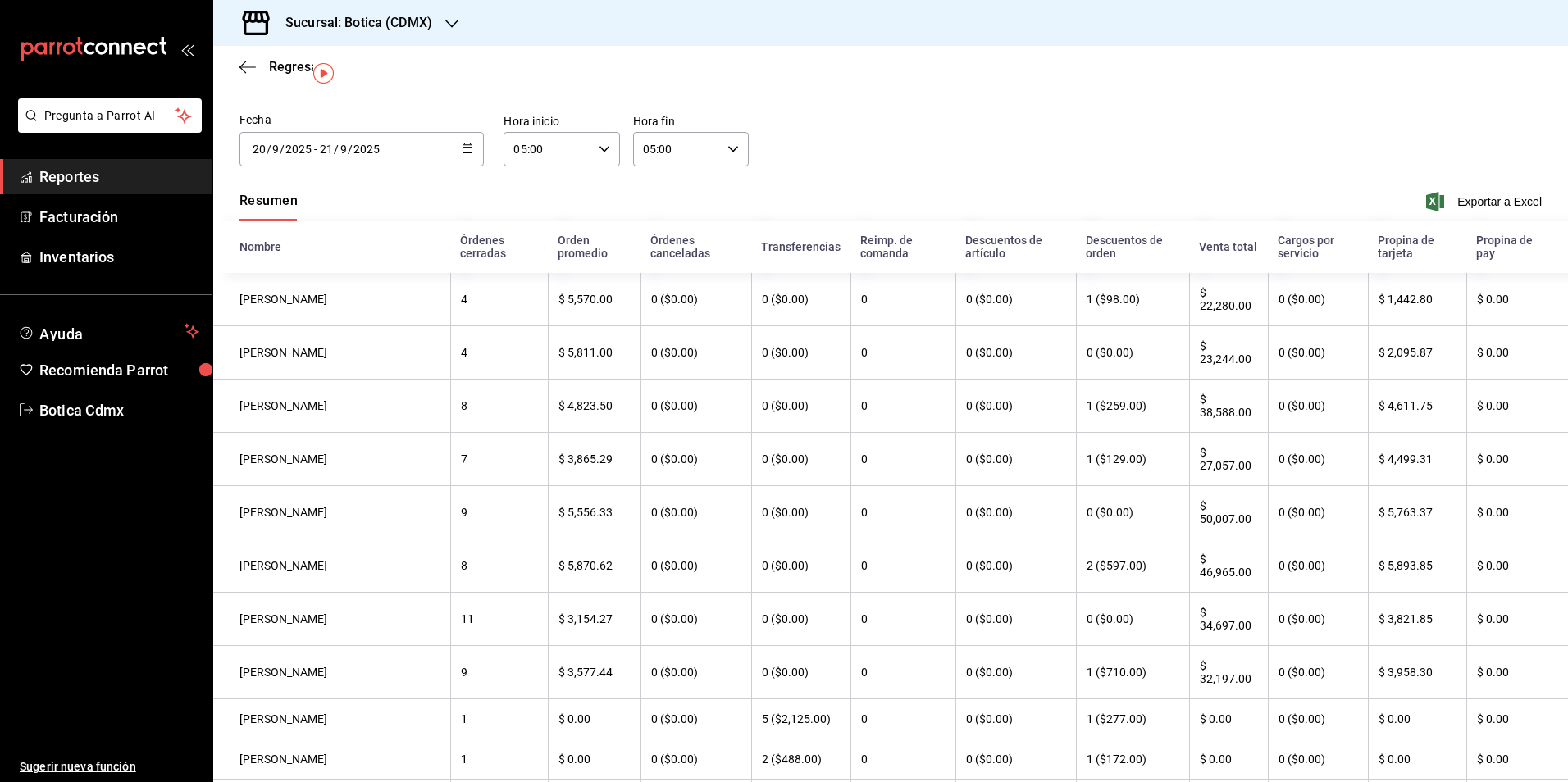
scroll to position [38, 0]
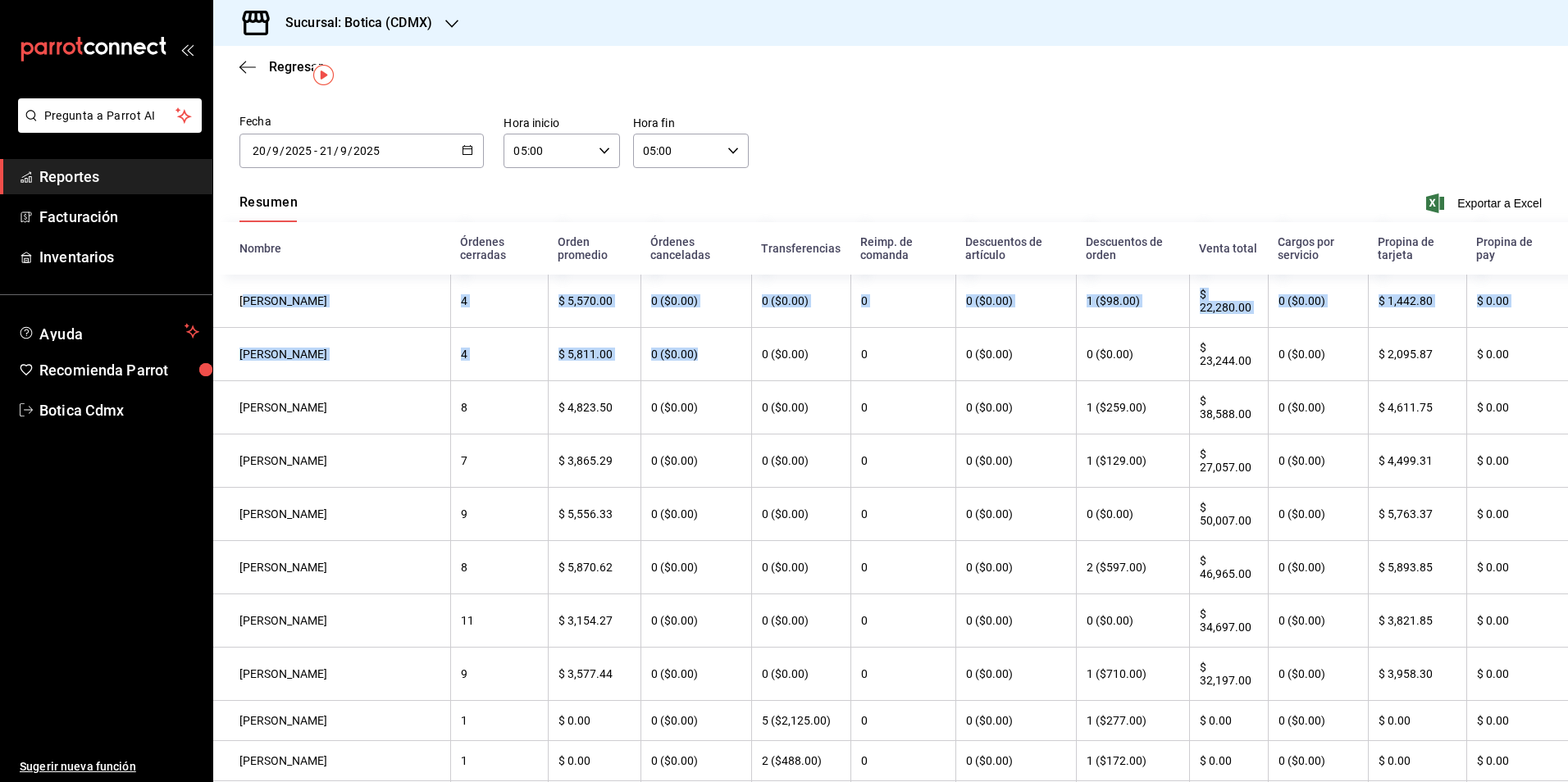
drag, startPoint x: 246, startPoint y: 305, endPoint x: 716, endPoint y: 347, distance: 471.9
click at [716, 347] on tbody "[PERSON_NAME] 4 $ 5,570.00 0 ($0.00) 0 ($0.00) 0 0 ($0.00) 1 ($98.00) $ 22,280.…" at bounding box center [891, 574] width 1355 height 600
click at [1317, 331] on th "0 ($0.00)" at bounding box center [1318, 354] width 100 height 53
click at [278, 72] on span "Regresar" at bounding box center [296, 67] width 54 height 16
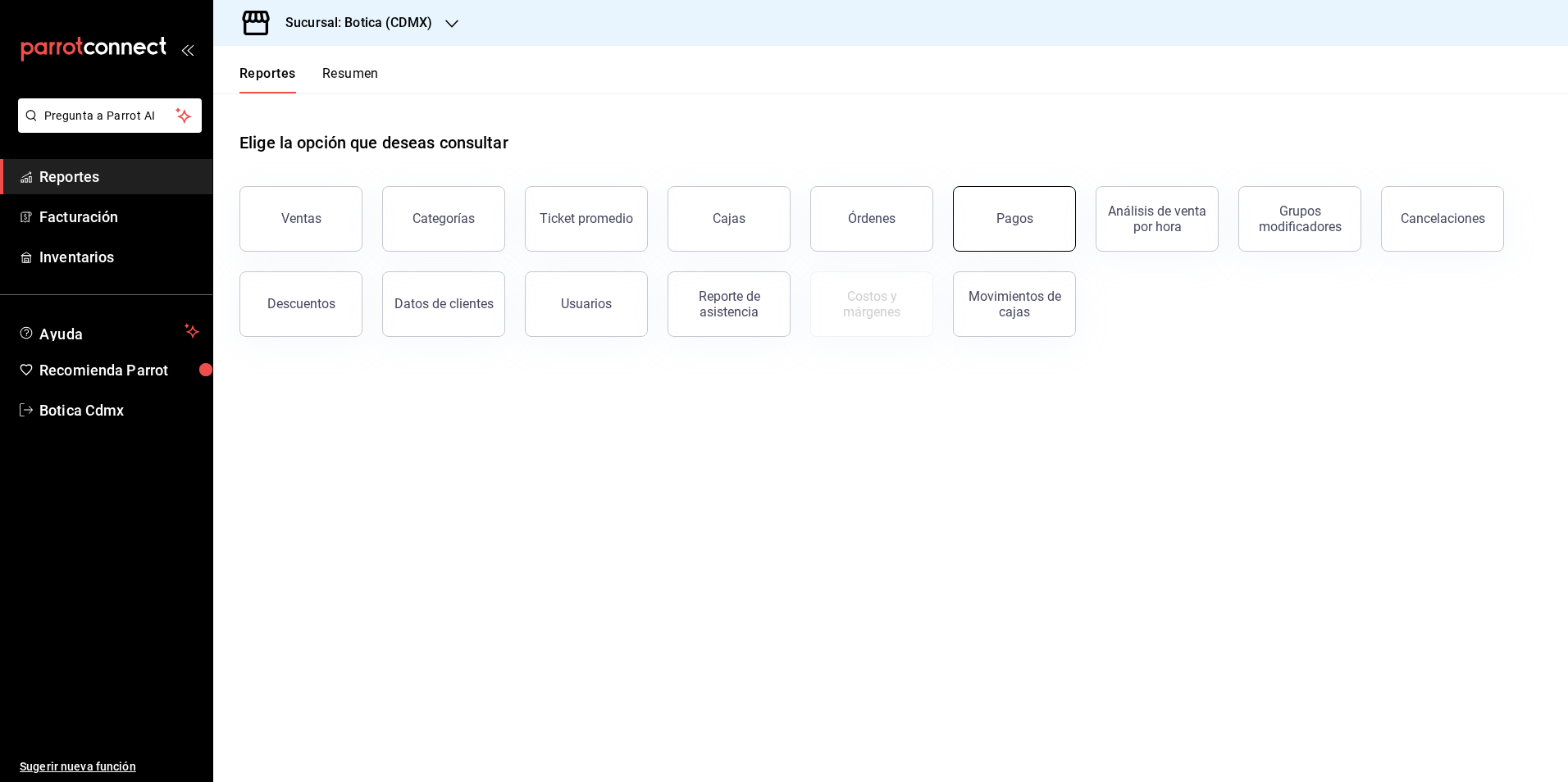
click at [1007, 220] on div "Pagos" at bounding box center [1015, 218] width 37 height 16
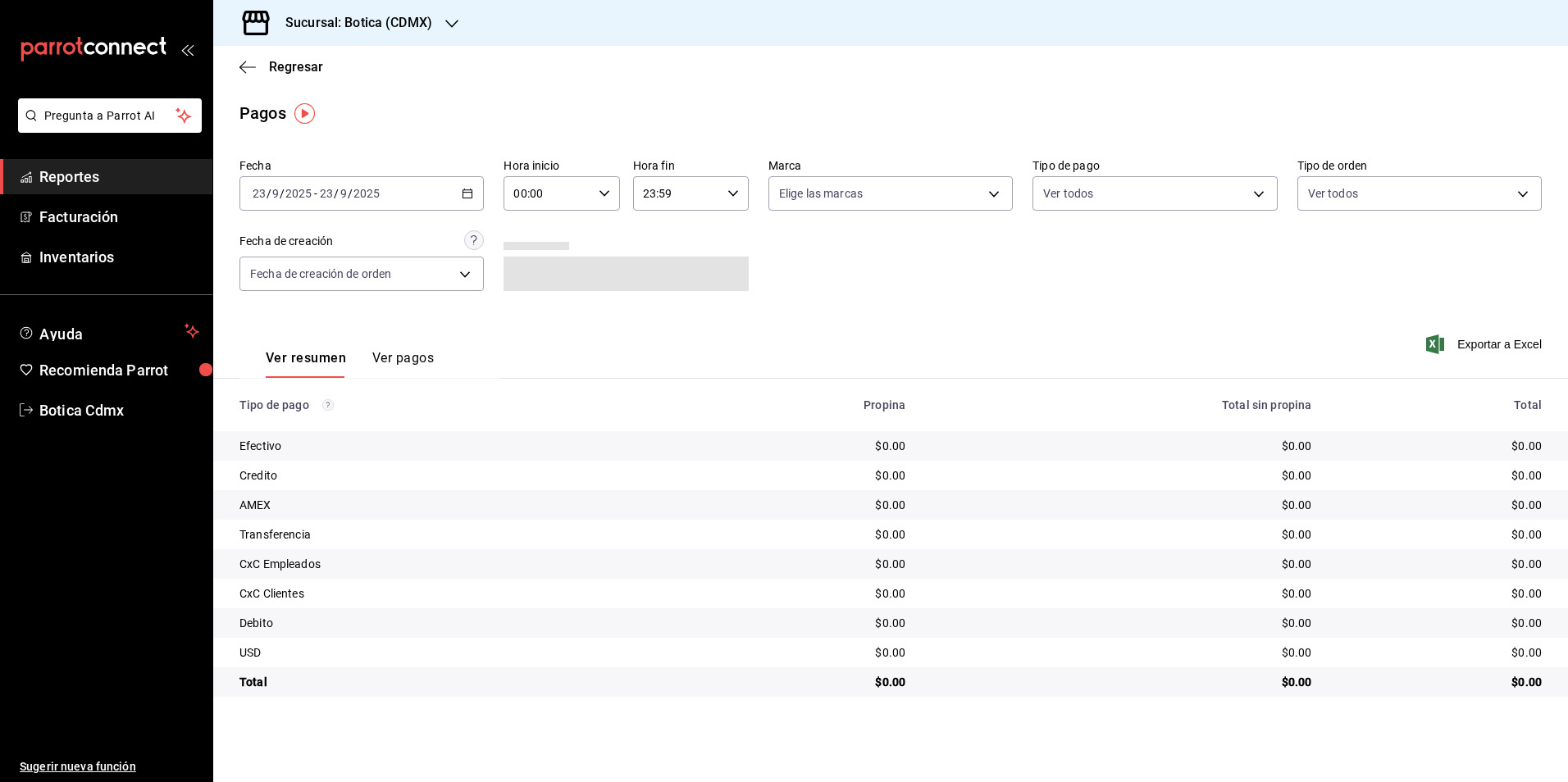
click at [457, 196] on div "[DATE] [DATE] - [DATE] [DATE]" at bounding box center [362, 193] width 245 height 34
click at [335, 420] on span "Rango de fechas" at bounding box center [316, 428] width 127 height 17
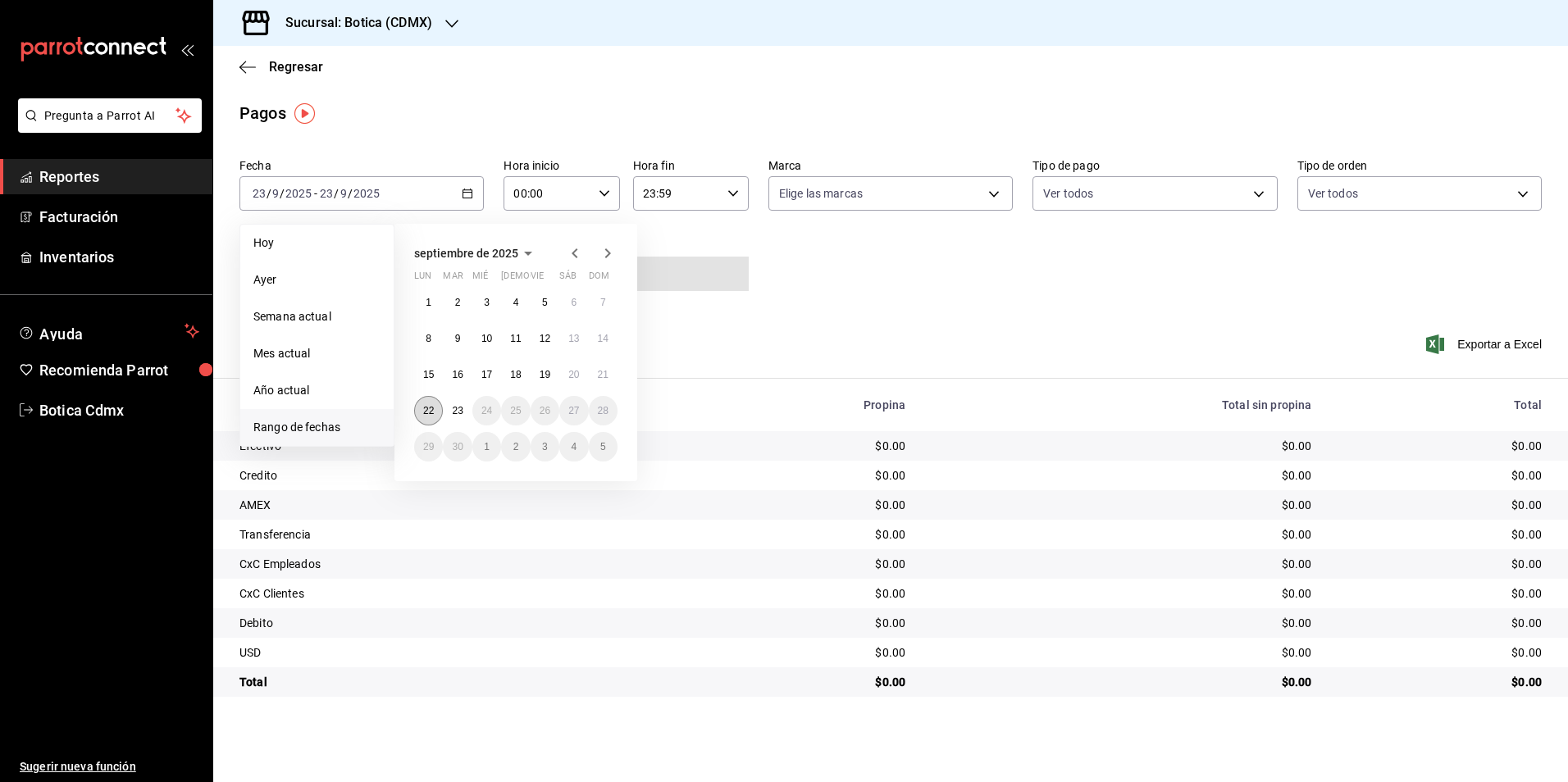
click at [435, 410] on button "22" at bounding box center [428, 411] width 29 height 30
click at [449, 410] on button "23" at bounding box center [457, 411] width 29 height 30
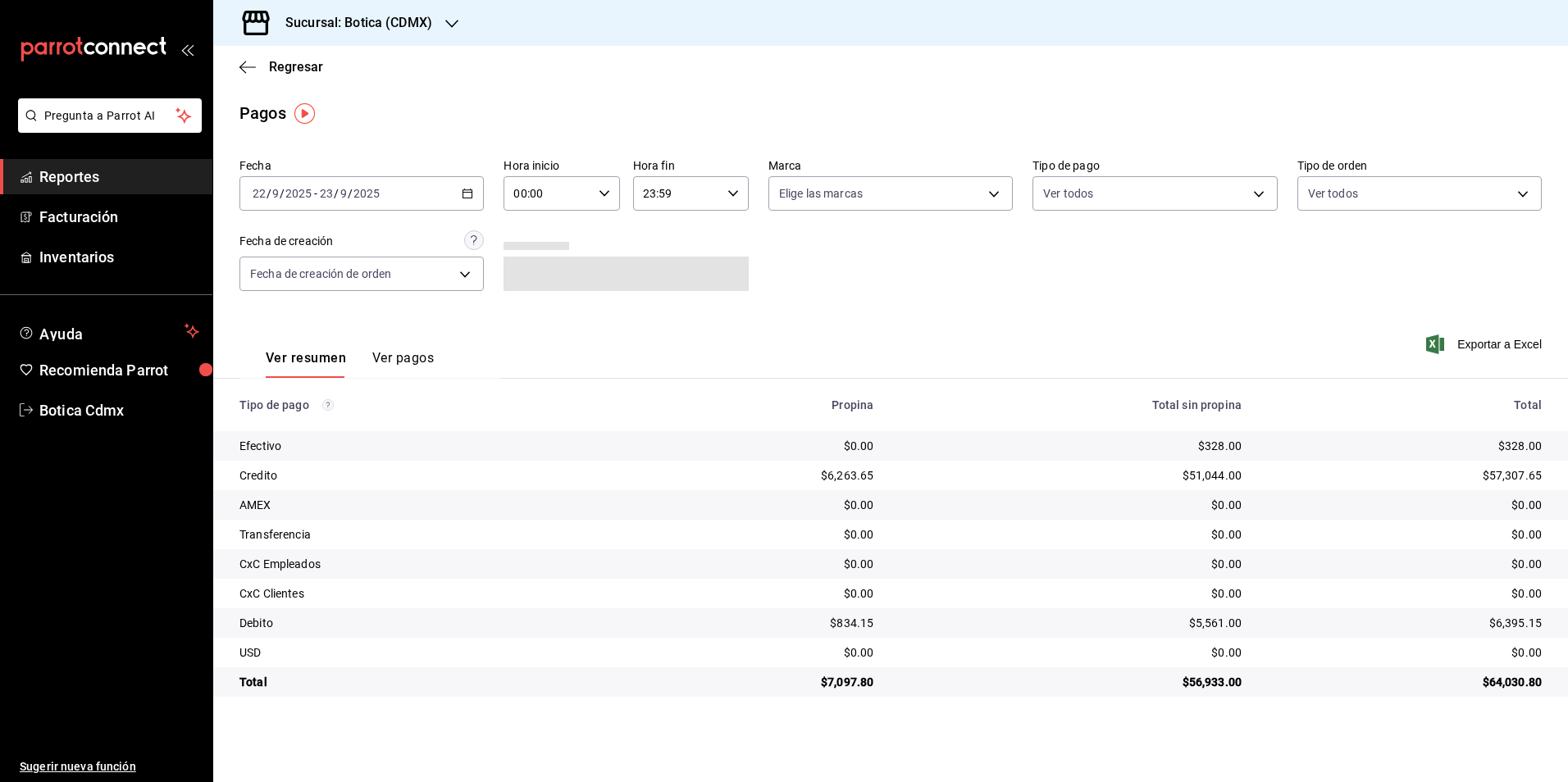
click at [611, 192] on div "00:00 Hora inicio" at bounding box center [561, 193] width 115 height 34
click at [461, 200] on div at bounding box center [784, 391] width 1568 height 782
click at [466, 194] on icon "button" at bounding box center [467, 193] width 11 height 11
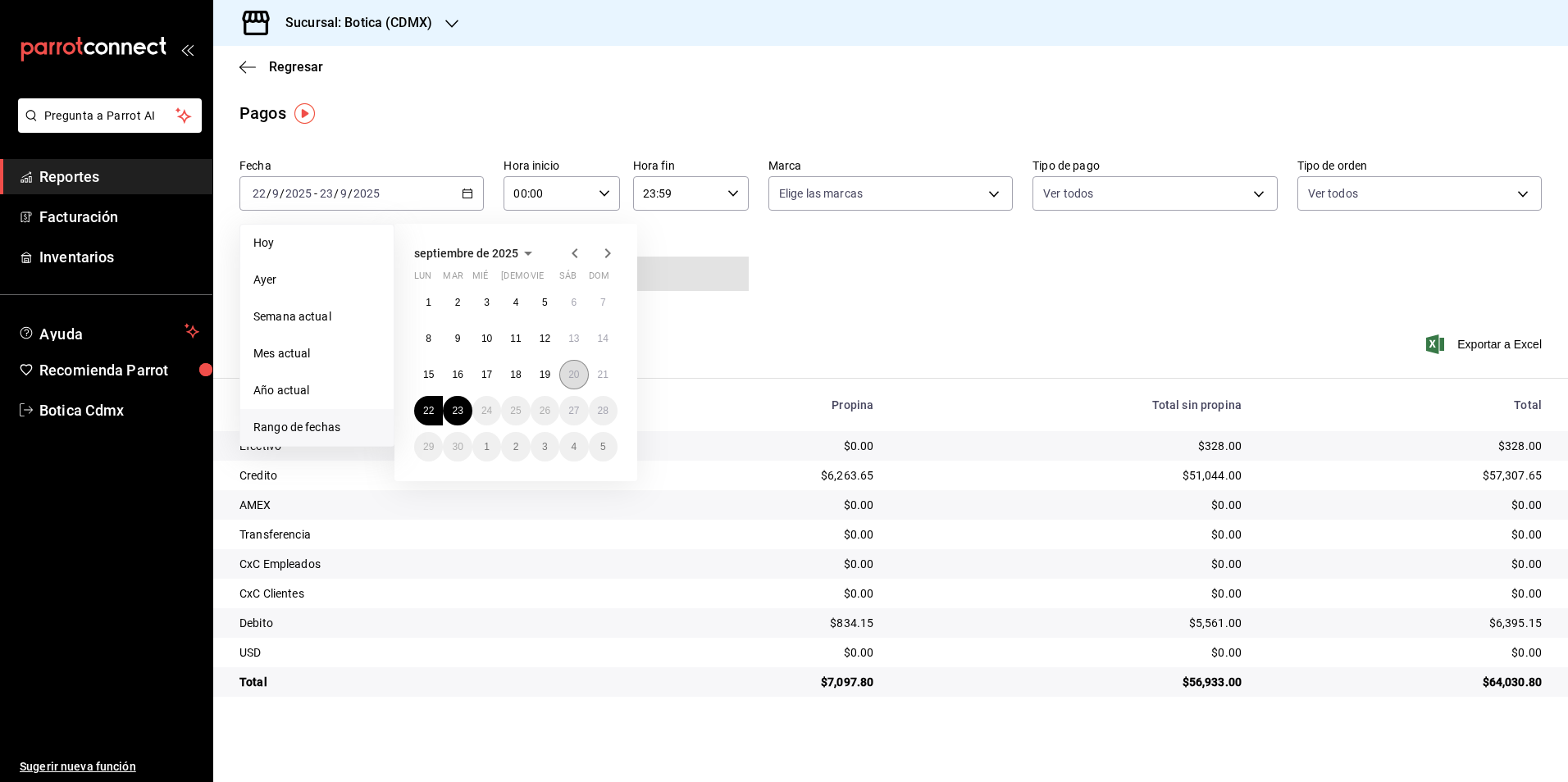
click at [575, 363] on button "20" at bounding box center [573, 375] width 29 height 30
click at [605, 365] on button "21" at bounding box center [603, 375] width 29 height 30
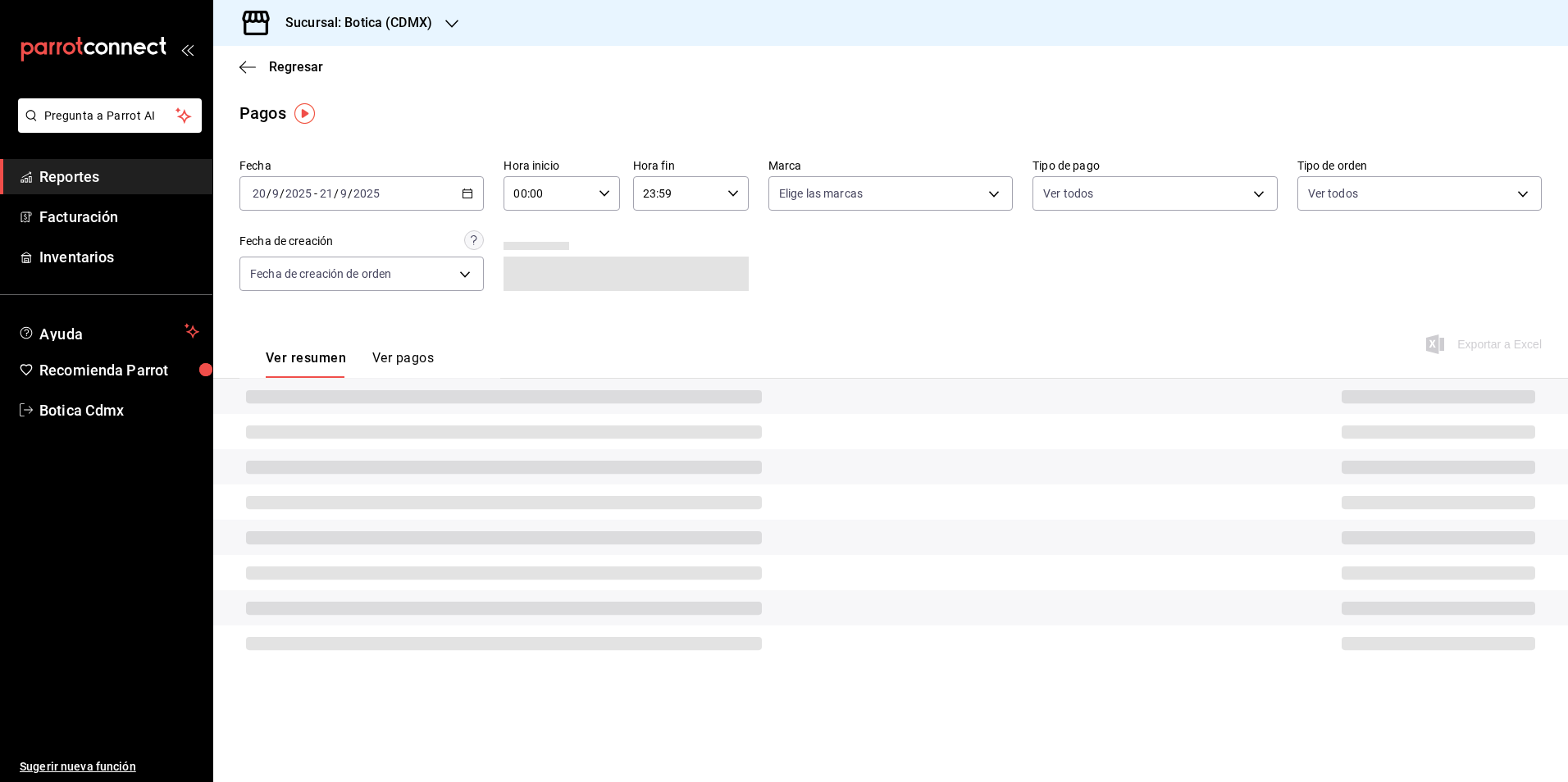
click at [599, 193] on icon "button" at bounding box center [604, 193] width 11 height 11
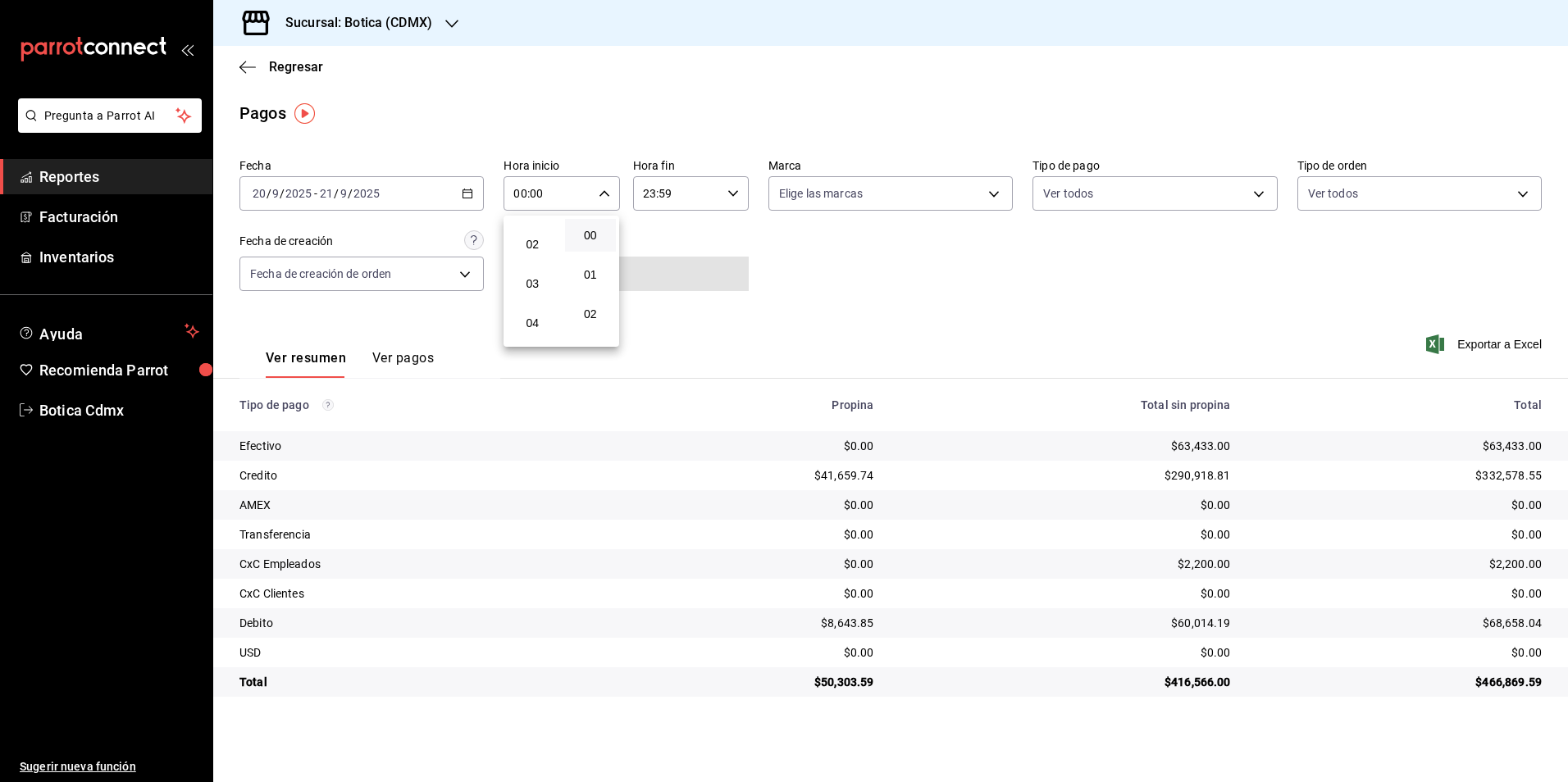
scroll to position [164, 0]
click at [545, 279] on button "05" at bounding box center [532, 268] width 52 height 33
type input "05:00"
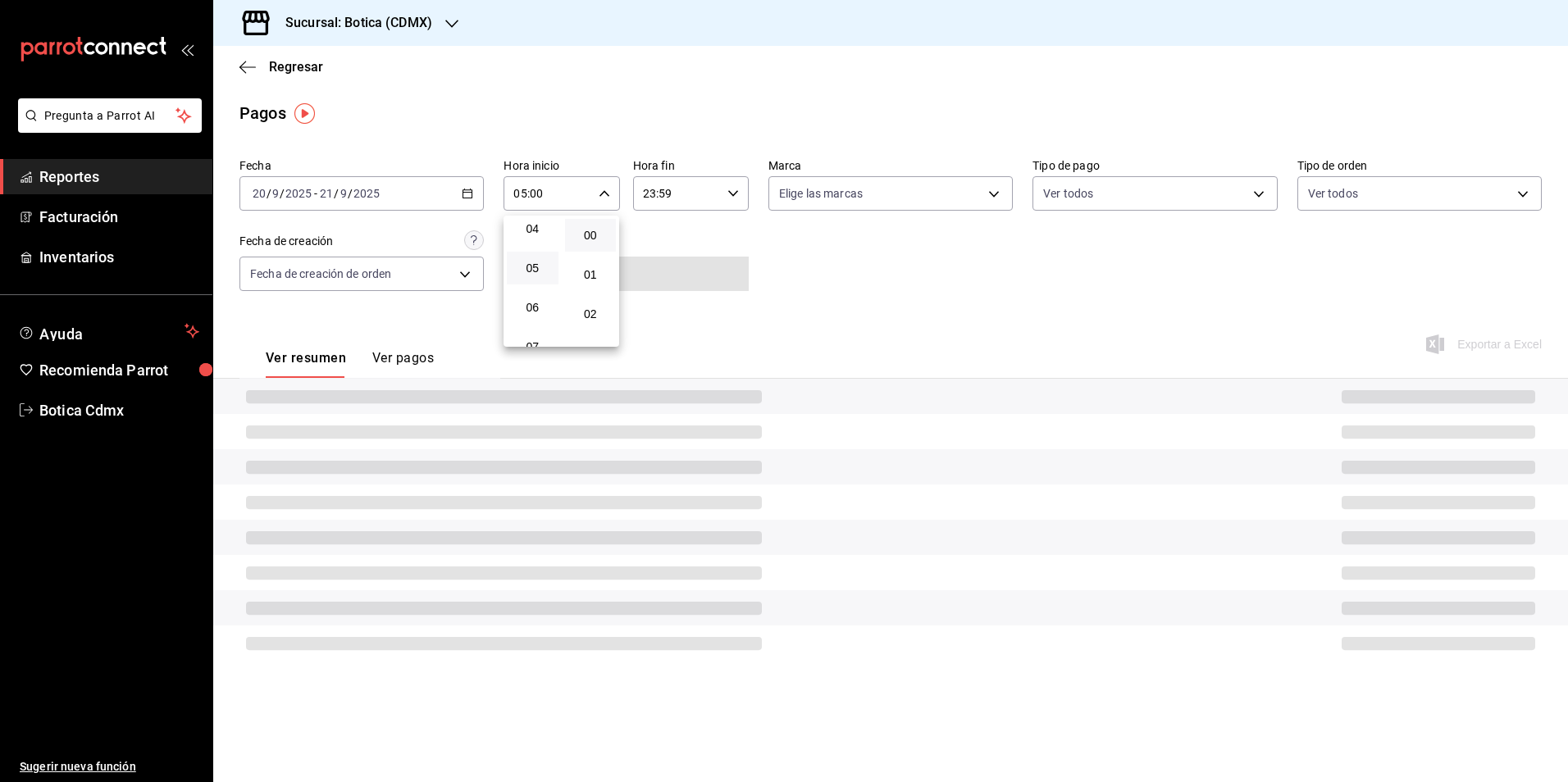
click at [699, 218] on div at bounding box center [784, 391] width 1568 height 782
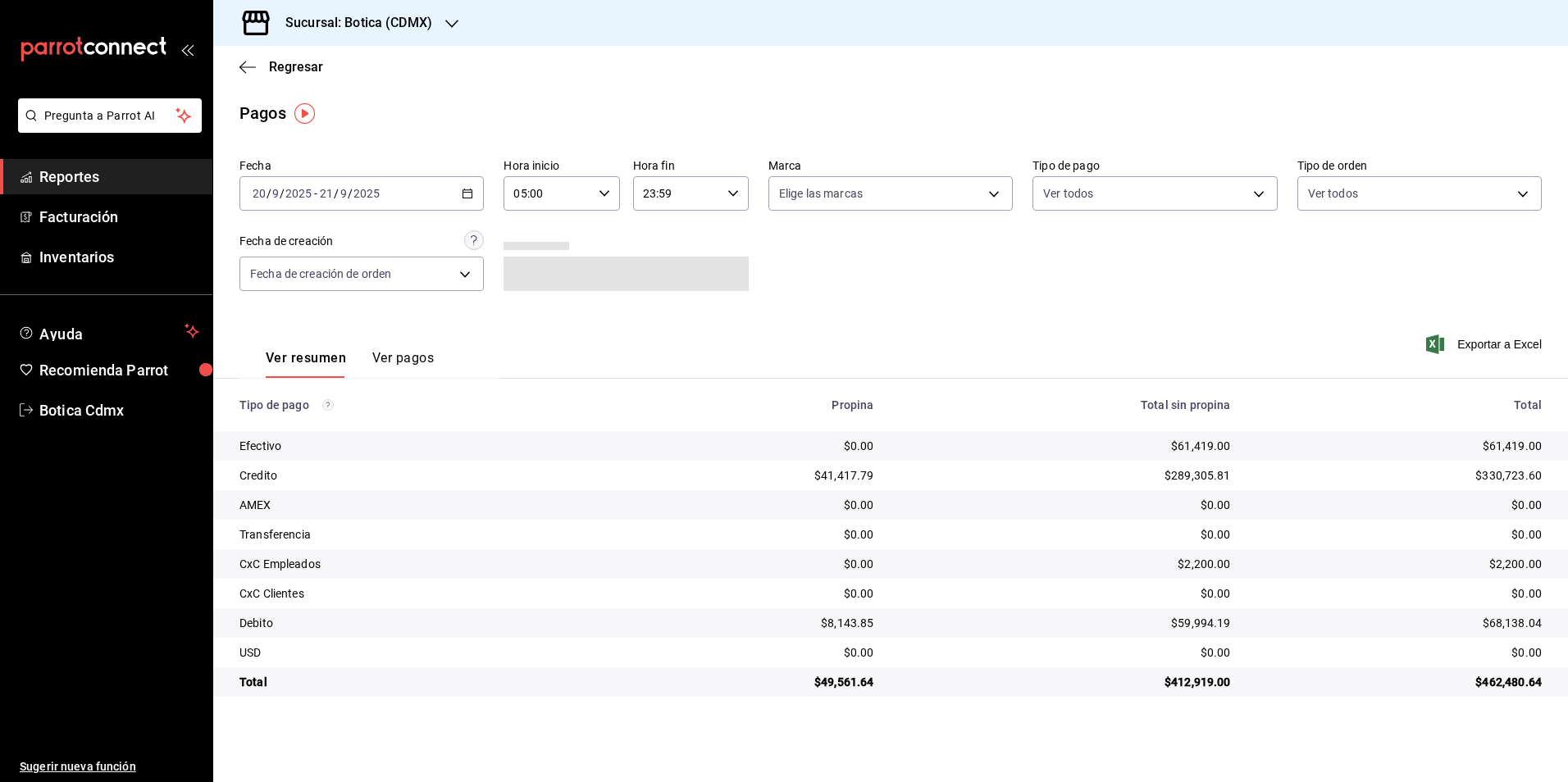
click at [732, 193] on icon "button" at bounding box center [732, 193] width 11 height 11
click at [662, 270] on span "05" at bounding box center [662, 274] width 32 height 13
click at [726, 240] on span "00" at bounding box center [720, 235] width 32 height 13
type input "05:00"
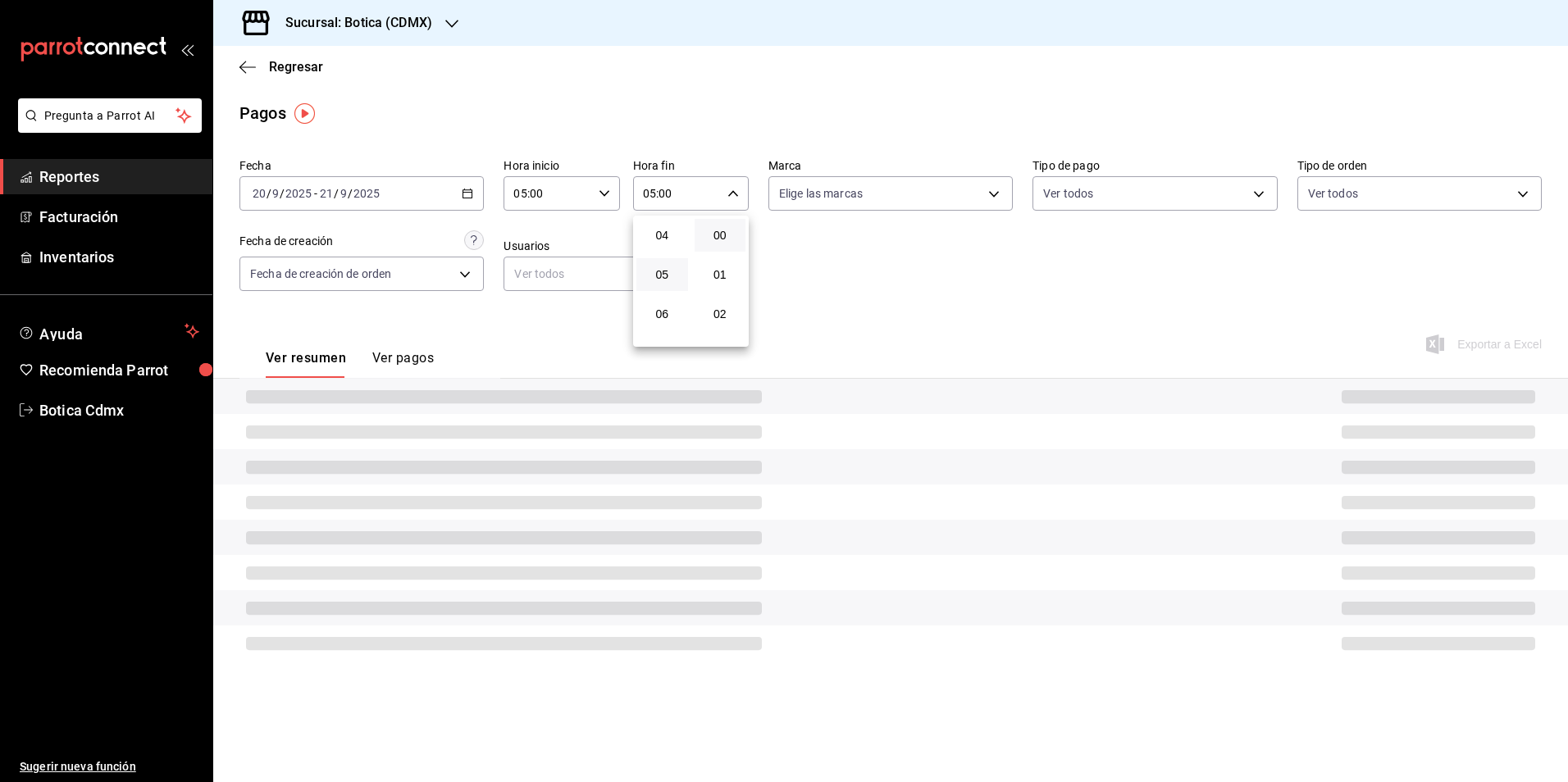
click at [1136, 373] on div at bounding box center [784, 391] width 1568 height 782
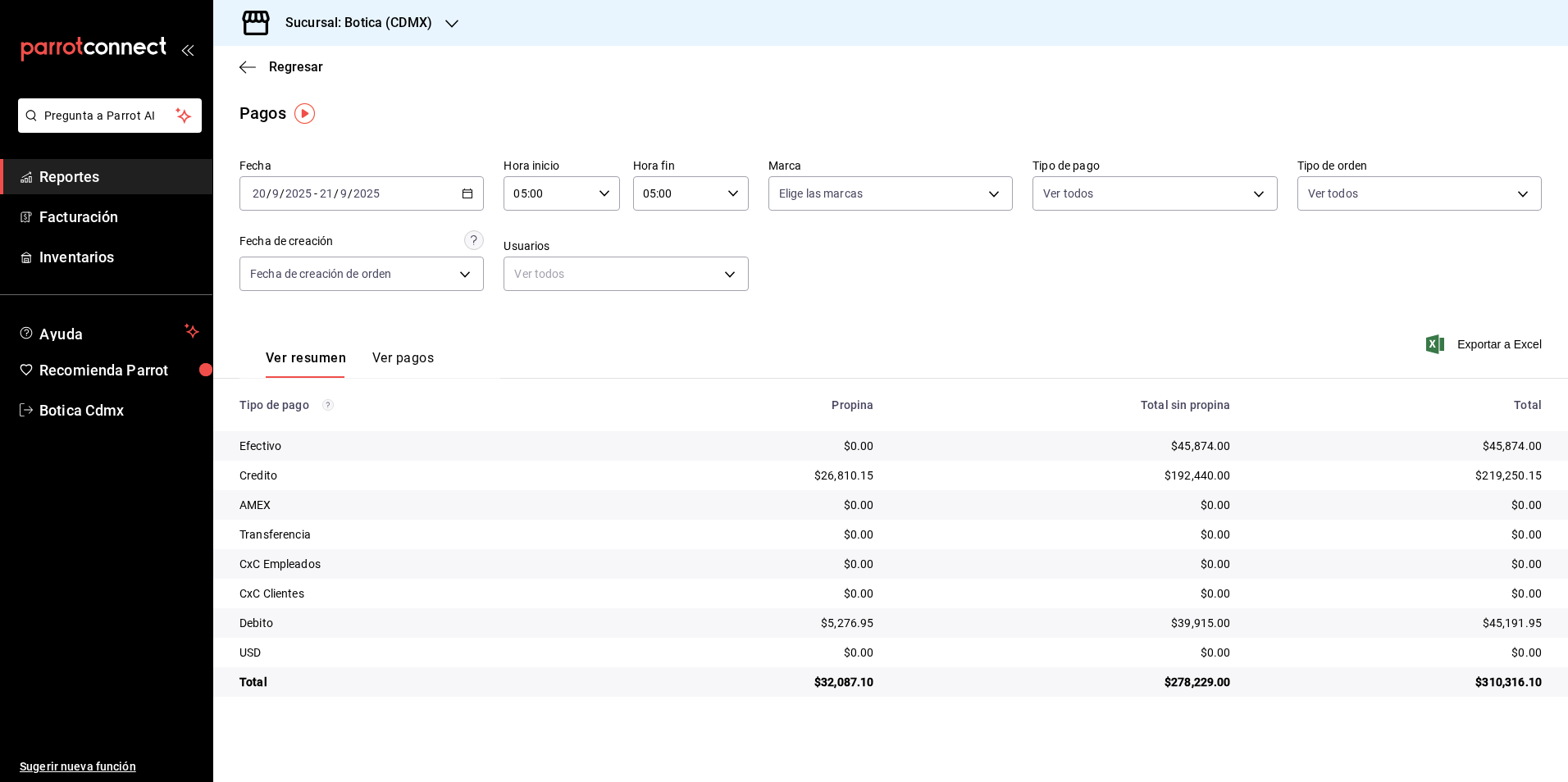
click at [1509, 454] on div "$45,874.00" at bounding box center [1400, 446] width 285 height 17
click at [470, 199] on div "[DATE] [DATE] - [DATE] [DATE]" at bounding box center [362, 193] width 245 height 34
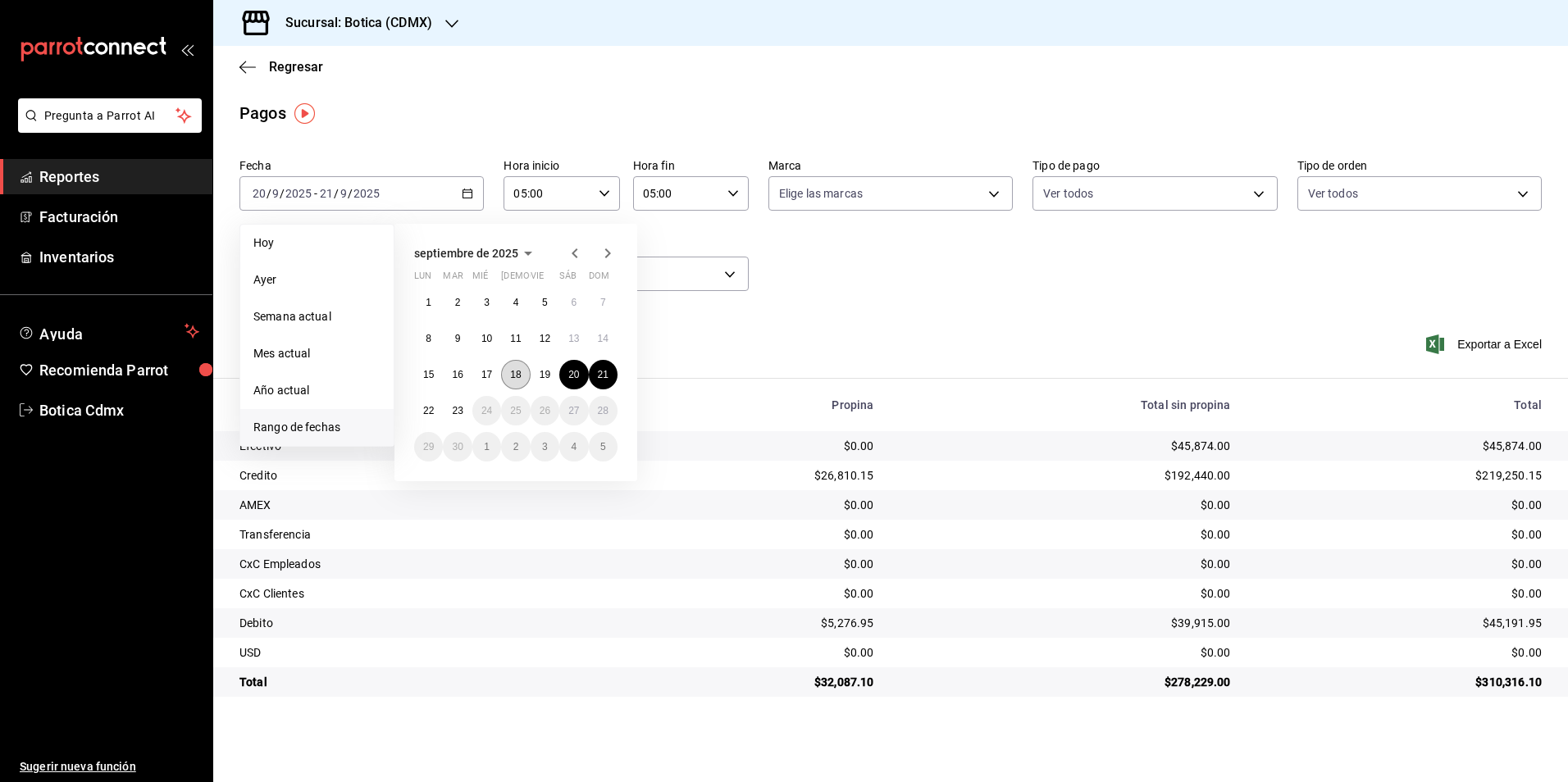
click at [510, 377] on abbr "18" at bounding box center [516, 374] width 10 height 11
drag, startPoint x: 536, startPoint y: 377, endPoint x: 543, endPoint y: 349, distance: 28.9
click at [537, 377] on button "19" at bounding box center [545, 375] width 29 height 30
type input "00:00"
type input "23:59"
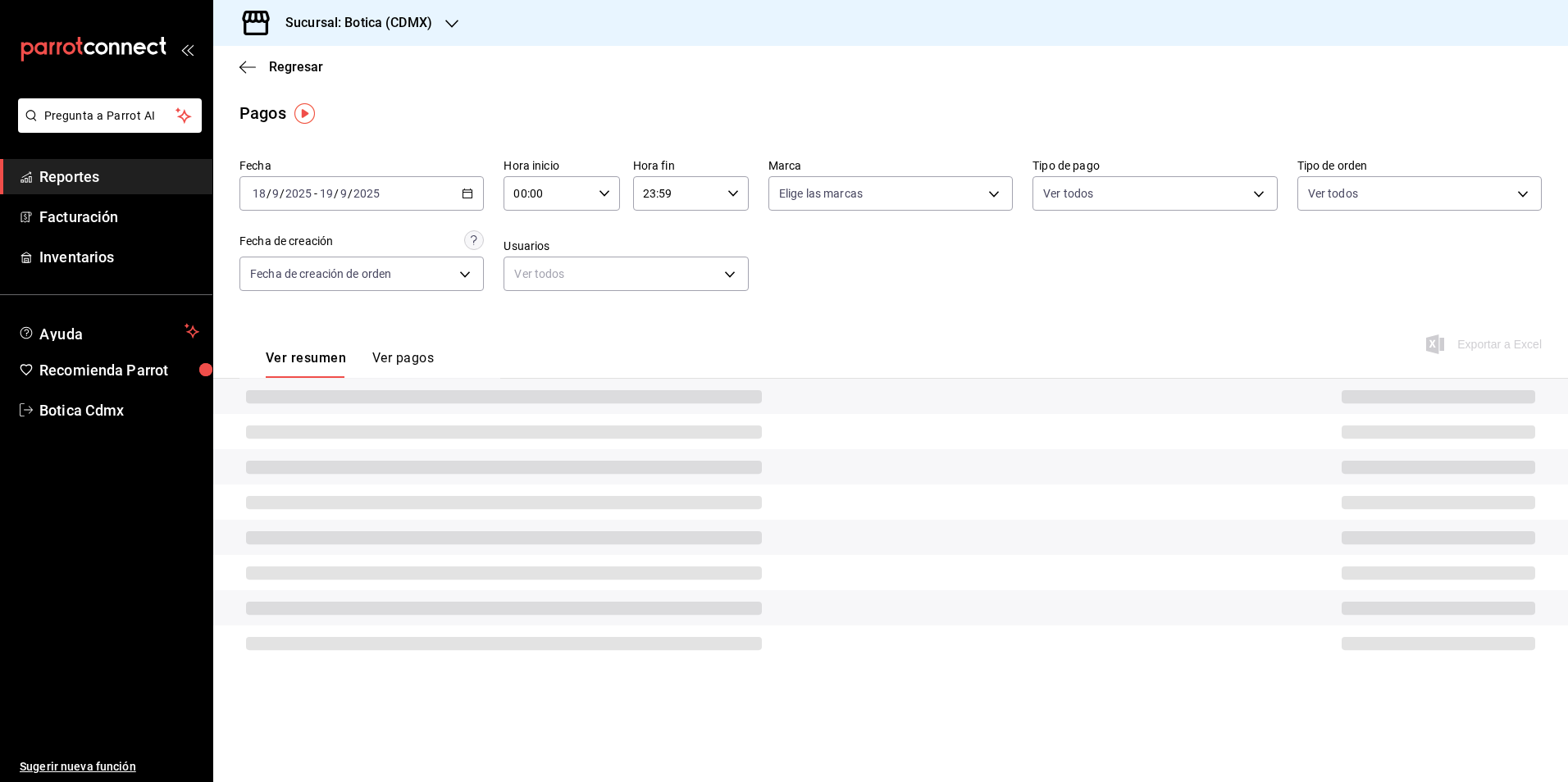
click at [616, 190] on div "00:00 Hora inicio" at bounding box center [561, 193] width 115 height 34
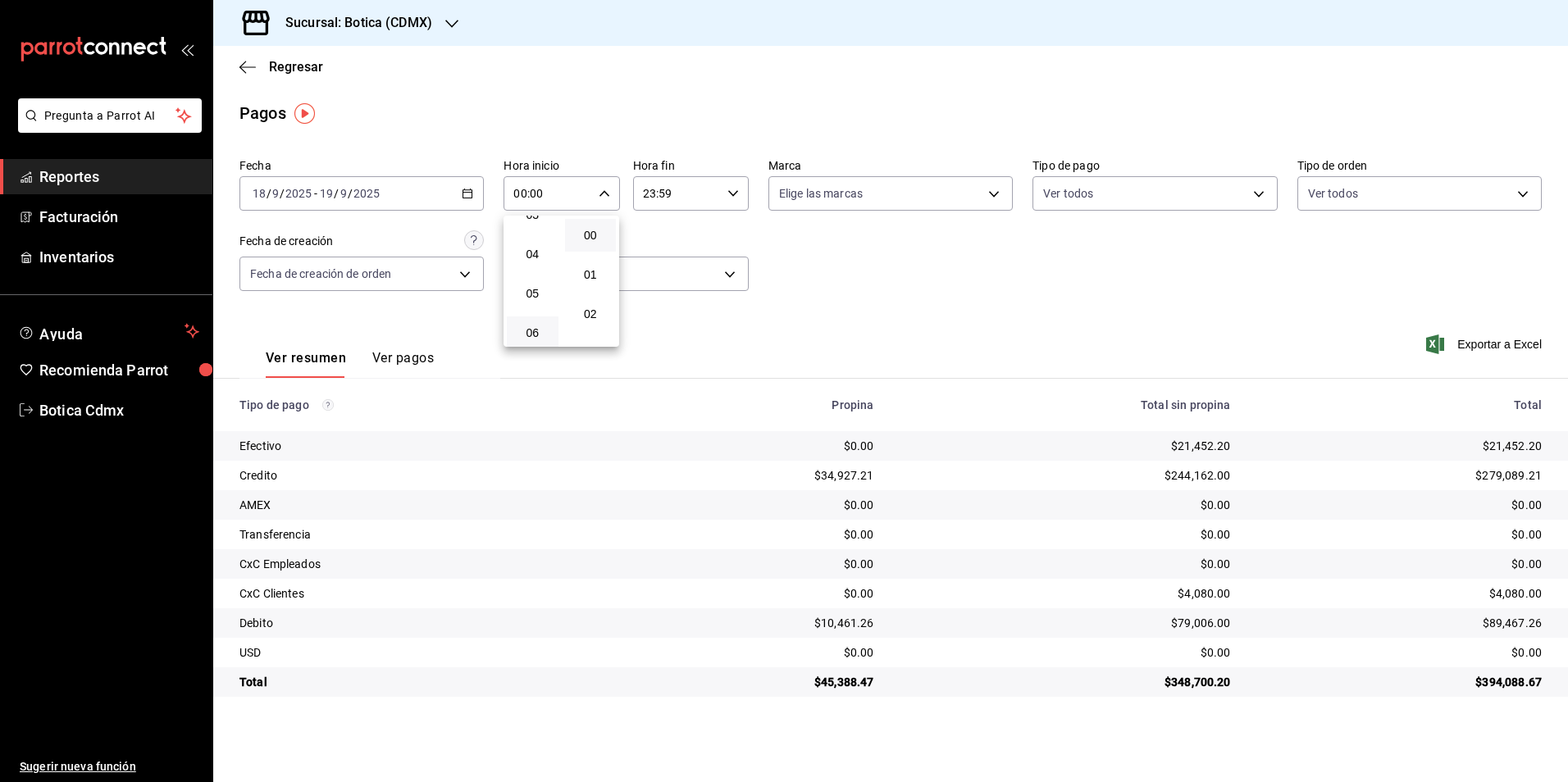
scroll to position [164, 0]
click at [547, 274] on button "05" at bounding box center [532, 268] width 52 height 33
type input "05:00"
click at [732, 198] on div at bounding box center [784, 391] width 1568 height 782
click at [732, 198] on icon "button" at bounding box center [732, 193] width 11 height 11
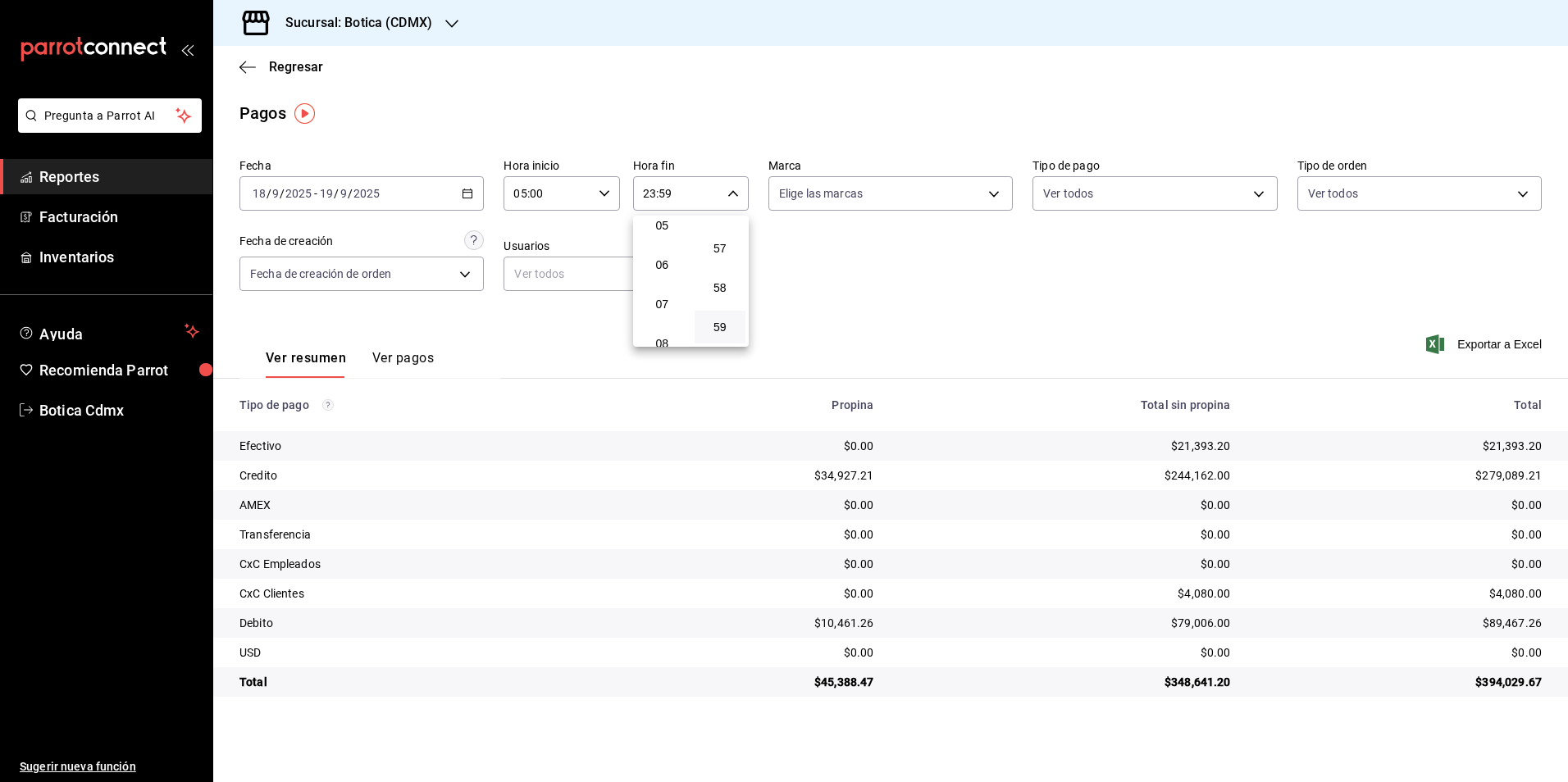
scroll to position [157, 0]
click at [670, 273] on span "05" at bounding box center [662, 274] width 32 height 13
click at [732, 243] on button "00" at bounding box center [720, 236] width 52 height 33
type input "05:00"
click at [885, 306] on div at bounding box center [784, 391] width 1568 height 782
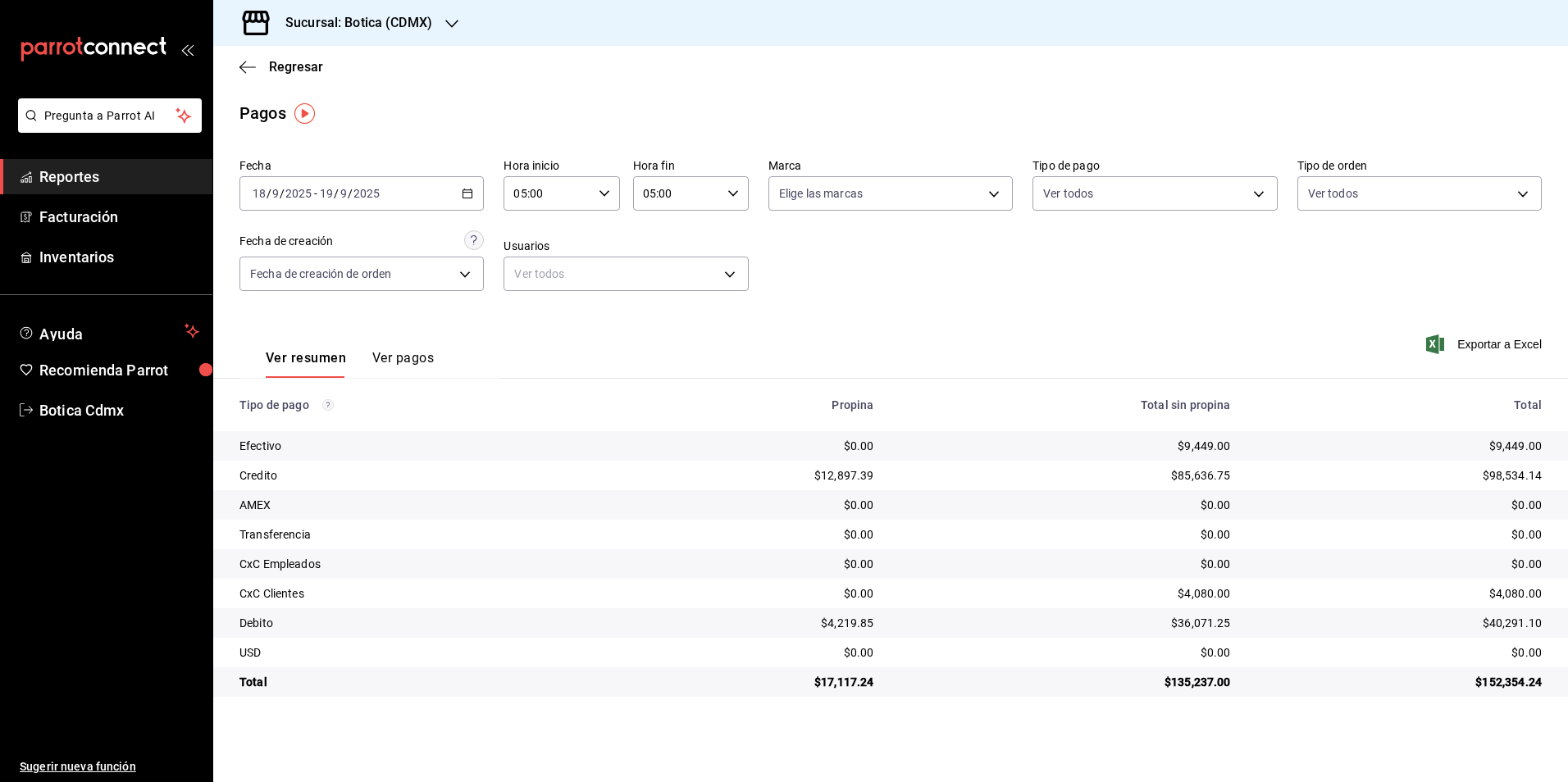
click at [1193, 689] on div "$135,237.00" at bounding box center [1065, 682] width 330 height 17
drag, startPoint x: 1193, startPoint y: 689, endPoint x: 1195, endPoint y: 701, distance: 12.2
click at [1195, 701] on main "Regresar Pagos Fecha [DATE] [DATE] - [DATE] [DATE] Hora inicio 05:00 Hora inici…" at bounding box center [891, 414] width 1355 height 737
click at [1509, 584] on td "$4,080.00" at bounding box center [1406, 594] width 324 height 30
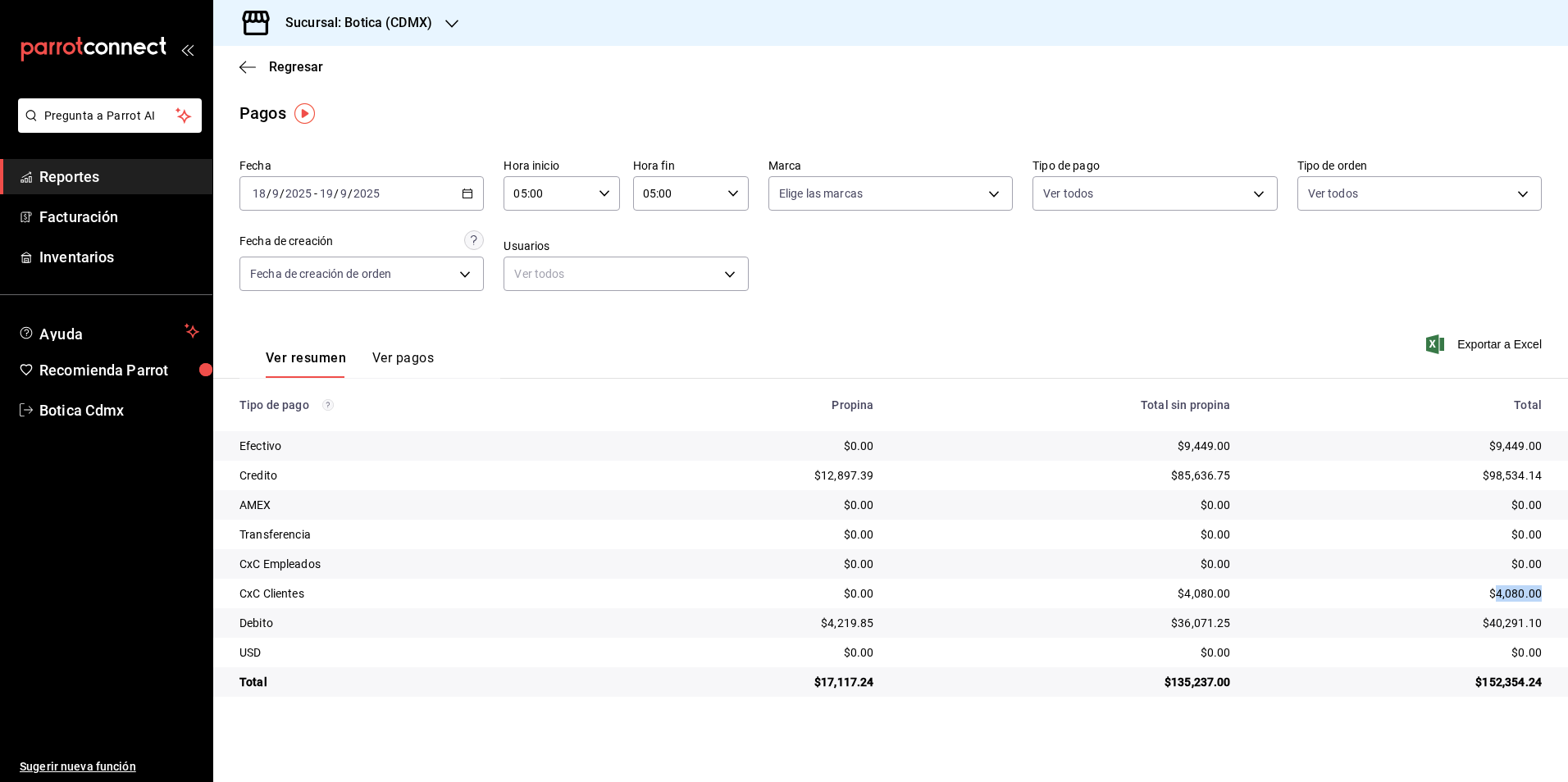
click at [1509, 584] on td "$4,080.00" at bounding box center [1406, 594] width 324 height 30
click at [294, 65] on span "Regresar" at bounding box center [296, 67] width 54 height 16
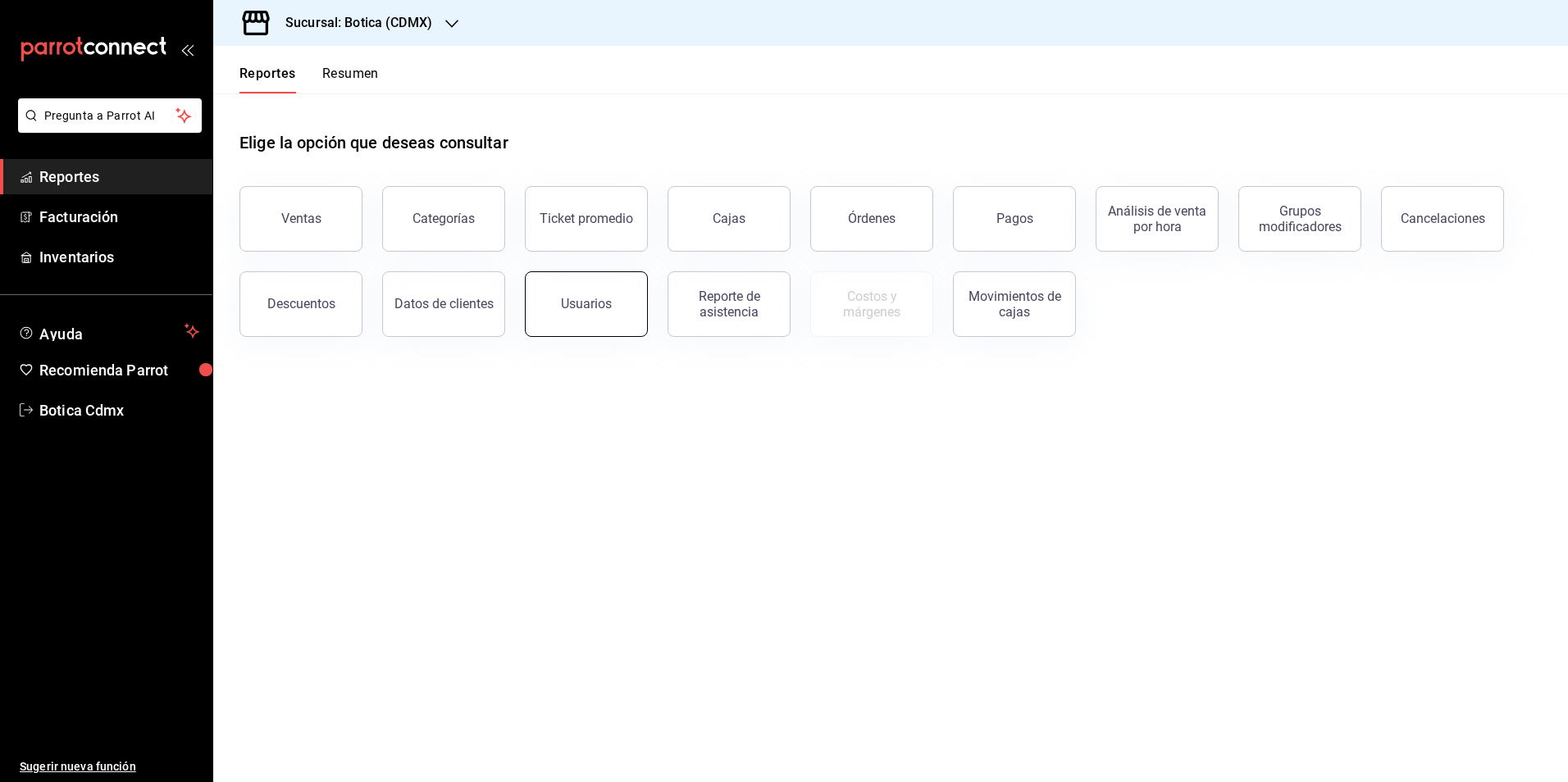
click at [610, 311] on button "Usuarios" at bounding box center [586, 304] width 123 height 66
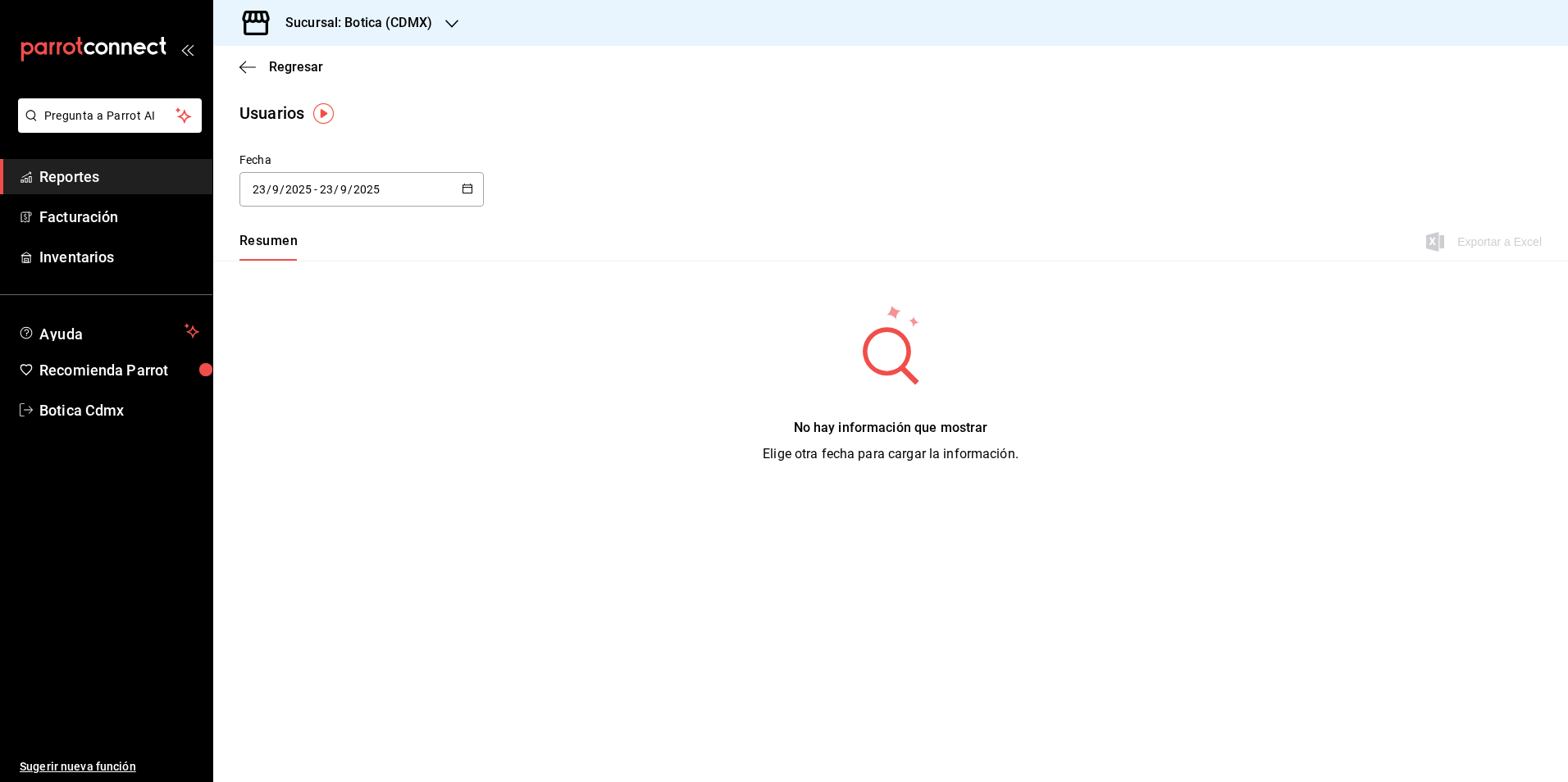
click at [480, 190] on div "[DATE] [DATE] - [DATE] [DATE]" at bounding box center [362, 189] width 245 height 34
click at [304, 428] on li "Rango de fechas" at bounding box center [316, 426] width 155 height 37
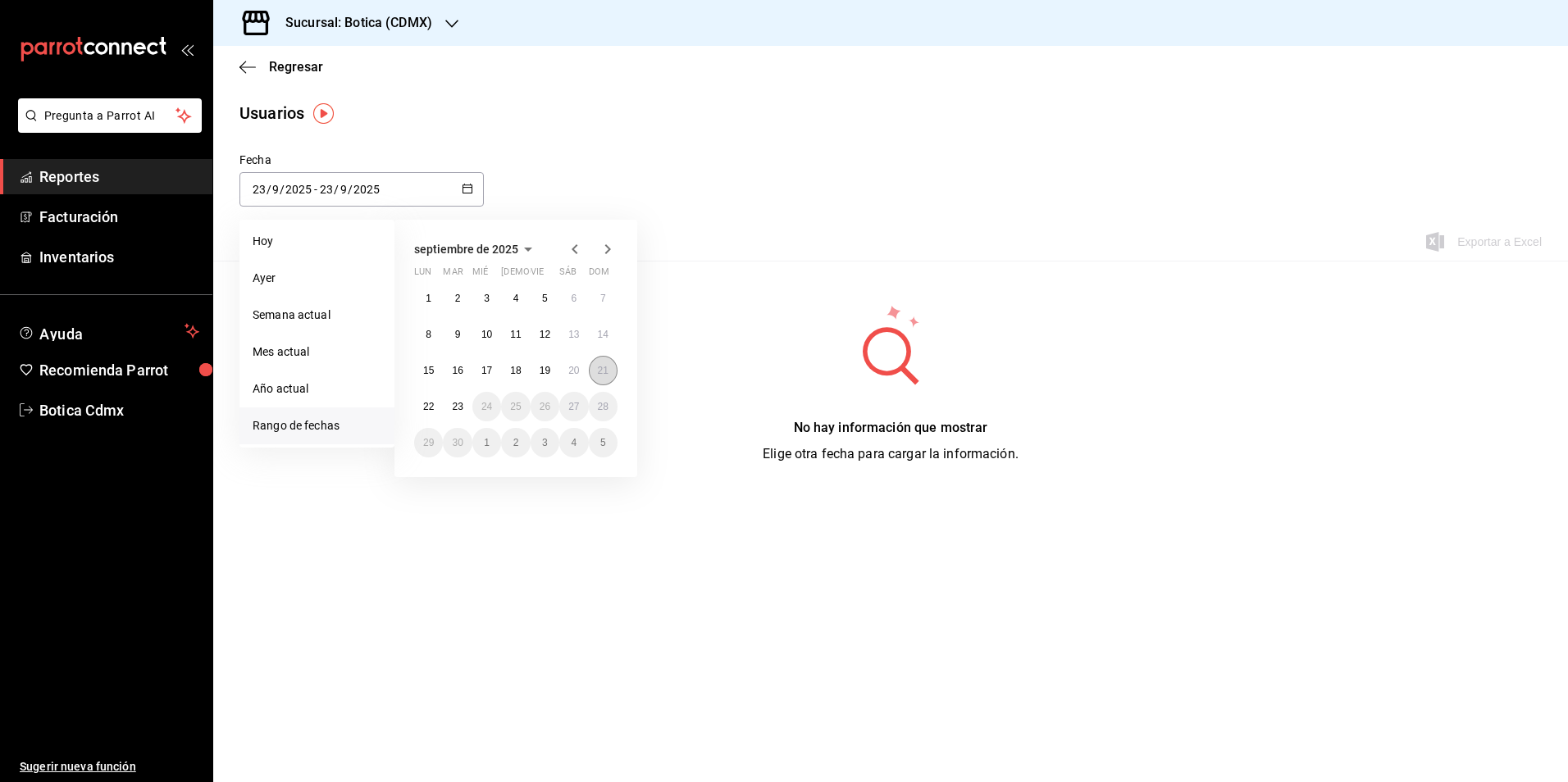
click at [602, 370] on abbr "21" at bounding box center [603, 370] width 10 height 11
click at [429, 412] on abbr "22" at bounding box center [428, 406] width 10 height 11
type input "[DATE]"
type input "21"
type input "[DATE]"
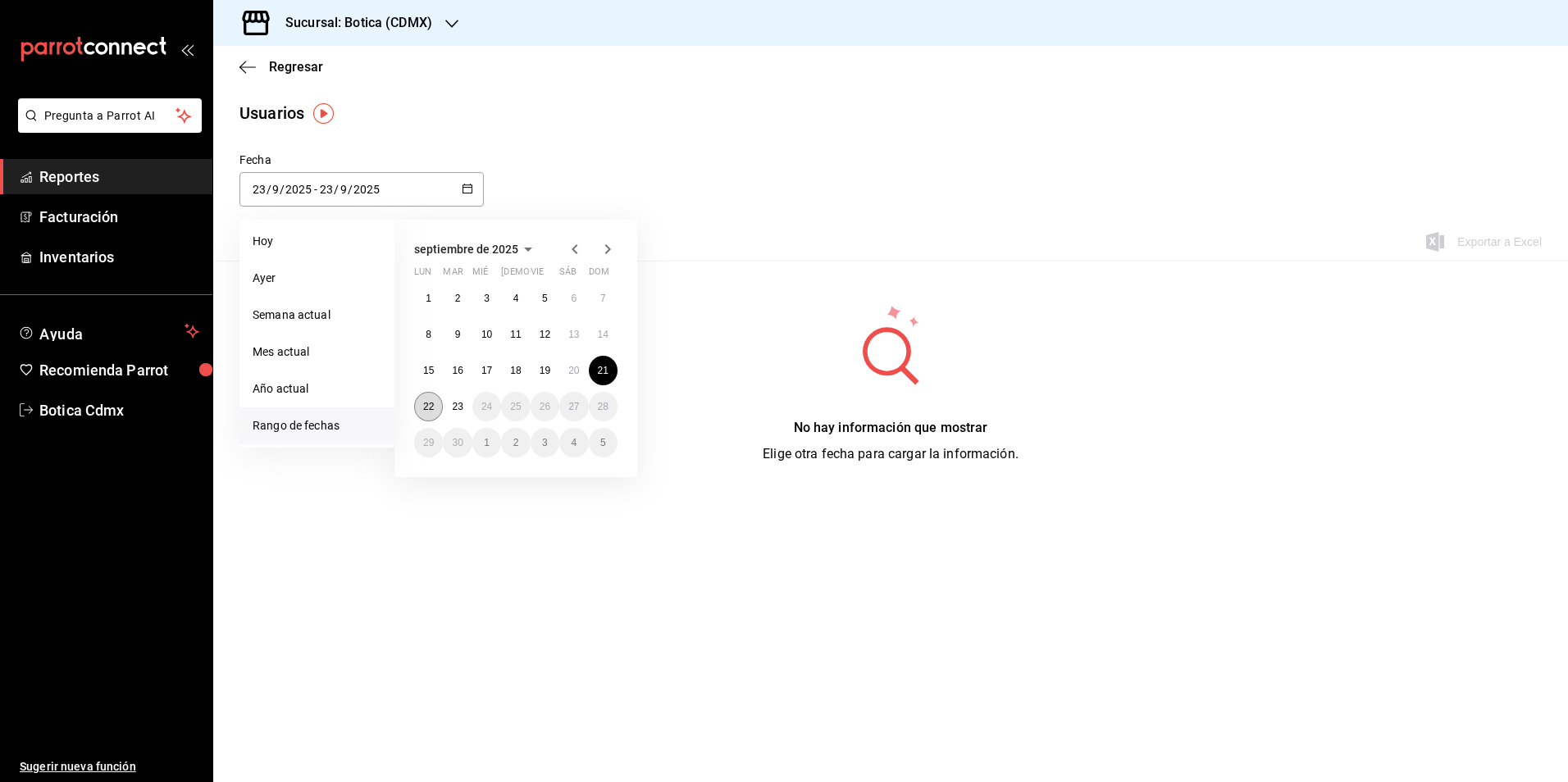
type input "22"
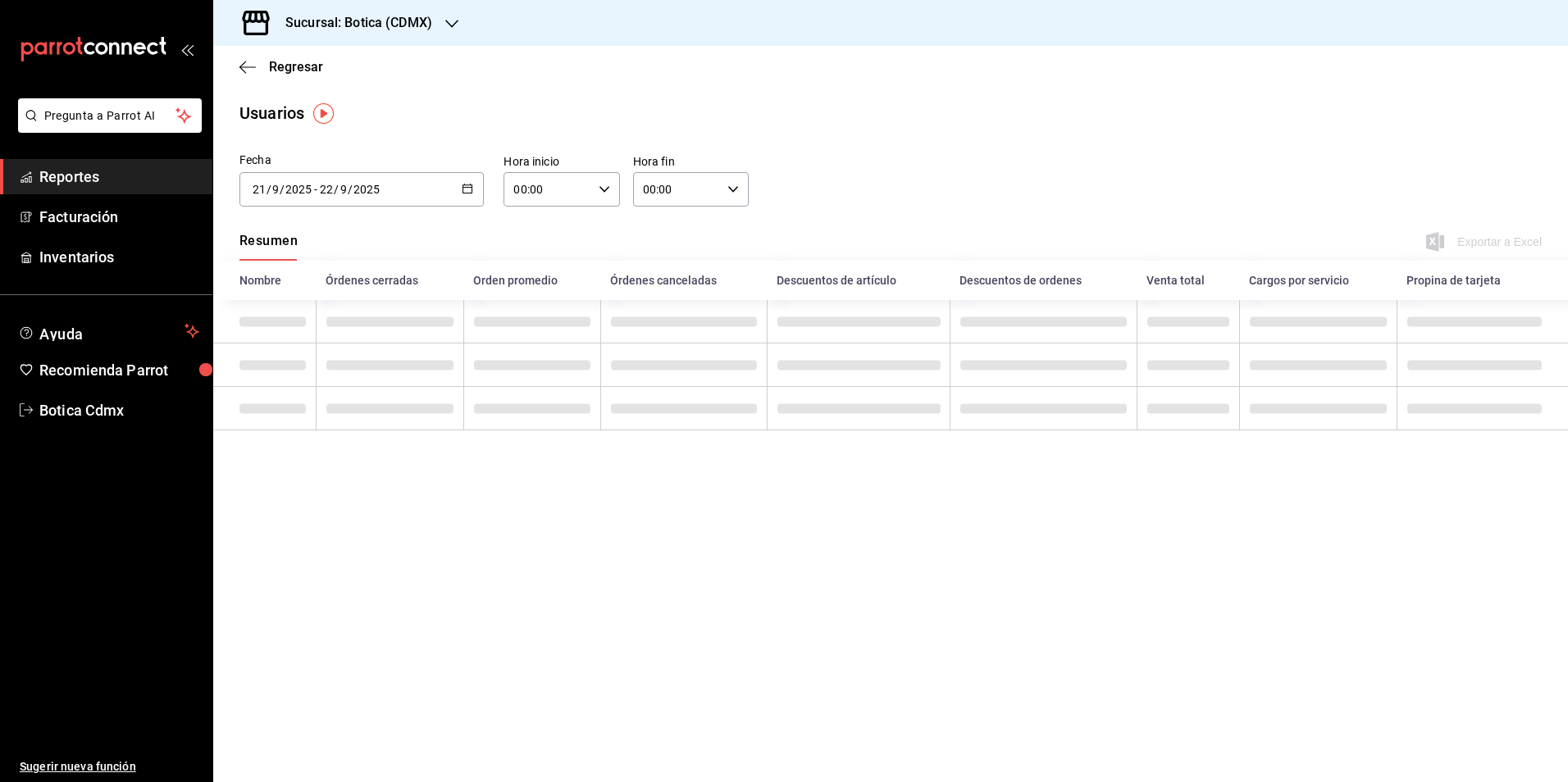
click at [607, 190] on icon "button" at bounding box center [604, 189] width 11 height 11
click at [538, 274] on button "05" at bounding box center [532, 264] width 52 height 33
type input "05:00"
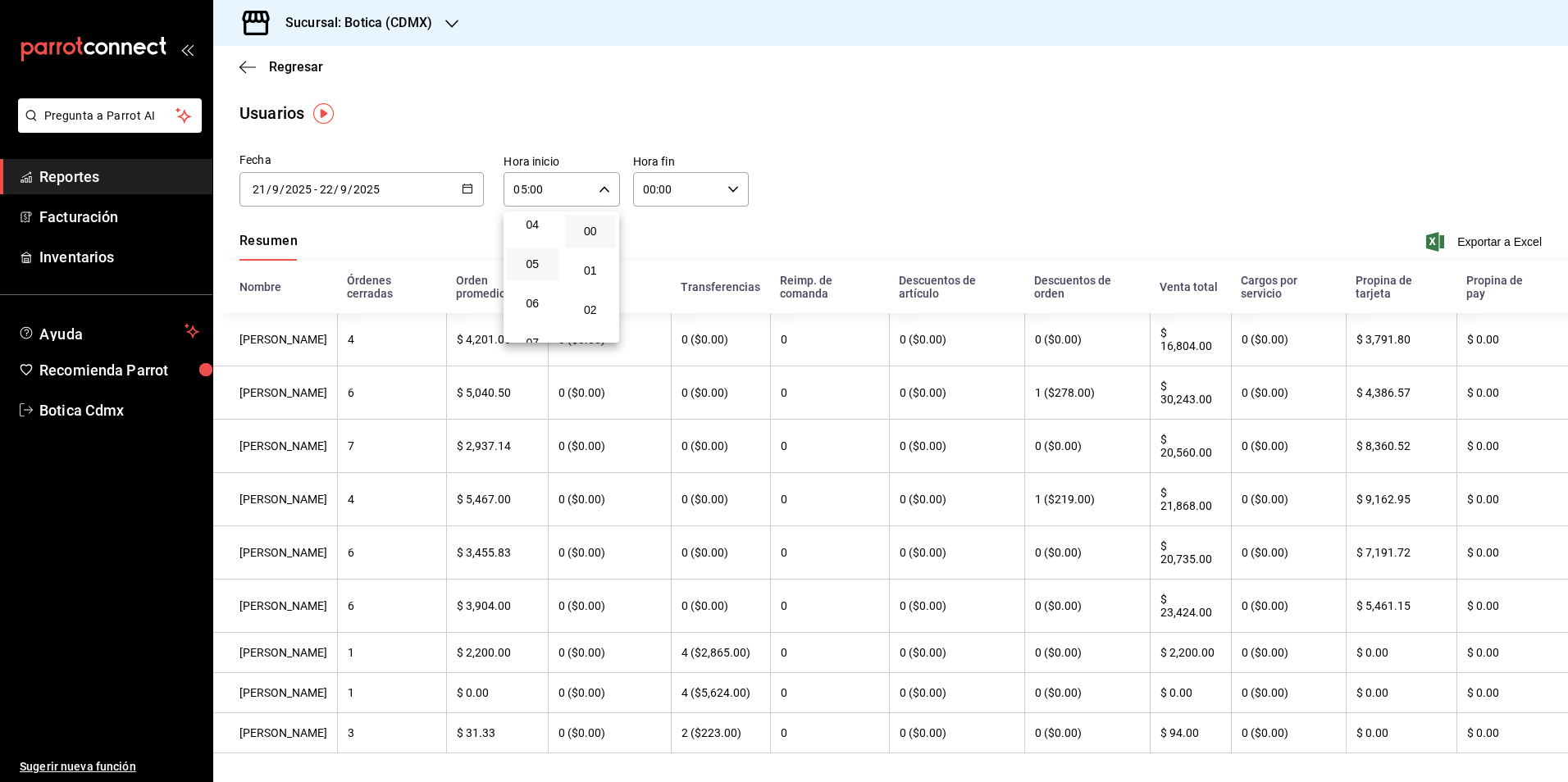
click at [601, 218] on button "00" at bounding box center [591, 232] width 52 height 33
click at [728, 196] on div at bounding box center [784, 391] width 1568 height 782
click at [728, 195] on div "00:00 Hora fin" at bounding box center [690, 189] width 115 height 34
click at [671, 270] on span "05" at bounding box center [658, 264] width 31 height 13
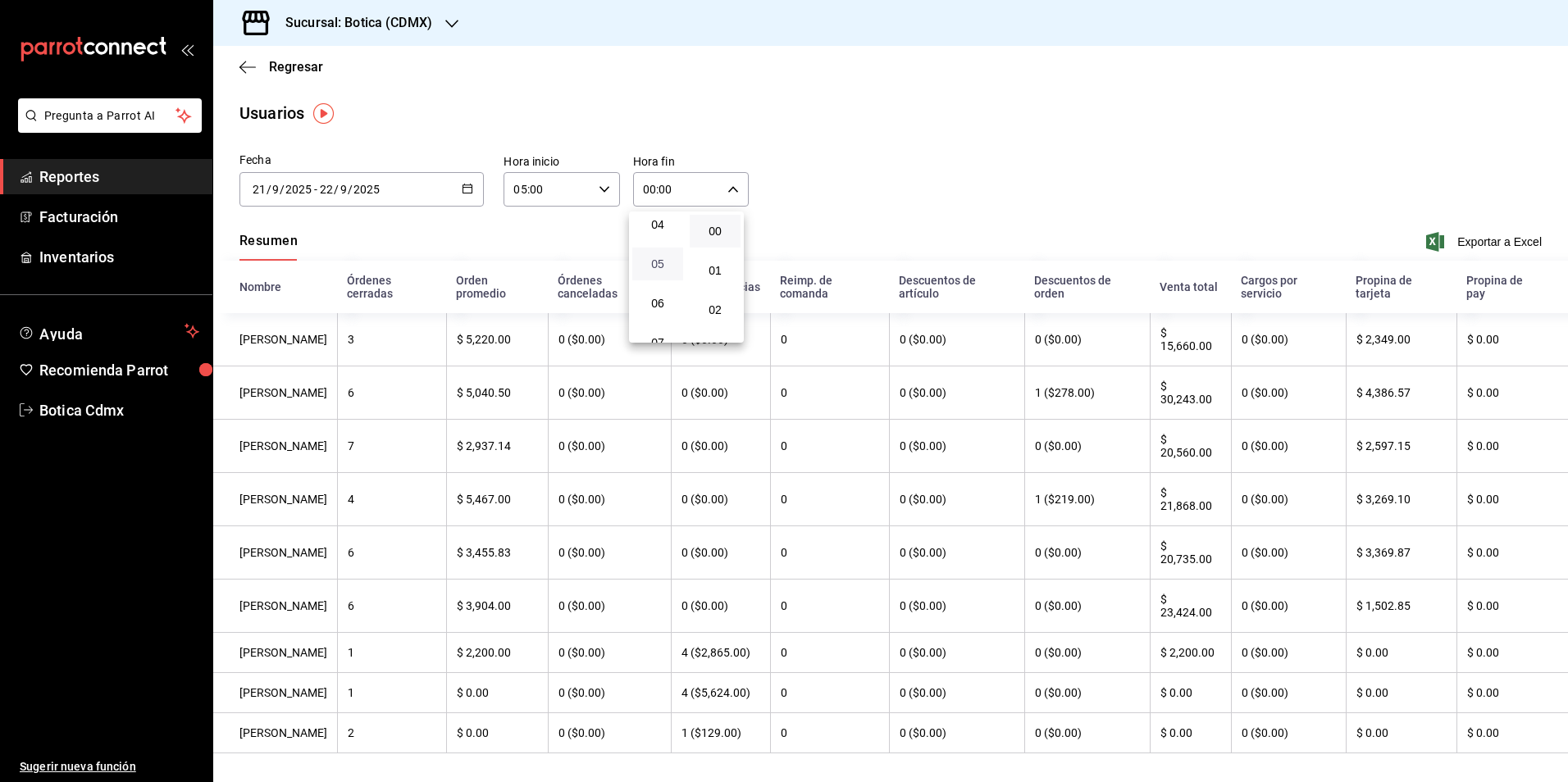
type input "05:00"
click at [715, 236] on span "00" at bounding box center [719, 231] width 31 height 13
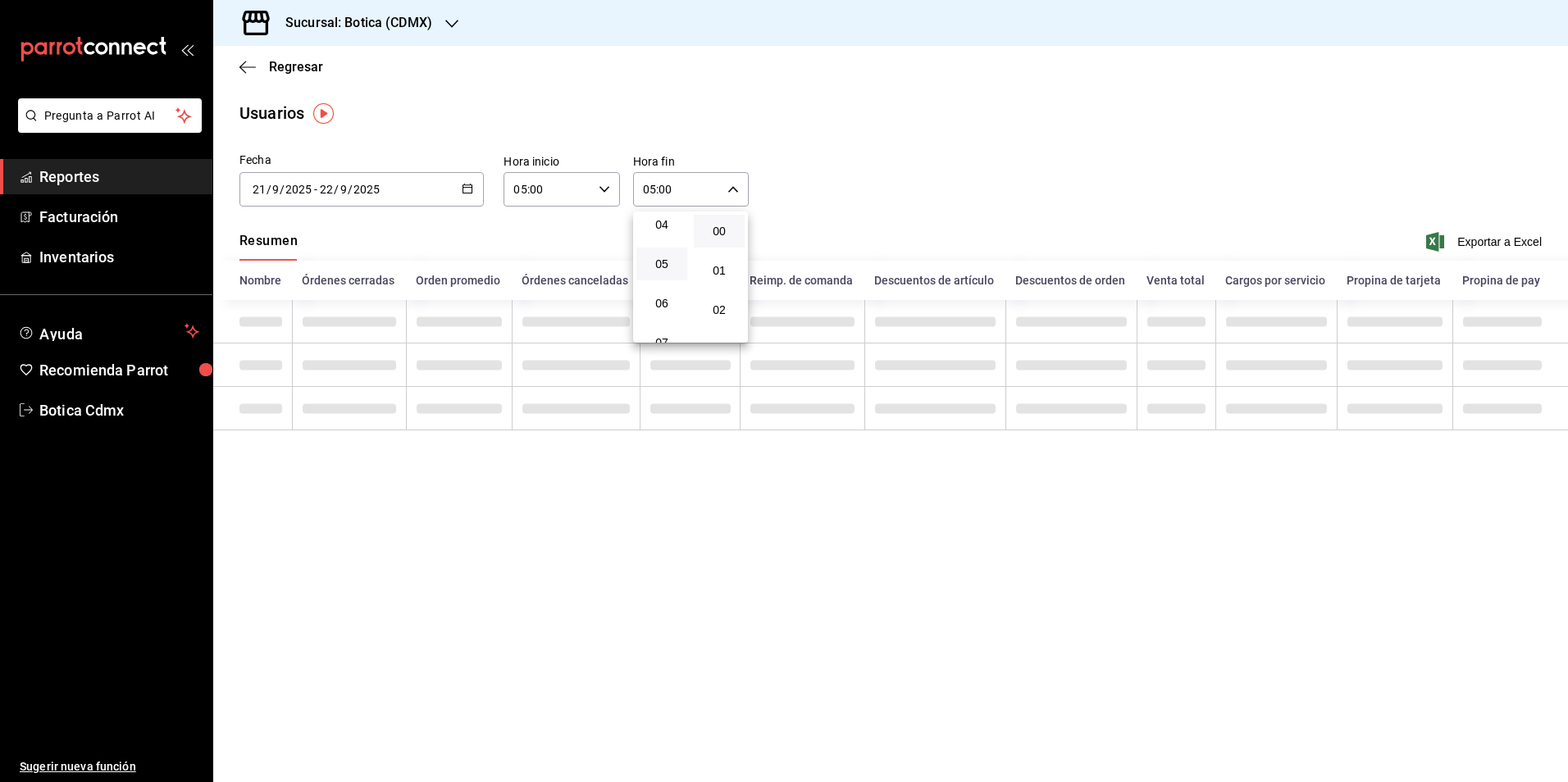
click at [816, 225] on div at bounding box center [784, 391] width 1568 height 782
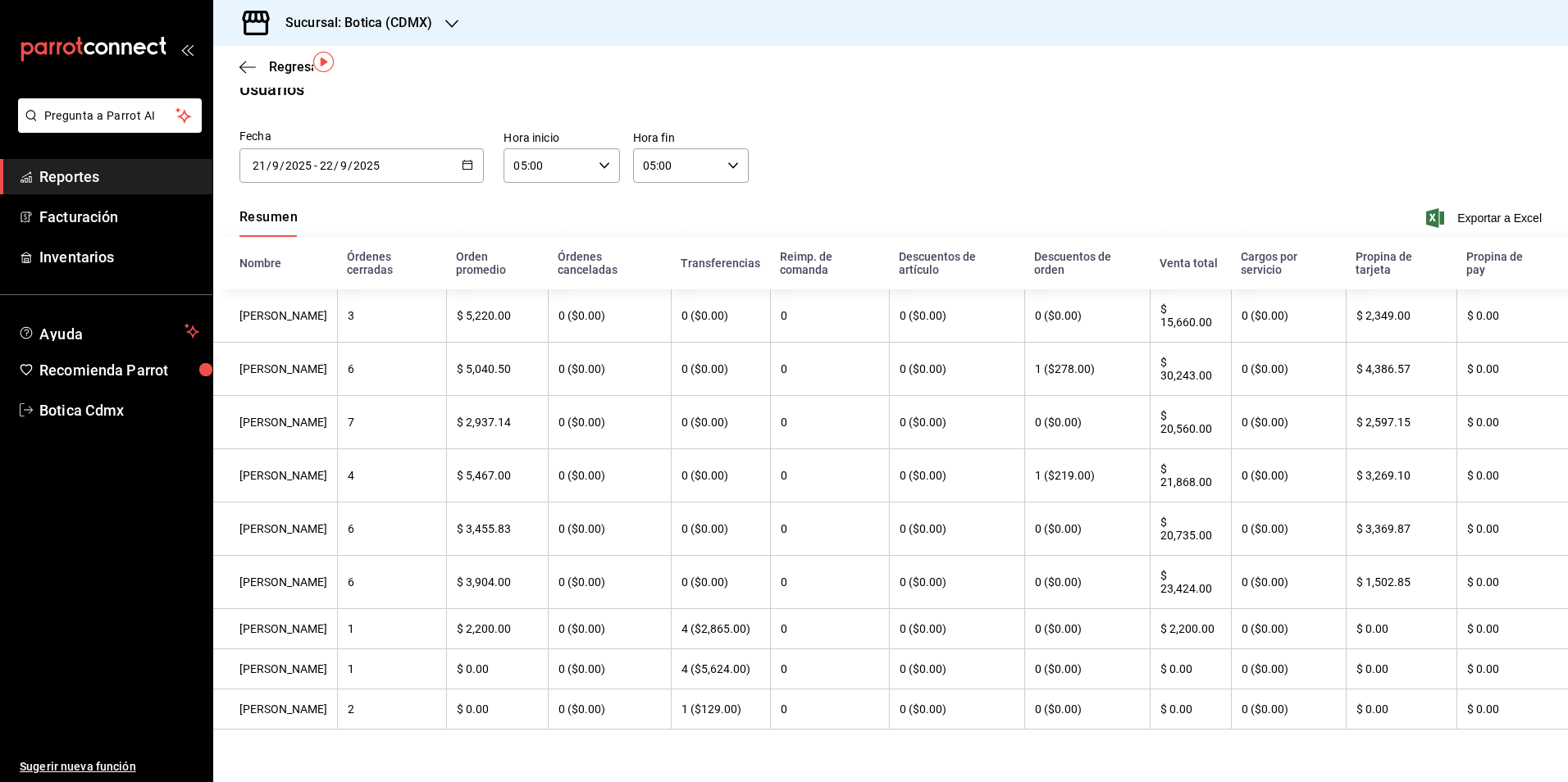
scroll to position [52, 0]
drag, startPoint x: 243, startPoint y: 622, endPoint x: 1218, endPoint y: 630, distance: 975.0
click at [1218, 630] on tr "[PERSON_NAME] 1 $ 2,200.00 0 ($0.00) 4 ($2,865.00) 0 0 ($0.00) 0 ($0.00) $ 2,20…" at bounding box center [891, 629] width 1355 height 40
drag, startPoint x: 1218, startPoint y: 630, endPoint x: 1212, endPoint y: 618, distance: 13.4
click at [1212, 618] on th "$ 2,200.00" at bounding box center [1190, 629] width 80 height 40
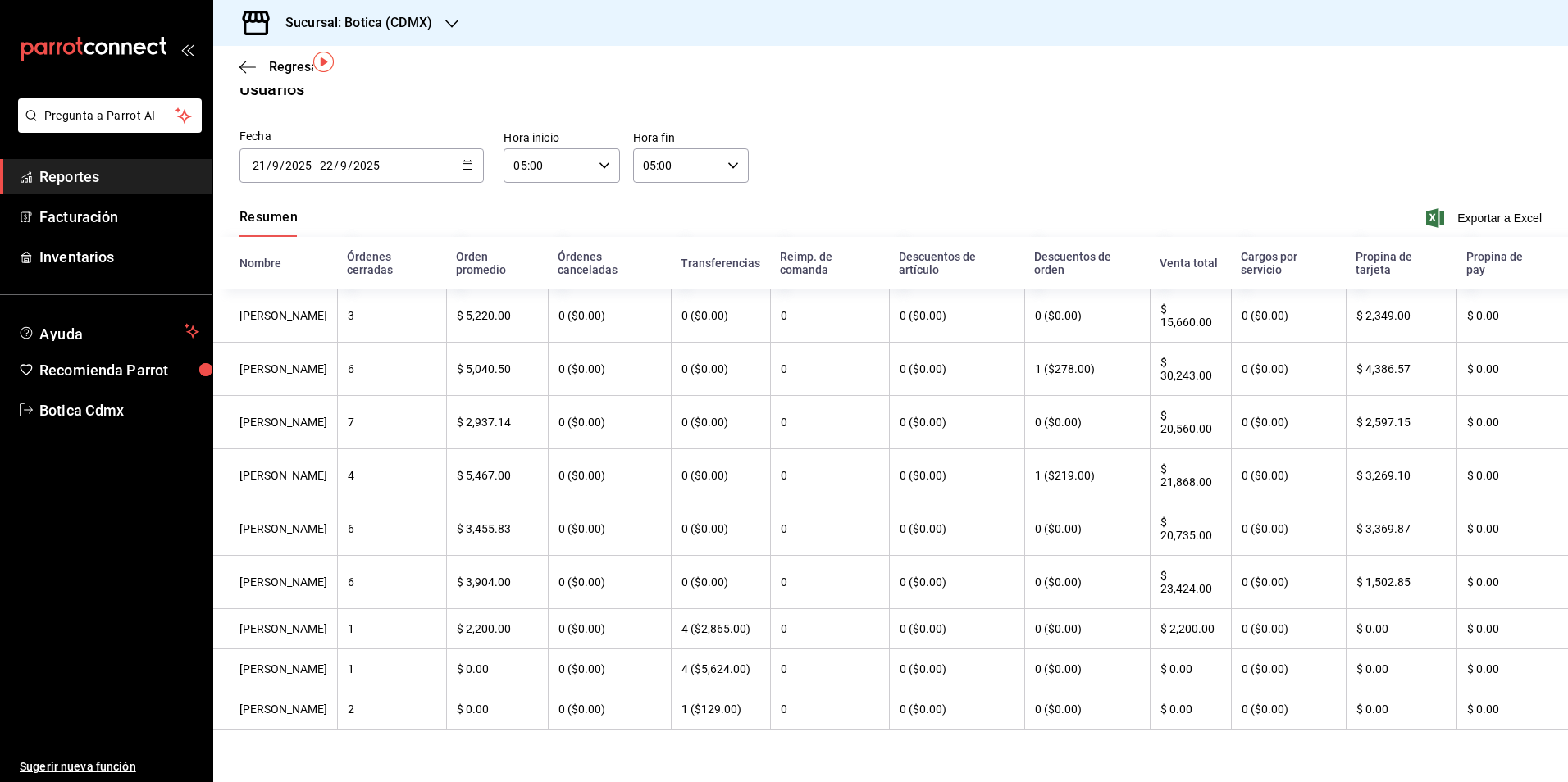
click at [1212, 618] on th "$ 2,200.00" at bounding box center [1190, 629] width 80 height 40
click at [1426, 615] on th "$ 0.00" at bounding box center [1401, 629] width 111 height 40
click at [90, 409] on span "Botica Cdmx" at bounding box center [119, 410] width 160 height 22
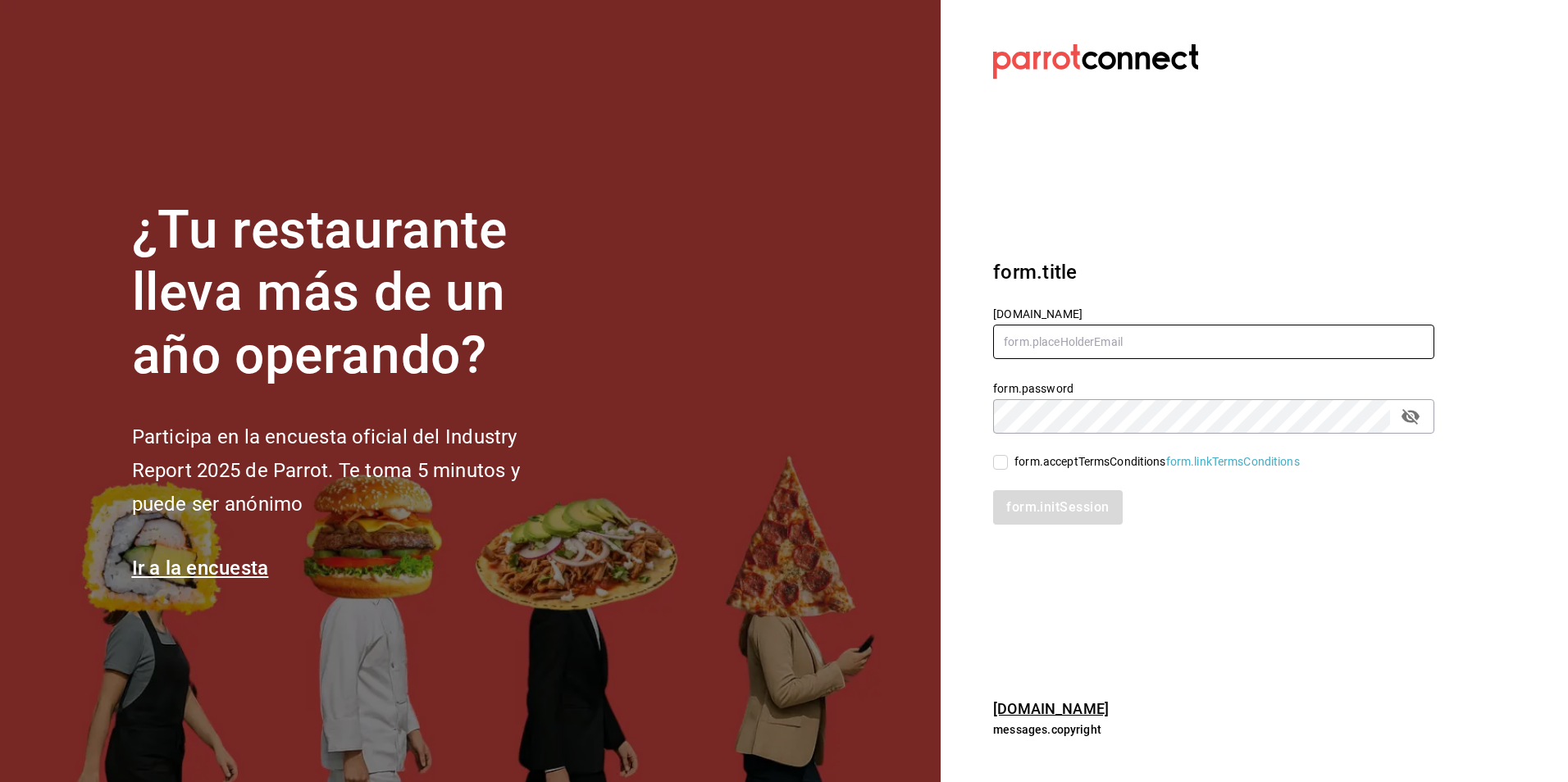
type input "[EMAIL_ADDRESS][DOMAIN_NAME]"
